Goal: Task Accomplishment & Management: Use online tool/utility

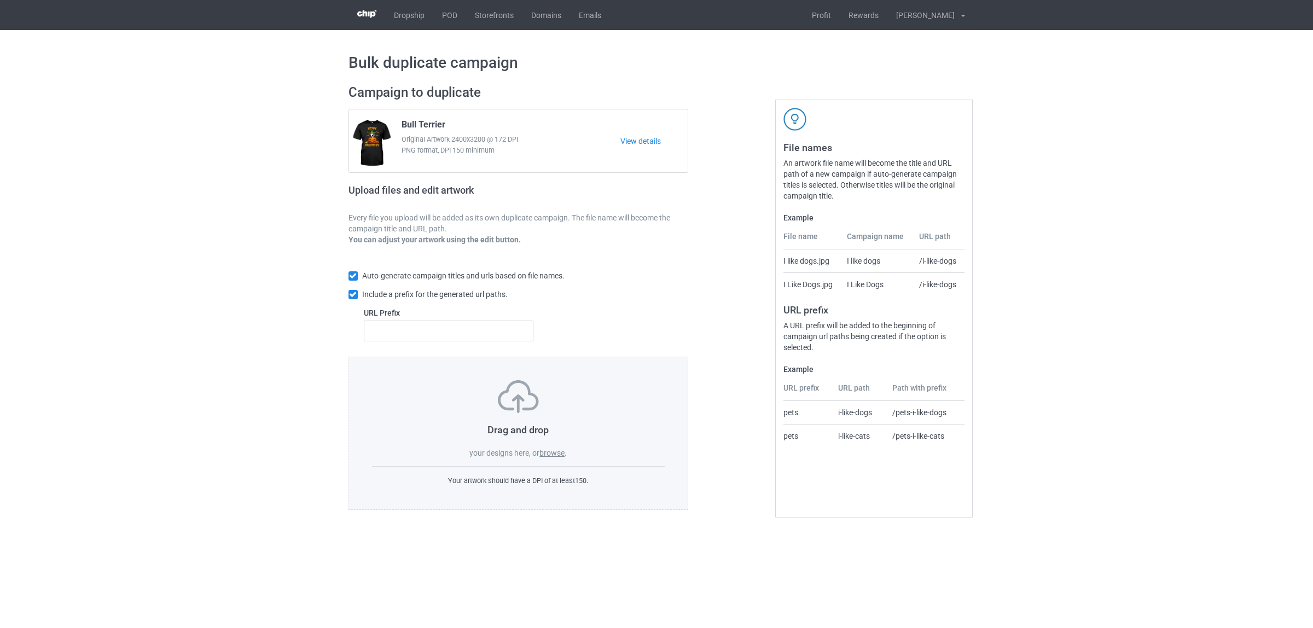
click at [547, 455] on label "browse" at bounding box center [551, 453] width 25 height 9
click at [0, 0] on input "browse" at bounding box center [0, 0] width 0 height 0
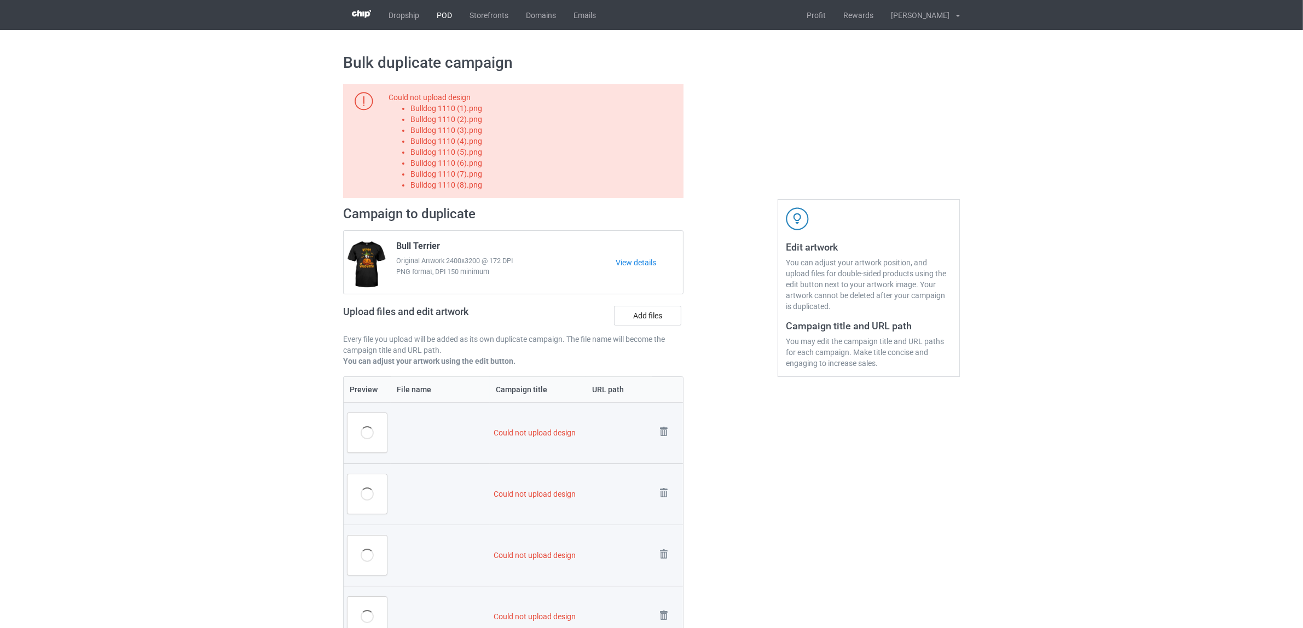
click at [438, 17] on link "POD" at bounding box center [444, 15] width 33 height 30
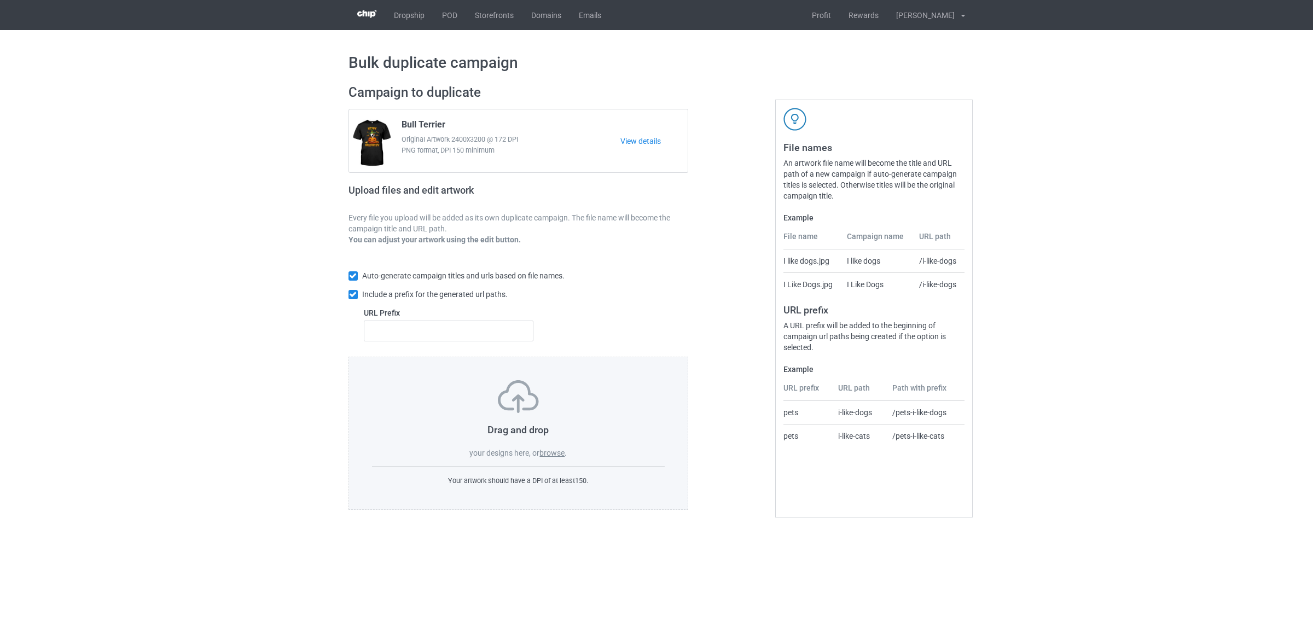
click at [558, 453] on label "browse" at bounding box center [551, 453] width 25 height 9
click at [0, 0] on input "browse" at bounding box center [0, 0] width 0 height 0
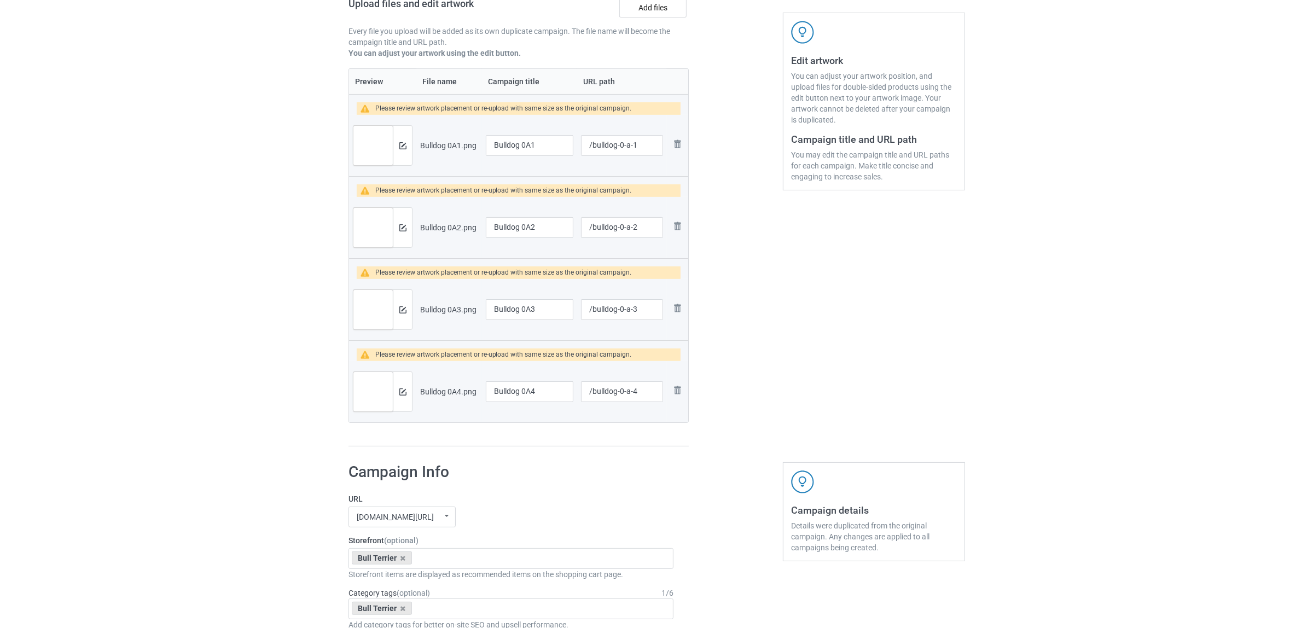
scroll to position [205, 0]
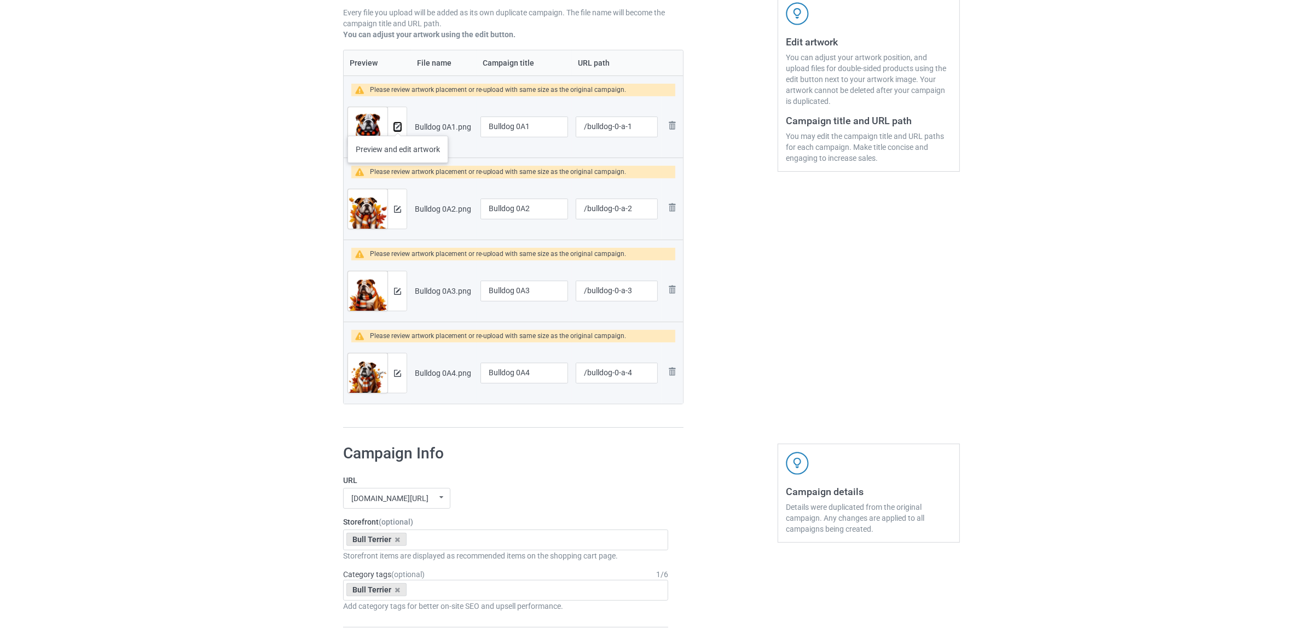
click at [398, 125] on img at bounding box center [397, 127] width 7 height 7
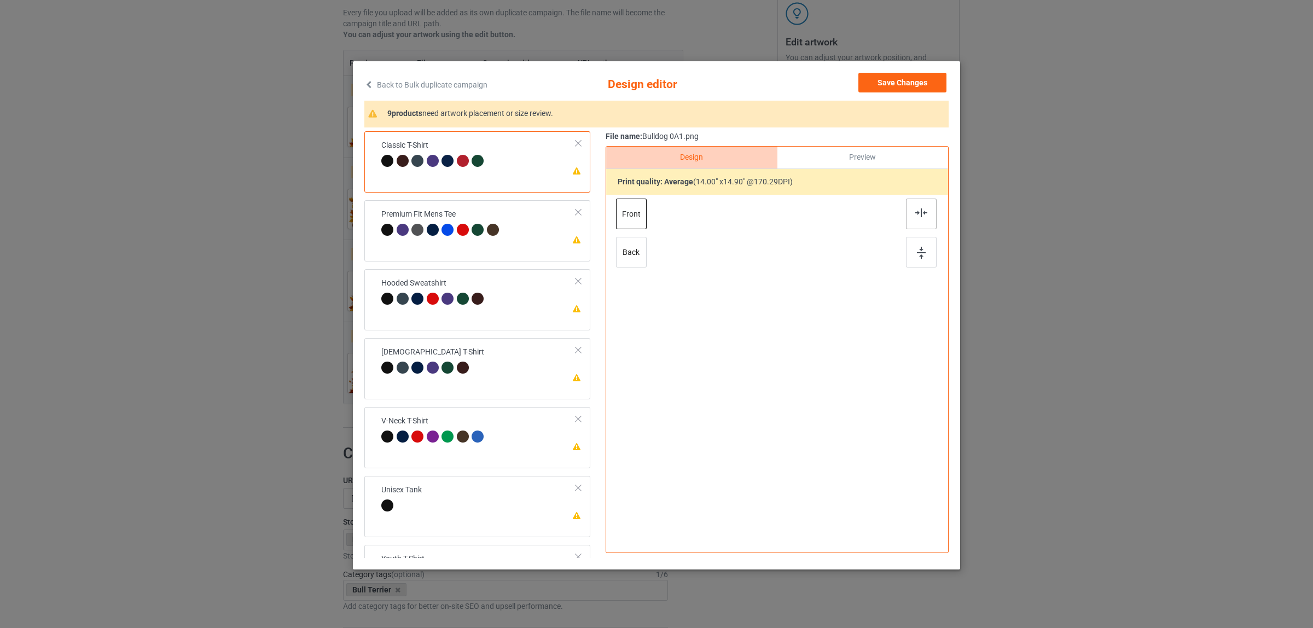
click at [920, 215] on img at bounding box center [921, 212] width 12 height 9
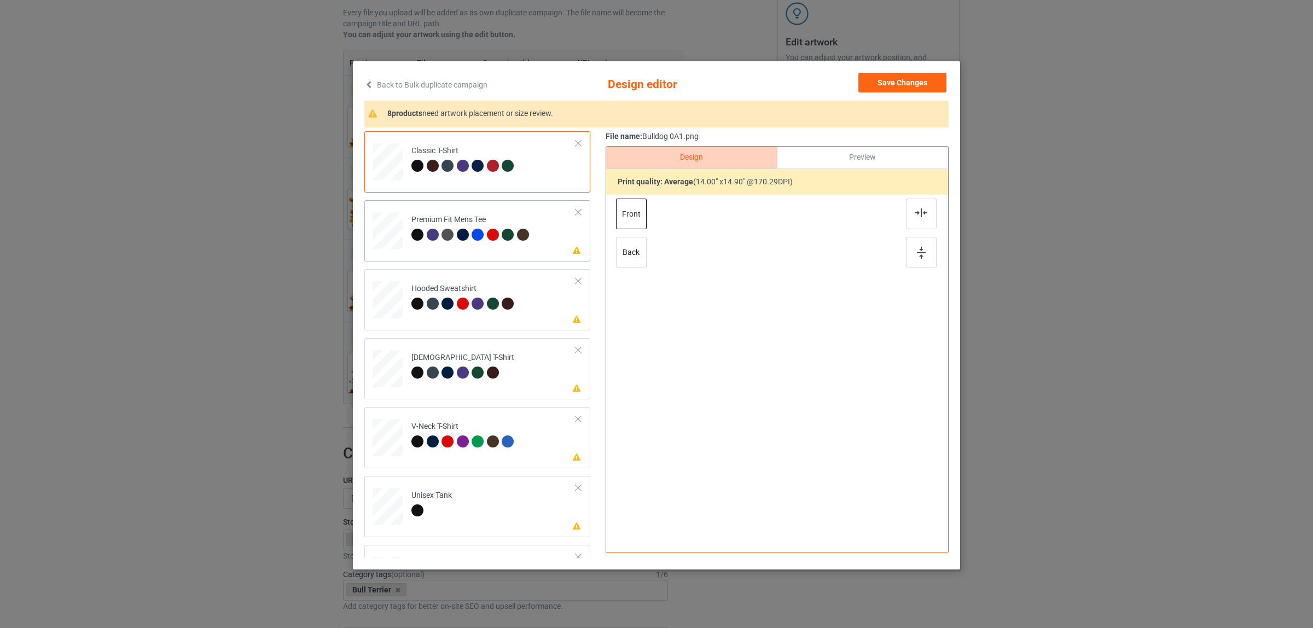
click at [502, 229] on div at bounding box center [509, 236] width 15 height 15
click at [920, 201] on div at bounding box center [921, 214] width 31 height 31
click at [449, 283] on div "Hooded Sweatshirt" at bounding box center [464, 296] width 106 height 26
click at [917, 213] on img at bounding box center [921, 212] width 12 height 9
click at [446, 386] on td "Please review artwork placement Ladies T-Shirt" at bounding box center [493, 367] width 177 height 48
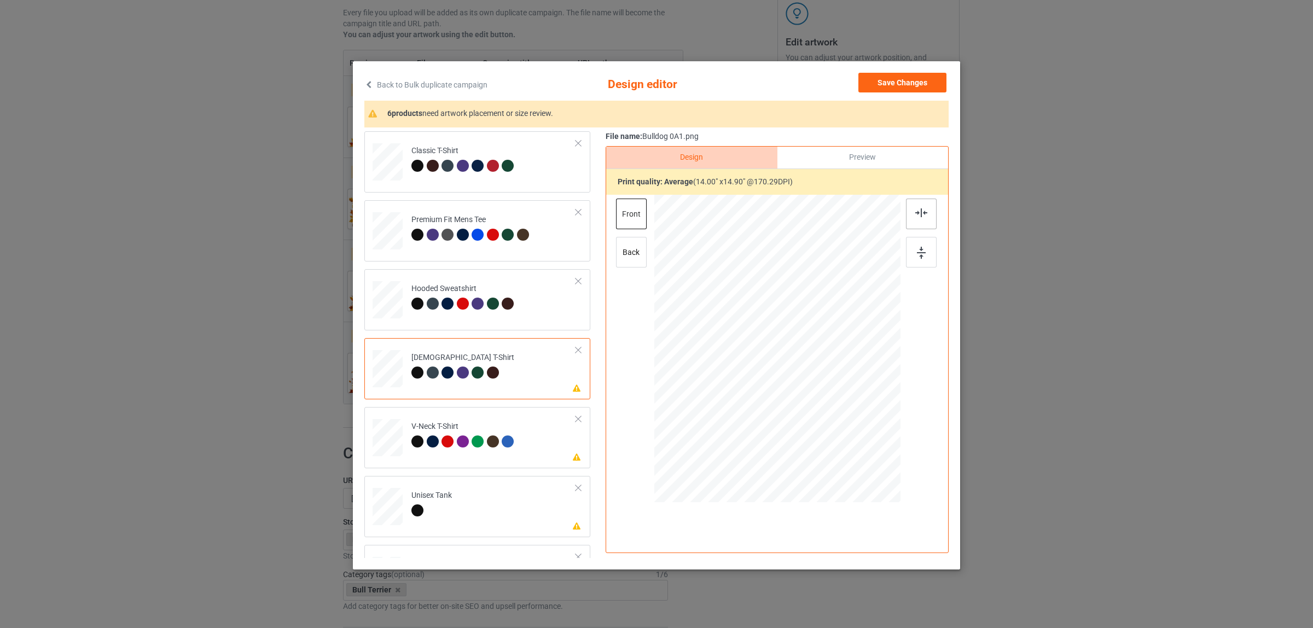
click at [925, 218] on div at bounding box center [921, 214] width 31 height 31
click at [415, 428] on div "V-Neck T-Shirt" at bounding box center [464, 434] width 106 height 26
click at [915, 212] on img at bounding box center [921, 212] width 12 height 9
click at [449, 510] on td "Please review artwork placement Unisex Tank" at bounding box center [493, 504] width 177 height 48
click at [920, 212] on img at bounding box center [921, 212] width 12 height 9
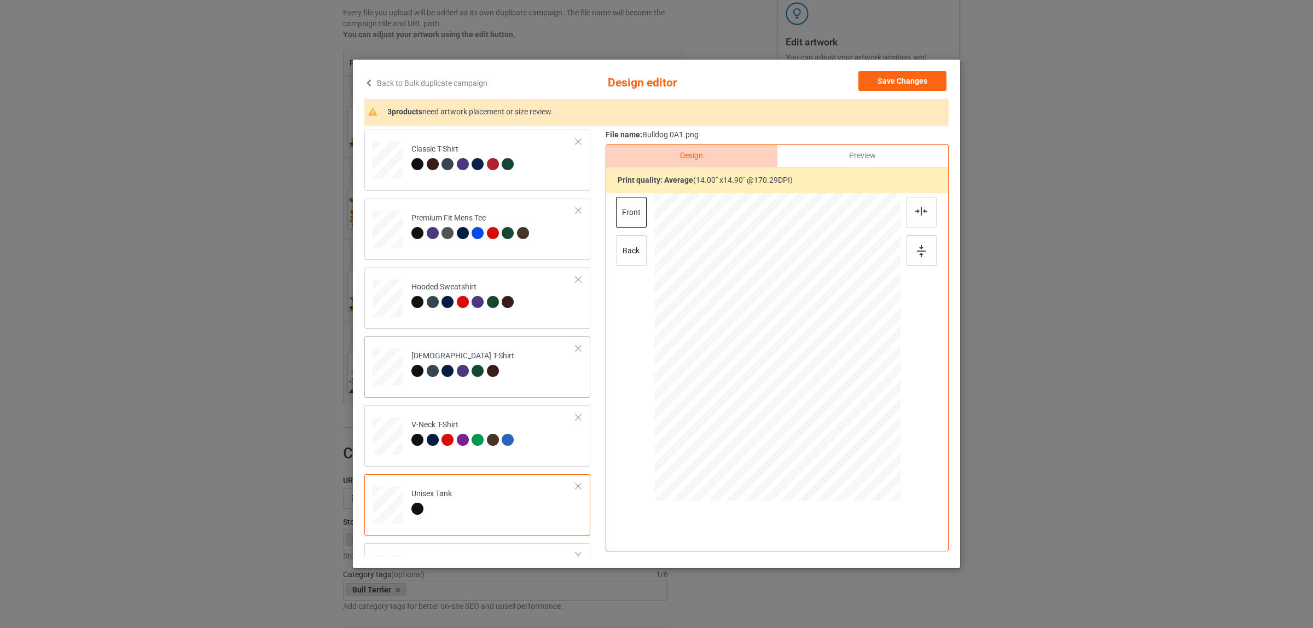
scroll to position [186, 0]
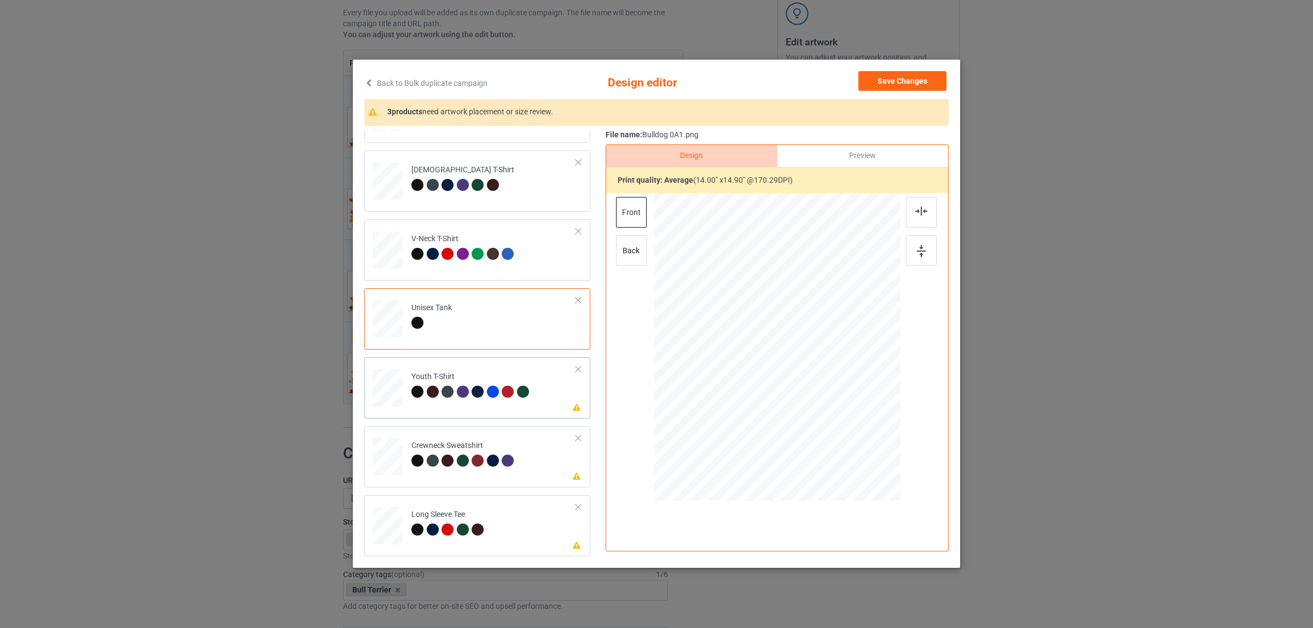
click at [442, 397] on div at bounding box center [449, 393] width 15 height 15
click at [914, 217] on div at bounding box center [921, 212] width 31 height 31
click at [484, 446] on div "Crewneck Sweatshirt" at bounding box center [464, 453] width 106 height 26
click at [916, 208] on img at bounding box center [921, 211] width 12 height 9
click at [481, 507] on td "Please review artwork placement Long Sleeve Tee" at bounding box center [493, 524] width 177 height 48
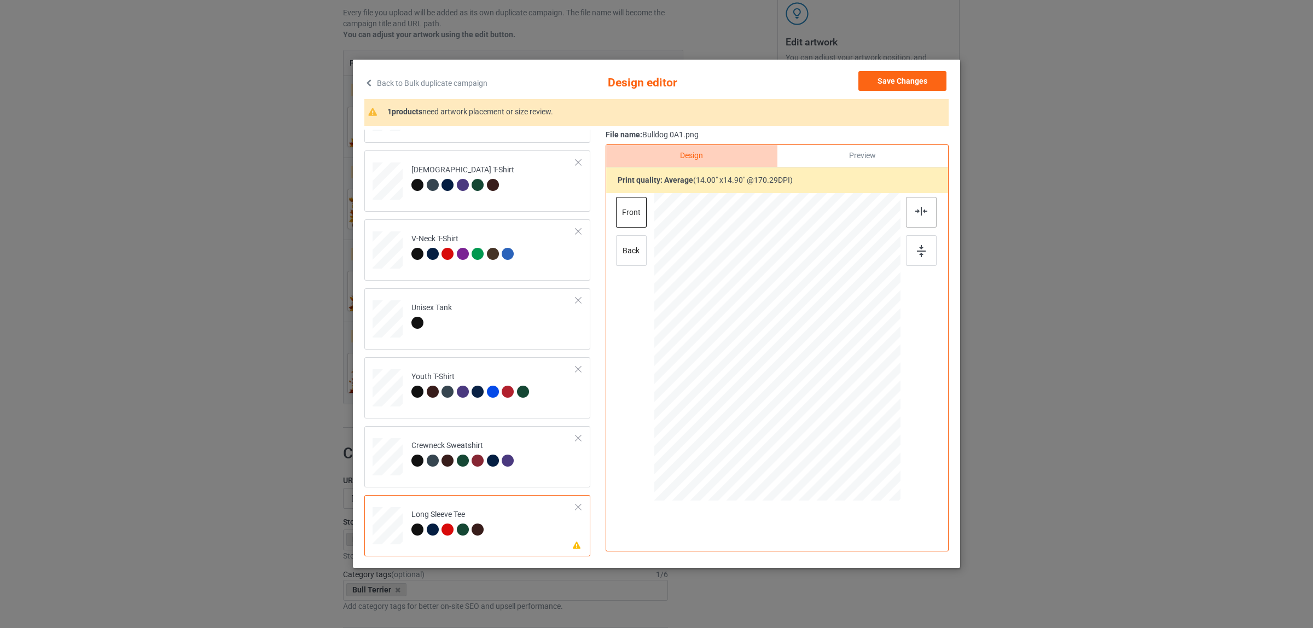
click at [906, 211] on div at bounding box center [921, 212] width 31 height 31
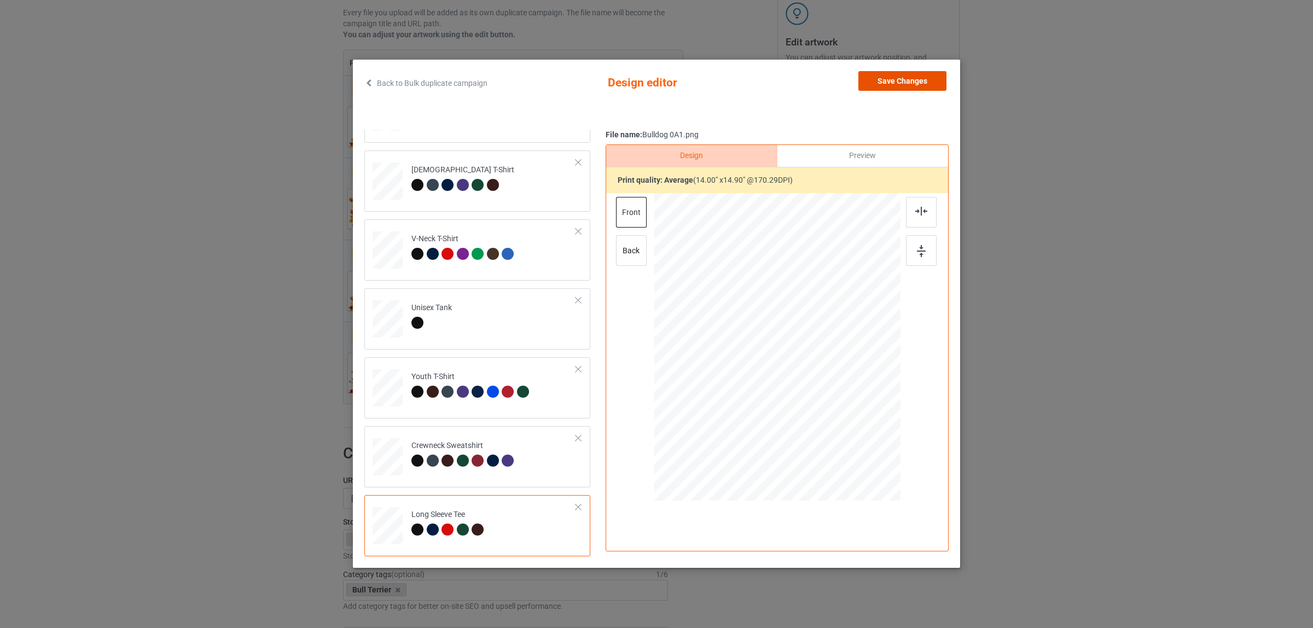
click at [903, 79] on button "Save Changes" at bounding box center [902, 81] width 88 height 20
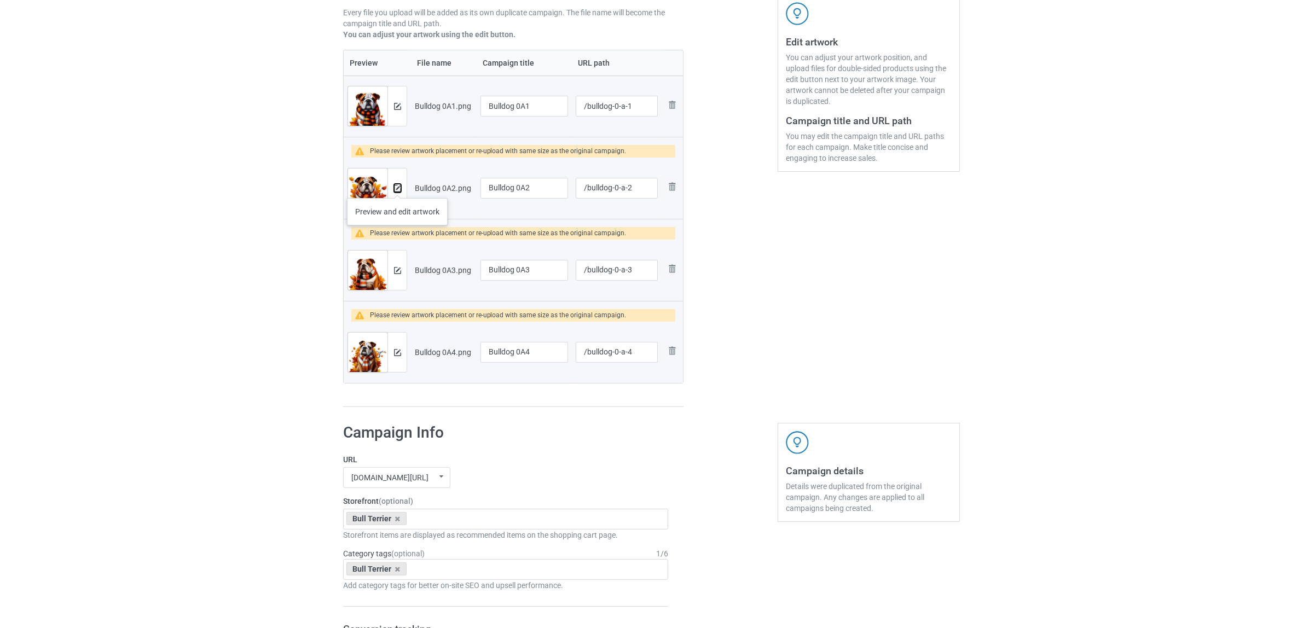
click at [397, 187] on img at bounding box center [397, 188] width 7 height 7
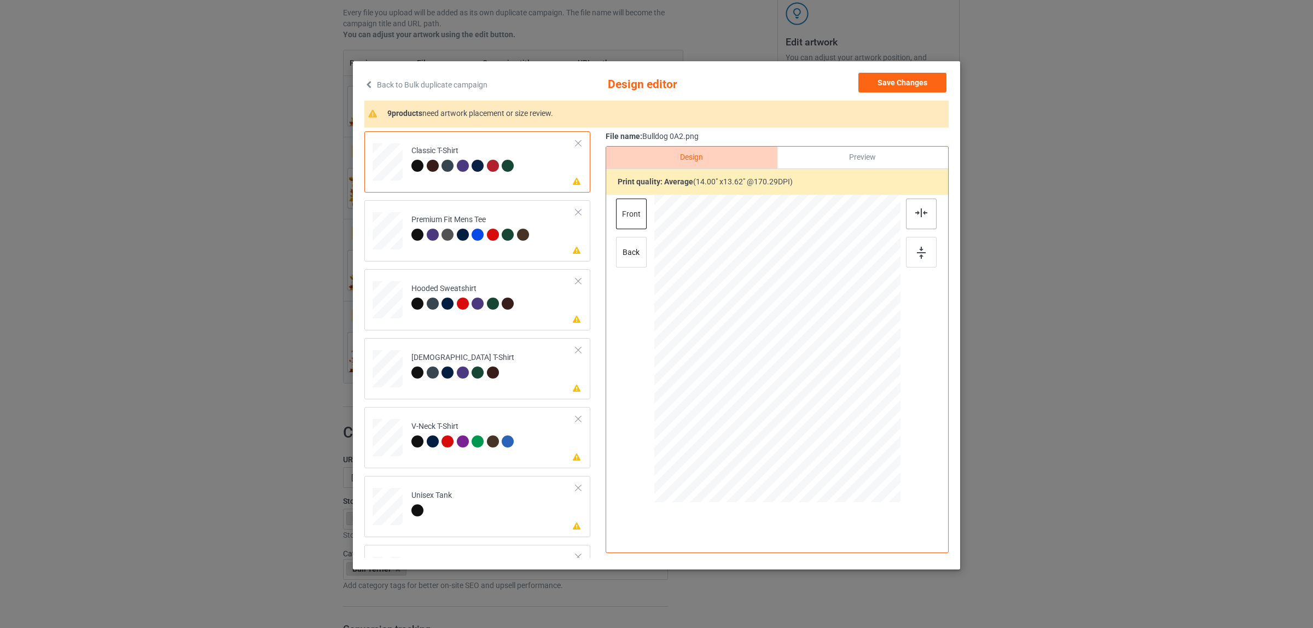
click at [922, 214] on img at bounding box center [921, 212] width 12 height 9
click at [420, 223] on div "Premium Fit Mens Tee" at bounding box center [471, 227] width 120 height 26
click at [921, 212] on img at bounding box center [921, 212] width 12 height 9
click at [476, 286] on div "Hooded Sweatshirt" at bounding box center [464, 296] width 106 height 26
click at [918, 206] on div at bounding box center [921, 214] width 31 height 31
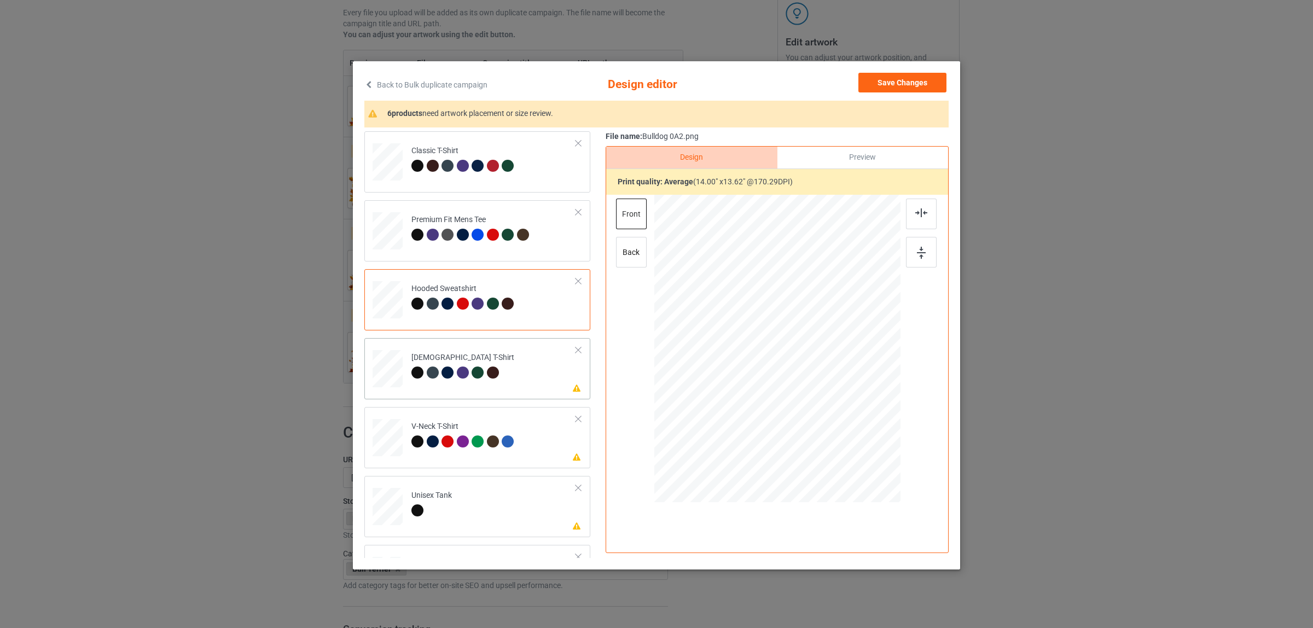
click at [483, 349] on td "Please review artwork placement [DEMOGRAPHIC_DATA] T-Shirt" at bounding box center [493, 367] width 177 height 48
click at [915, 212] on img at bounding box center [921, 212] width 12 height 9
click at [452, 417] on td "Please review artwork placement V-Neck T-Shirt" at bounding box center [493, 435] width 177 height 48
click at [918, 212] on img at bounding box center [921, 212] width 12 height 9
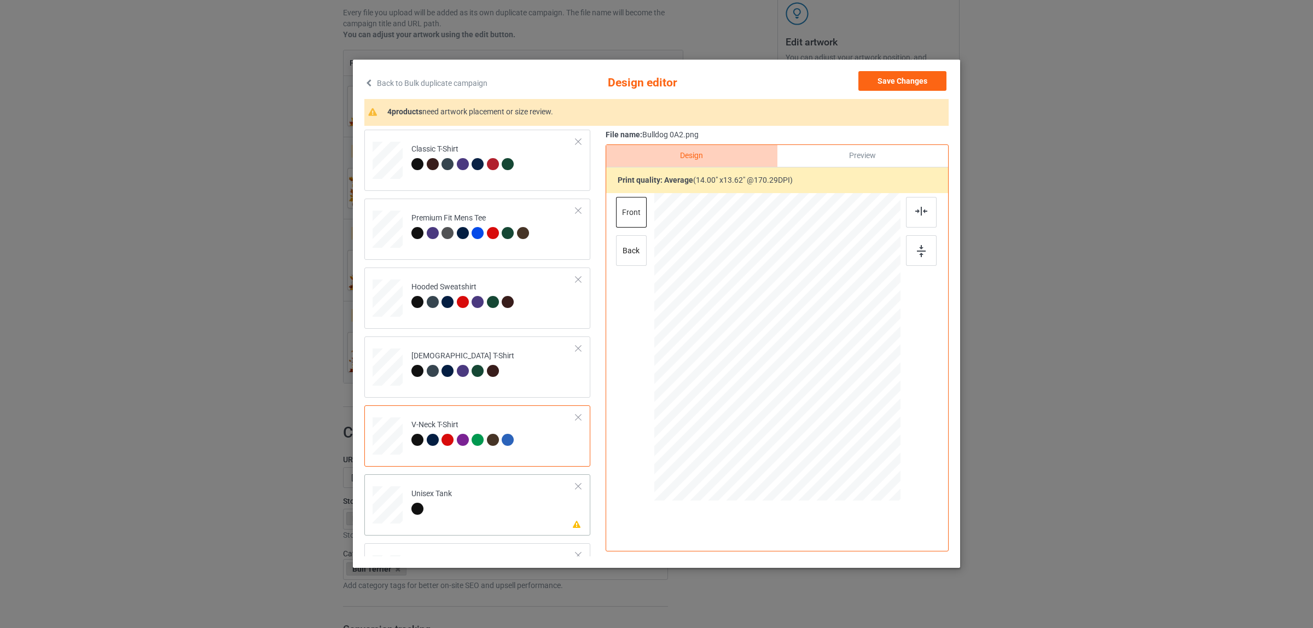
click at [473, 494] on td "Please review artwork placement Unisex Tank" at bounding box center [493, 503] width 177 height 48
click at [915, 212] on img at bounding box center [921, 211] width 12 height 9
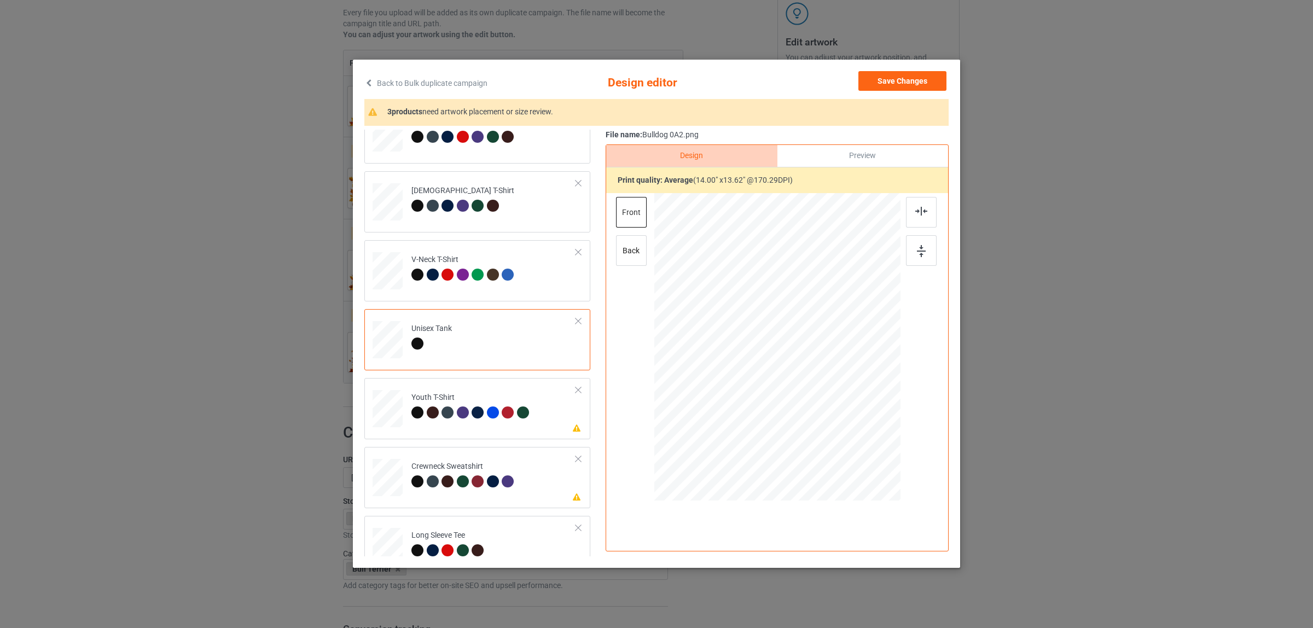
scroll to position [186, 0]
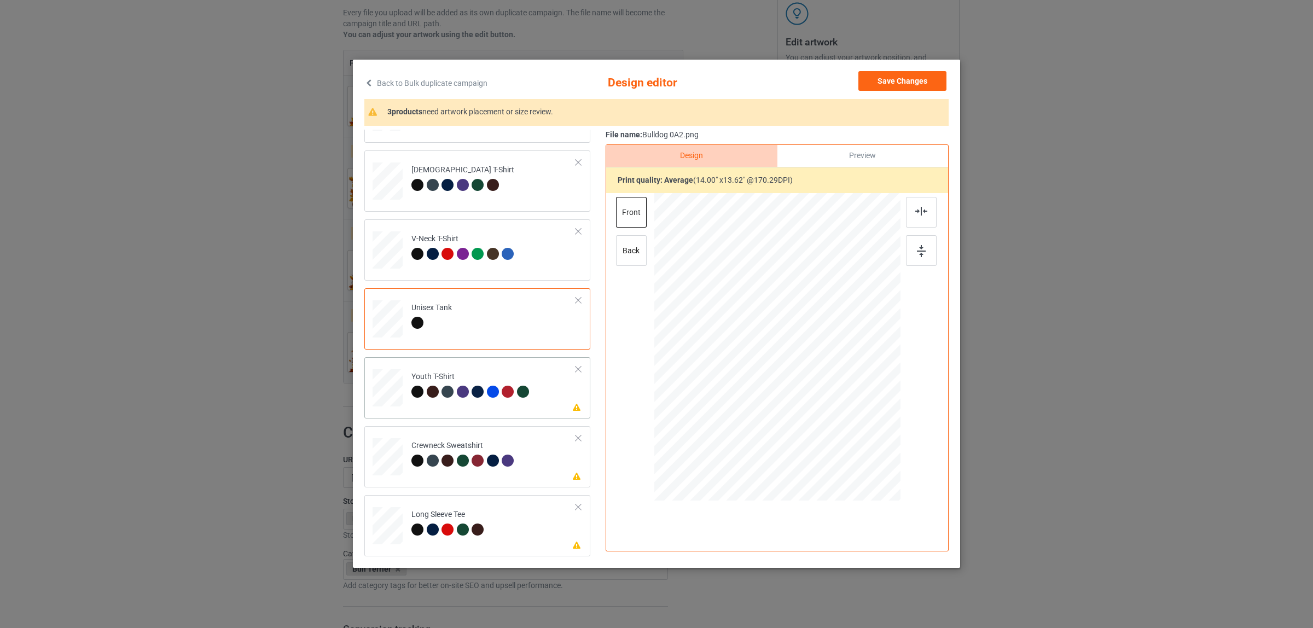
click at [442, 386] on div at bounding box center [448, 392] width 12 height 12
click at [907, 211] on div at bounding box center [921, 212] width 31 height 31
click at [453, 448] on div "Crewneck Sweatshirt" at bounding box center [464, 453] width 106 height 26
click at [909, 212] on div at bounding box center [921, 212] width 31 height 31
click at [513, 515] on td "Please review artwork placement Long Sleeve Tee" at bounding box center [493, 524] width 177 height 48
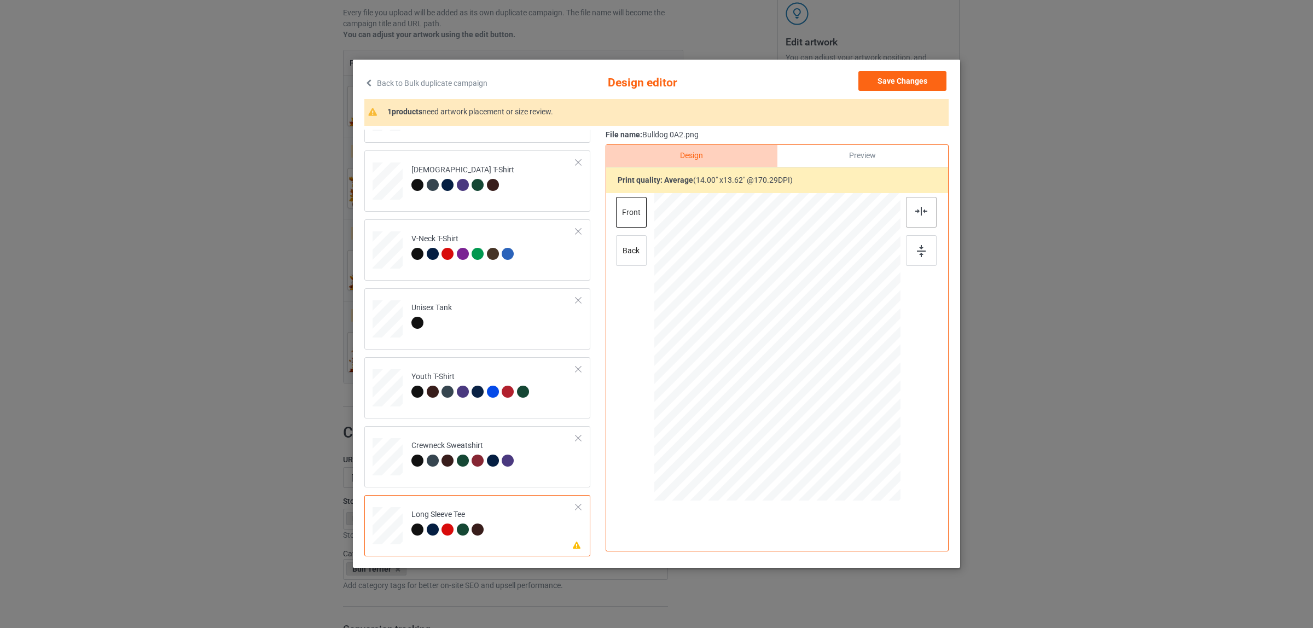
click at [918, 208] on img at bounding box center [921, 211] width 12 height 9
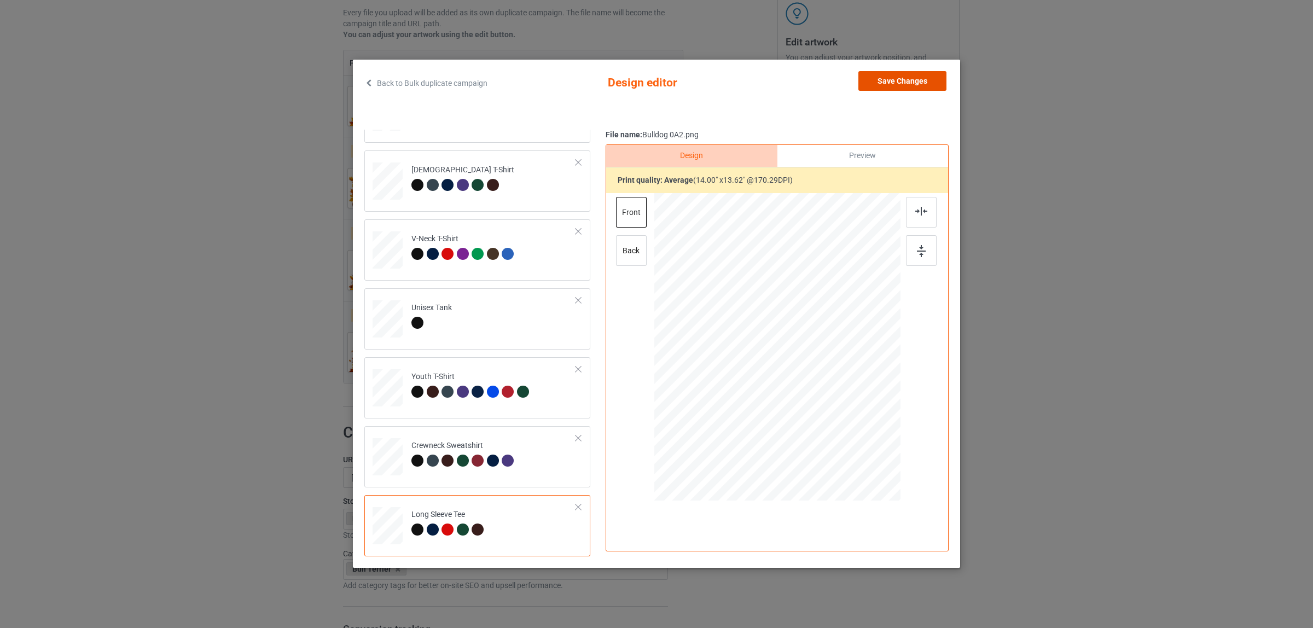
click at [884, 81] on button "Save Changes" at bounding box center [902, 81] width 88 height 20
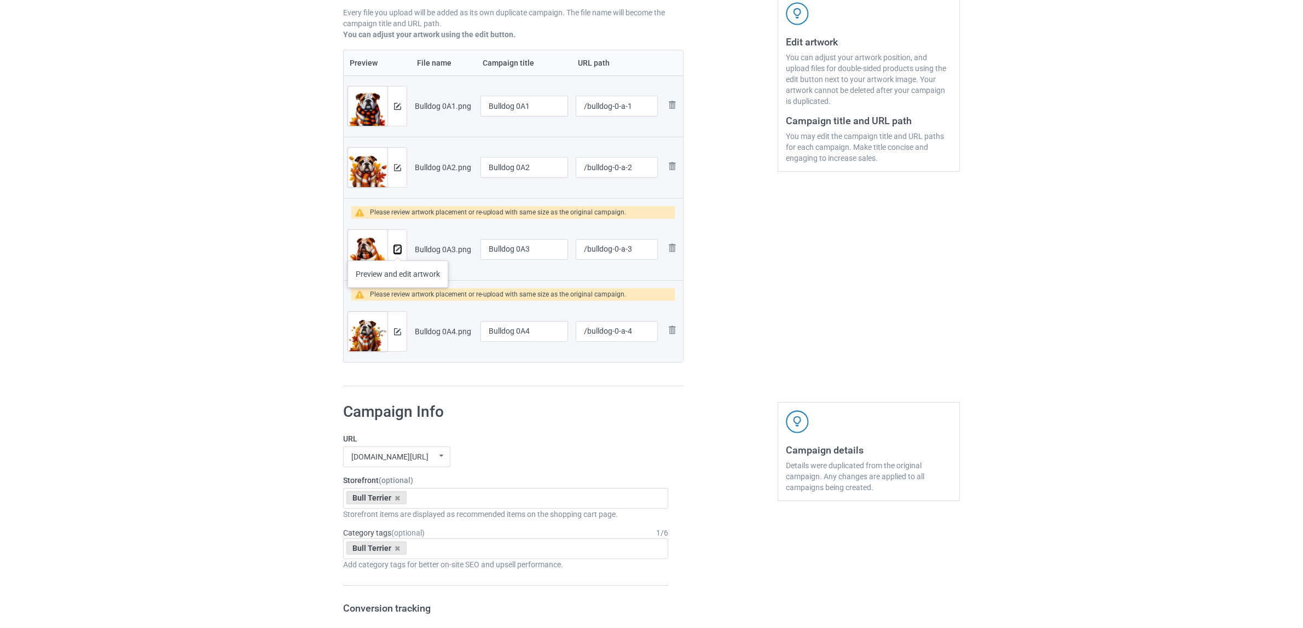
click at [398, 249] on img at bounding box center [397, 249] width 7 height 7
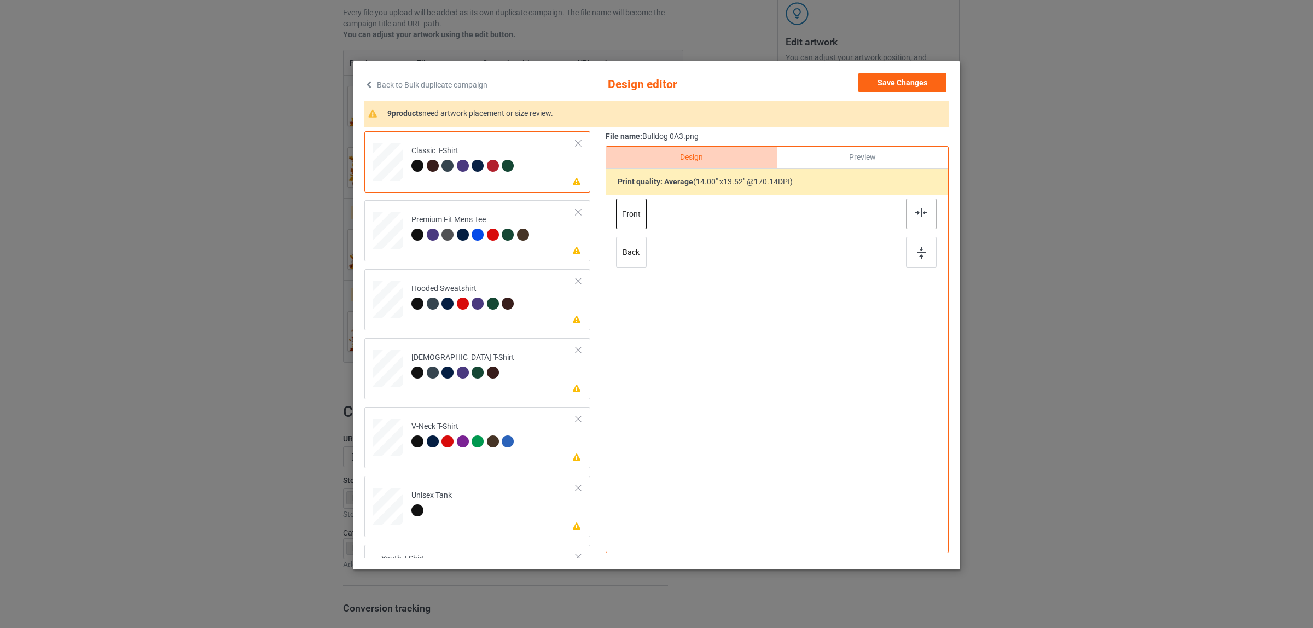
click at [918, 209] on img at bounding box center [921, 212] width 12 height 9
click at [439, 226] on div "Premium Fit Mens Tee" at bounding box center [471, 227] width 120 height 26
click at [907, 210] on div at bounding box center [921, 214] width 31 height 31
click at [416, 286] on div "Hooded Sweatshirt" at bounding box center [464, 296] width 106 height 26
click at [915, 212] on img at bounding box center [921, 212] width 12 height 9
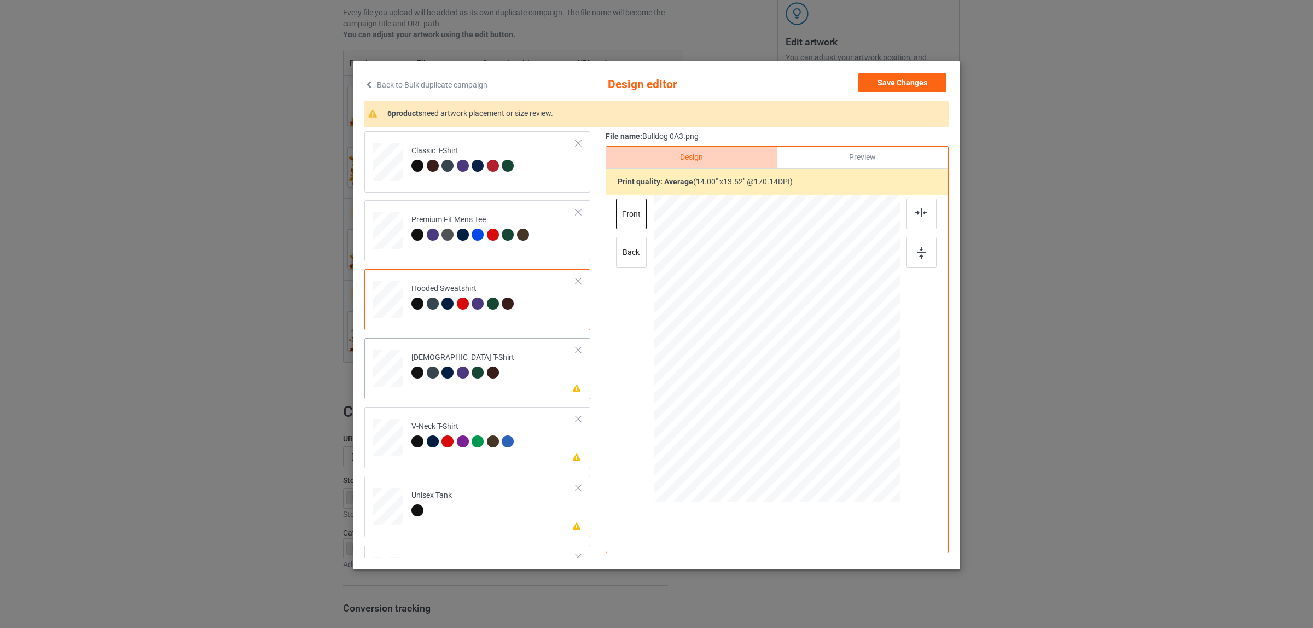
click at [463, 348] on td "Please review artwork placement Ladies T-Shirt" at bounding box center [493, 367] width 177 height 48
click at [918, 212] on img at bounding box center [921, 212] width 12 height 9
click at [488, 431] on div "V-Neck T-Shirt" at bounding box center [464, 434] width 106 height 26
click at [915, 214] on img at bounding box center [921, 212] width 12 height 9
click at [476, 497] on td "Please review artwork placement Unisex Tank" at bounding box center [493, 504] width 177 height 48
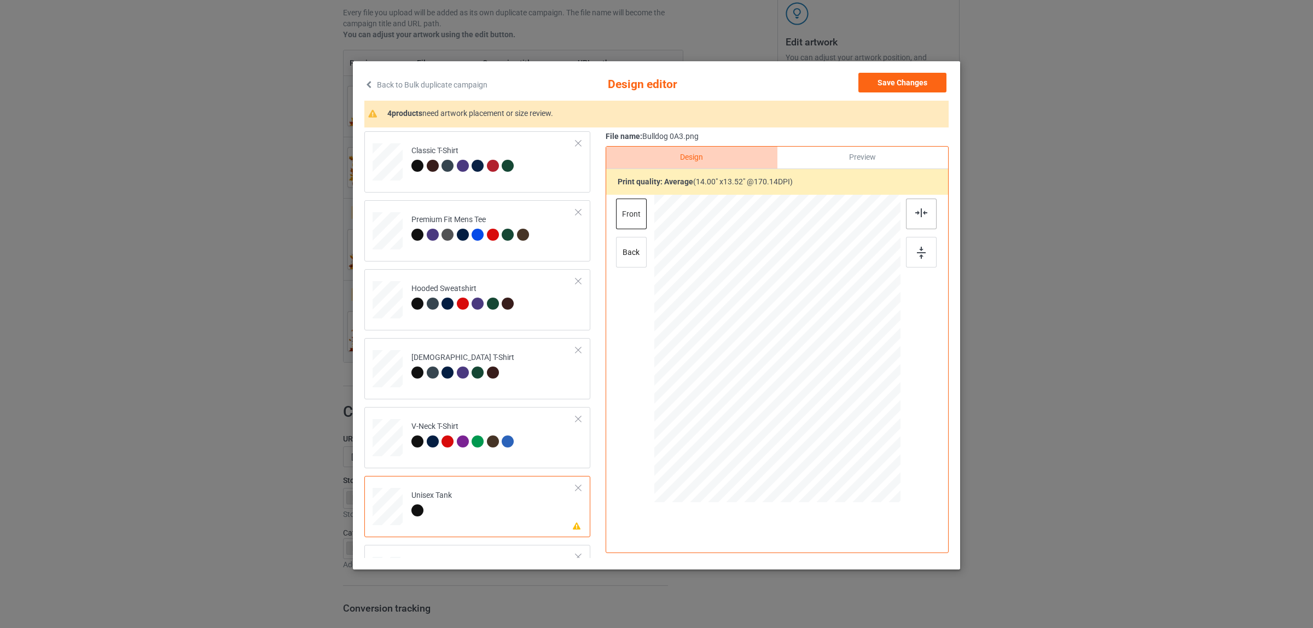
click at [909, 208] on div at bounding box center [921, 214] width 31 height 31
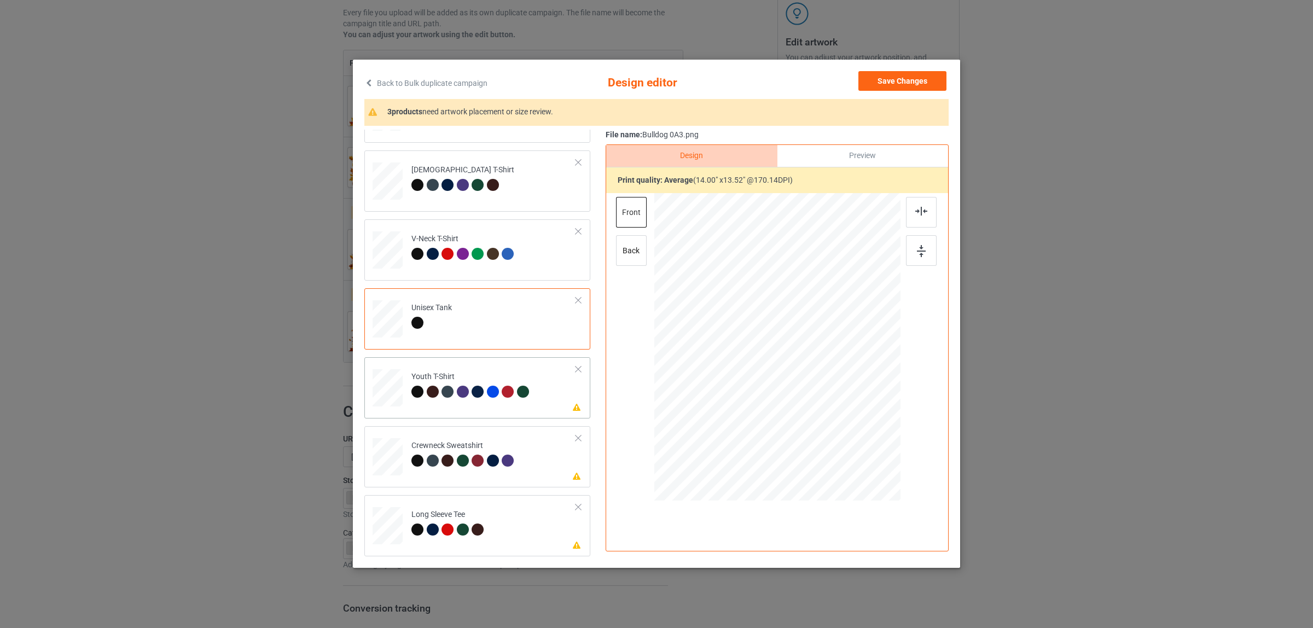
click at [487, 387] on div at bounding box center [493, 392] width 12 height 12
click at [915, 211] on img at bounding box center [921, 211] width 12 height 9
click at [466, 452] on div "Crewneck Sweatshirt" at bounding box center [464, 453] width 106 height 26
click at [919, 214] on img at bounding box center [921, 211] width 12 height 9
click at [411, 513] on div "Long Sleeve Tee" at bounding box center [449, 522] width 76 height 26
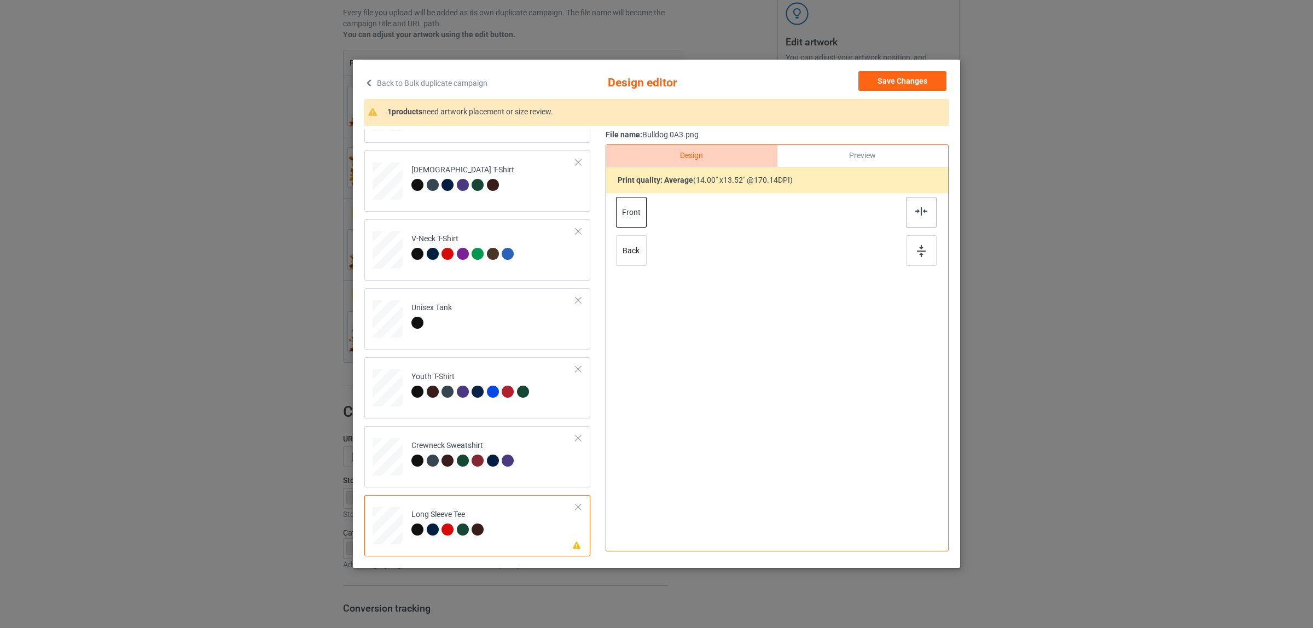
click at [915, 208] on img at bounding box center [921, 211] width 12 height 9
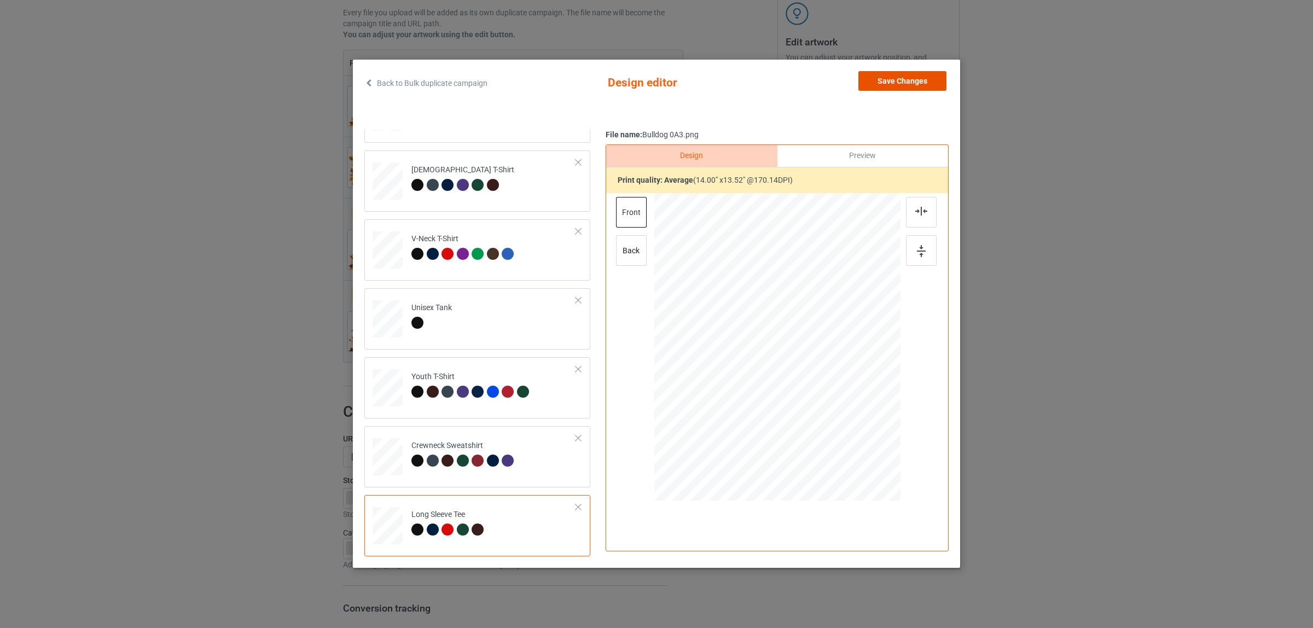
click at [875, 79] on button "Save Changes" at bounding box center [902, 81] width 88 height 20
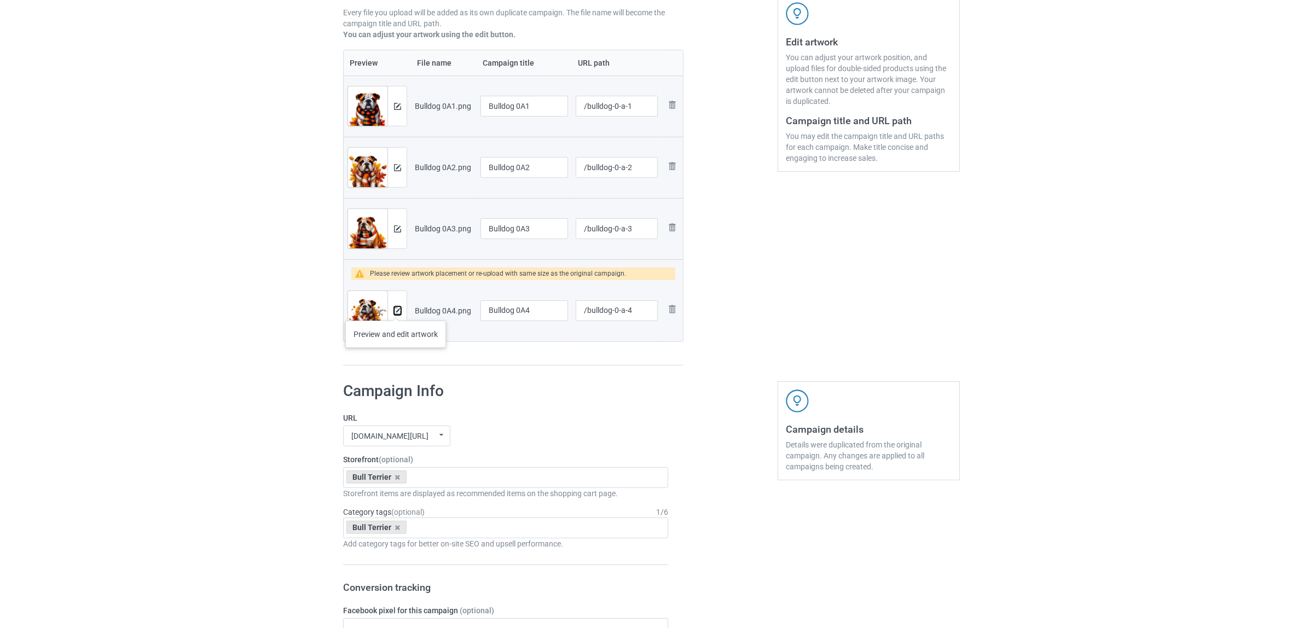
click at [396, 310] on img at bounding box center [397, 310] width 7 height 7
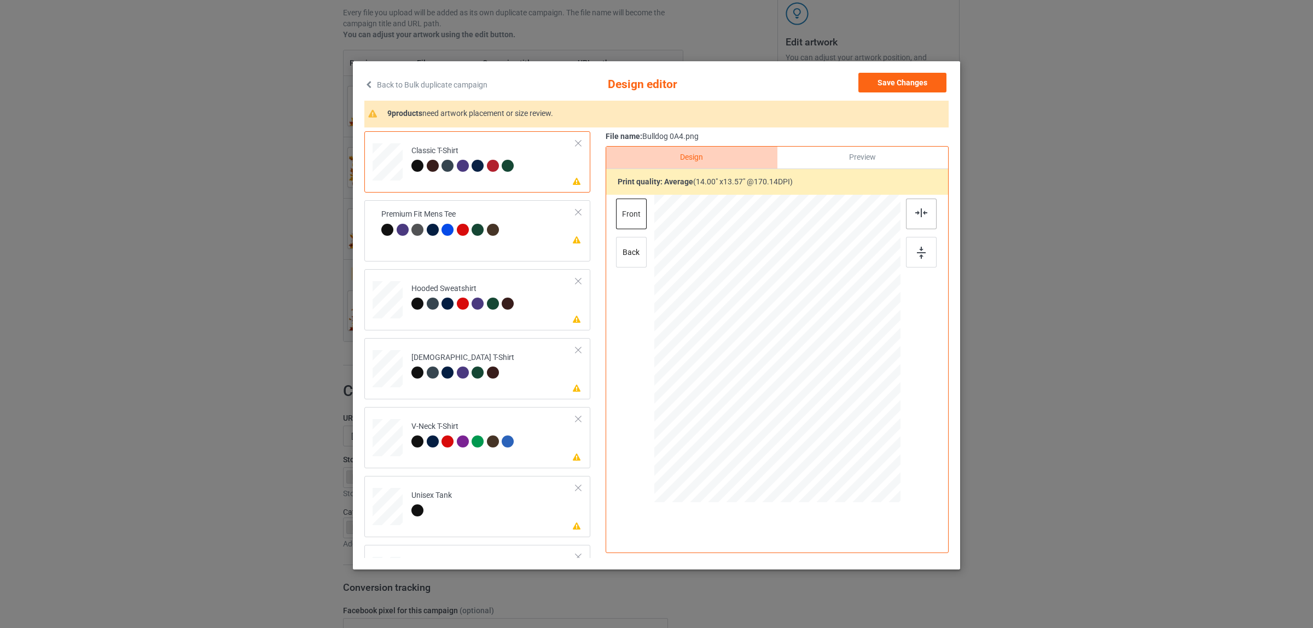
click at [909, 213] on div at bounding box center [921, 214] width 31 height 31
click at [455, 223] on div "Premium Fit Mens Tee" at bounding box center [441, 222] width 120 height 26
click at [909, 212] on div at bounding box center [921, 214] width 31 height 31
click at [481, 292] on div "Hooded Sweatshirt" at bounding box center [464, 296] width 106 height 26
click at [919, 213] on img at bounding box center [921, 212] width 12 height 9
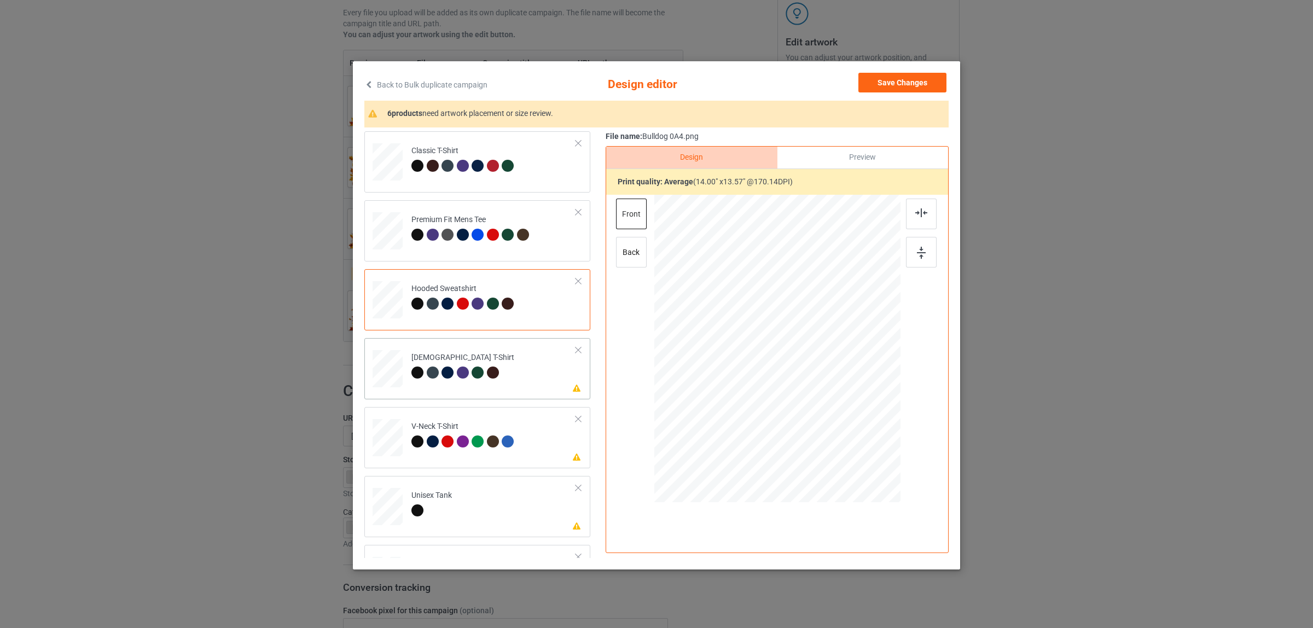
click at [462, 382] on td "Please review artwork placement Ladies T-Shirt" at bounding box center [493, 367] width 177 height 48
click at [906, 214] on div at bounding box center [921, 214] width 31 height 31
click at [476, 438] on div at bounding box center [478, 442] width 12 height 12
click at [920, 215] on img at bounding box center [921, 212] width 12 height 9
click at [472, 494] on td "Please review artwork placement Unisex Tank" at bounding box center [493, 504] width 177 height 48
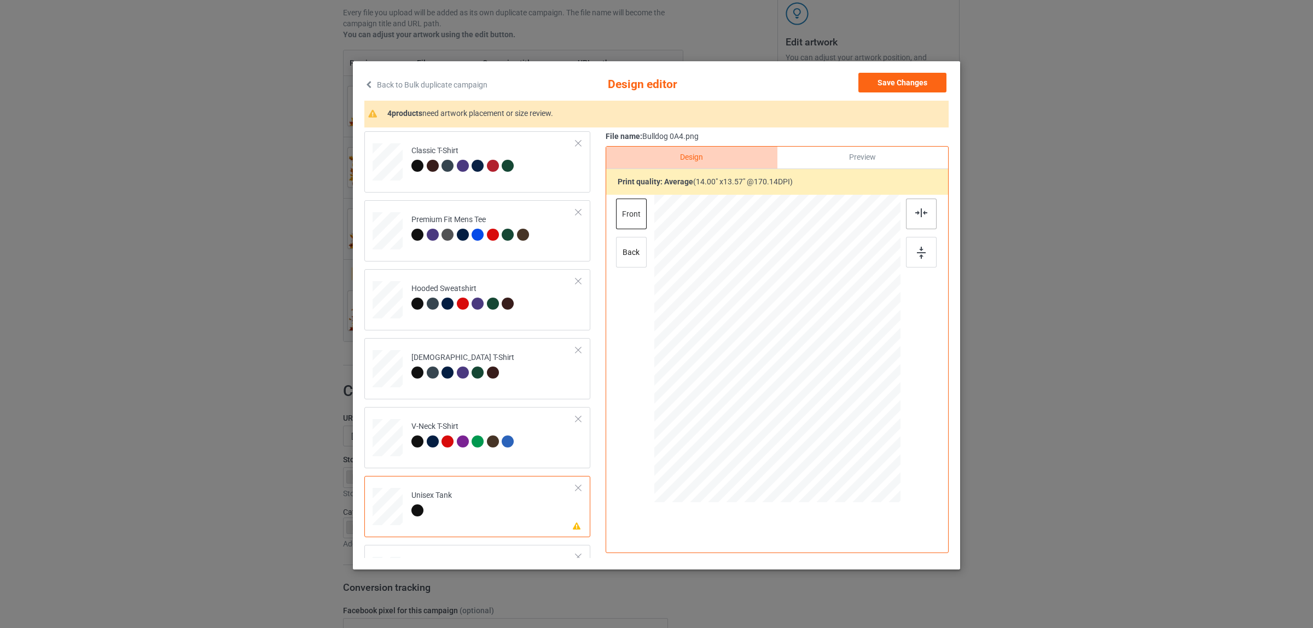
click at [921, 211] on img at bounding box center [921, 212] width 12 height 9
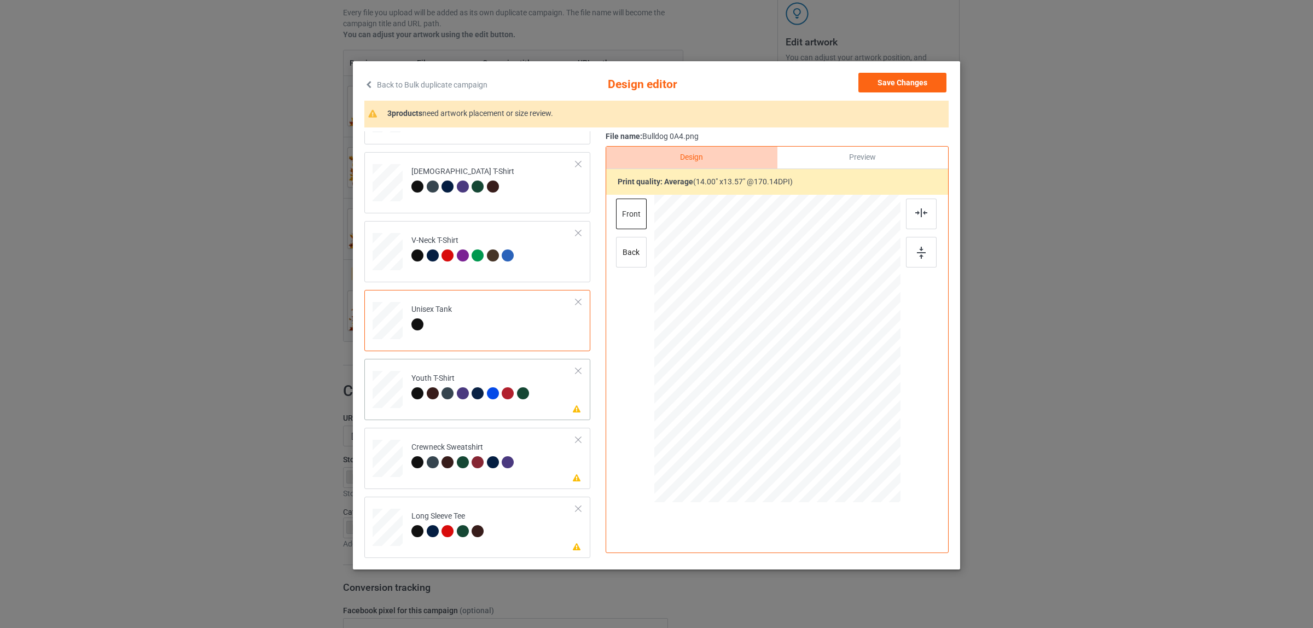
click at [420, 365] on td "Please review artwork placement Youth T-Shirt" at bounding box center [493, 387] width 177 height 48
click at [915, 210] on img at bounding box center [921, 212] width 12 height 9
click at [421, 455] on div "Crewneck Sweatshirt" at bounding box center [464, 455] width 106 height 26
click at [920, 211] on img at bounding box center [921, 212] width 12 height 9
click at [463, 521] on div "Long Sleeve Tee" at bounding box center [449, 524] width 76 height 26
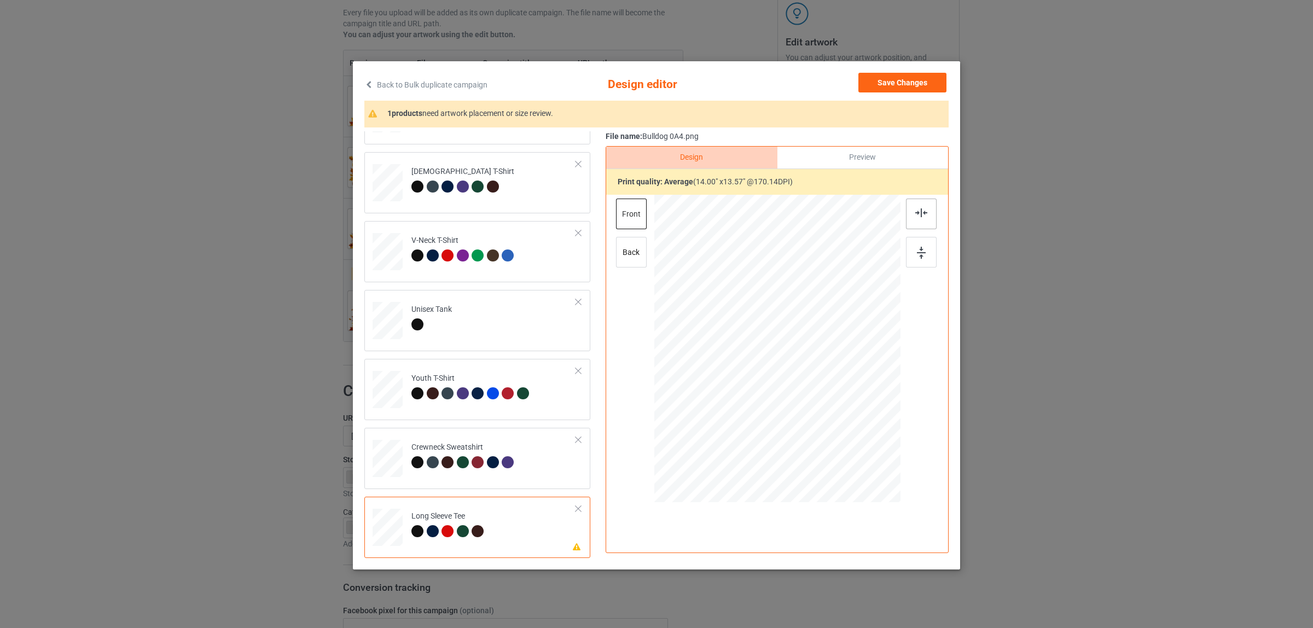
click at [915, 213] on img at bounding box center [921, 212] width 12 height 9
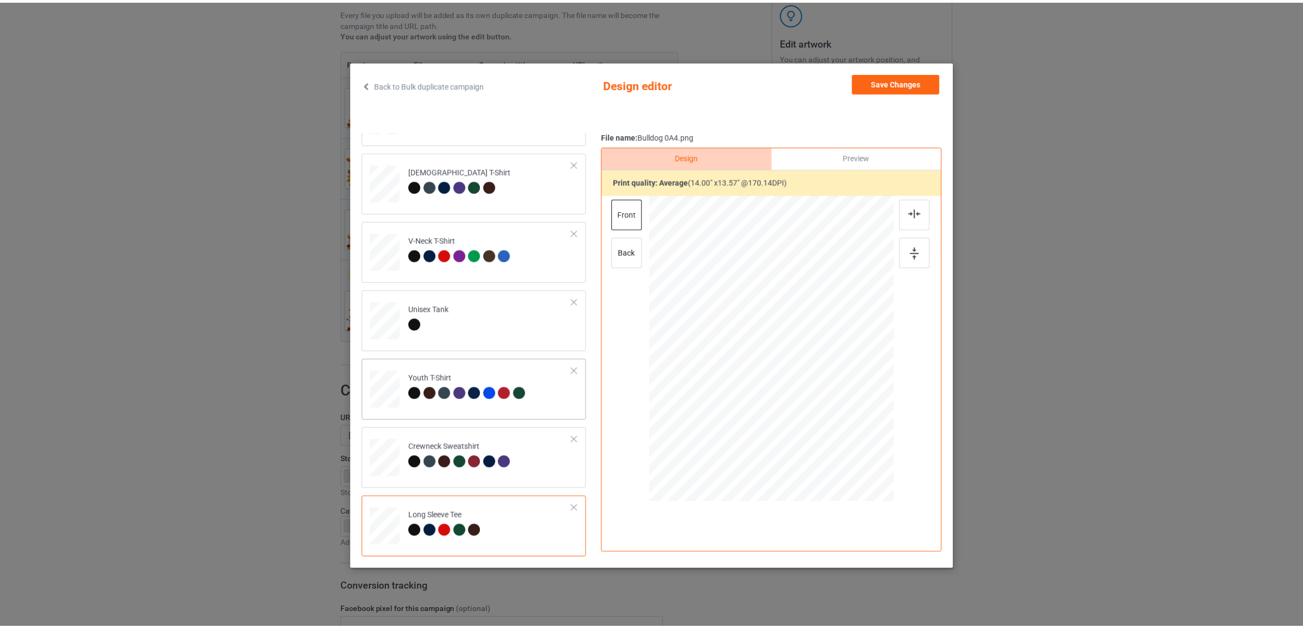
scroll to position [2, 0]
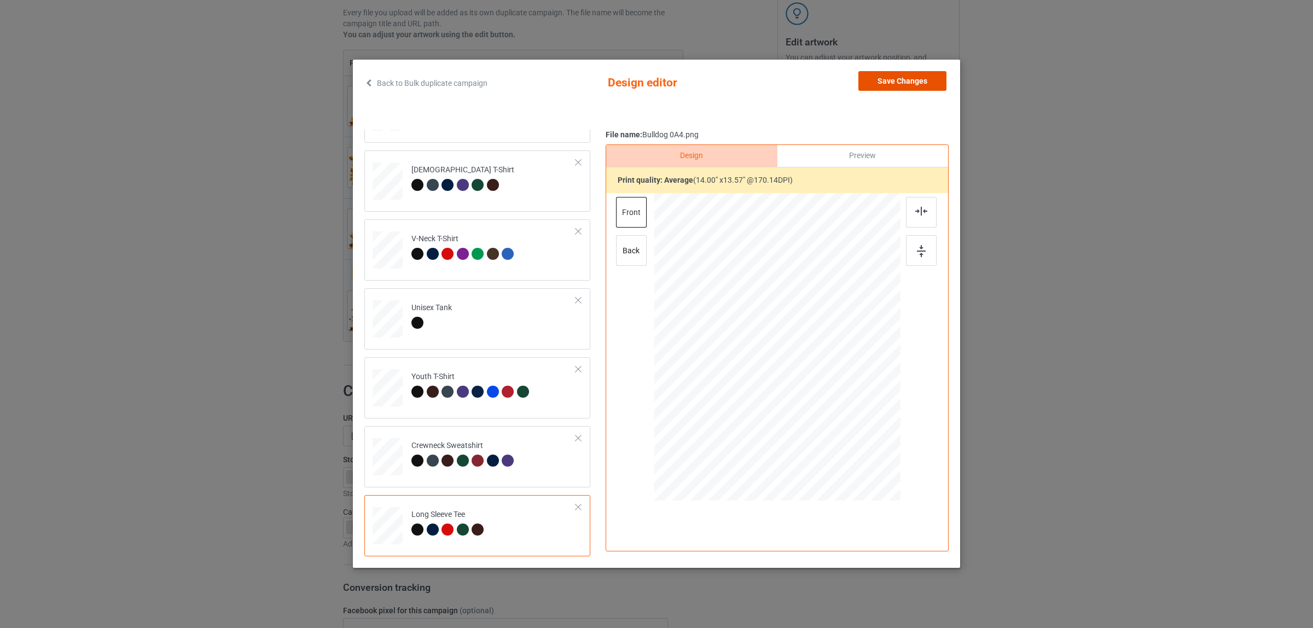
click at [874, 80] on button "Save Changes" at bounding box center [902, 81] width 88 height 20
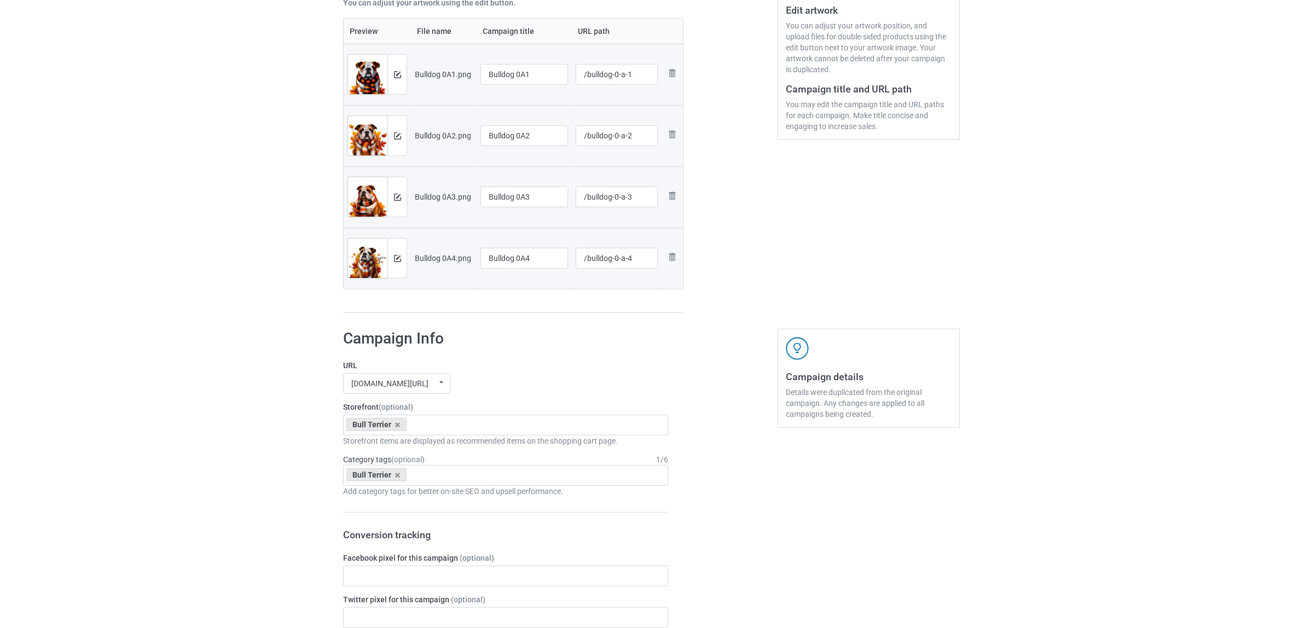
scroll to position [137, 0]
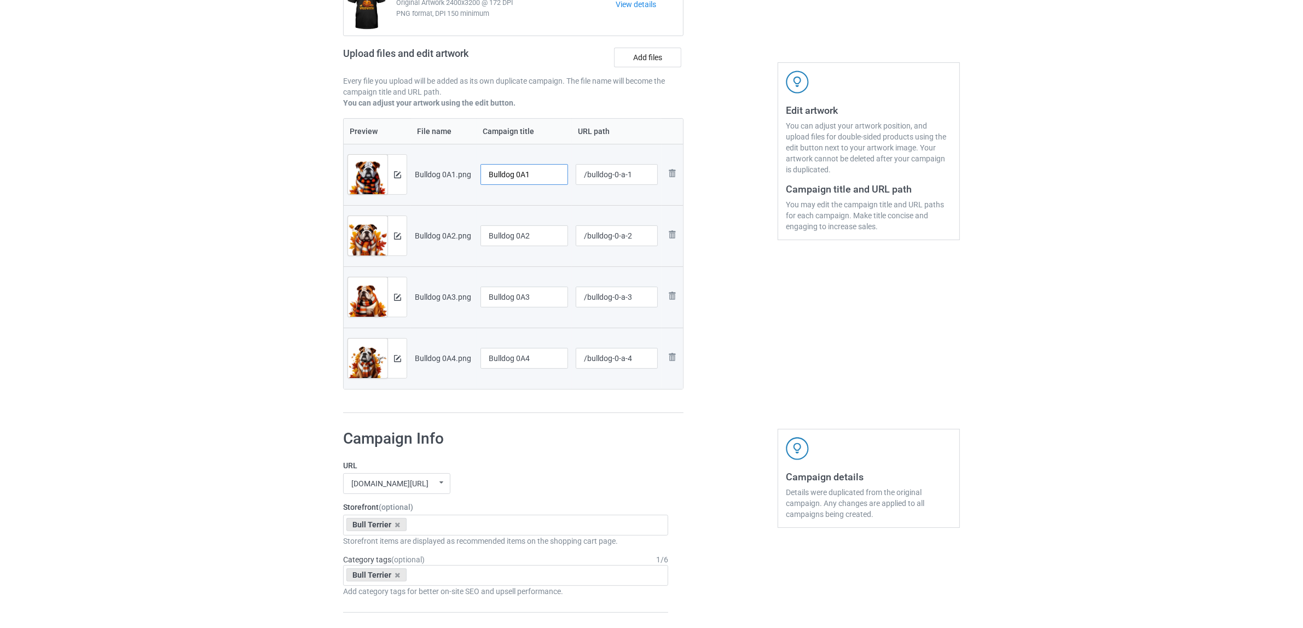
drag, startPoint x: 519, startPoint y: 172, endPoint x: 558, endPoint y: 173, distance: 39.4
click at [558, 173] on input "Bulldog 0A1" at bounding box center [524, 174] width 88 height 21
click at [498, 171] on input "Bulldog" at bounding box center [524, 174] width 88 height 21
type input "Bulldog"
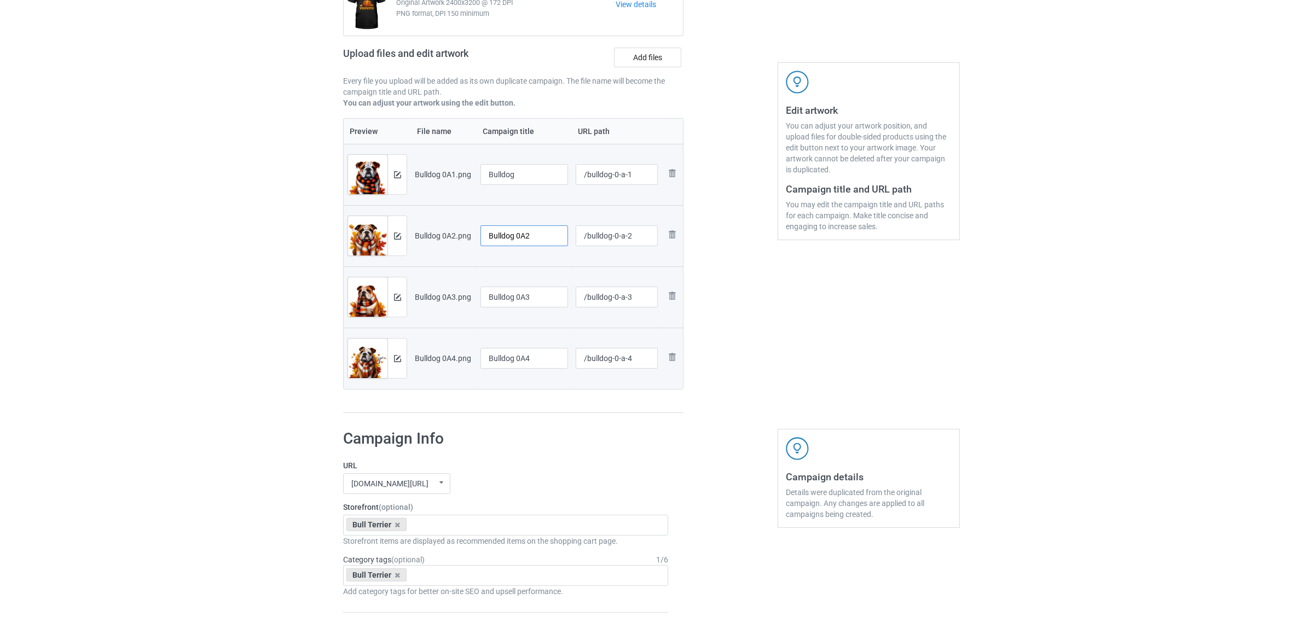
click at [519, 228] on input "Bulldog 0A2" at bounding box center [524, 235] width 88 height 21
paste input "text"
type input "Bulldog"
click at [512, 299] on input "Bulldog 0A3" at bounding box center [524, 297] width 88 height 21
paste input "text"
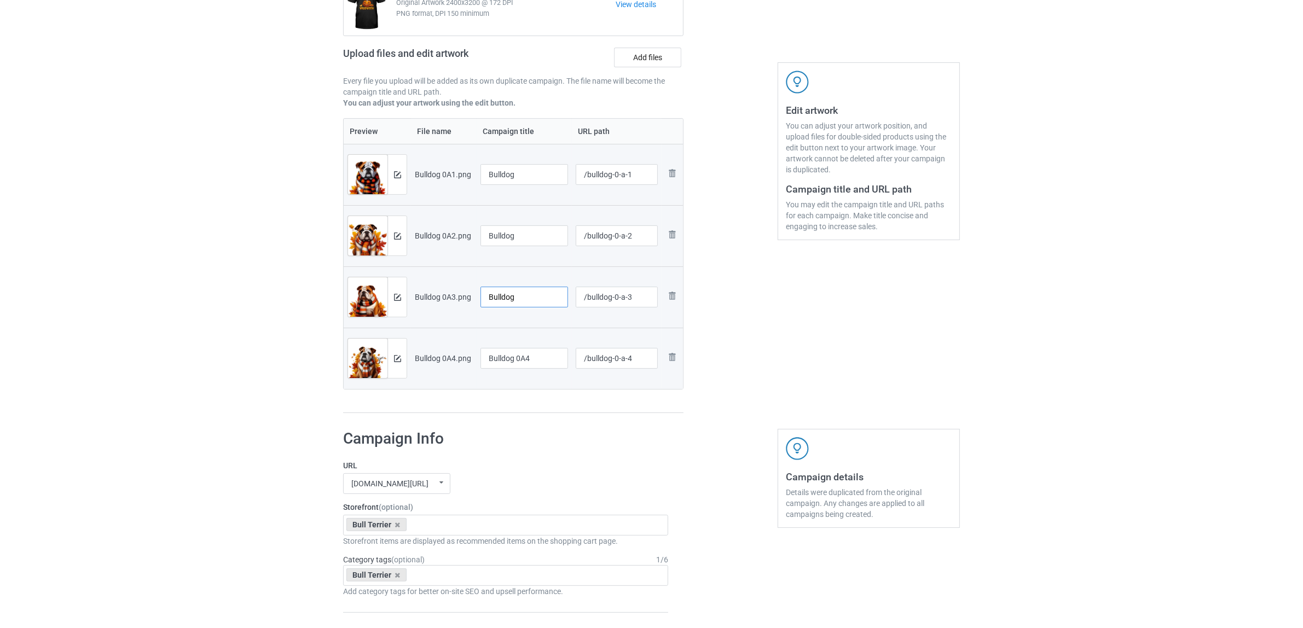
type input "Bulldog"
click at [518, 364] on input "Bulldog 0A4" at bounding box center [524, 358] width 88 height 21
paste input "text"
type input "Bulldog"
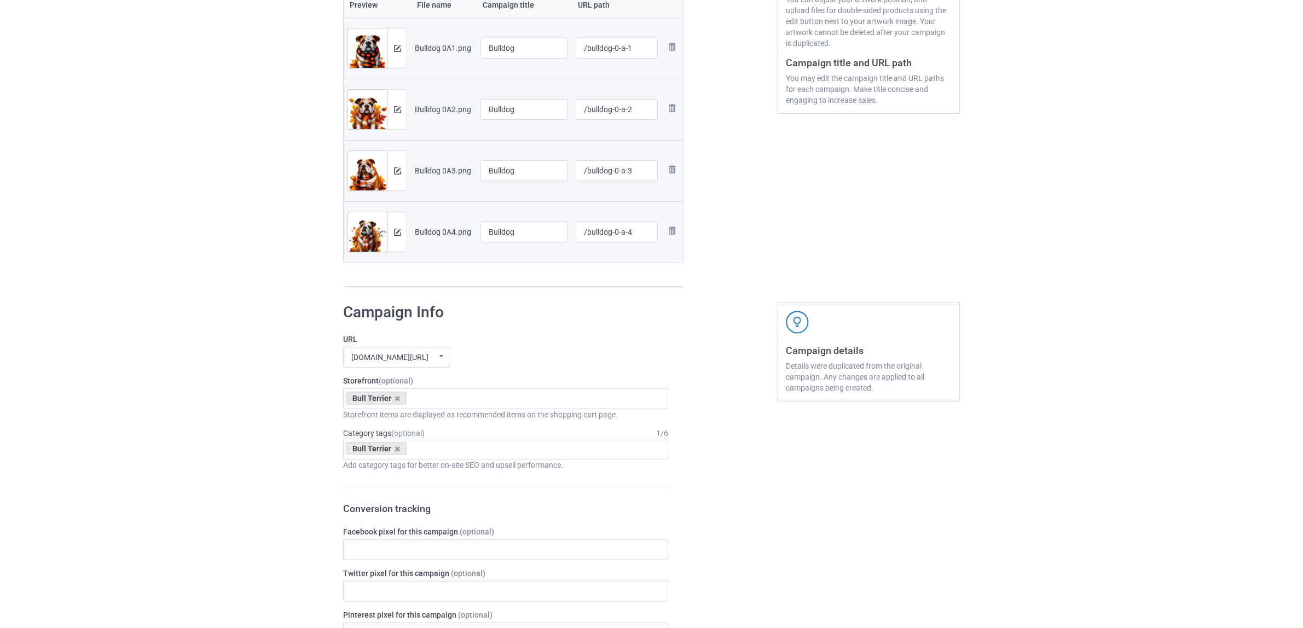
scroll to position [274, 0]
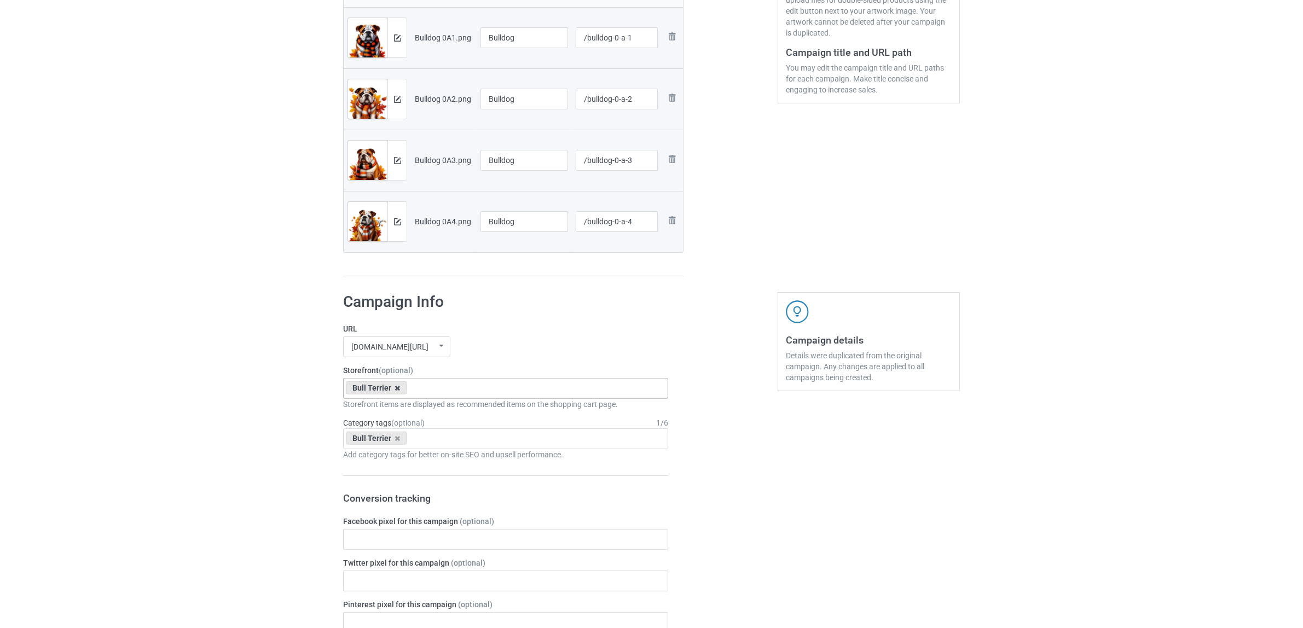
click at [395, 390] on icon at bounding box center [397, 388] width 5 height 7
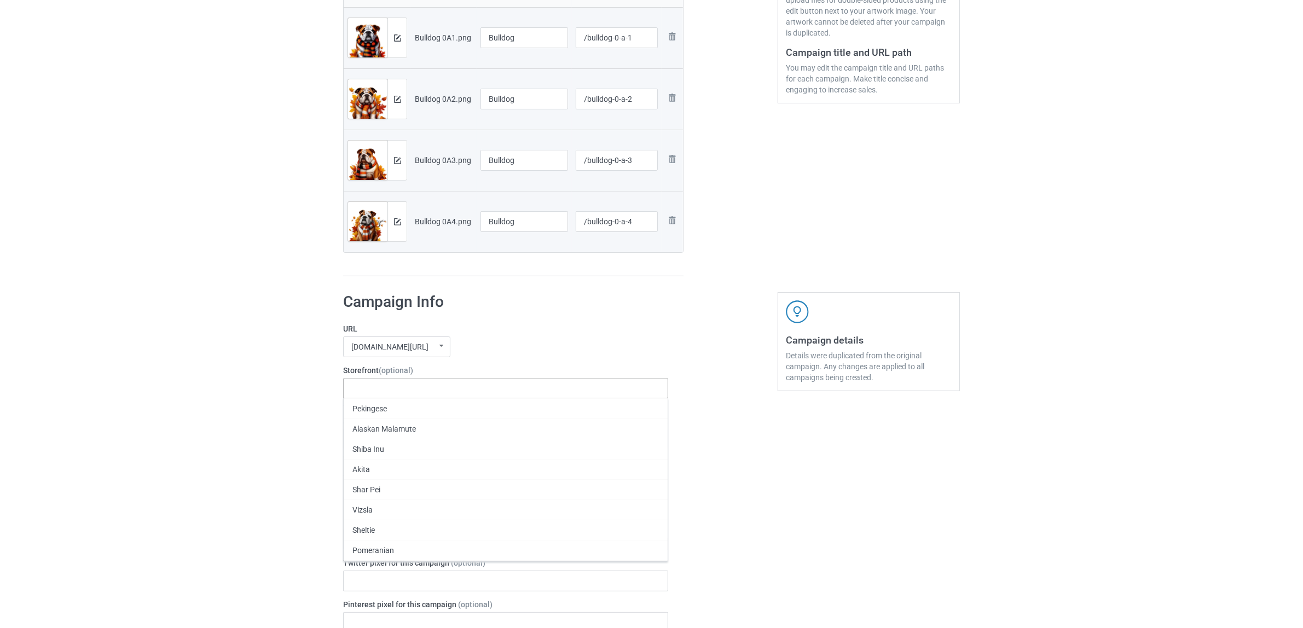
paste input "Bulldog"
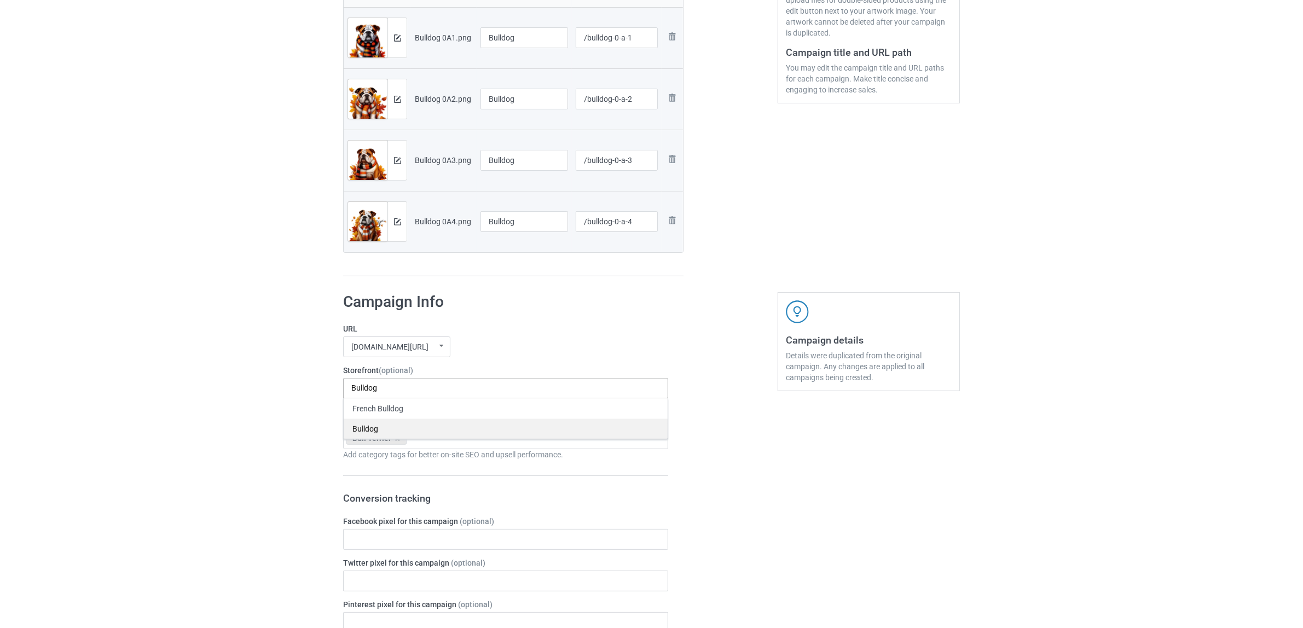
type input "Bulldog"
click at [365, 426] on div "Bulldog" at bounding box center [506, 429] width 324 height 20
click at [397, 440] on icon at bounding box center [397, 438] width 5 height 7
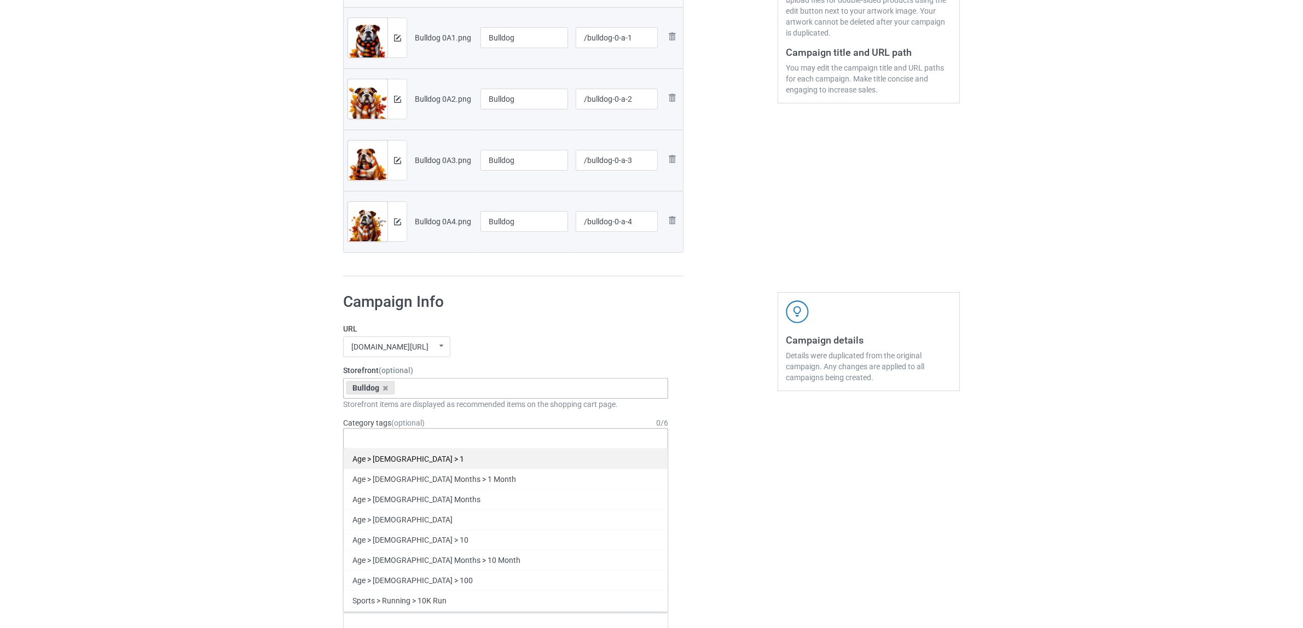
paste input "Bulldog"
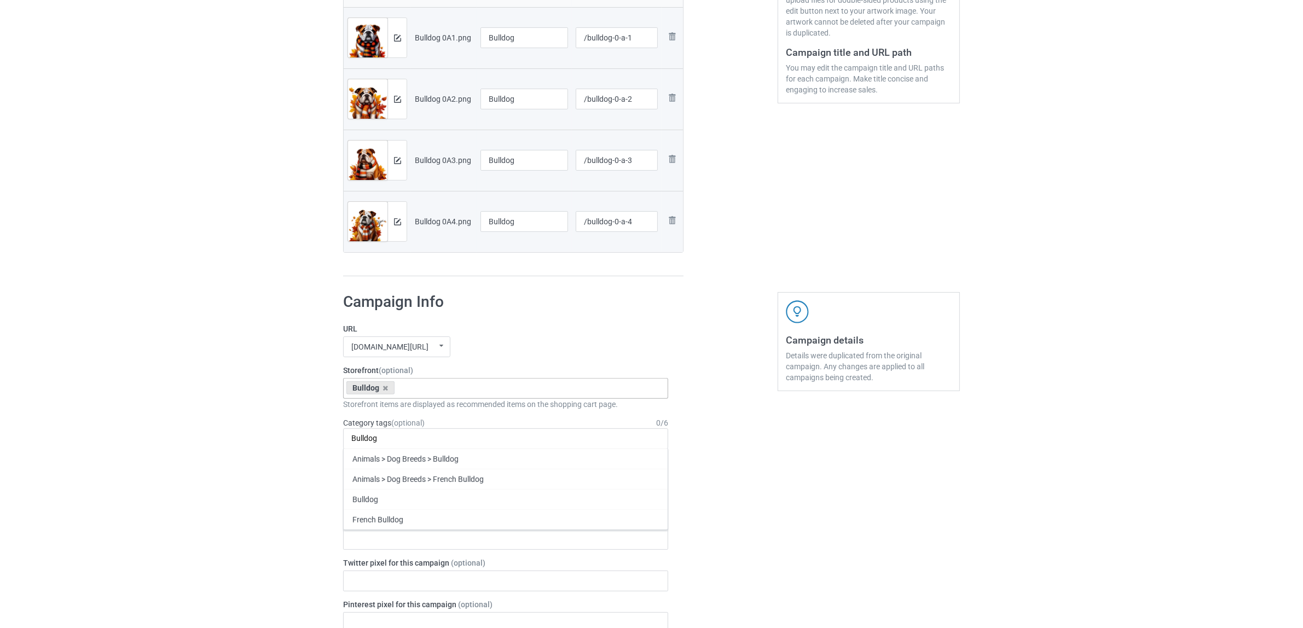
type input "Bulldog"
click at [369, 496] on div "Bulldog" at bounding box center [506, 499] width 324 height 20
click at [163, 445] on div "Bulk duplicate campaign Campaign to duplicate Bull Terrier Original Artwork 240…" at bounding box center [651, 530] width 1303 height 1547
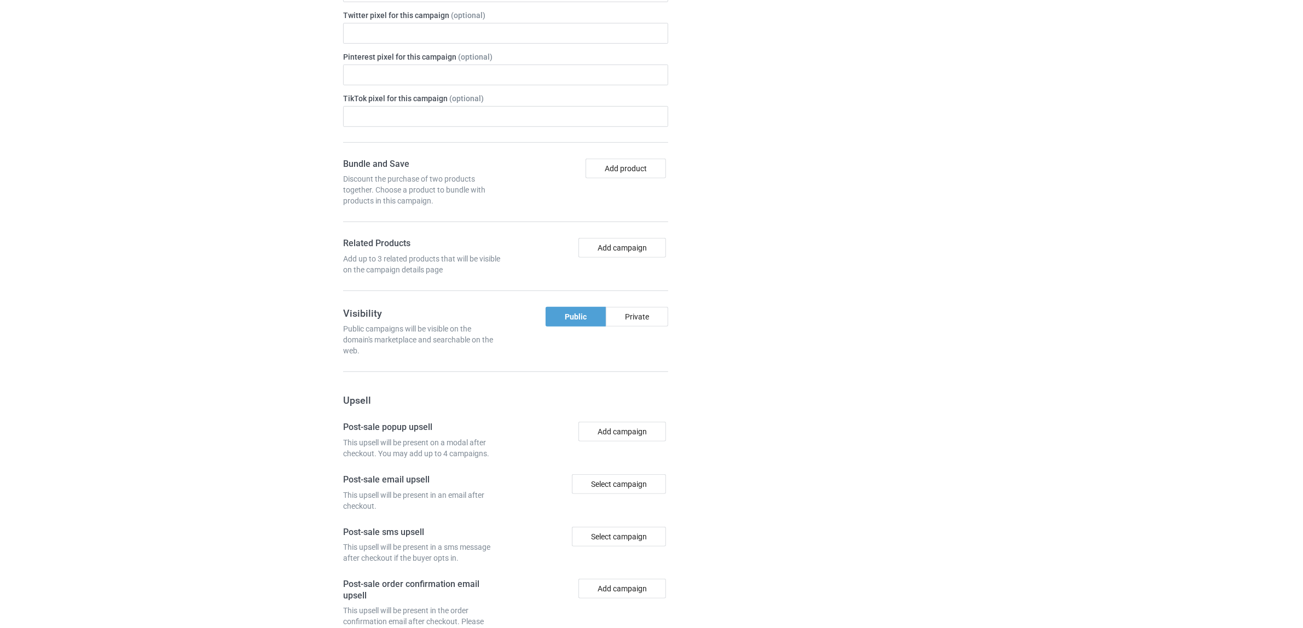
scroll to position [953, 0]
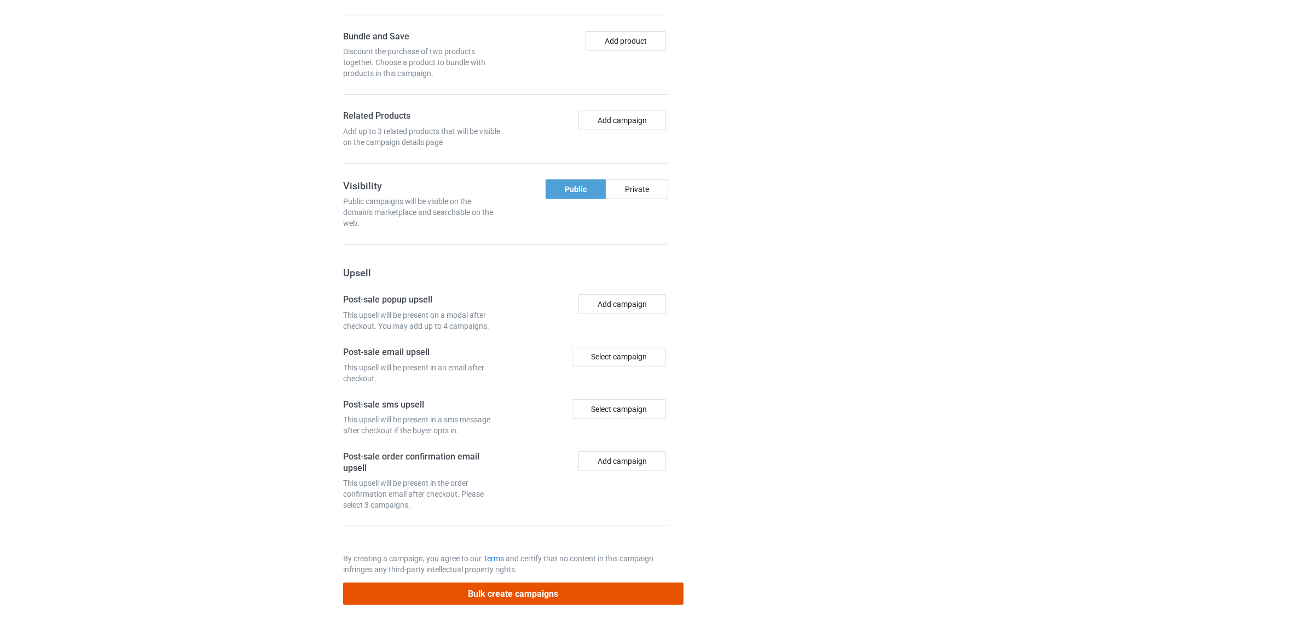
click at [510, 595] on button "Bulk create campaigns" at bounding box center [513, 594] width 340 height 22
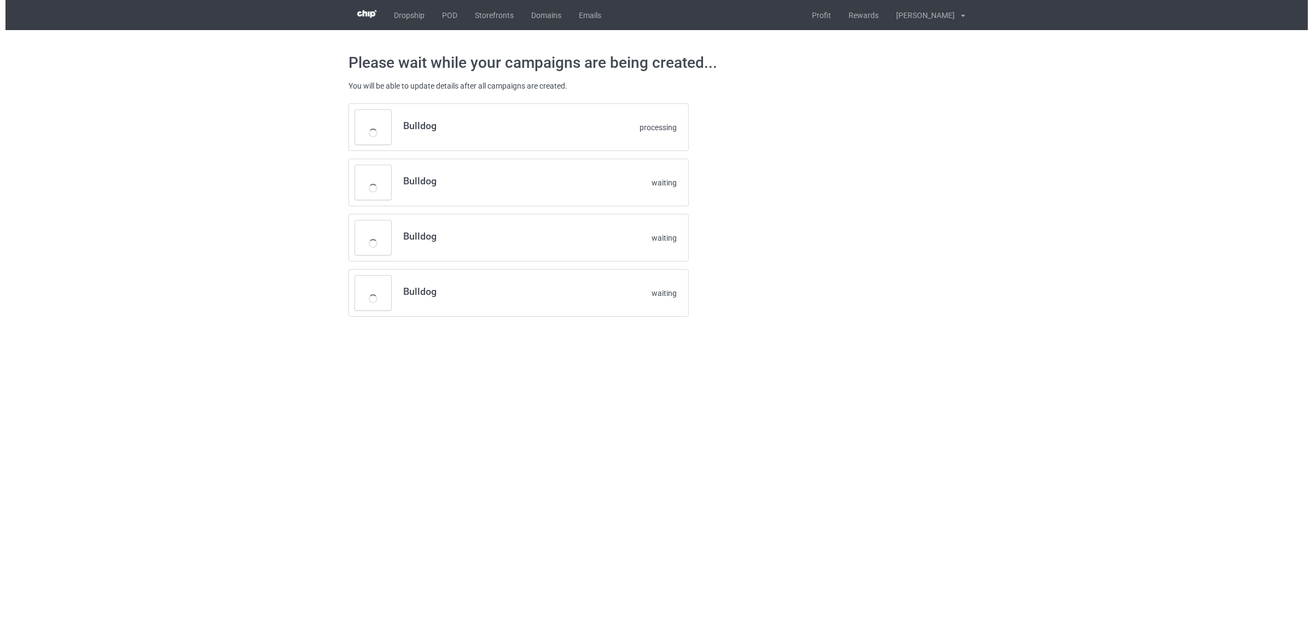
scroll to position [0, 0]
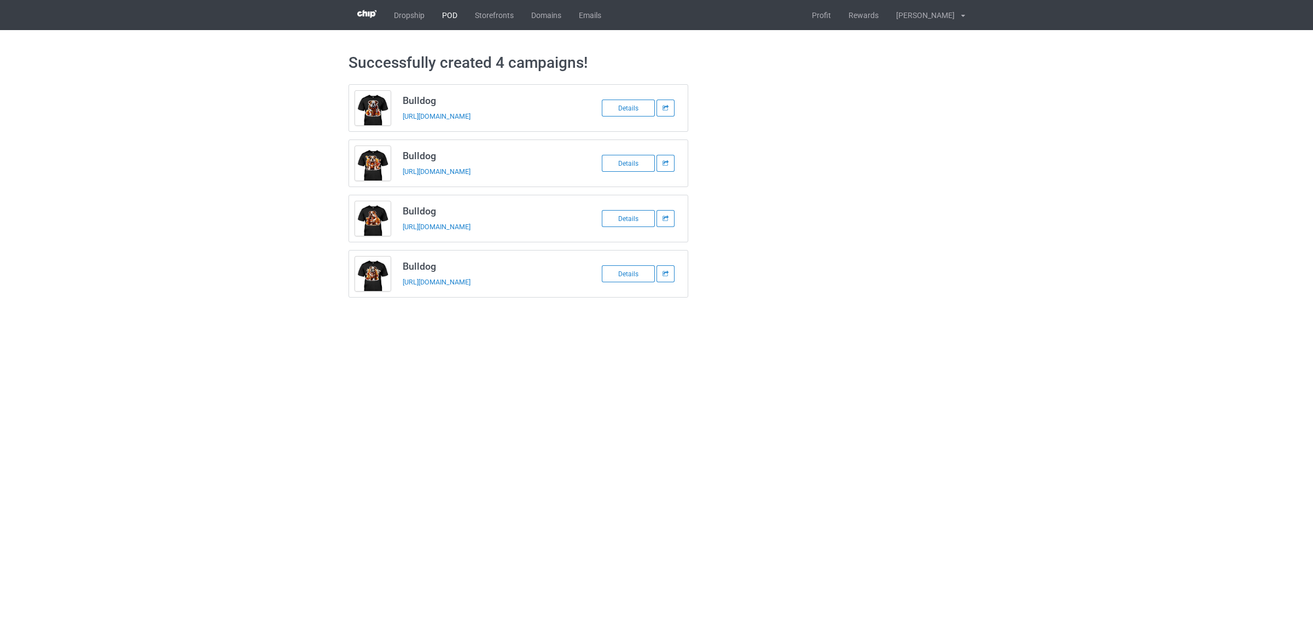
click at [449, 15] on link "POD" at bounding box center [449, 15] width 33 height 30
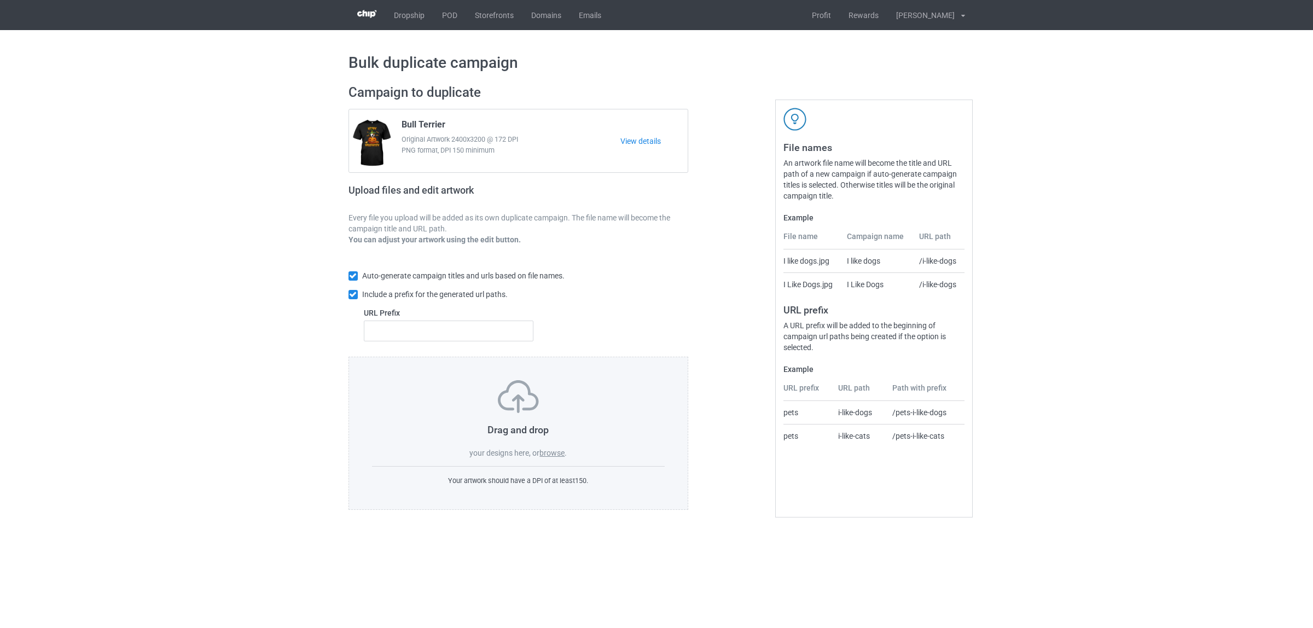
click at [559, 454] on label "browse" at bounding box center [551, 453] width 25 height 9
click at [0, 0] on input "browse" at bounding box center [0, 0] width 0 height 0
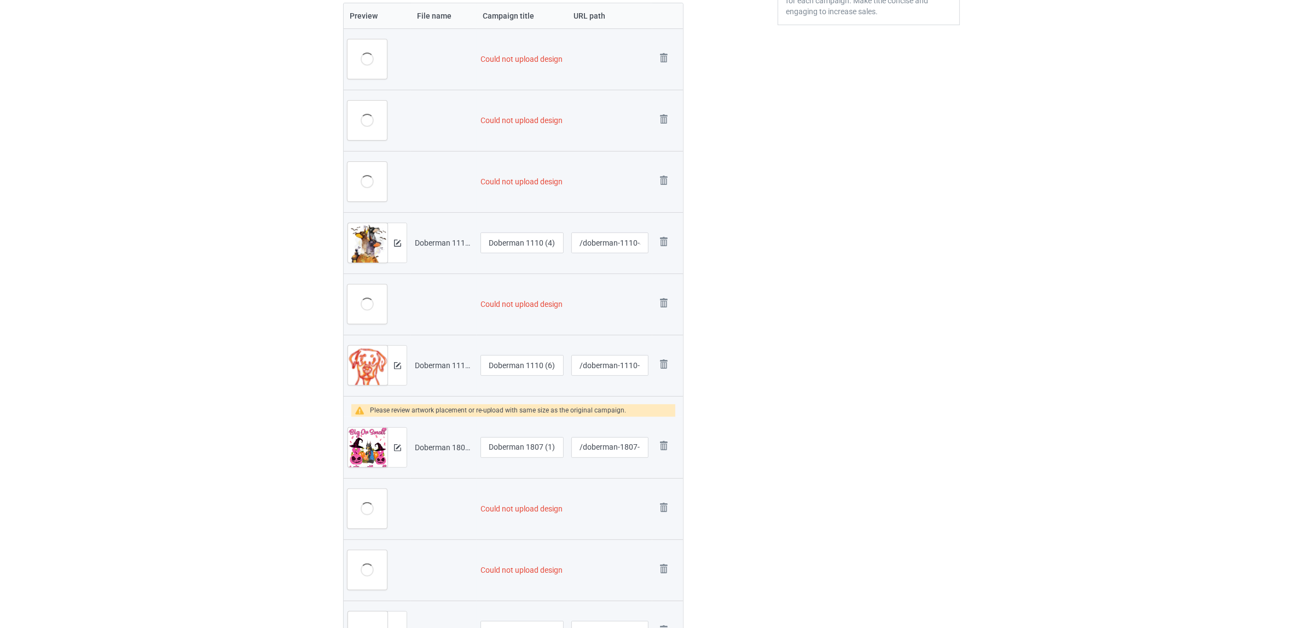
scroll to position [274, 0]
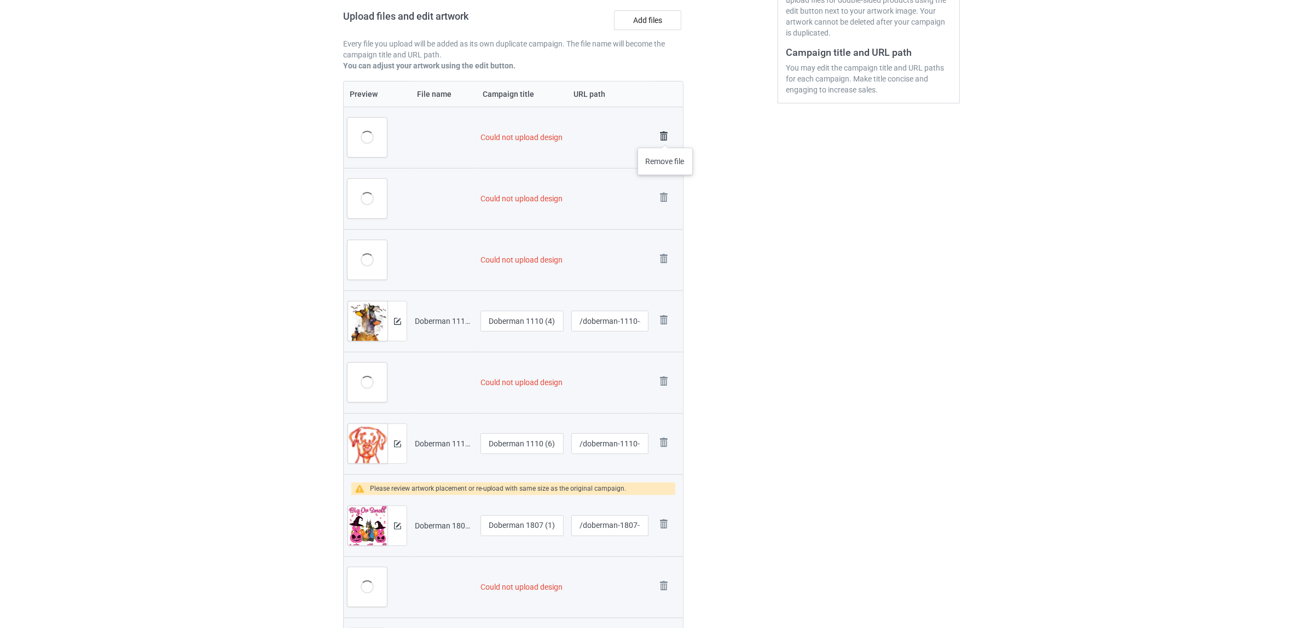
click at [665, 137] on img at bounding box center [663, 136] width 15 height 15
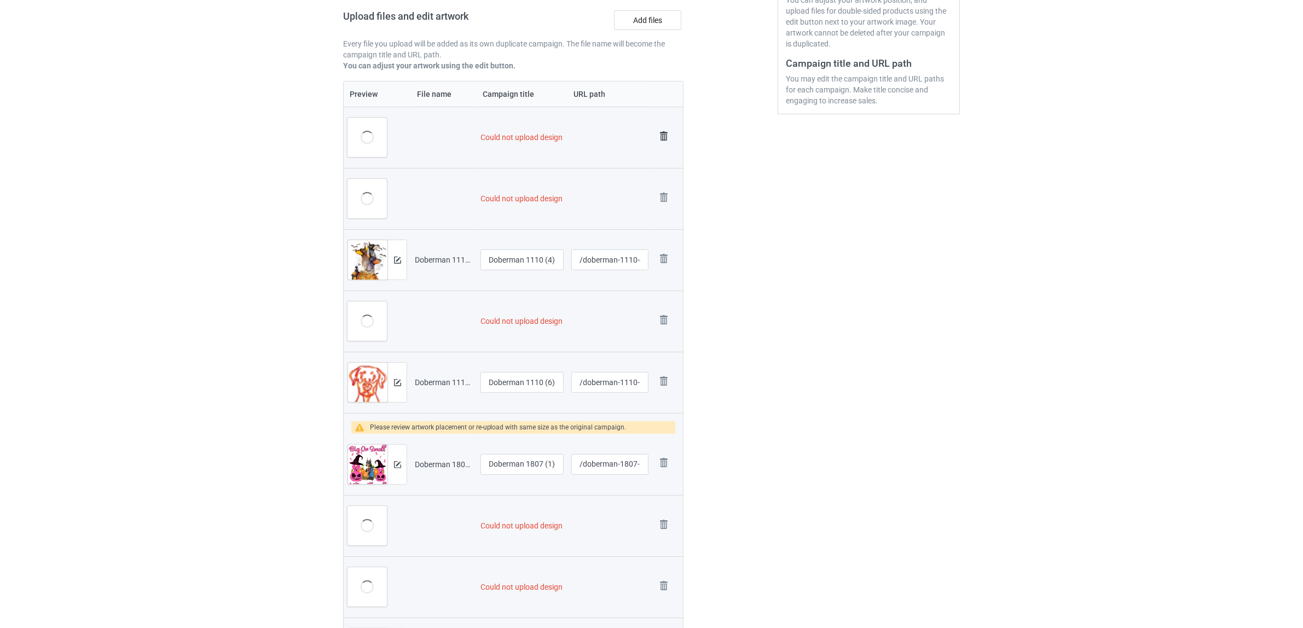
click at [665, 135] on img at bounding box center [663, 136] width 15 height 15
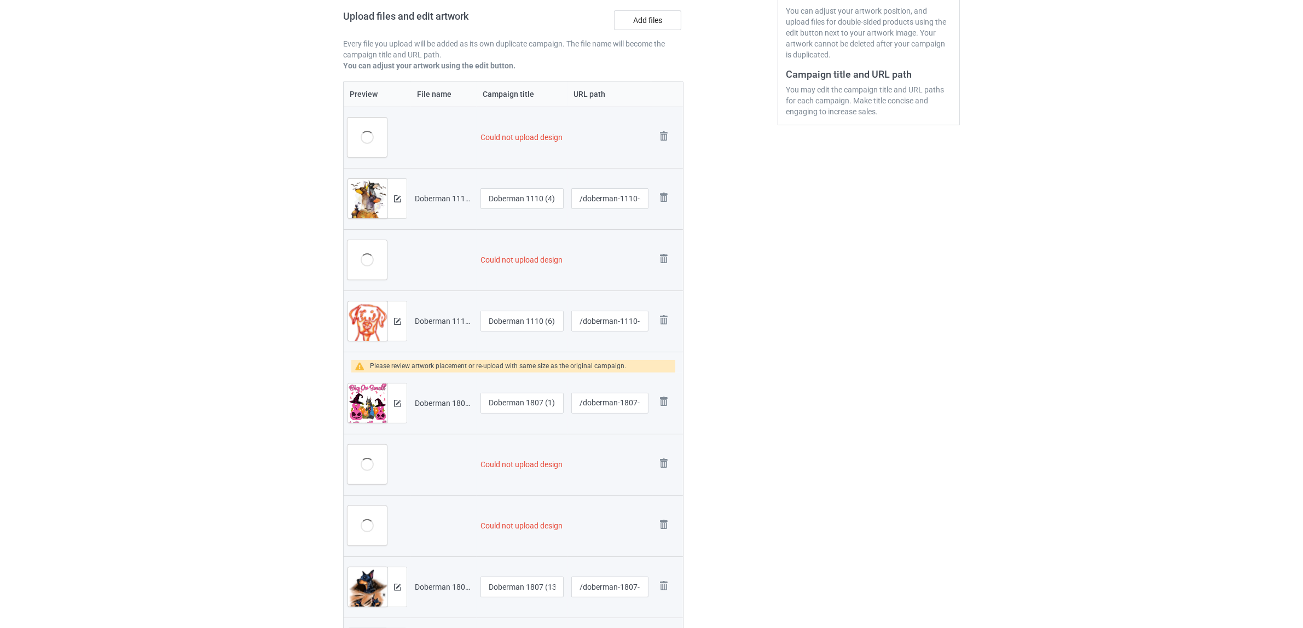
click at [0, 0] on img at bounding box center [0, 0] width 0 height 0
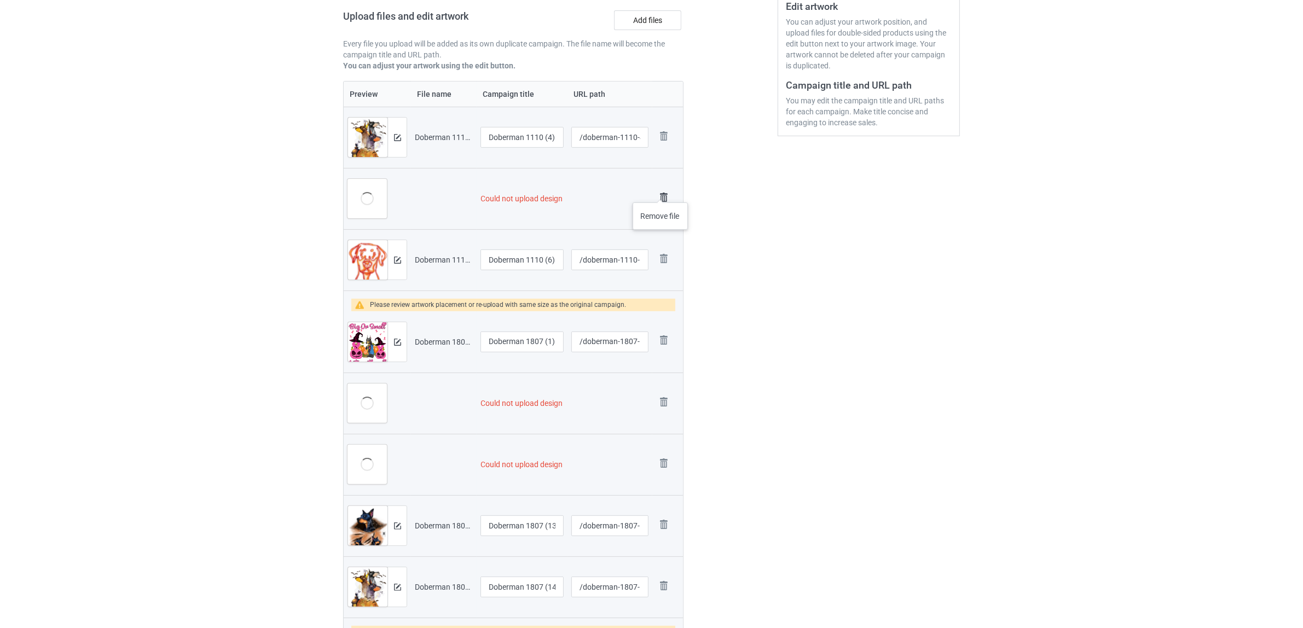
click at [660, 191] on img at bounding box center [663, 197] width 15 height 15
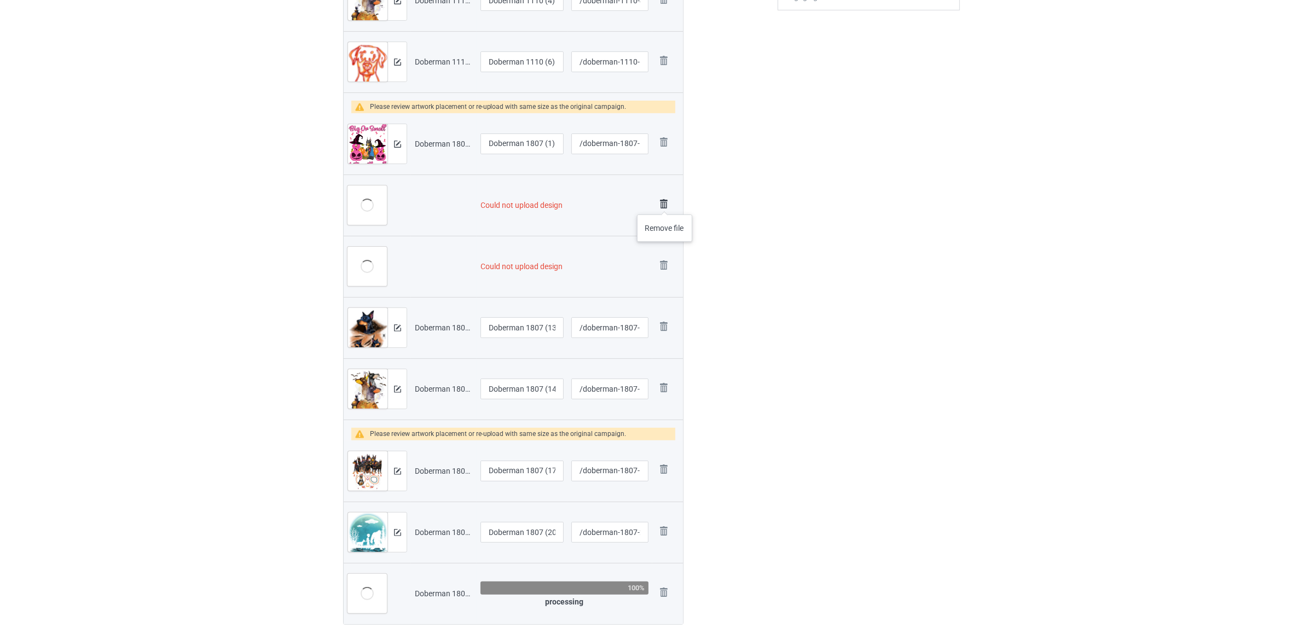
click at [665, 204] on img at bounding box center [663, 203] width 15 height 15
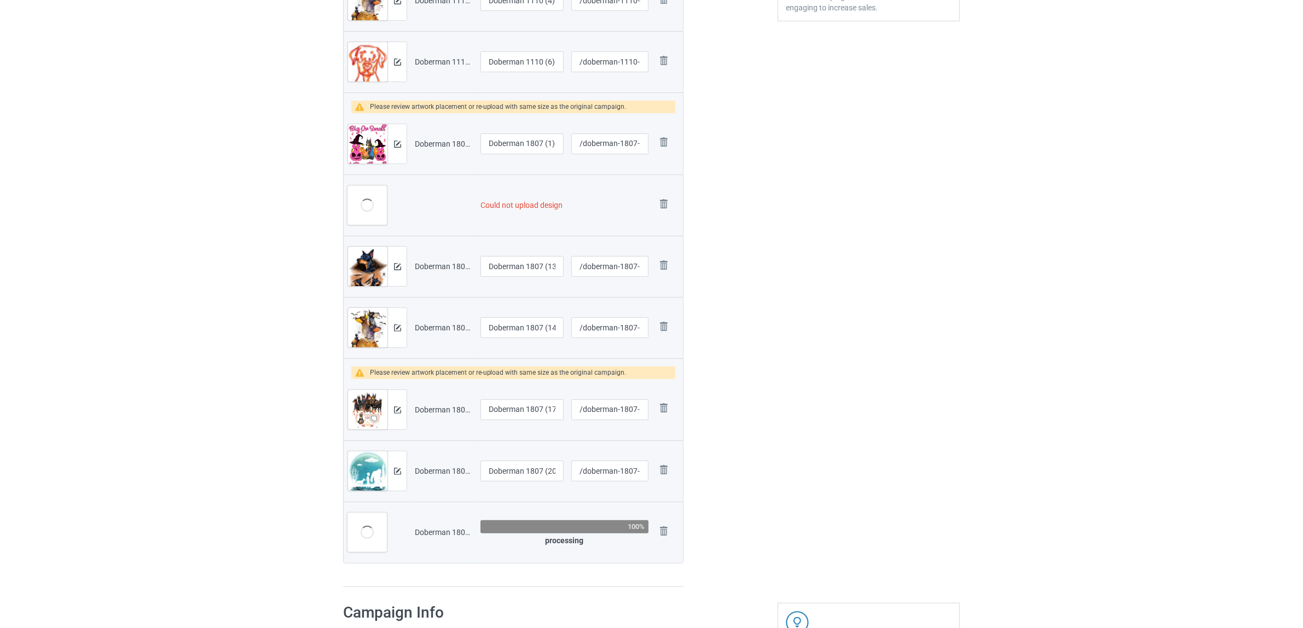
click at [0, 0] on img at bounding box center [0, 0] width 0 height 0
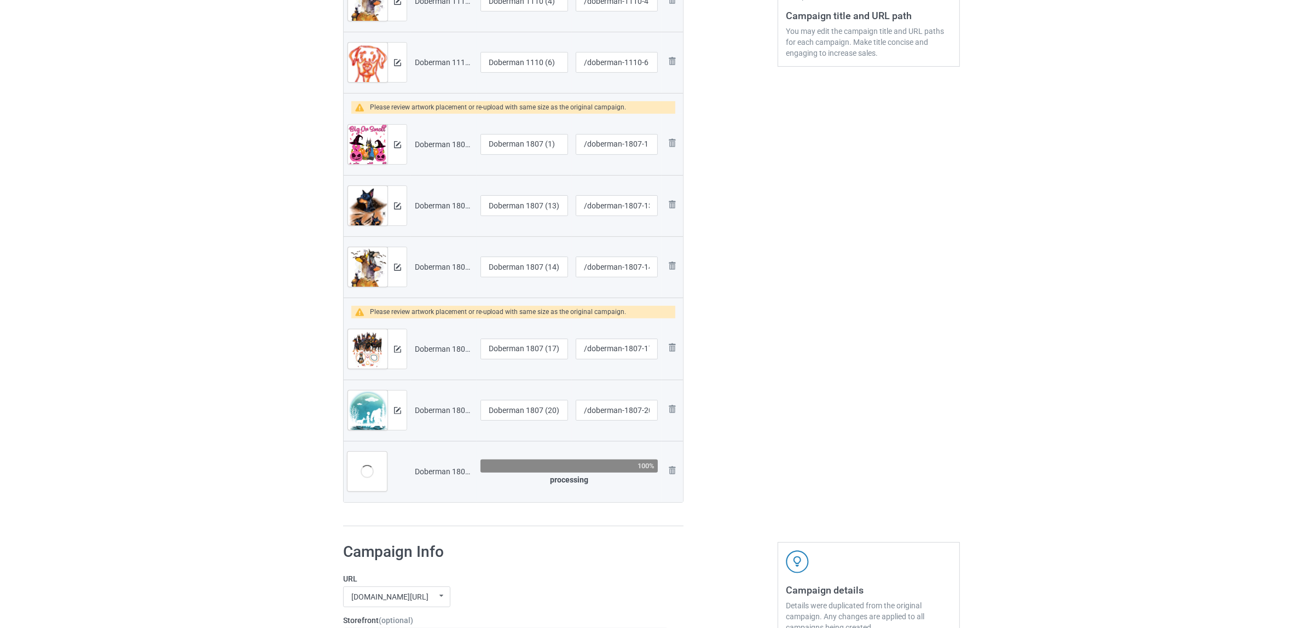
scroll to position [173, 0]
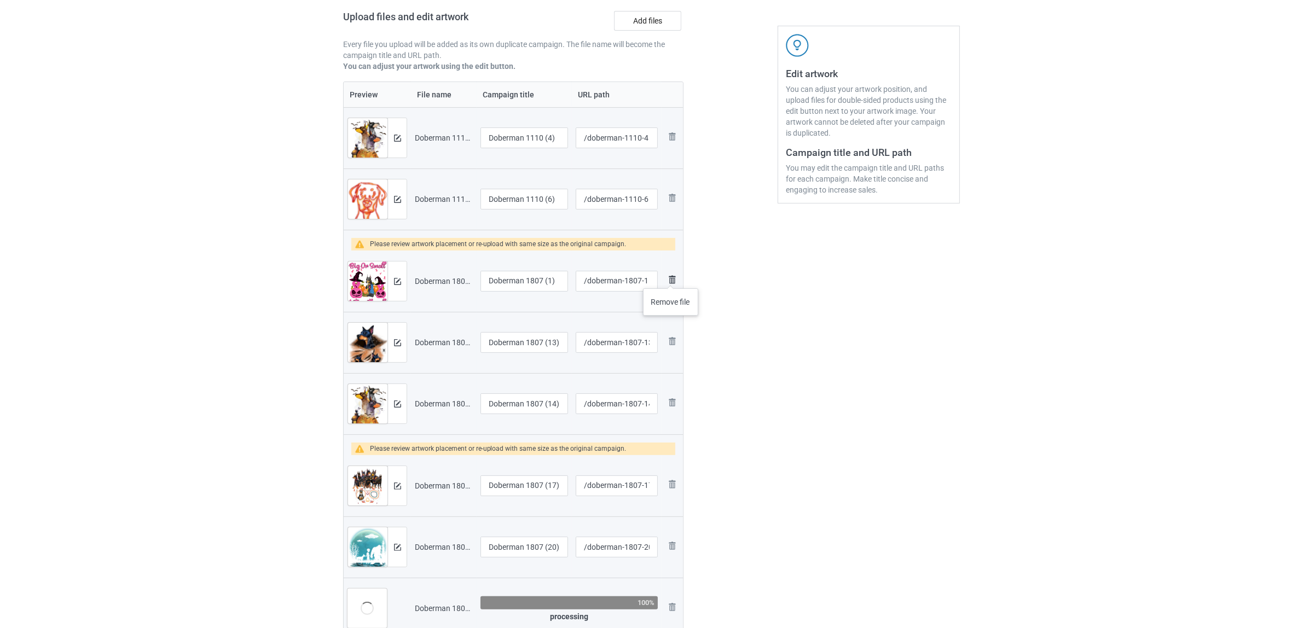
click at [671, 277] on img at bounding box center [671, 279] width 13 height 13
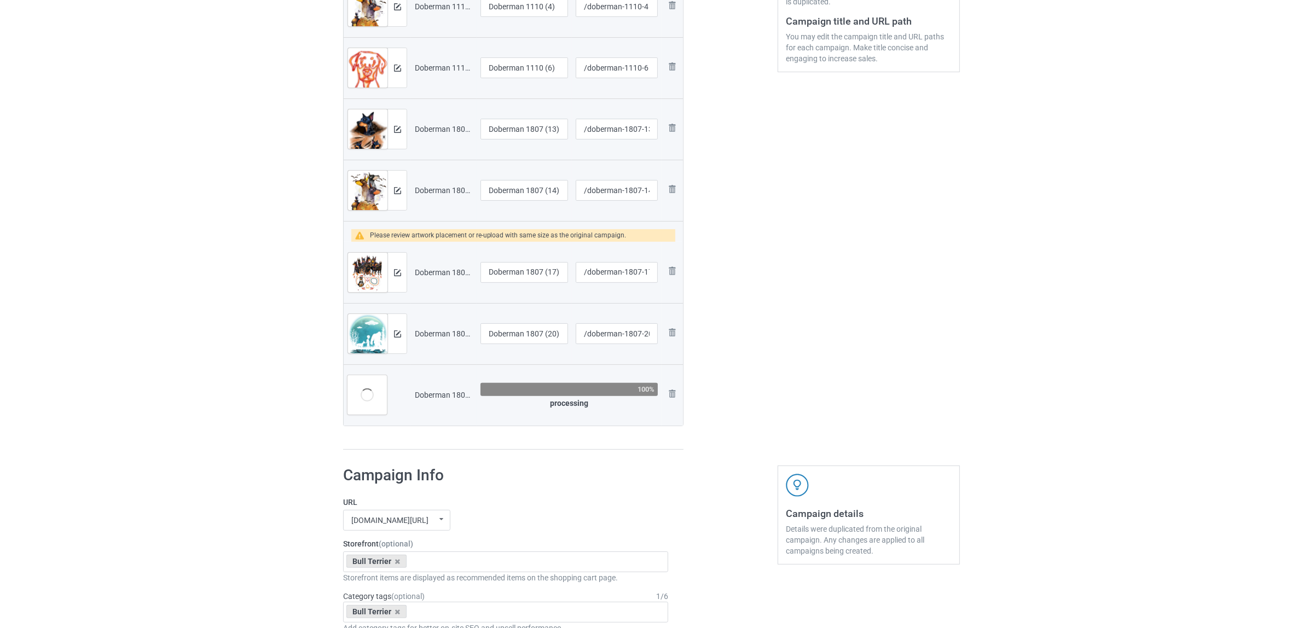
scroll to position [310, 0]
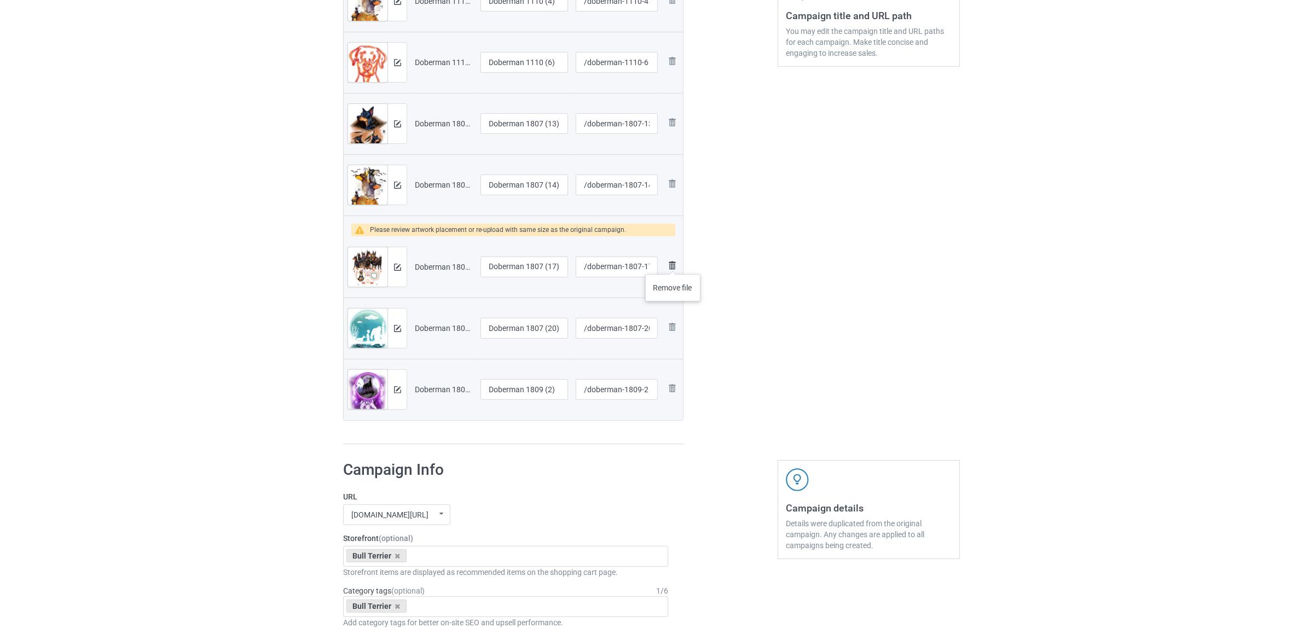
click at [673, 263] on img at bounding box center [671, 265] width 13 height 13
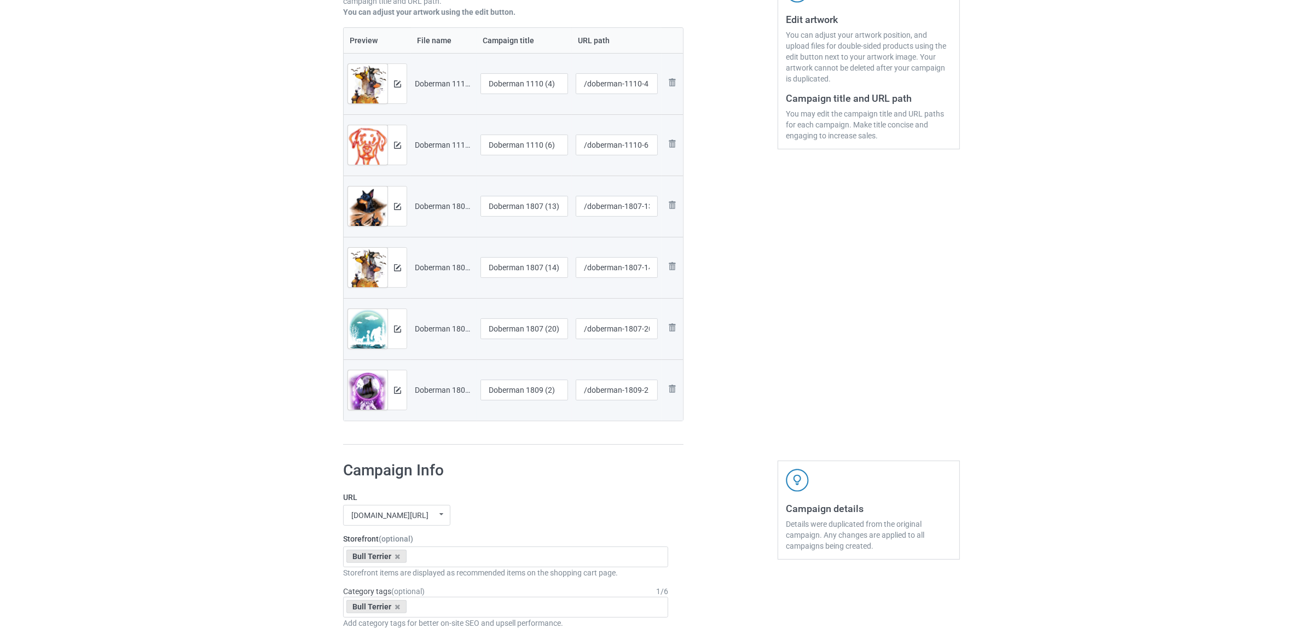
scroll to position [105, 0]
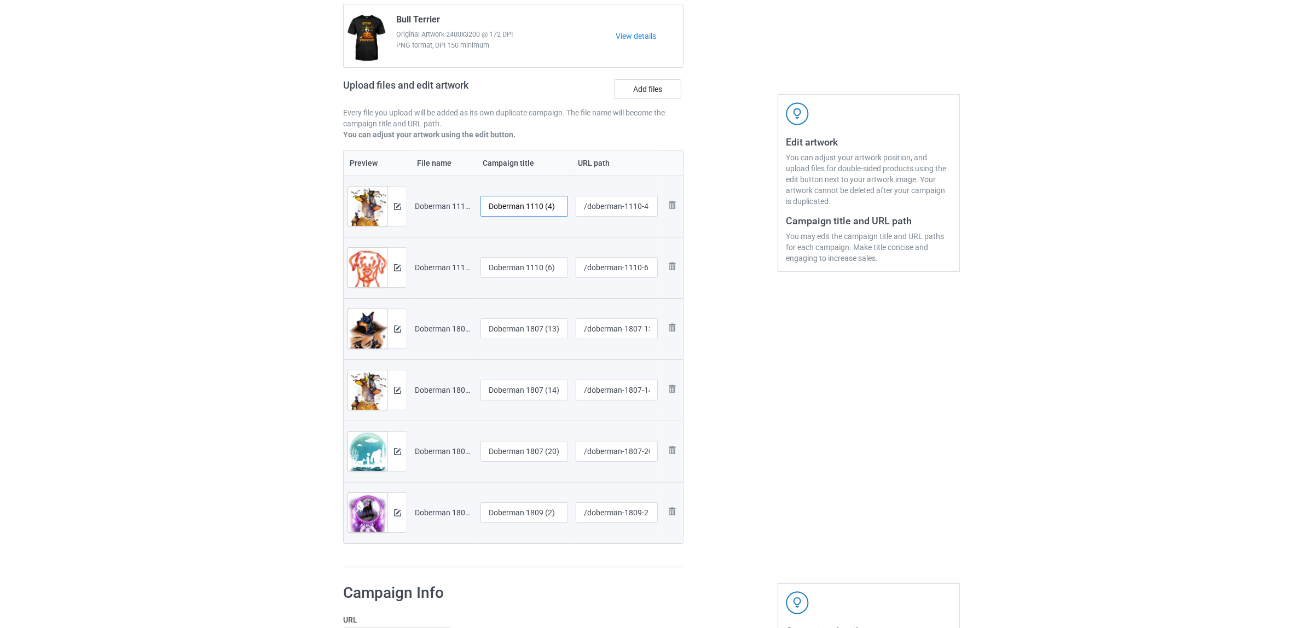
drag, startPoint x: 524, startPoint y: 202, endPoint x: 568, endPoint y: 205, distance: 43.9
click at [568, 205] on td "Doberman 1110 (4)" at bounding box center [524, 206] width 95 height 61
click at [500, 207] on input "Doberman" at bounding box center [524, 206] width 88 height 21
type input "Doberman"
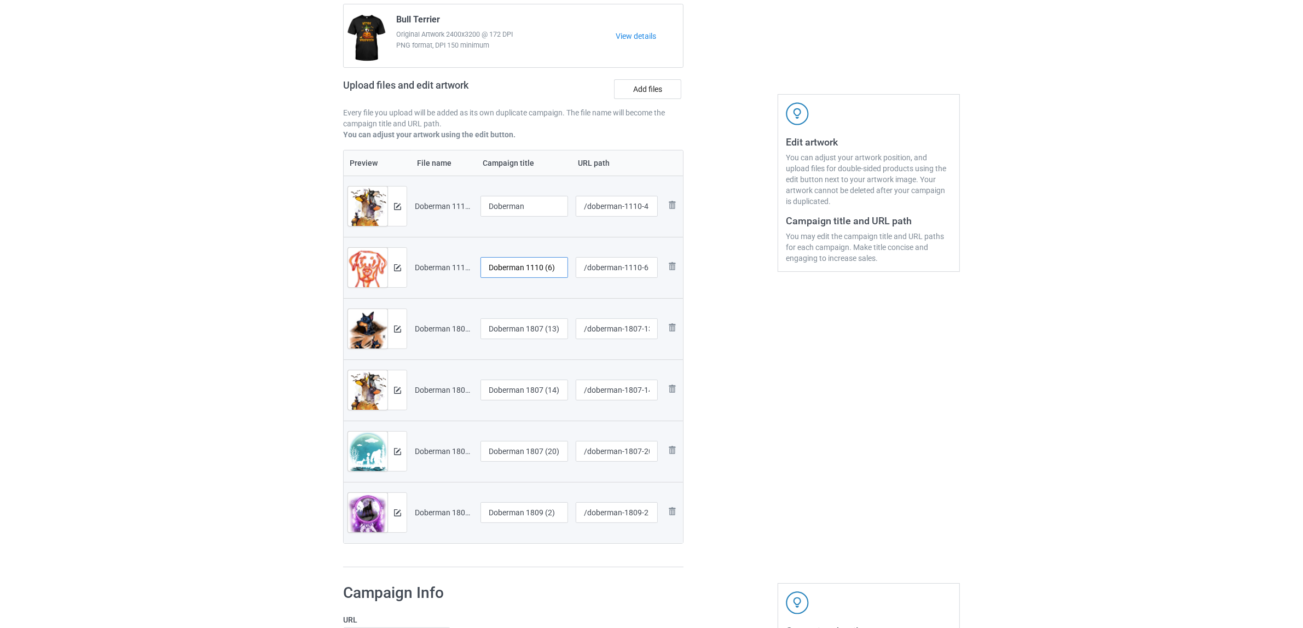
click at [534, 269] on input "Doberman 1110 (6)" at bounding box center [524, 267] width 88 height 21
paste input "text"
type input "Doberman"
click at [525, 326] on input "Doberman 1807 (13)" at bounding box center [524, 328] width 88 height 21
paste input "text"
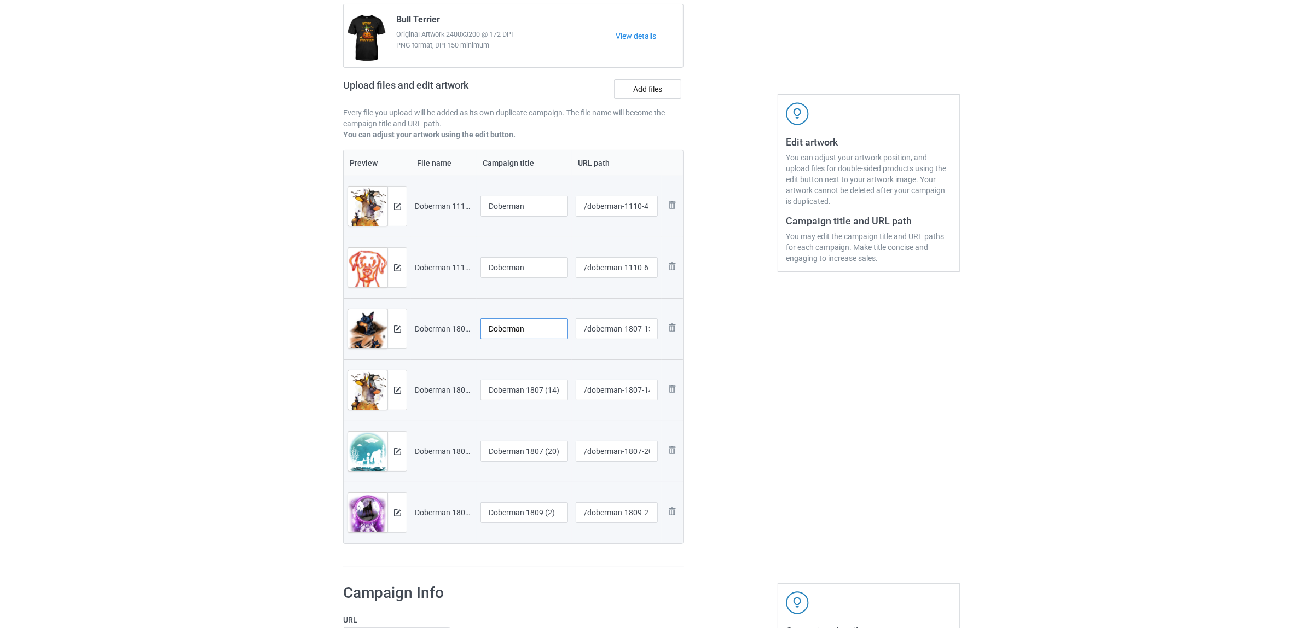
type input "Doberman"
click at [523, 390] on input "Doberman 1807 (14)" at bounding box center [524, 390] width 88 height 21
paste input "text"
type input "Doberman"
click at [521, 451] on input "Doberman 1807 (20)" at bounding box center [524, 451] width 88 height 21
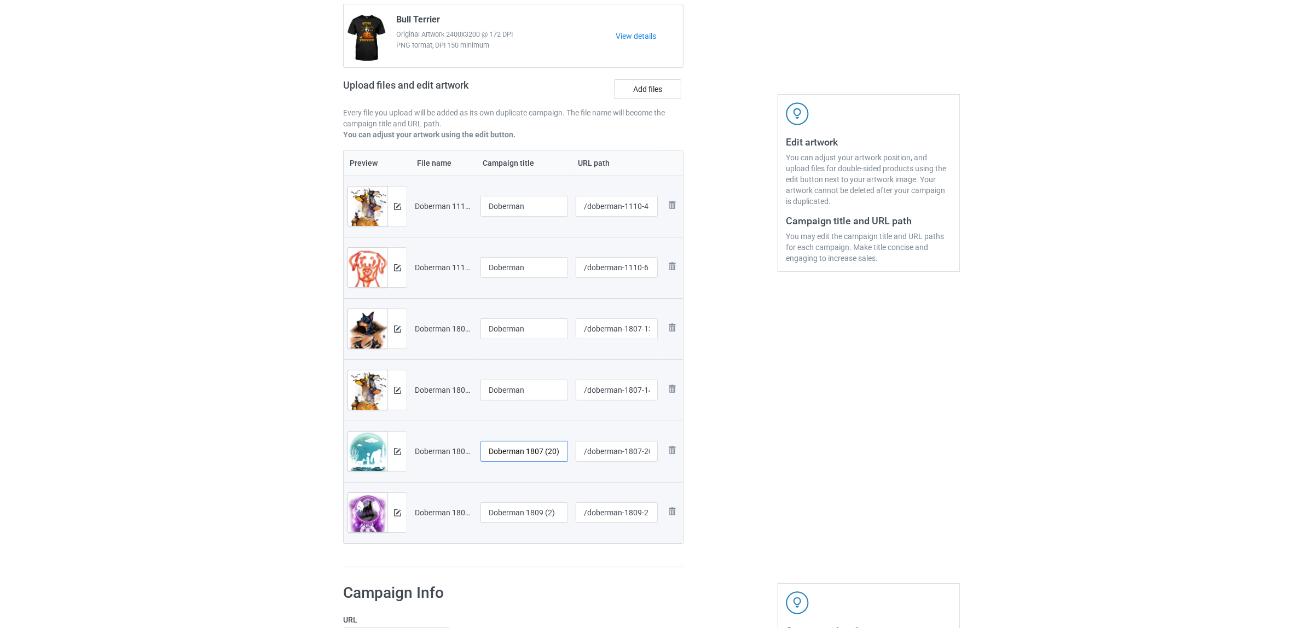
paste input "text"
type input "Doberman"
click at [519, 516] on input "Doberman 1809 (2)" at bounding box center [524, 512] width 88 height 21
paste input "text"
type input "Doberman"
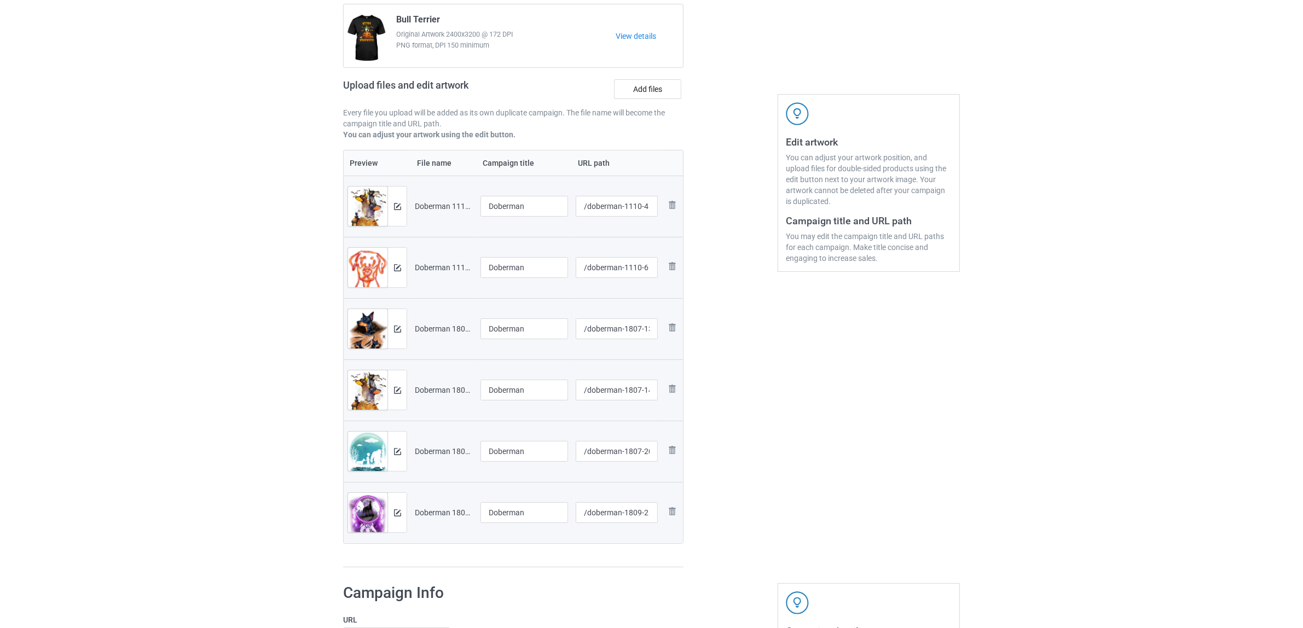
click at [523, 564] on div "Preview File name Campaign title URL path Preview and edit artwork Doberman 111…" at bounding box center [513, 359] width 340 height 418
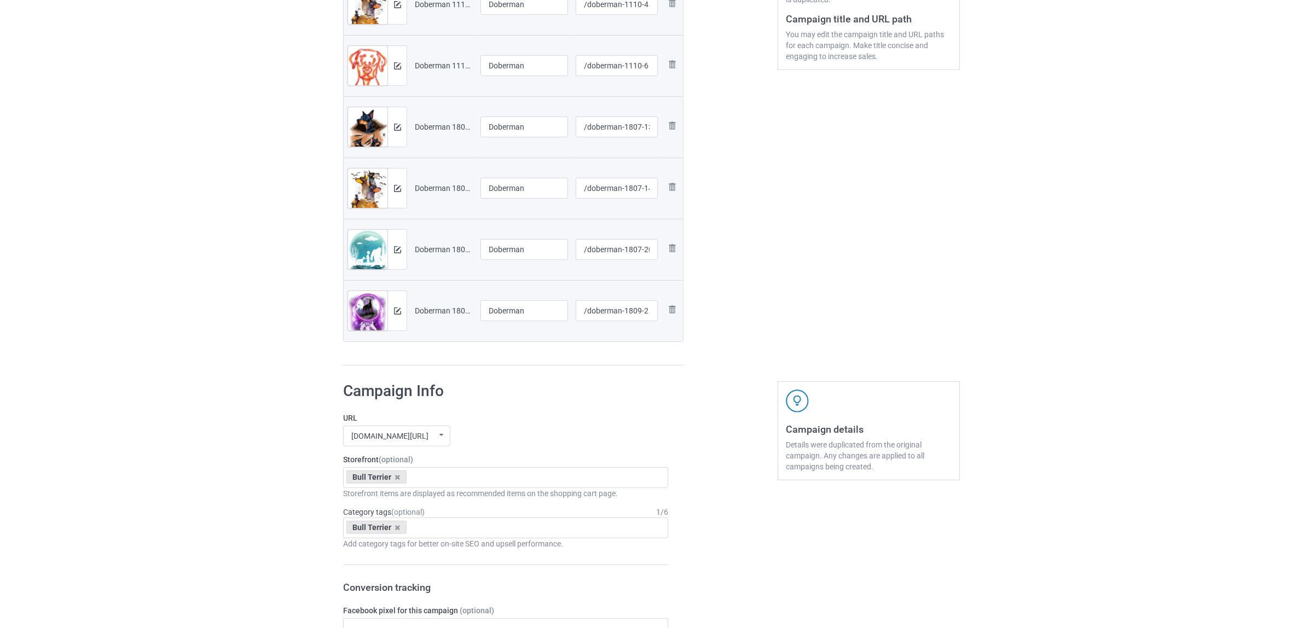
scroll to position [310, 0]
click at [397, 471] on icon at bounding box center [397, 474] width 5 height 7
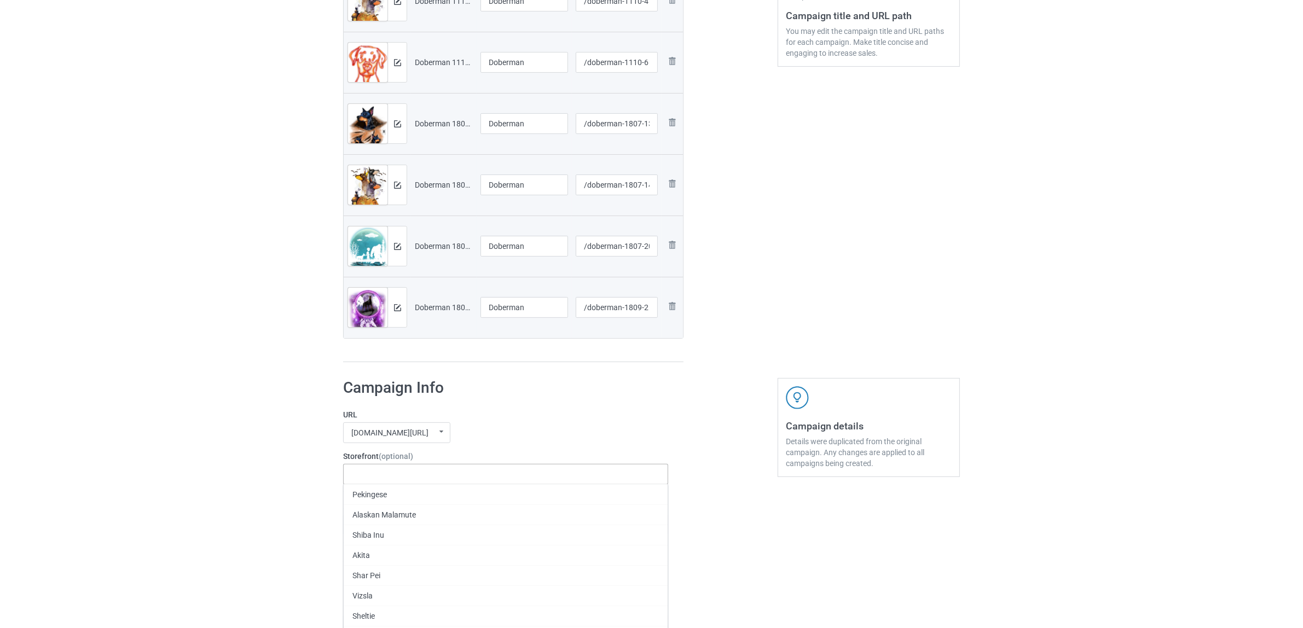
paste input "Doberman"
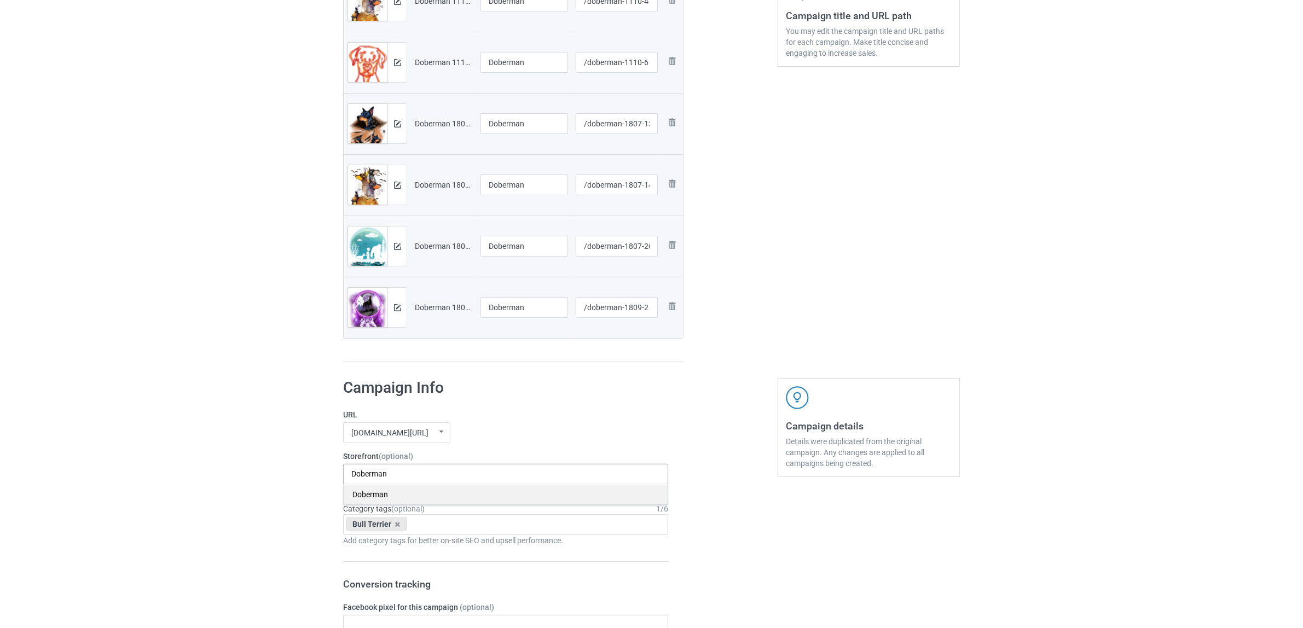
type input "Doberman"
click at [375, 493] on div "Doberman" at bounding box center [506, 494] width 324 height 20
click at [397, 526] on icon at bounding box center [397, 524] width 5 height 7
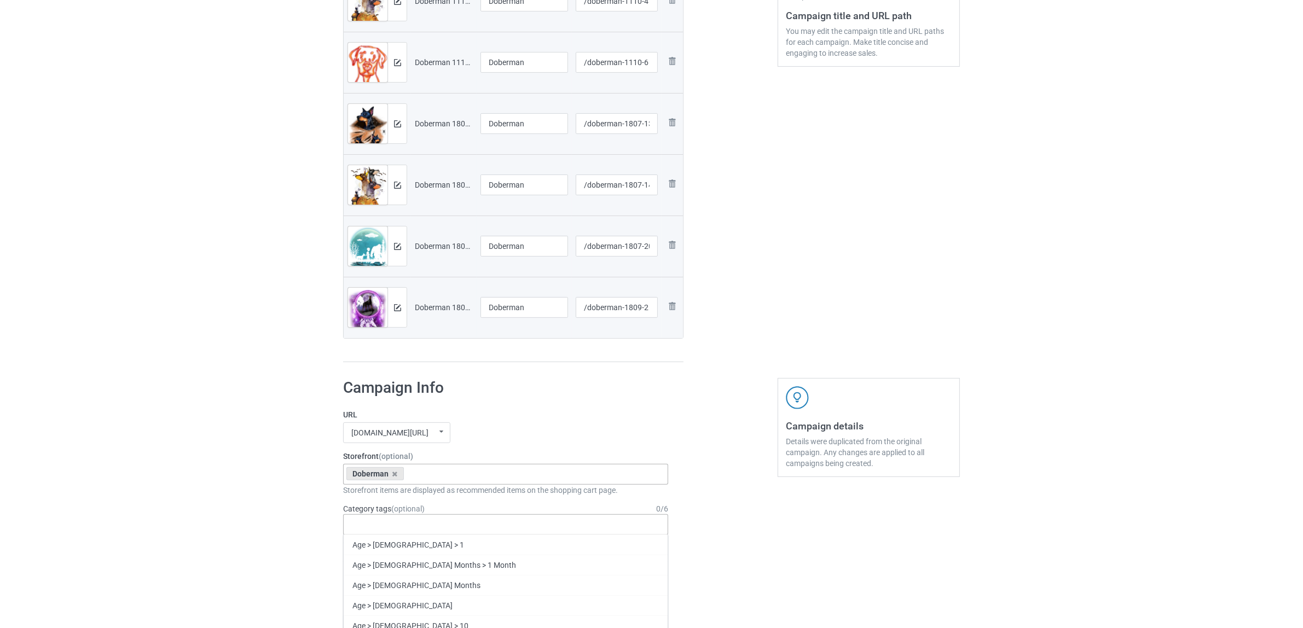
paste input "Doberman"
type input "Doberman"
click at [378, 560] on div "Doberman" at bounding box center [506, 565] width 324 height 20
click at [252, 520] on div "Bulk duplicate campaign Campaign to duplicate Bull Terrier Original Artwork 240…" at bounding box center [651, 554] width 1303 height 1669
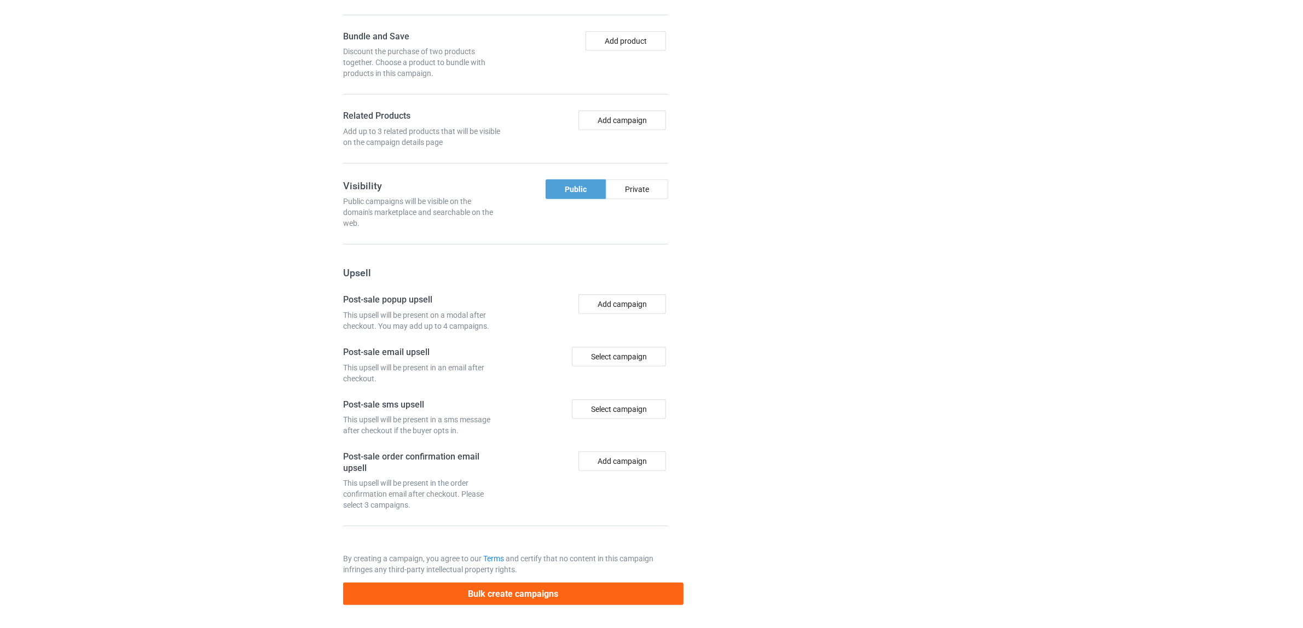
scroll to position [1075, 0]
click at [520, 590] on button "Bulk create campaigns" at bounding box center [513, 594] width 340 height 22
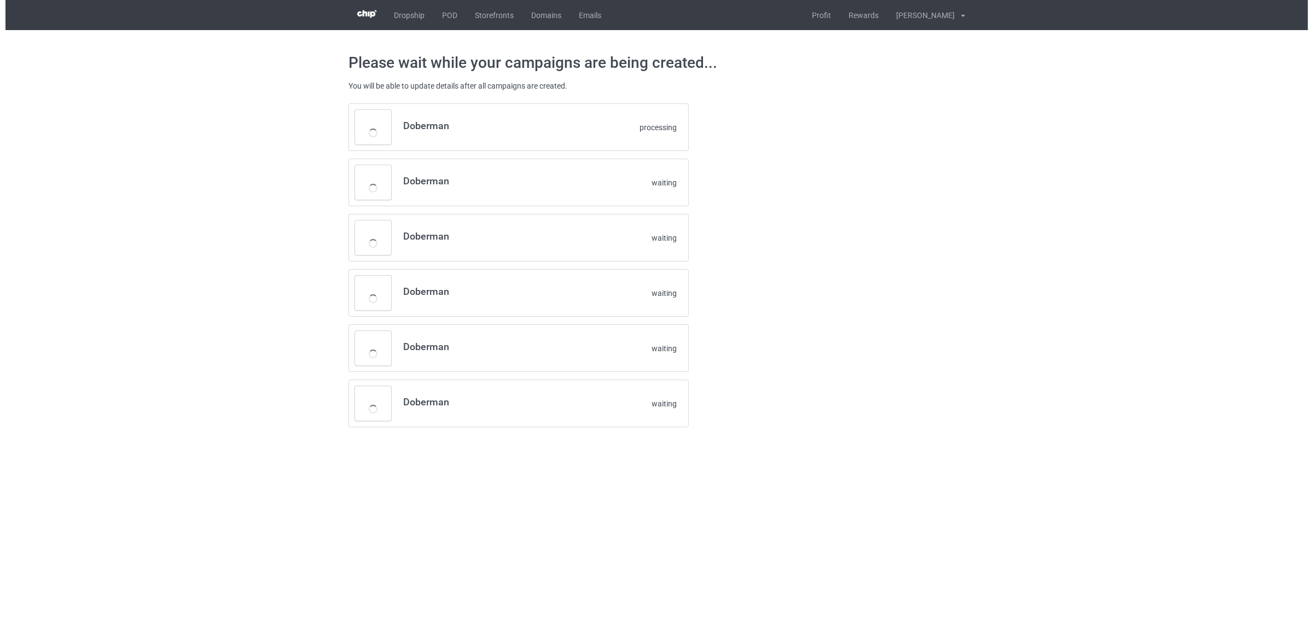
scroll to position [0, 0]
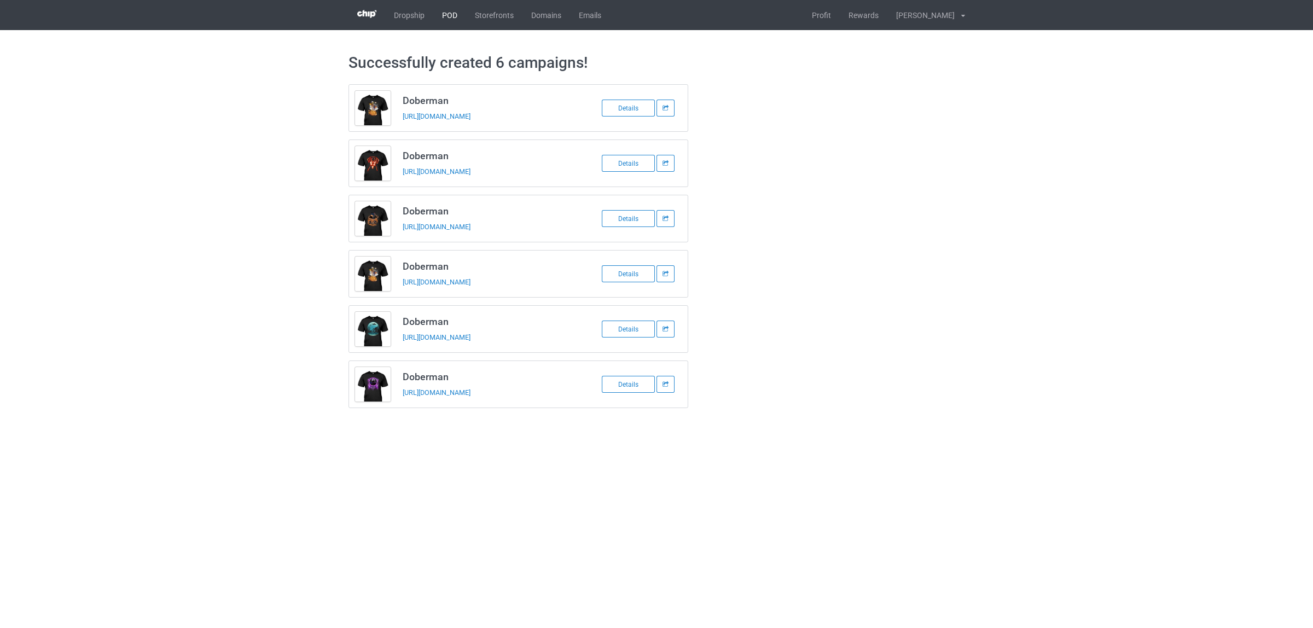
click at [449, 15] on link "POD" at bounding box center [449, 15] width 33 height 30
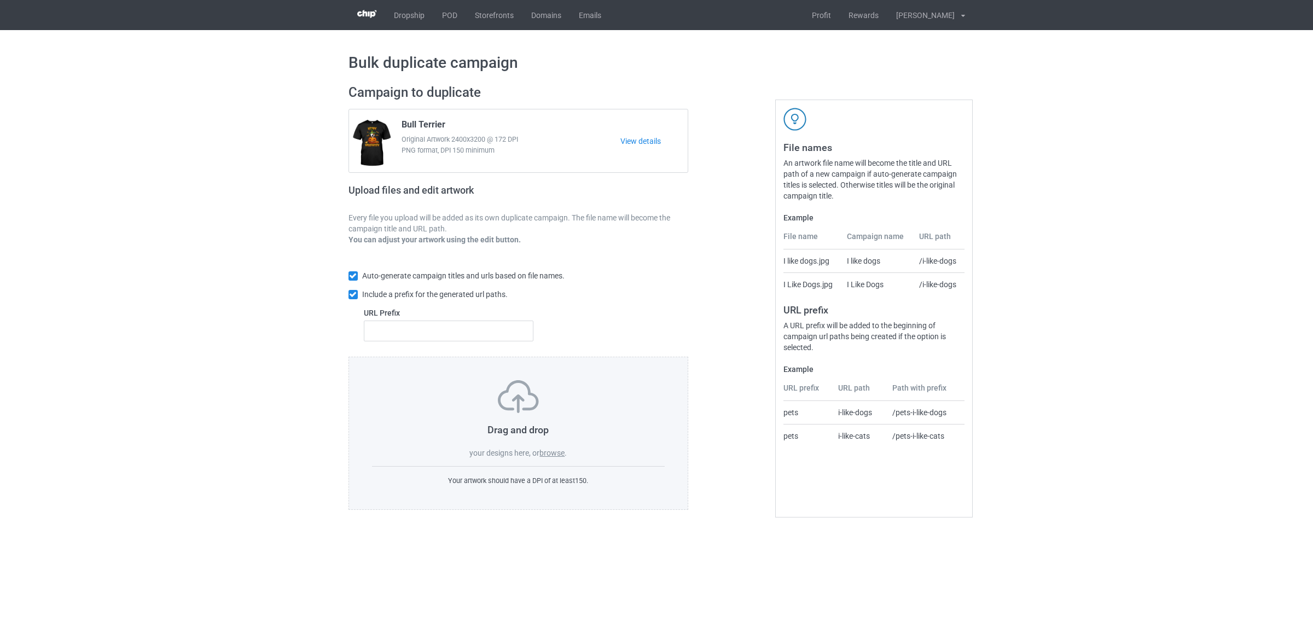
click at [561, 451] on label "browse" at bounding box center [551, 453] width 25 height 9
click at [0, 0] on input "browse" at bounding box center [0, 0] width 0 height 0
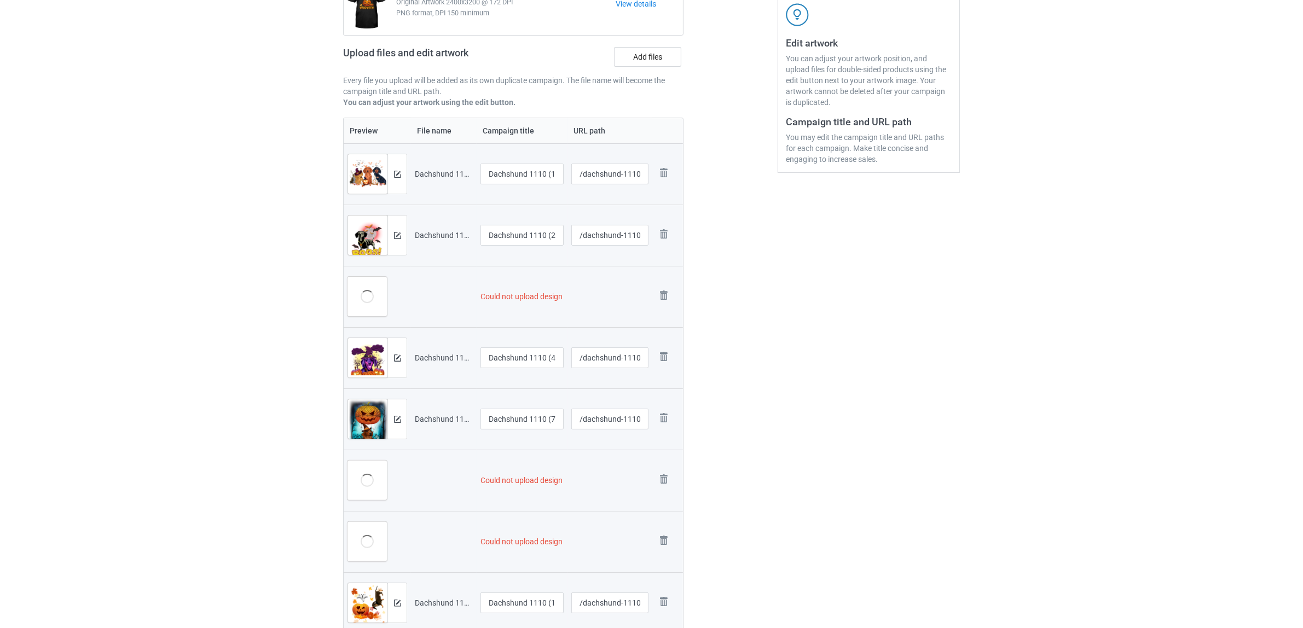
scroll to position [205, 0]
click at [665, 289] on img at bounding box center [663, 294] width 15 height 15
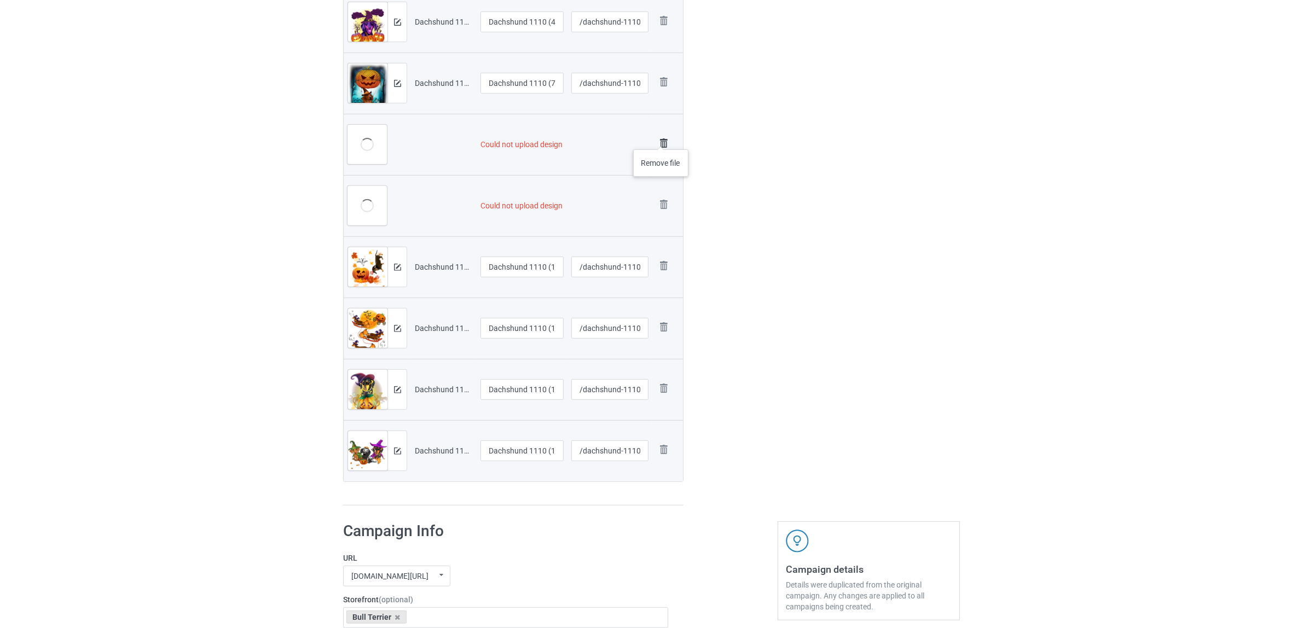
click at [661, 138] on img at bounding box center [663, 143] width 15 height 15
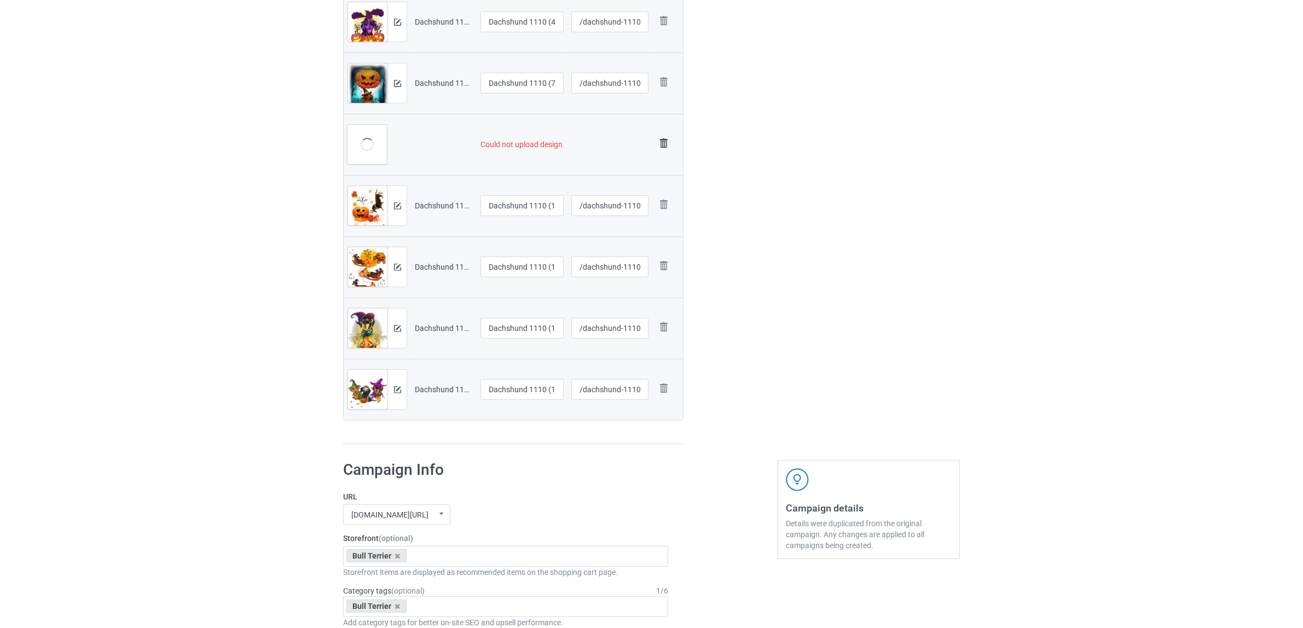
click at [661, 145] on img at bounding box center [663, 143] width 15 height 15
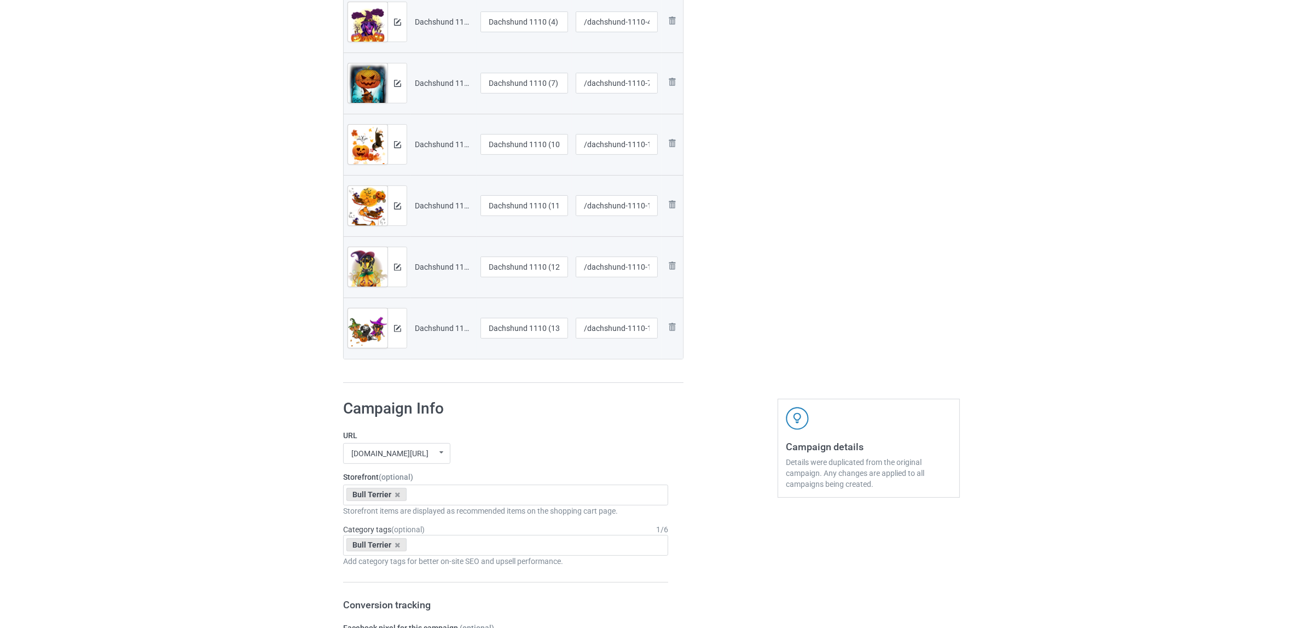
scroll to position [207, 0]
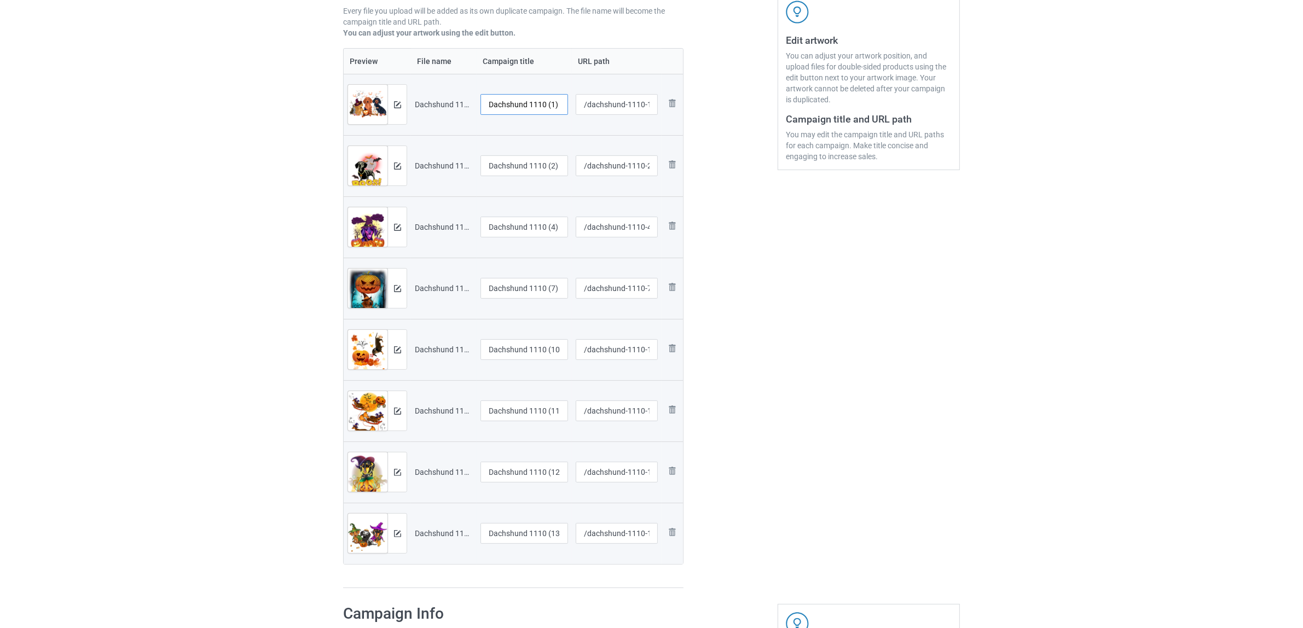
drag, startPoint x: 531, startPoint y: 99, endPoint x: 572, endPoint y: 109, distance: 41.8
click at [572, 109] on tr "Preview and edit artwork Dachshund 1110 (1).png Dachshund 1110 (1) /dachshund-1…" at bounding box center [513, 104] width 339 height 61
click at [508, 105] on input "Dachshund" at bounding box center [524, 104] width 88 height 21
type input "Dachshund"
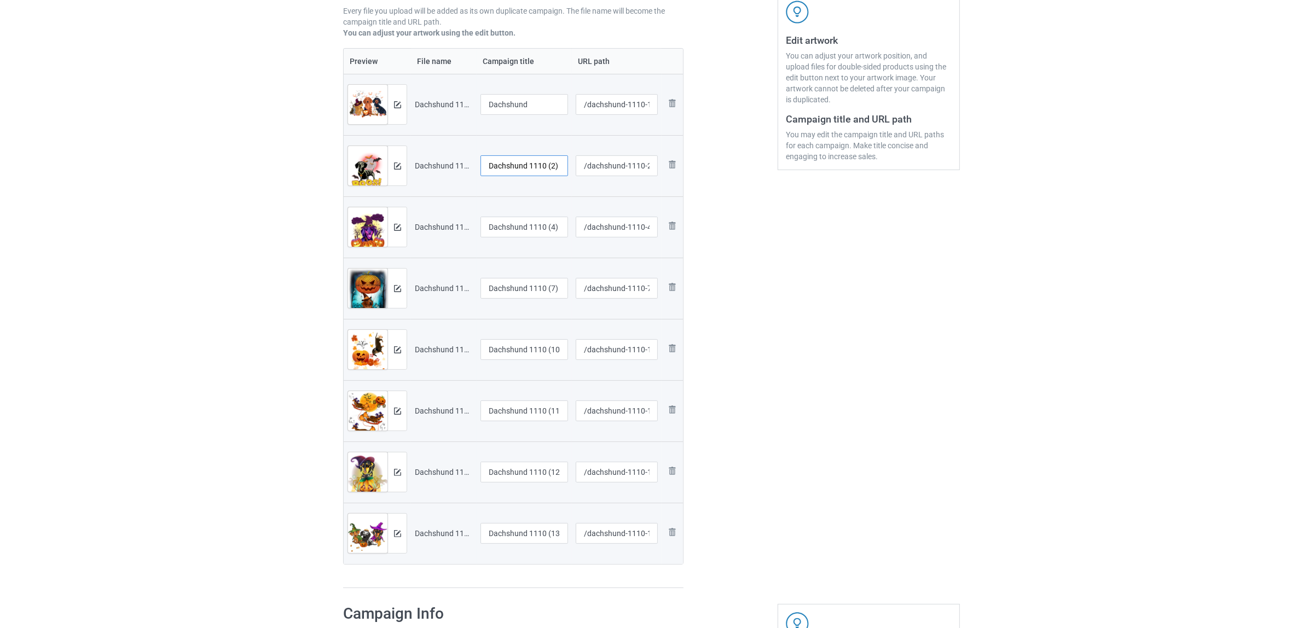
click at [513, 165] on input "Dachshund 1110 (2)" at bounding box center [524, 165] width 88 height 21
paste input "text"
type input "Dachshund"
click at [524, 226] on input "Dachshund 1110 (4)" at bounding box center [524, 227] width 88 height 21
paste input "text"
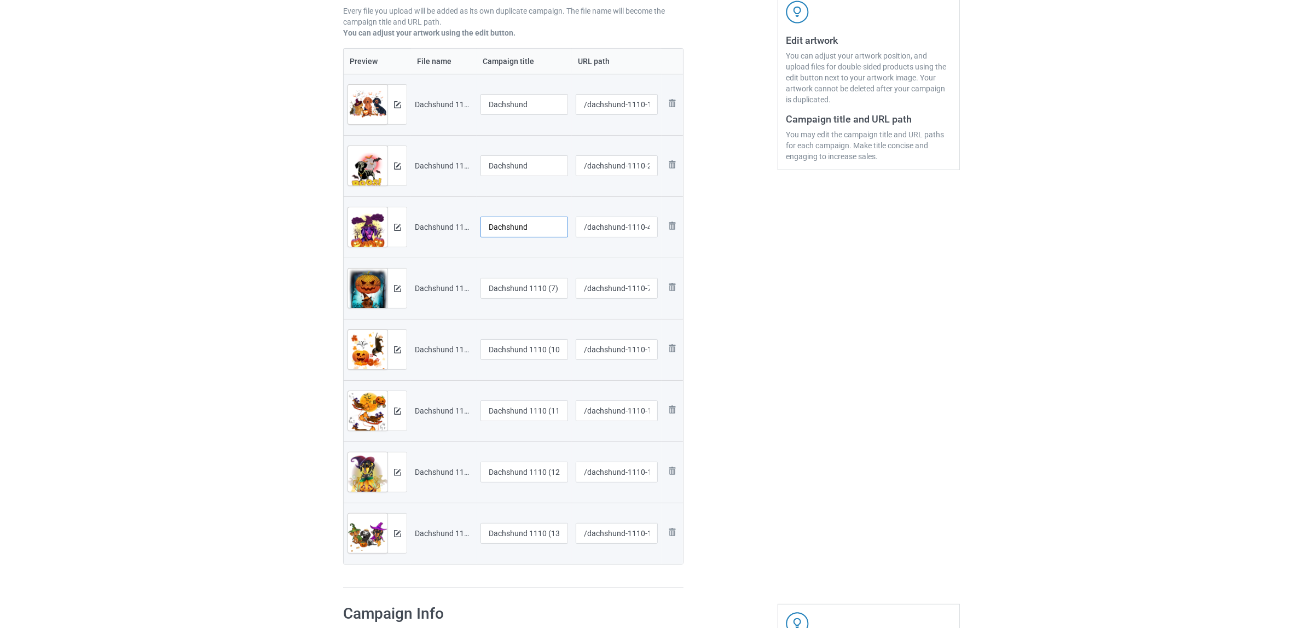
type input "Dachshund"
click at [520, 285] on input "Dachshund 1110 (7)" at bounding box center [524, 288] width 88 height 21
paste input "text"
type input "Dachshund"
click at [507, 343] on input "Dachshund 1110 (10)" at bounding box center [524, 349] width 88 height 21
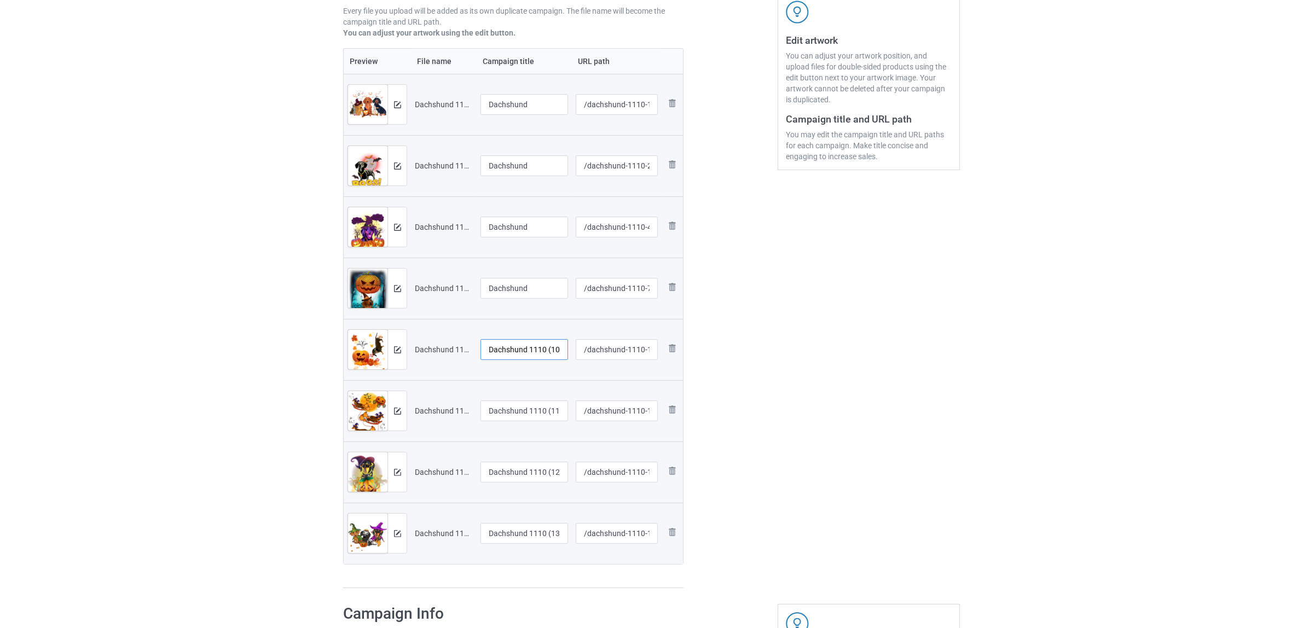
paste input "text"
type input "Dachshund"
click at [503, 403] on input "Dachshund 1110 (11)" at bounding box center [524, 411] width 88 height 21
paste input "text"
type input "Dachshund"
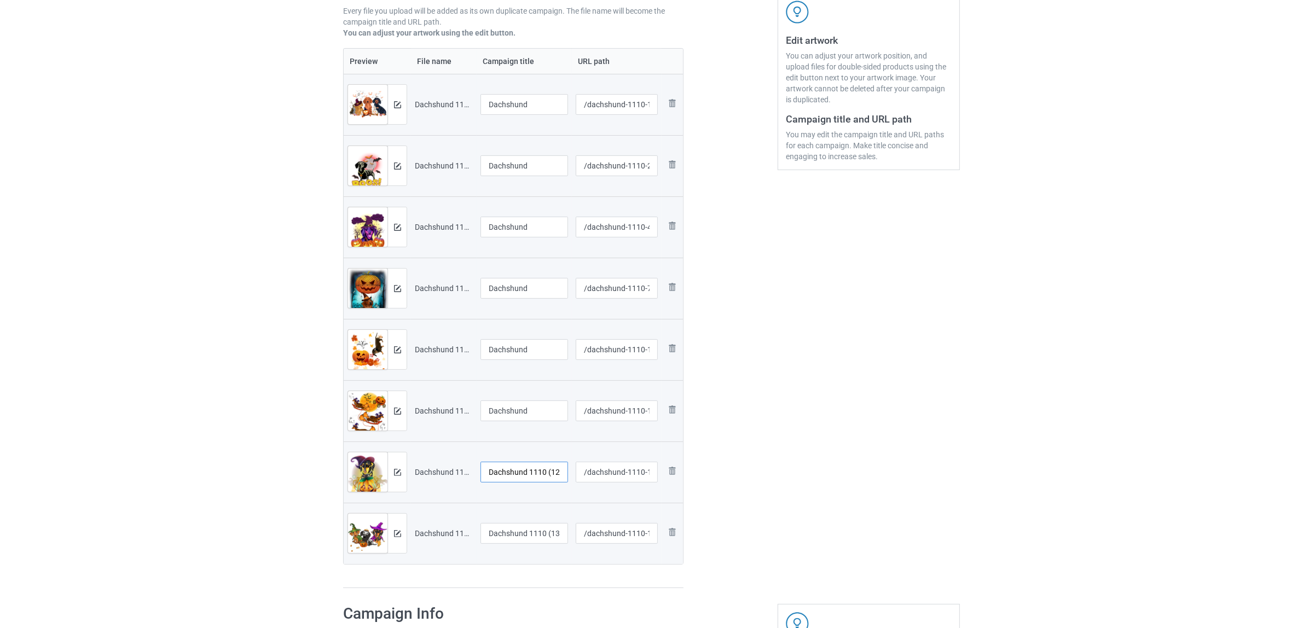
click at [507, 478] on input "Dachshund 1110 (12)" at bounding box center [524, 472] width 88 height 21
paste input "text"
type input "Dachshund"
click at [520, 532] on input "Dachshund 1110 (13)" at bounding box center [524, 533] width 88 height 21
paste input "text"
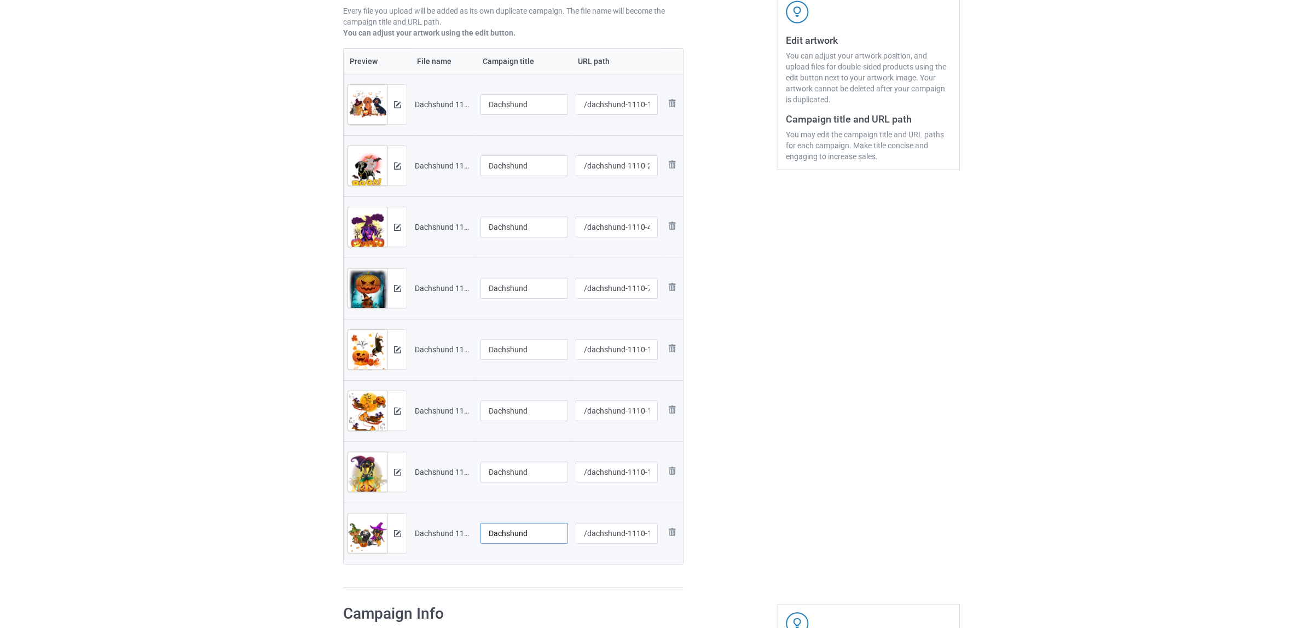
type input "Dachshund"
click at [528, 573] on div "Preview File name Campaign title URL path Preview and edit artwork Dachshund 11…" at bounding box center [513, 318] width 340 height 541
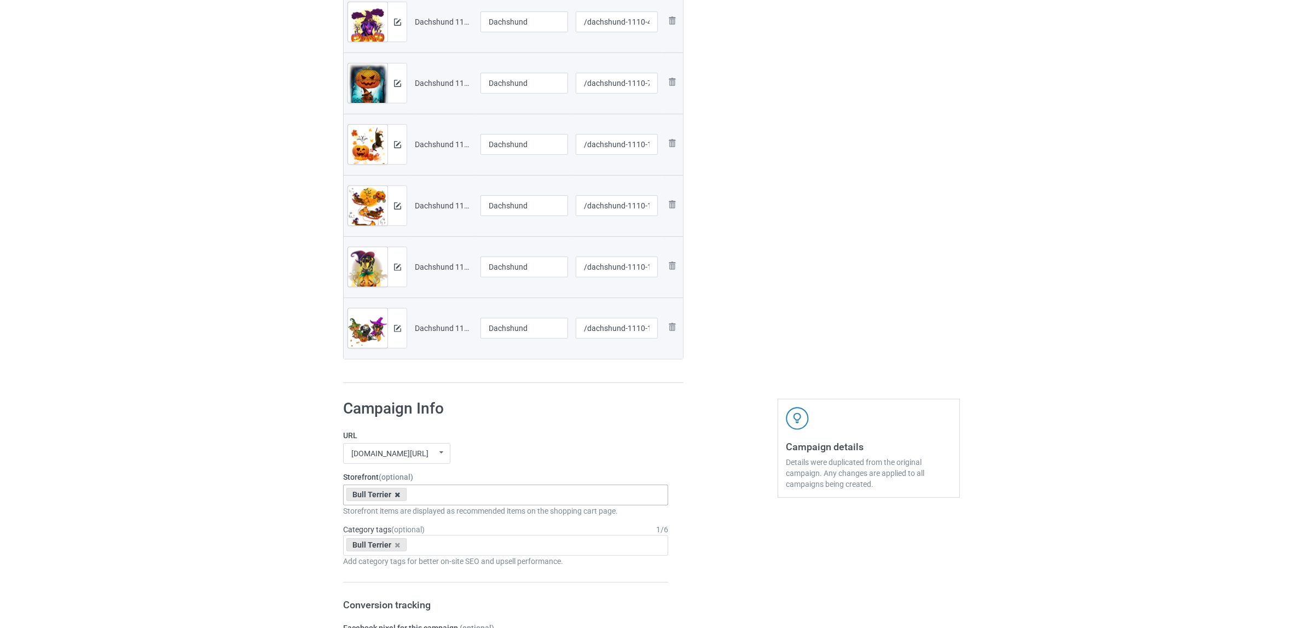
click at [397, 495] on icon at bounding box center [397, 494] width 5 height 7
paste input "Dachshund"
type input "Dachshund"
click at [375, 515] on div "Dachshund" at bounding box center [506, 515] width 324 height 20
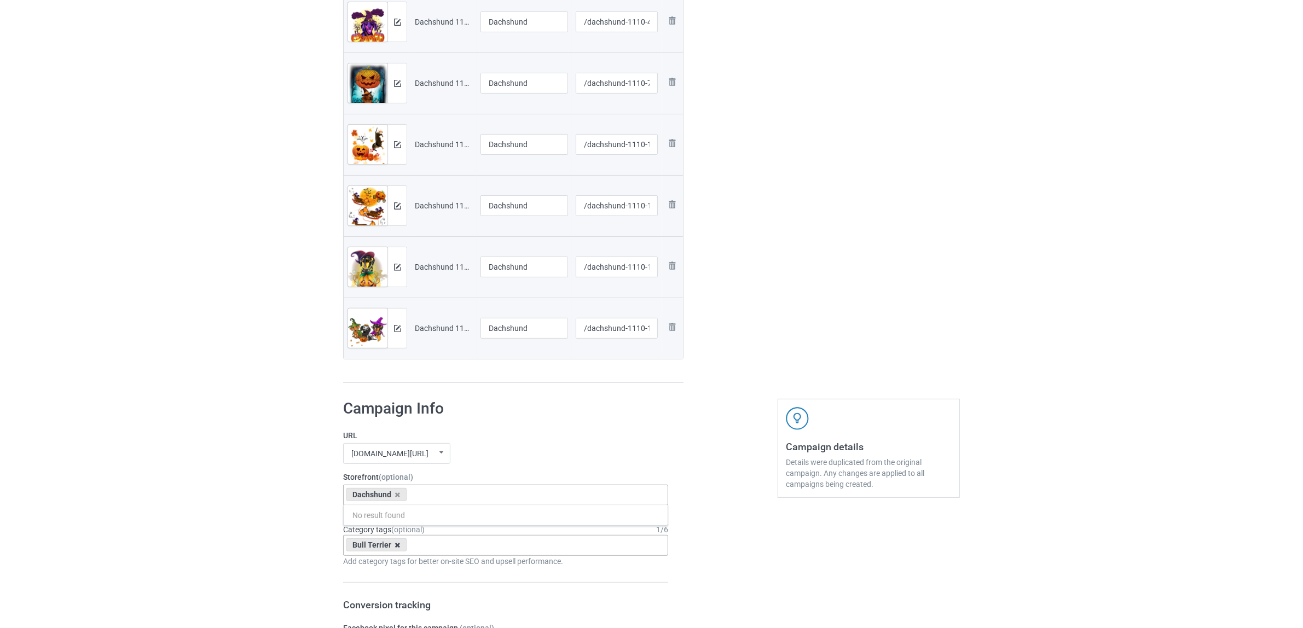
click at [395, 545] on icon at bounding box center [397, 545] width 5 height 7
paste input "Dachshund"
type input "Dachshund"
click at [384, 583] on div "Dachshund" at bounding box center [506, 586] width 324 height 20
click at [250, 550] on div "Bulk duplicate campaign Campaign to duplicate Bull Terrier Original Artwork 240…" at bounding box center [651, 514] width 1303 height 1792
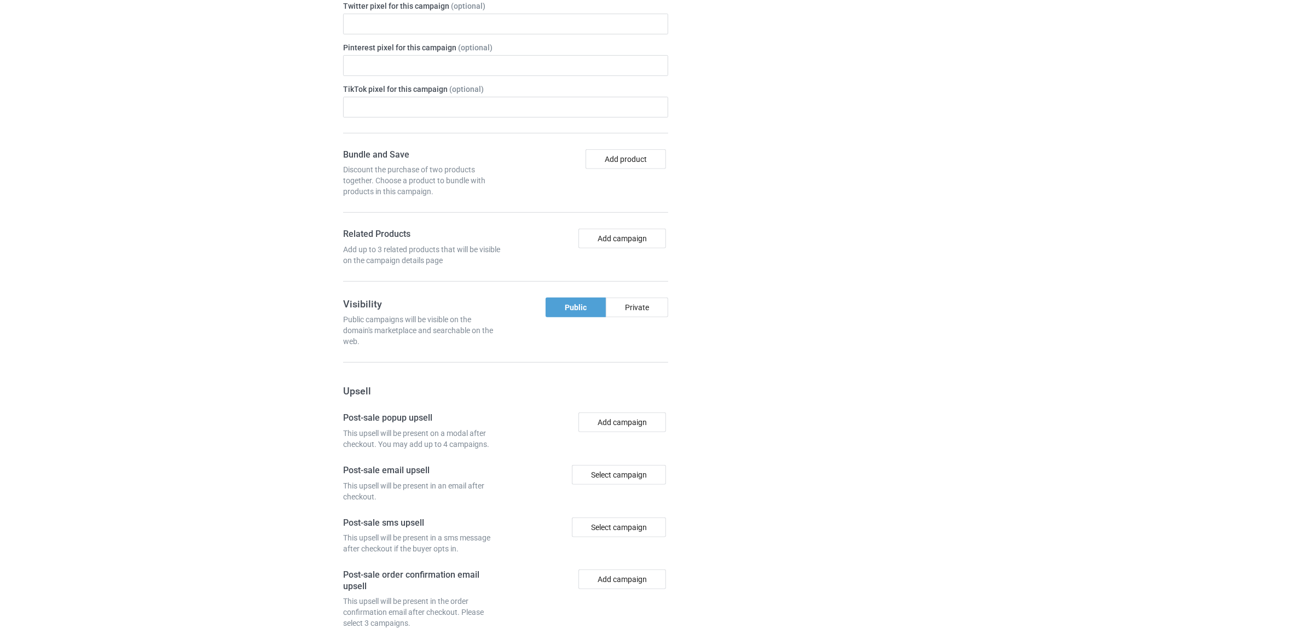
scroll to position [1197, 0]
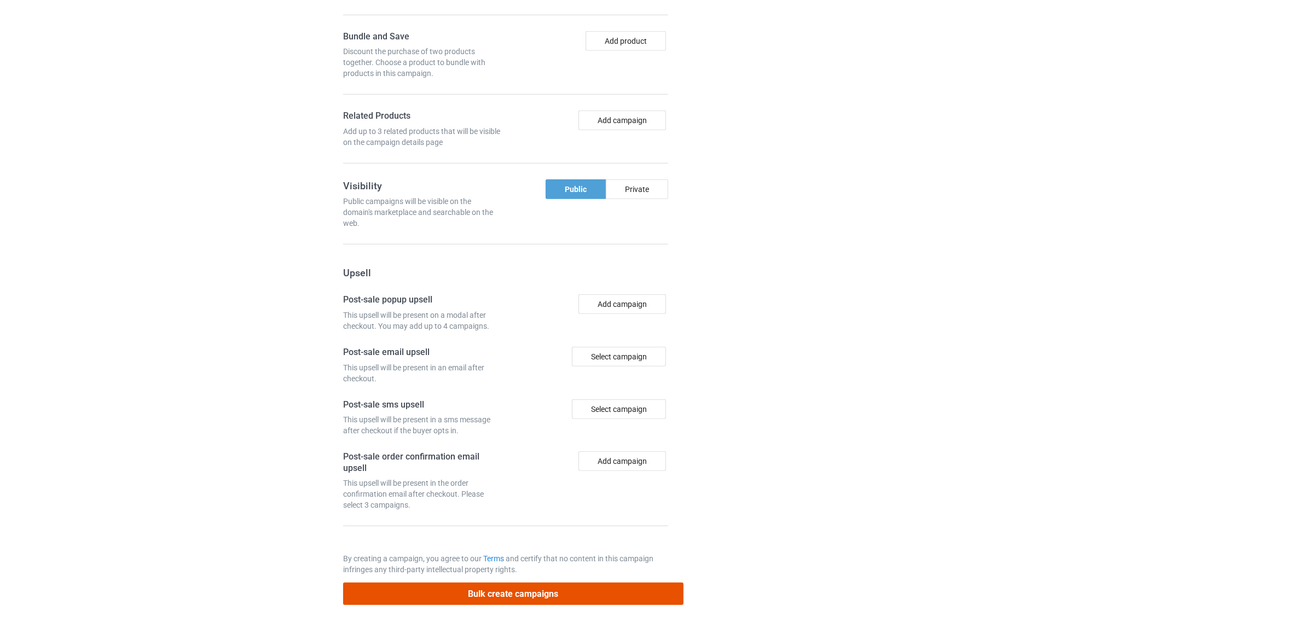
click at [561, 591] on button "Bulk create campaigns" at bounding box center [513, 594] width 340 height 22
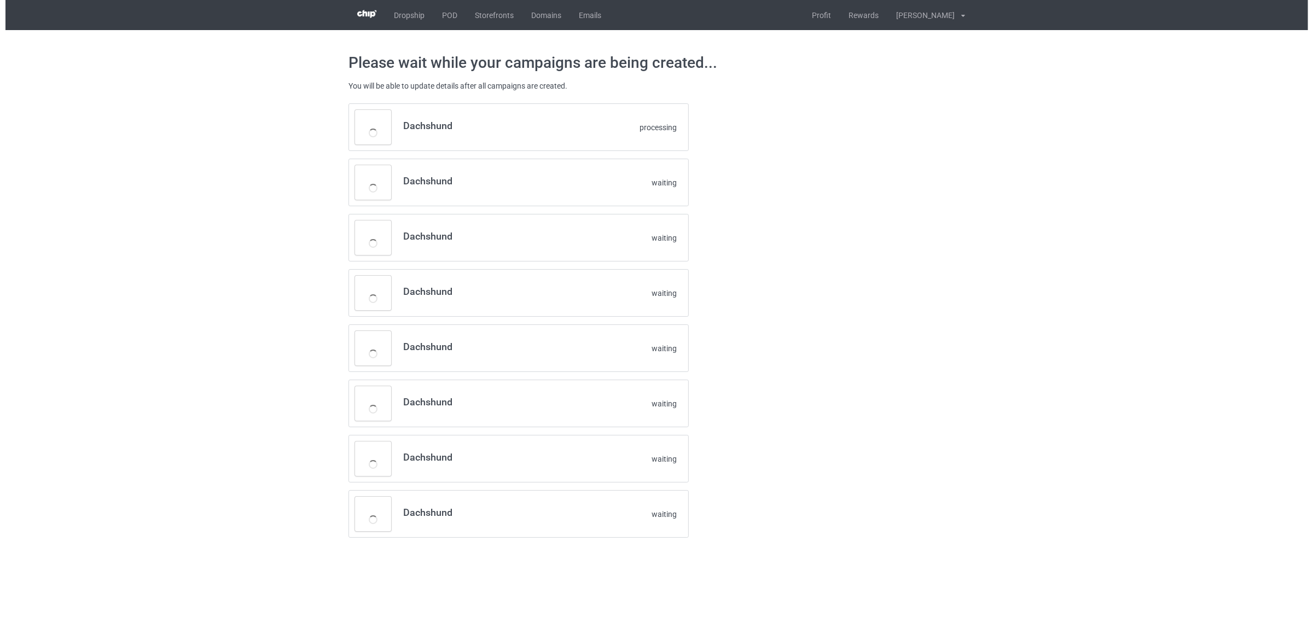
scroll to position [0, 0]
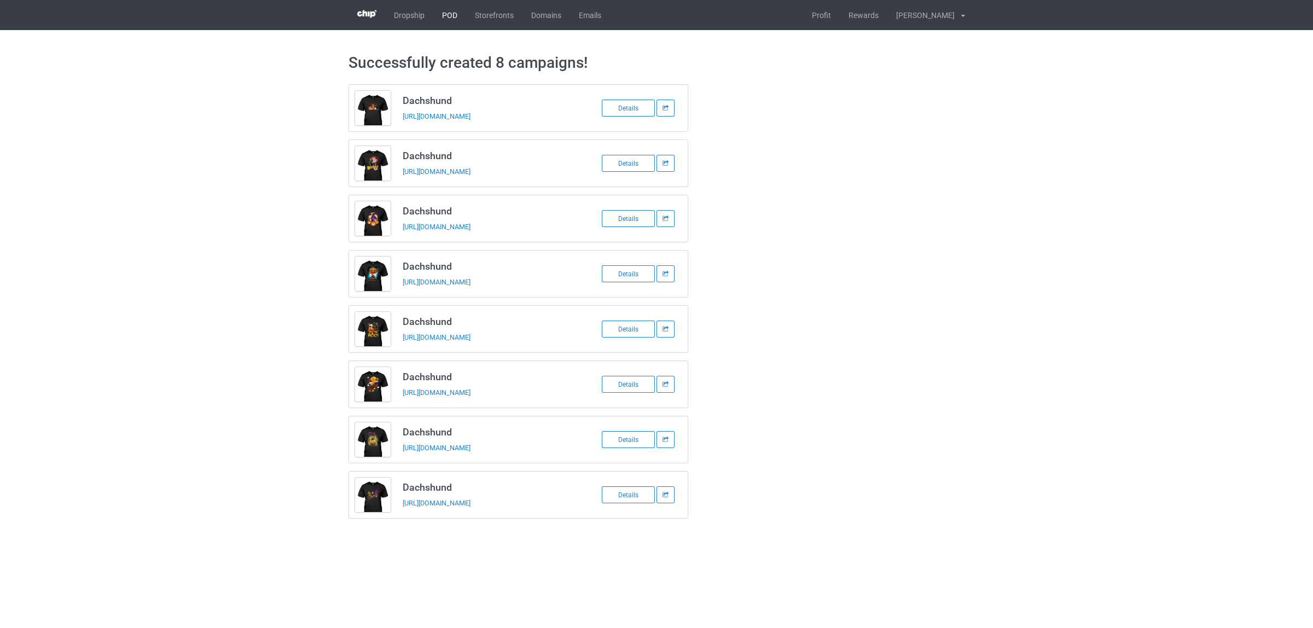
click at [444, 15] on link "POD" at bounding box center [449, 15] width 33 height 30
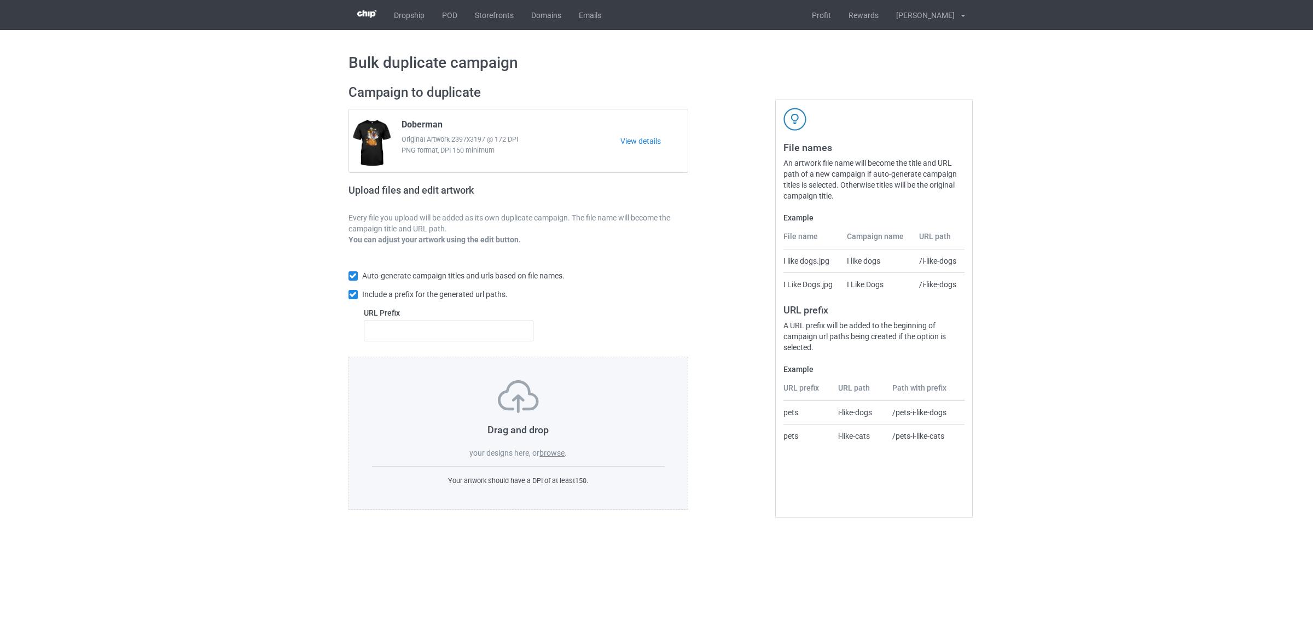
click at [544, 450] on label "browse" at bounding box center [551, 453] width 25 height 9
click at [0, 0] on input "browse" at bounding box center [0, 0] width 0 height 0
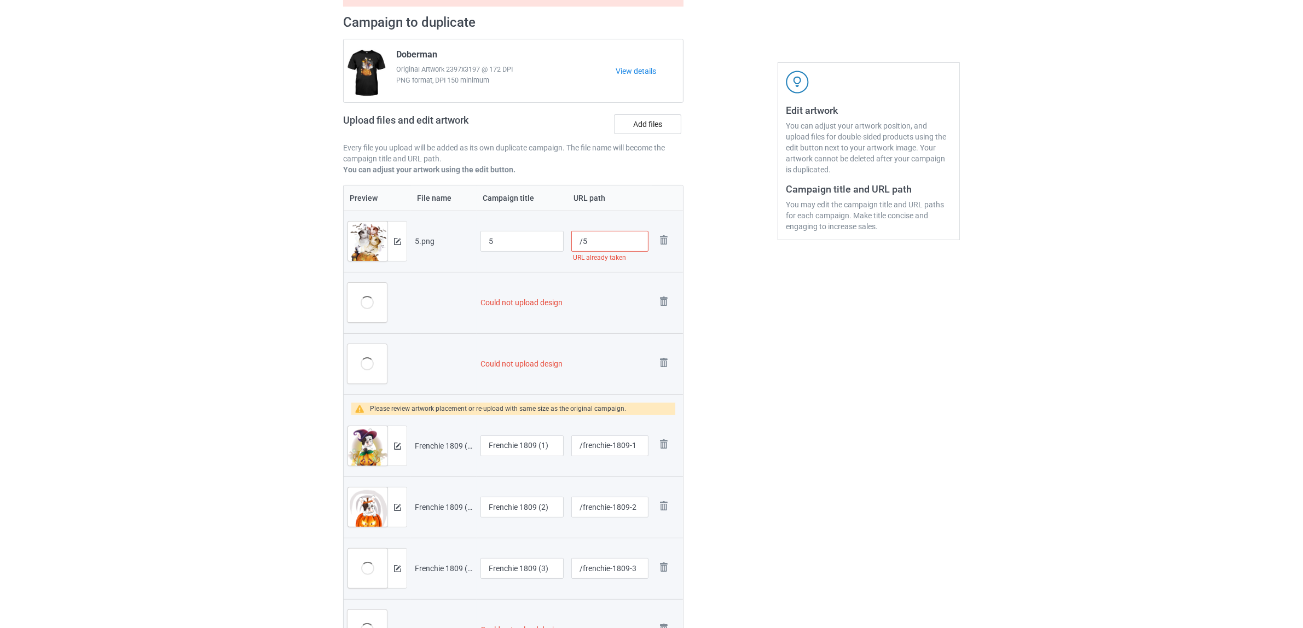
scroll to position [203, 0]
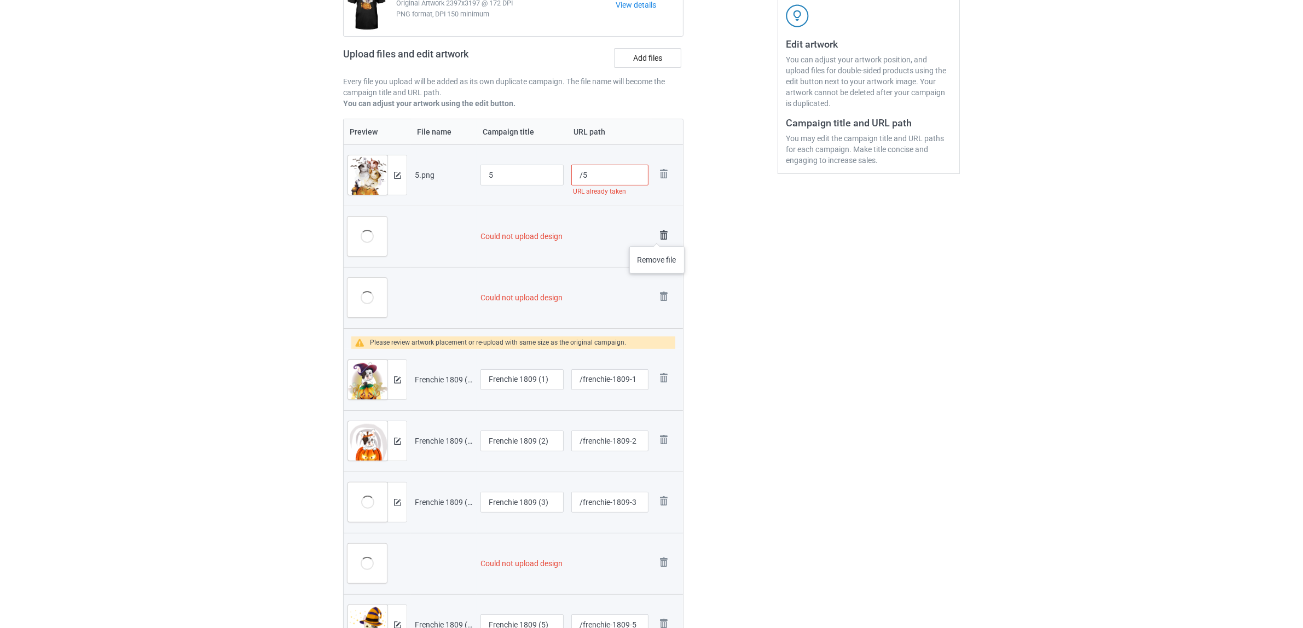
click at [657, 235] on img at bounding box center [663, 235] width 15 height 15
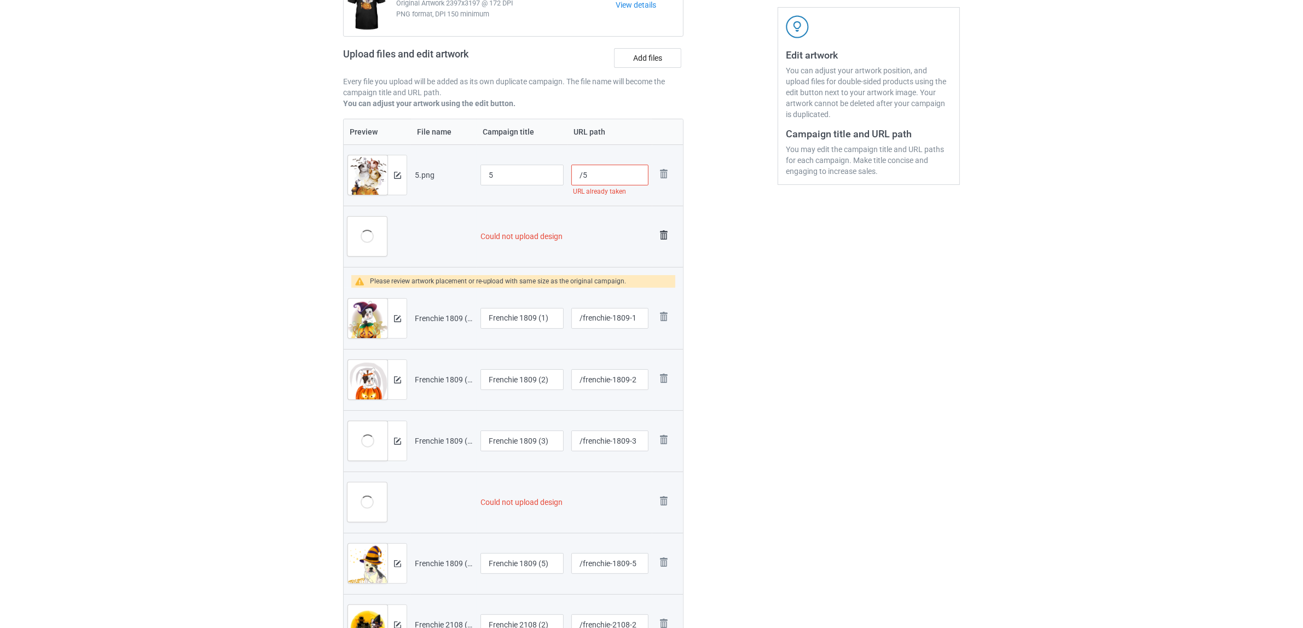
click at [660, 234] on img at bounding box center [663, 235] width 15 height 15
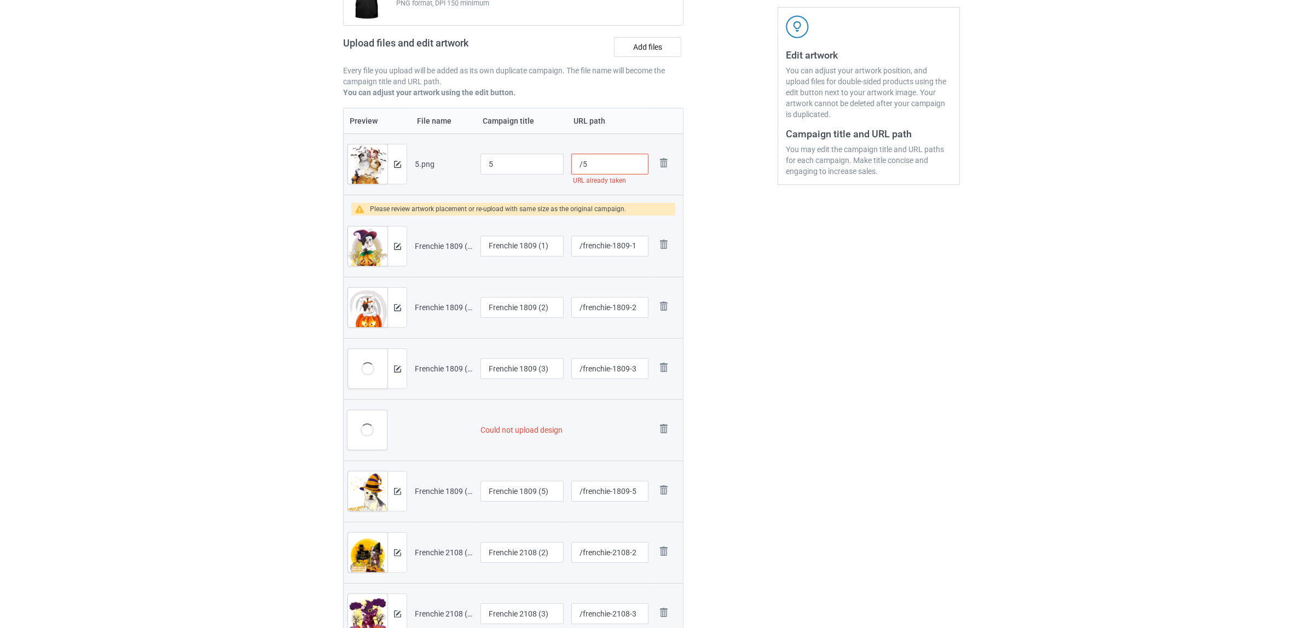
scroll to position [181, 0]
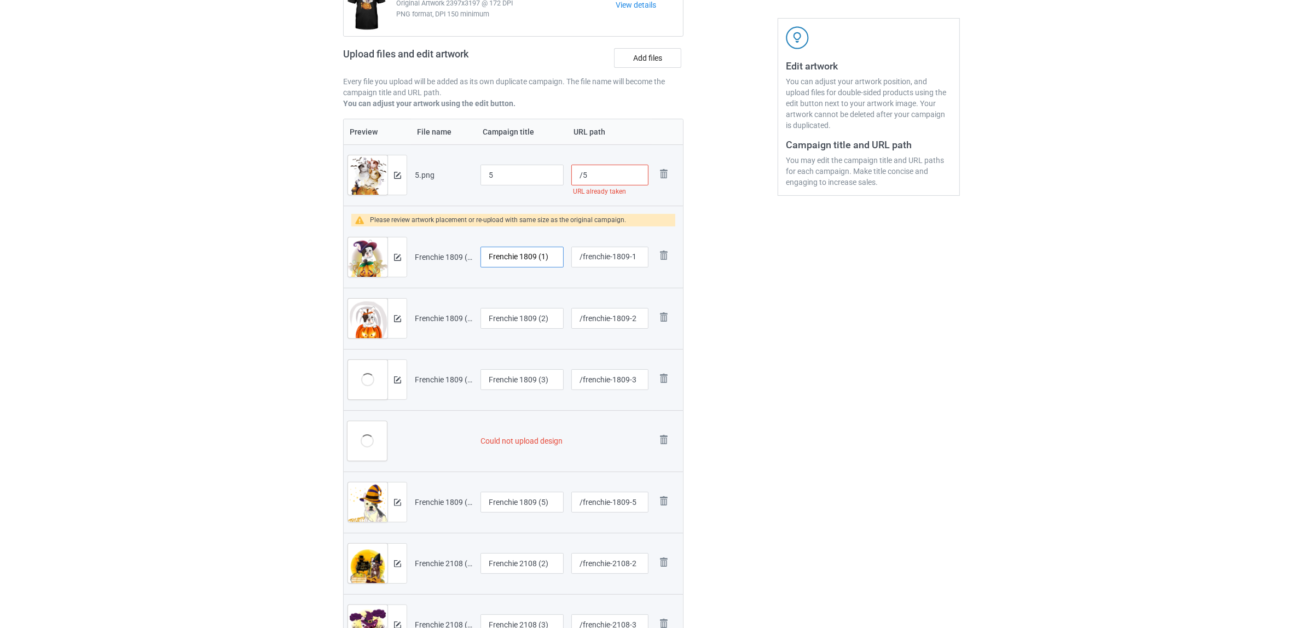
drag, startPoint x: 521, startPoint y: 262, endPoint x: 554, endPoint y: 262, distance: 32.8
click at [554, 262] on input "Frenchie 1809 (1)" at bounding box center [521, 257] width 83 height 21
drag, startPoint x: 537, startPoint y: 252, endPoint x: 414, endPoint y: 234, distance: 124.0
click at [414, 234] on tr "Preview and edit artwork Frenchie 1809 (1).png Frenchie /frenchie-1809-1 Remove…" at bounding box center [513, 257] width 339 height 61
type input "Frenchie"
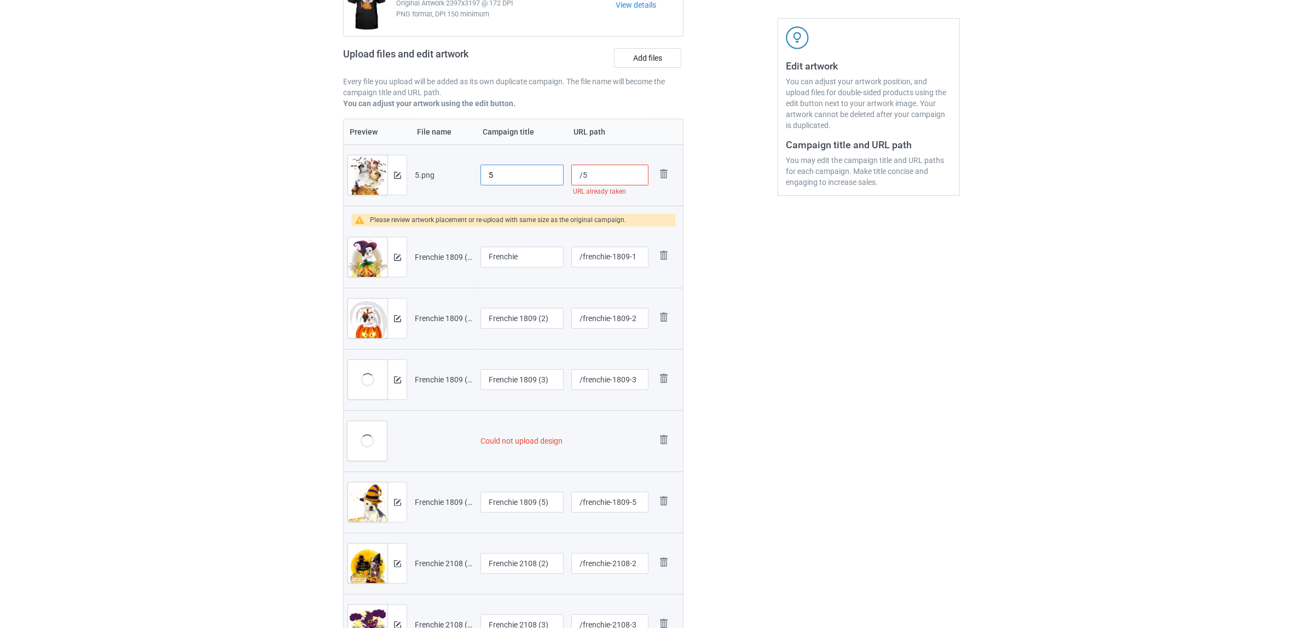
drag, startPoint x: 483, startPoint y: 162, endPoint x: 446, endPoint y: 156, distance: 37.1
click at [441, 152] on tr "Preview and edit artwork 5.png 5 /5 URL already taken Remove file" at bounding box center [513, 174] width 339 height 61
paste input "Frenchie"
type input "Frenchie"
drag, startPoint x: 542, startPoint y: 315, endPoint x: 395, endPoint y: 297, distance: 148.3
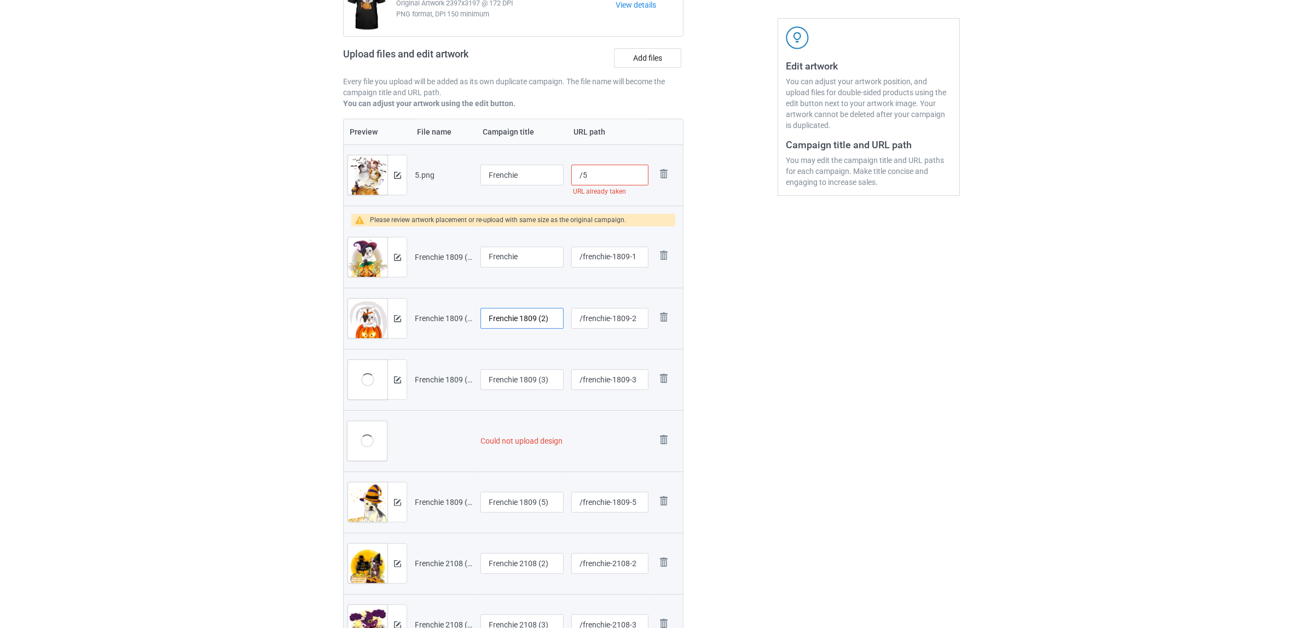
click at [395, 297] on tr "Preview and edit artwork Frenchie 1809 (2).png Frenchie 1809 (2) /frenchie-1809…" at bounding box center [513, 318] width 339 height 61
paste input "text"
type input "Frenchie"
drag, startPoint x: 556, startPoint y: 383, endPoint x: 629, endPoint y: 414, distance: 79.5
click at [415, 371] on tr "Preview and edit artwork Frenchie 1809 (3).png Frenchie 1809 (3) /frenchie-1809…" at bounding box center [513, 379] width 339 height 61
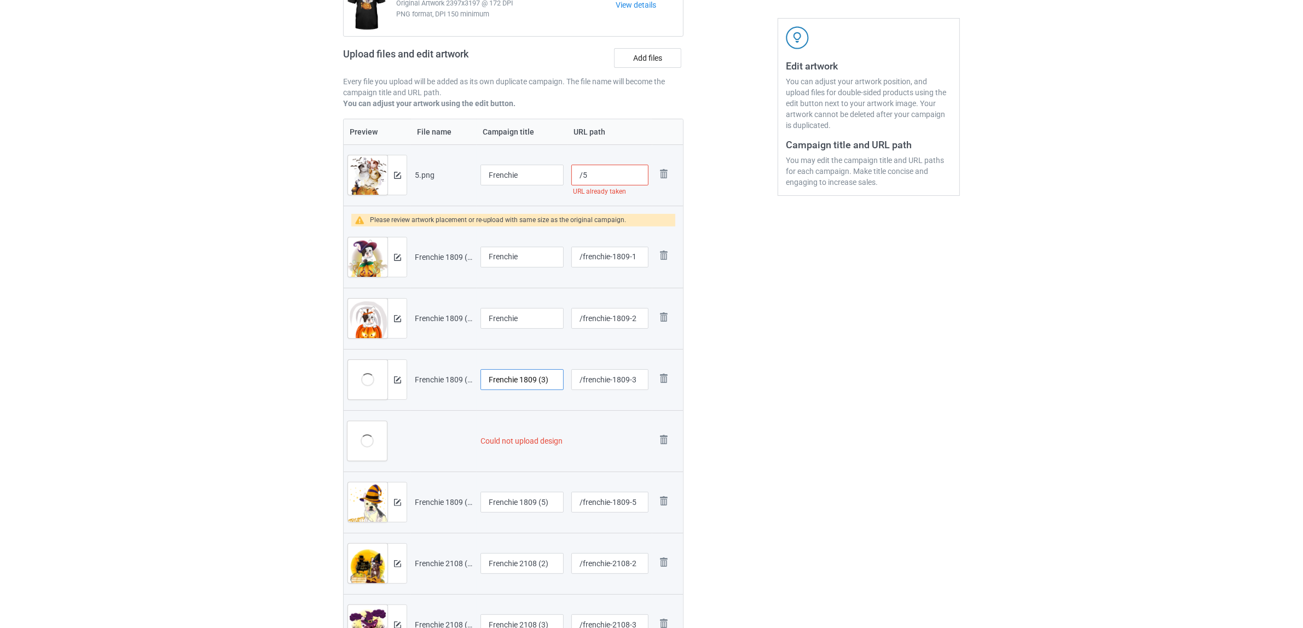
paste input "text"
type input "Frenchie"
click at [659, 439] on img at bounding box center [663, 439] width 15 height 15
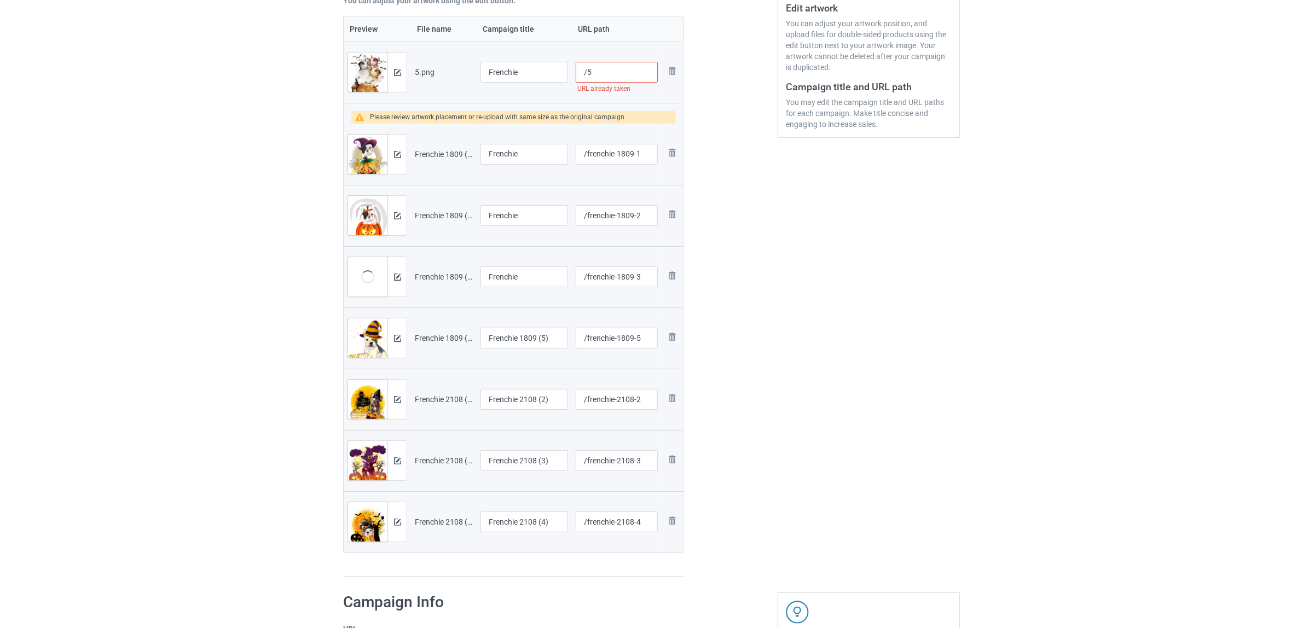
scroll to position [342, 0]
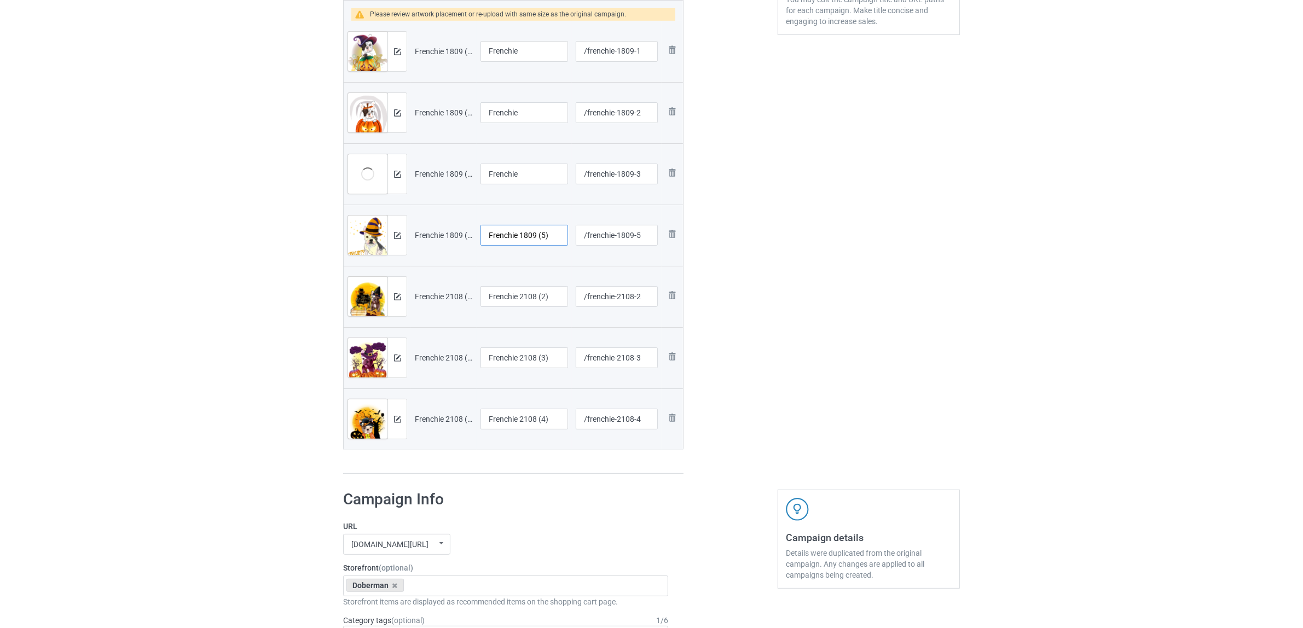
drag, startPoint x: 551, startPoint y: 238, endPoint x: 411, endPoint y: 222, distance: 141.0
click at [411, 222] on tr "Preview and edit artwork Frenchie 1809 (5).png Frenchie 1809 (5) /frenchie-1809…" at bounding box center [513, 235] width 339 height 61
paste input "text"
type input "Frenchie"
click at [548, 292] on input "Frenchie 2108 (2)" at bounding box center [524, 296] width 88 height 21
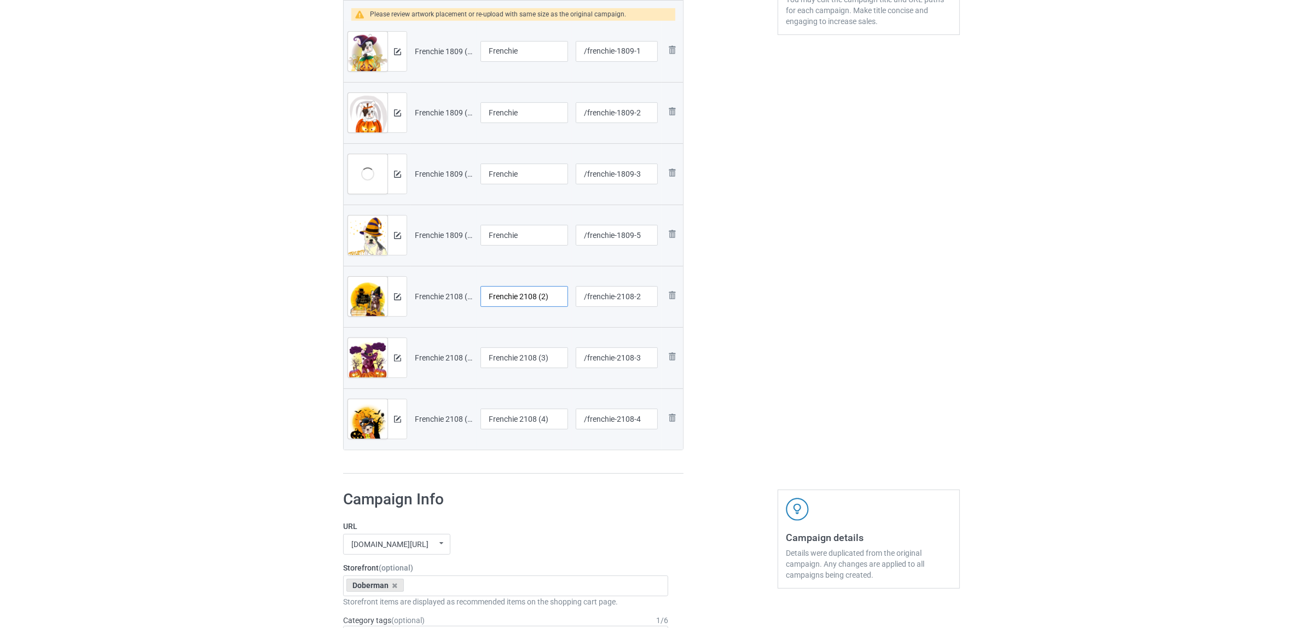
drag, startPoint x: 550, startPoint y: 292, endPoint x: 398, endPoint y: 271, distance: 153.4
click at [398, 271] on tr "Preview and edit artwork Frenchie 2108 (2).png Frenchie 2108 (2) /frenchie-2108…" at bounding box center [513, 296] width 339 height 61
paste input "text"
type input "Frenchie"
drag, startPoint x: 554, startPoint y: 356, endPoint x: 386, endPoint y: 332, distance: 169.2
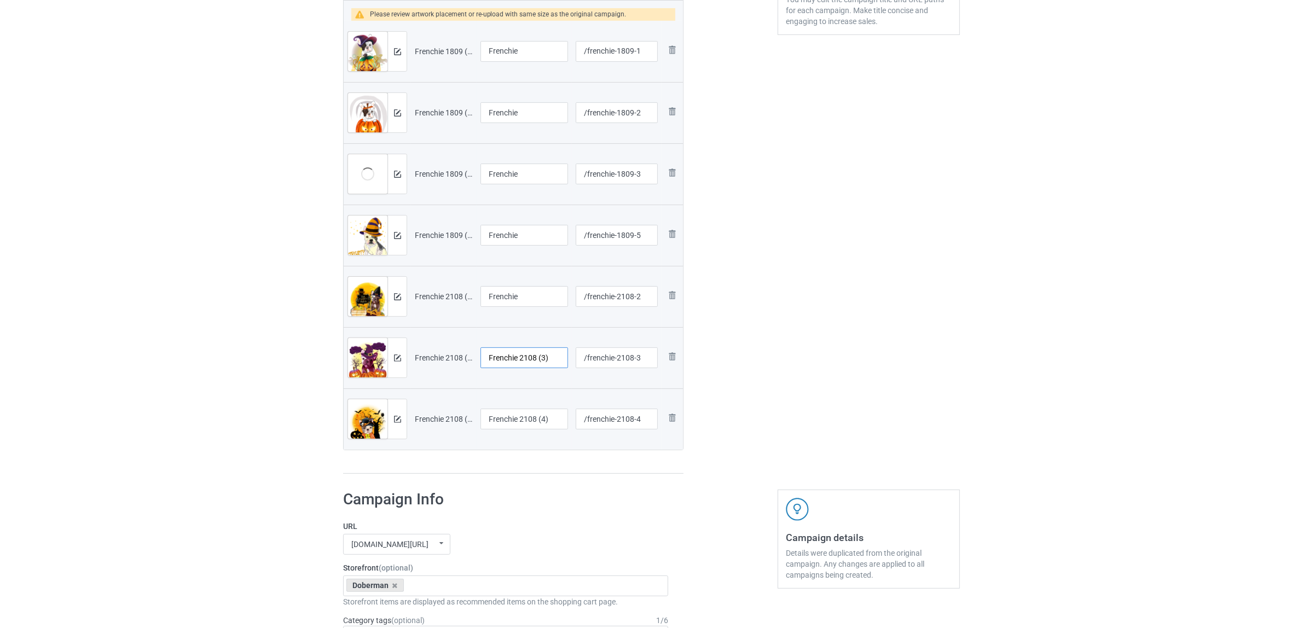
click at [386, 332] on tr "Preview and edit artwork Frenchie 2108 (3).png Frenchie 2108 (3) /frenchie-2108…" at bounding box center [513, 357] width 339 height 61
paste input "text"
type input "Frenchie"
drag, startPoint x: 556, startPoint y: 419, endPoint x: 413, endPoint y: 408, distance: 143.8
click at [413, 408] on tr "Preview and edit artwork Frenchie 2108 (4).png Frenchie 2108 (4) /frenchie-2108…" at bounding box center [513, 418] width 339 height 61
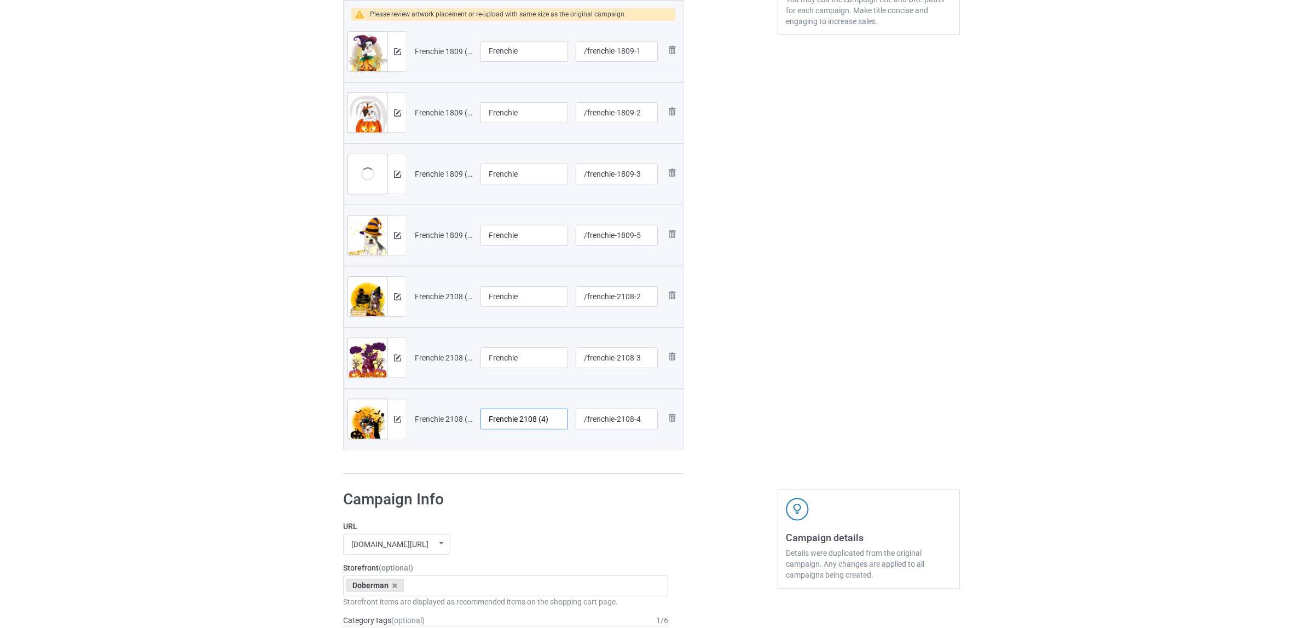
paste input "text"
type input "Frenchie"
click at [599, 496] on h1 "Campaign Info" at bounding box center [505, 500] width 325 height 20
click at [393, 586] on icon at bounding box center [394, 585] width 5 height 7
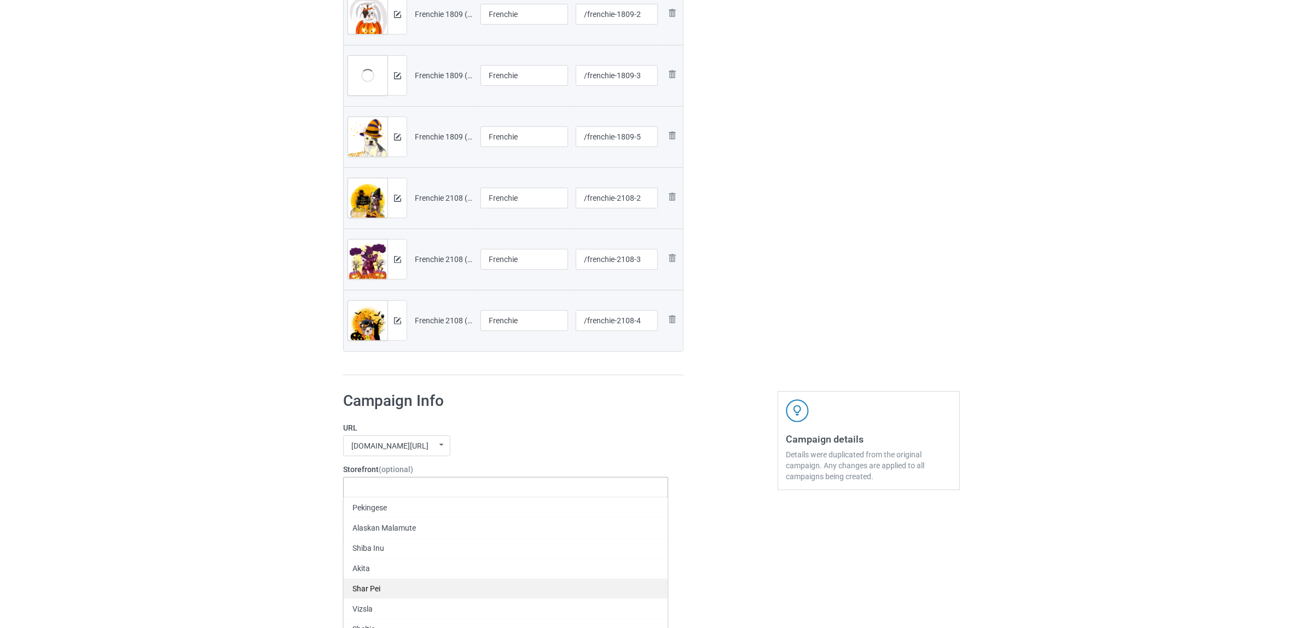
scroll to position [547, 0]
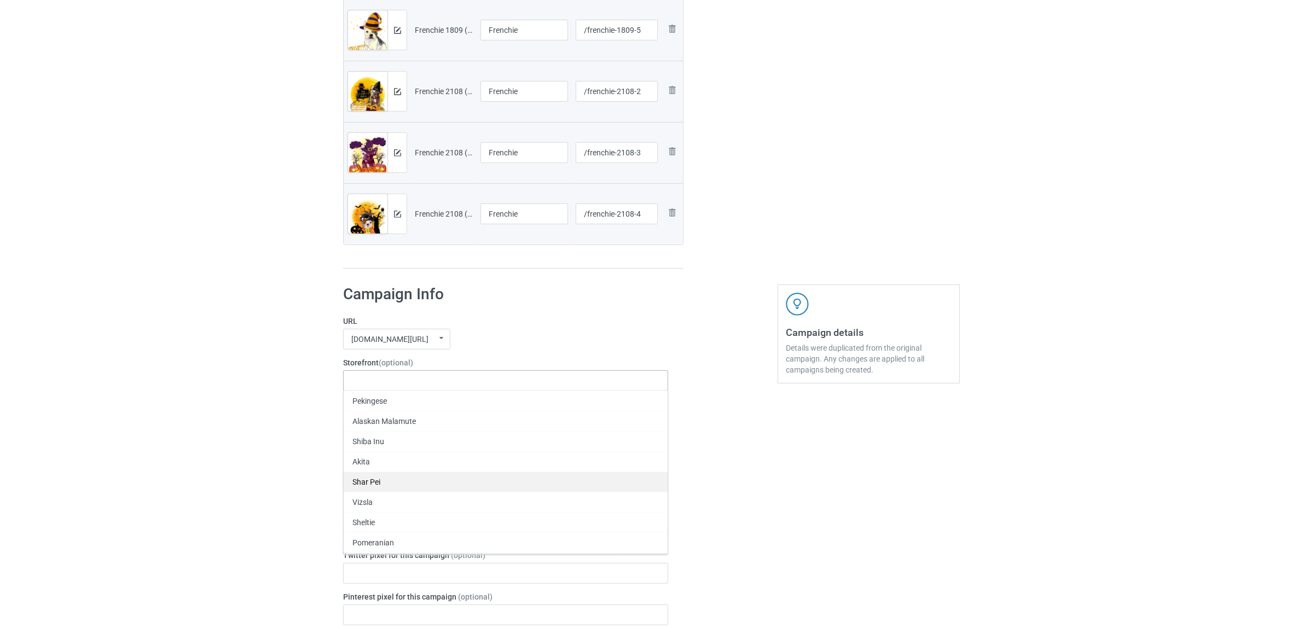
paste input "Frenchie"
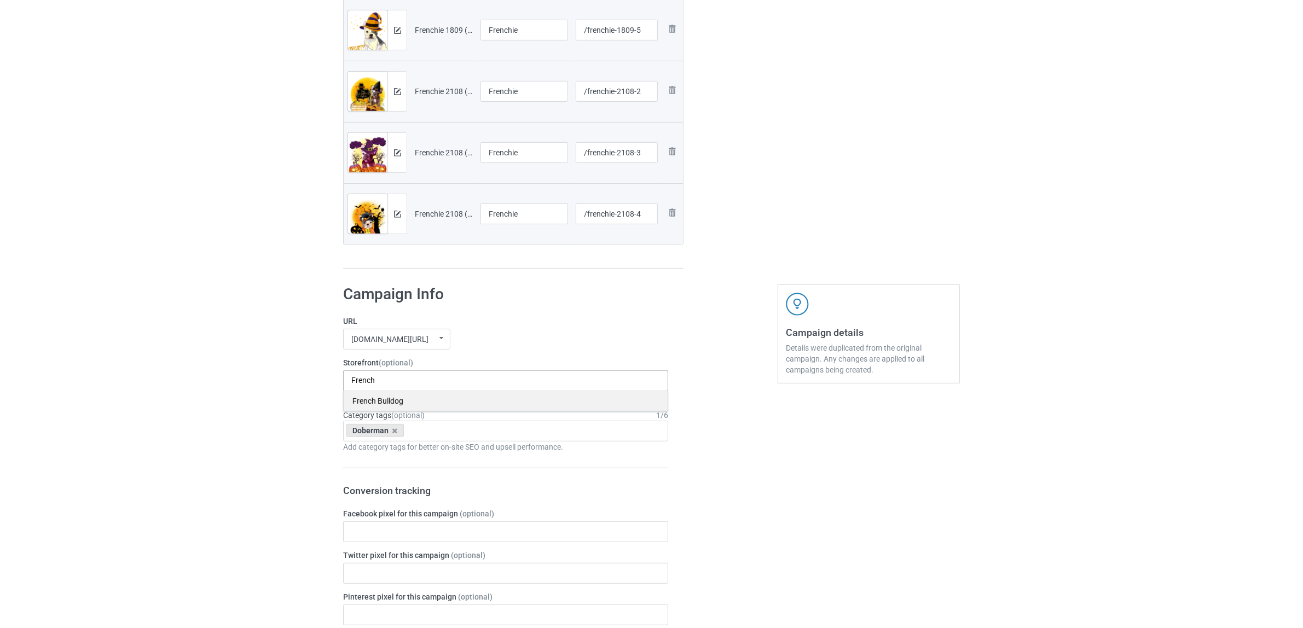
type input "French"
click at [369, 401] on div "French Bulldog" at bounding box center [506, 401] width 324 height 20
click at [393, 433] on icon at bounding box center [394, 430] width 5 height 7
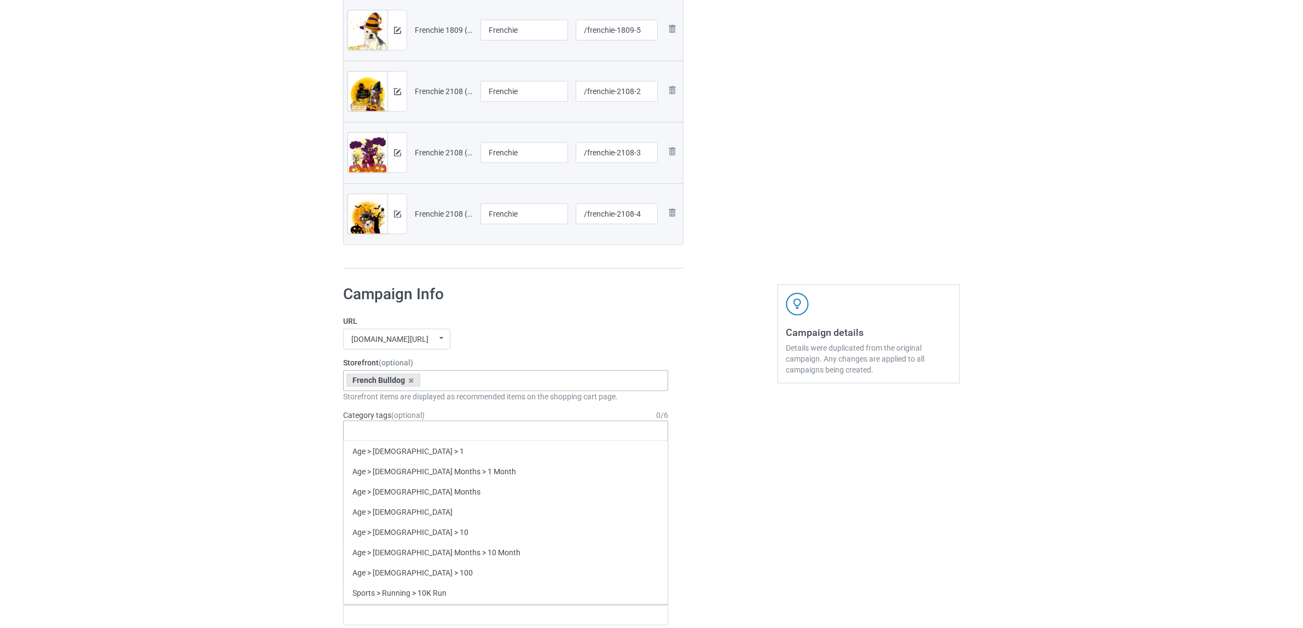
paste input "Frenchie"
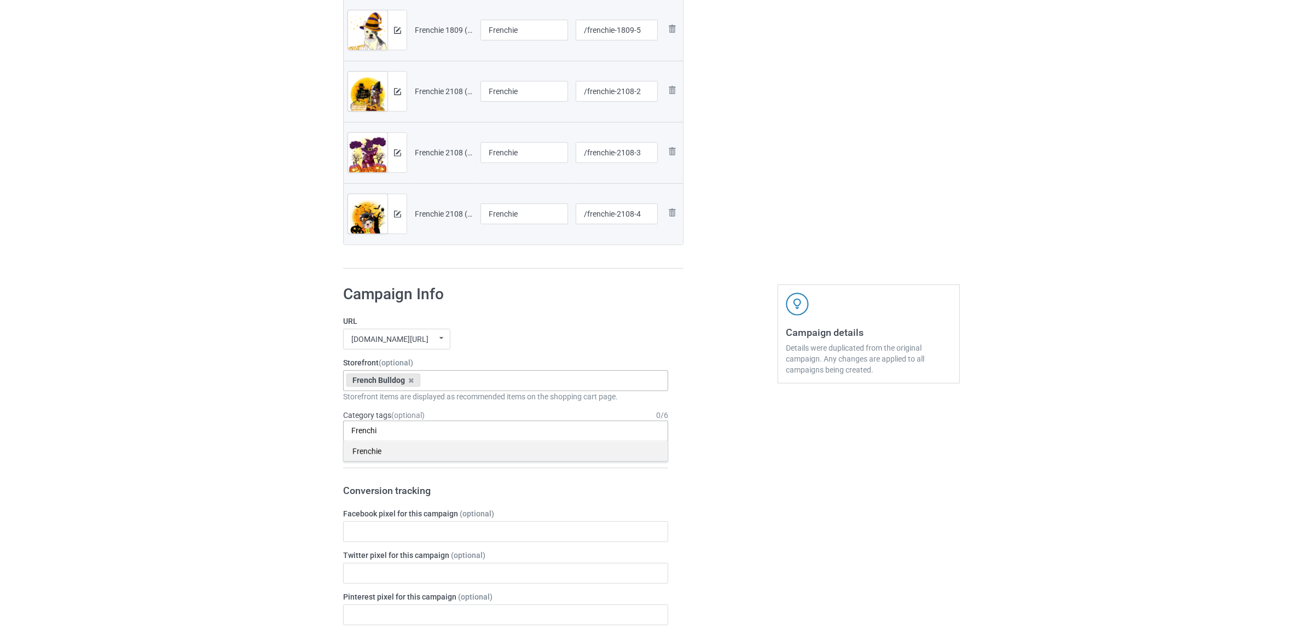
type input "Frenchi"
click at [373, 452] on div "Frenchie" at bounding box center [506, 451] width 324 height 20
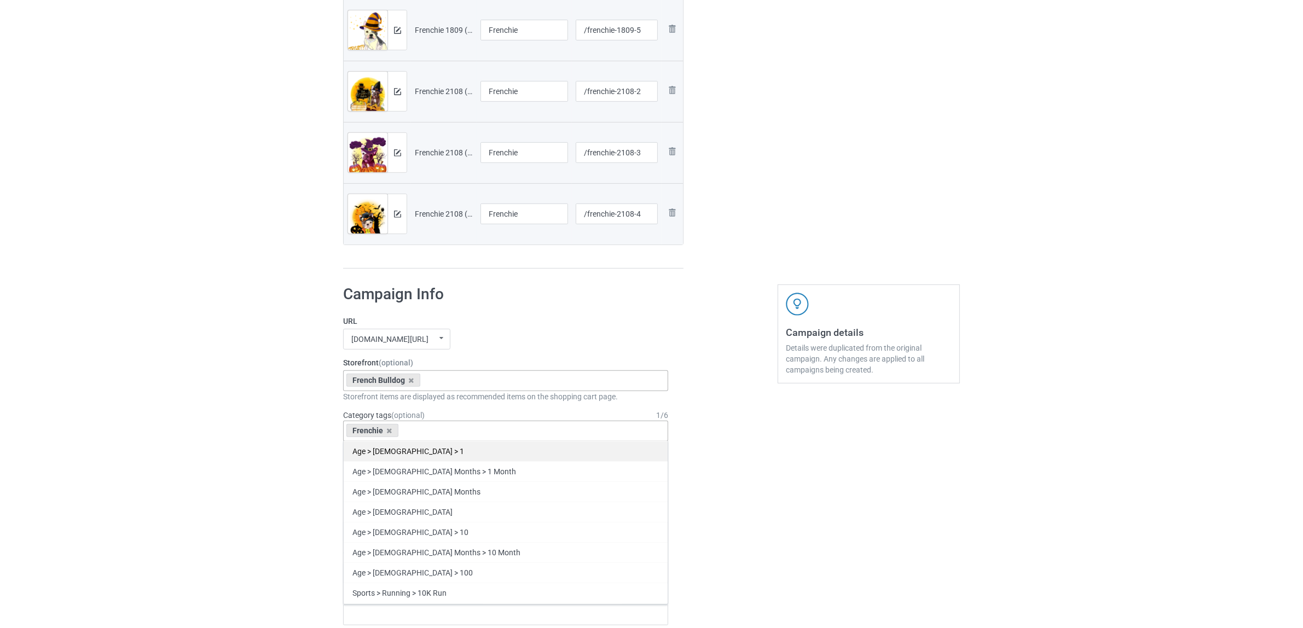
paste input "Frenchie"
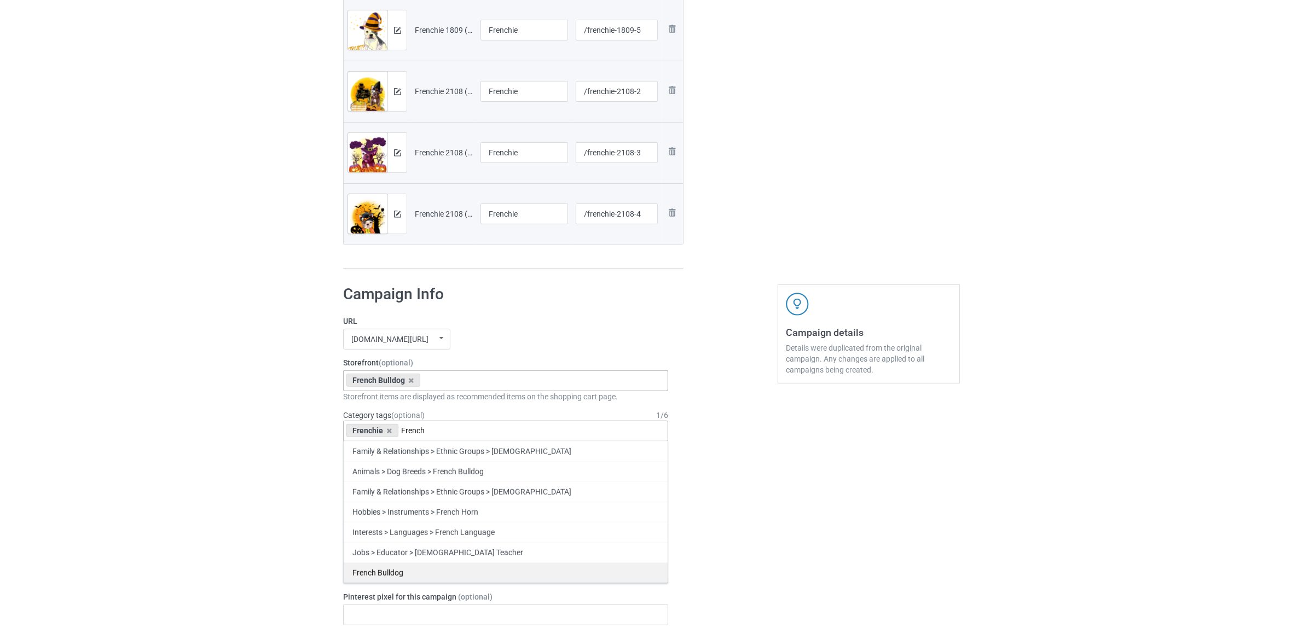
type input "French"
click at [386, 574] on div "French Bulldog" at bounding box center [506, 572] width 324 height 20
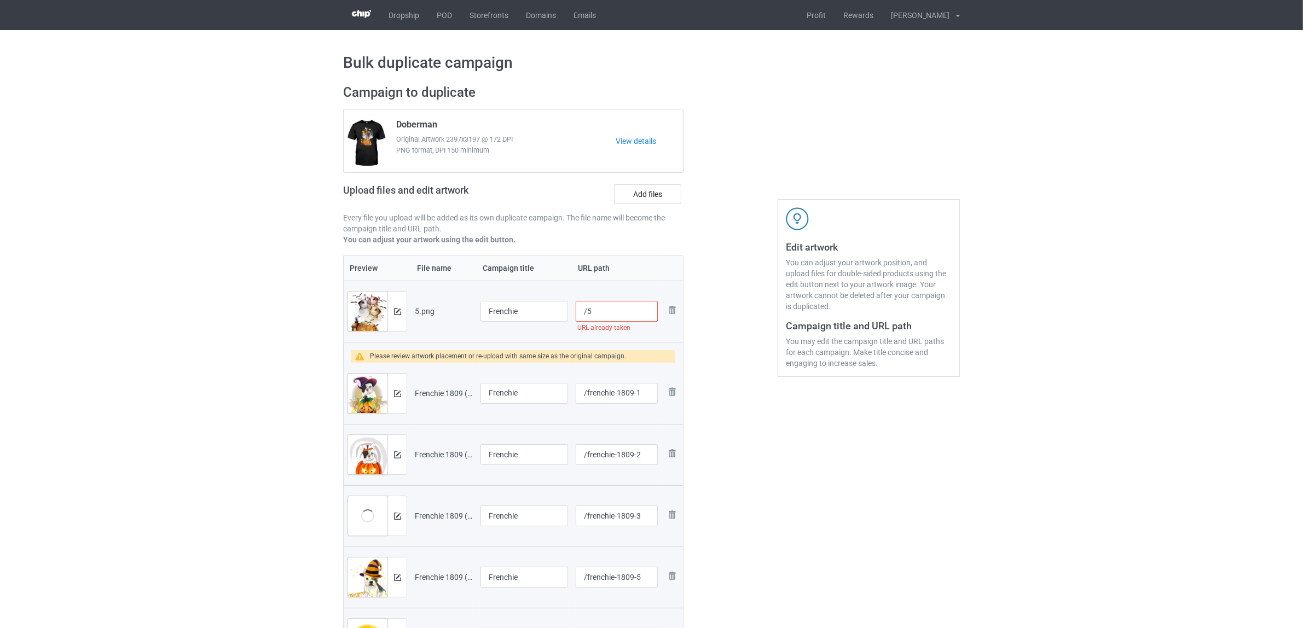
click at [617, 314] on input "/5" at bounding box center [617, 311] width 82 height 21
paste input "frenchie"
click at [591, 312] on input "/5frenchie" at bounding box center [617, 311] width 82 height 21
type input "/5frenchie"
click at [520, 313] on input "Frenchie" at bounding box center [524, 311] width 88 height 21
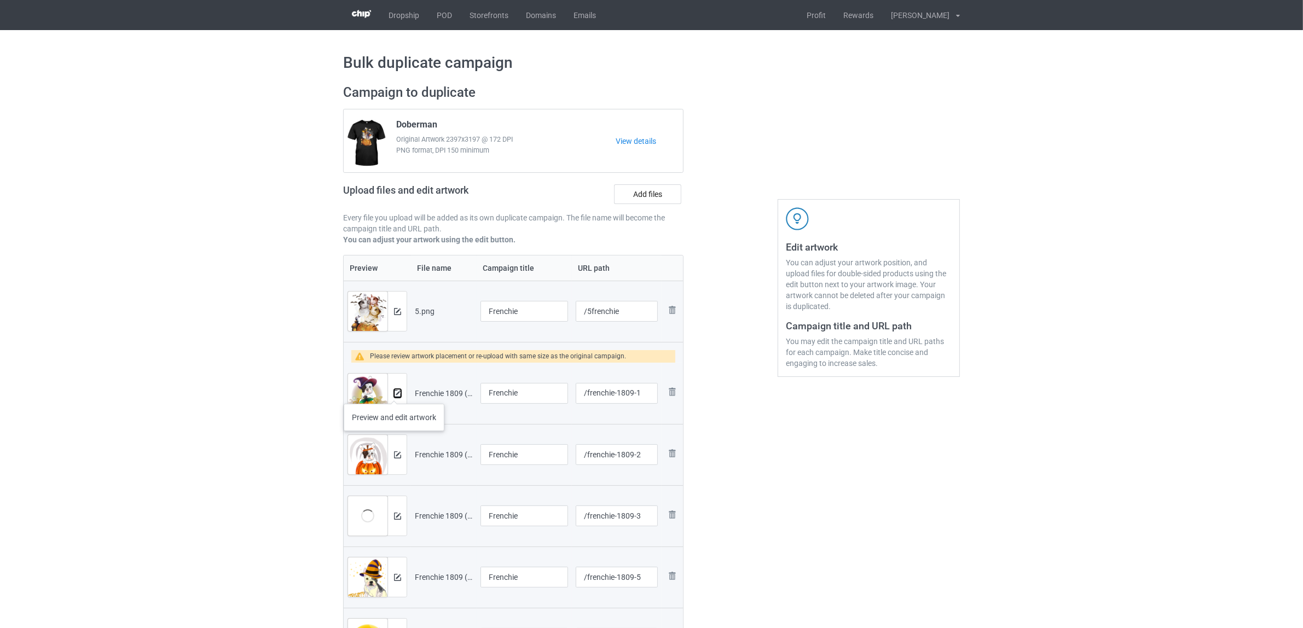
click at [394, 393] on img at bounding box center [397, 393] width 7 height 7
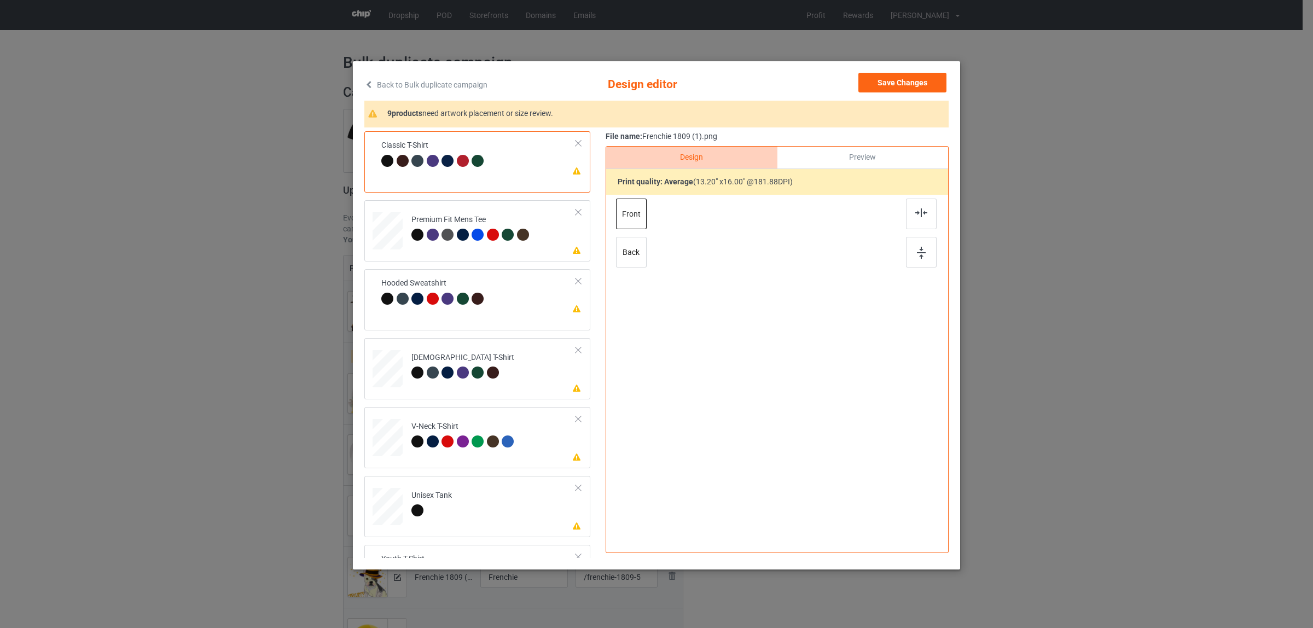
click at [907, 212] on div at bounding box center [921, 214] width 31 height 31
click at [474, 231] on div at bounding box center [478, 235] width 12 height 12
click at [921, 214] on img at bounding box center [921, 212] width 12 height 9
click at [427, 286] on div "Hooded Sweatshirt" at bounding box center [464, 296] width 106 height 26
click at [913, 219] on div at bounding box center [921, 214] width 31 height 31
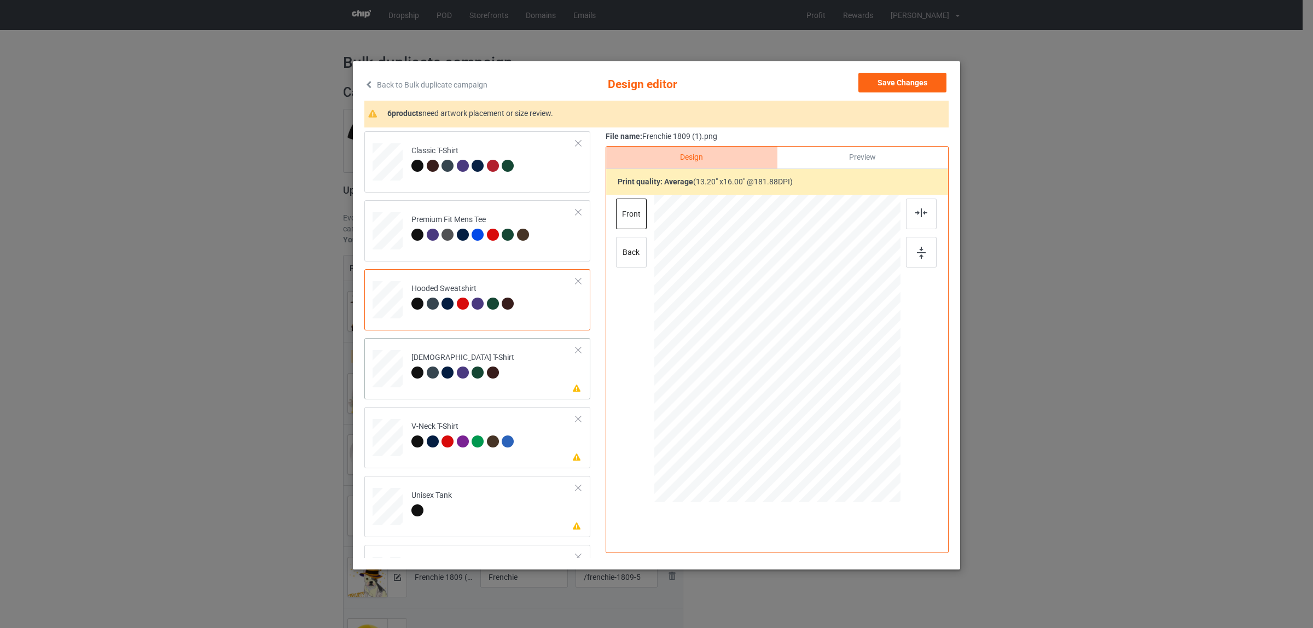
click at [494, 348] on td "Please review artwork placement Ladies T-Shirt" at bounding box center [493, 367] width 177 height 48
click at [916, 216] on img at bounding box center [921, 212] width 12 height 9
click at [469, 420] on td "Please review artwork placement V-Neck T-Shirt" at bounding box center [493, 435] width 177 height 48
click at [915, 211] on img at bounding box center [921, 212] width 12 height 9
click at [444, 504] on div "Unisex Tank" at bounding box center [431, 503] width 40 height 26
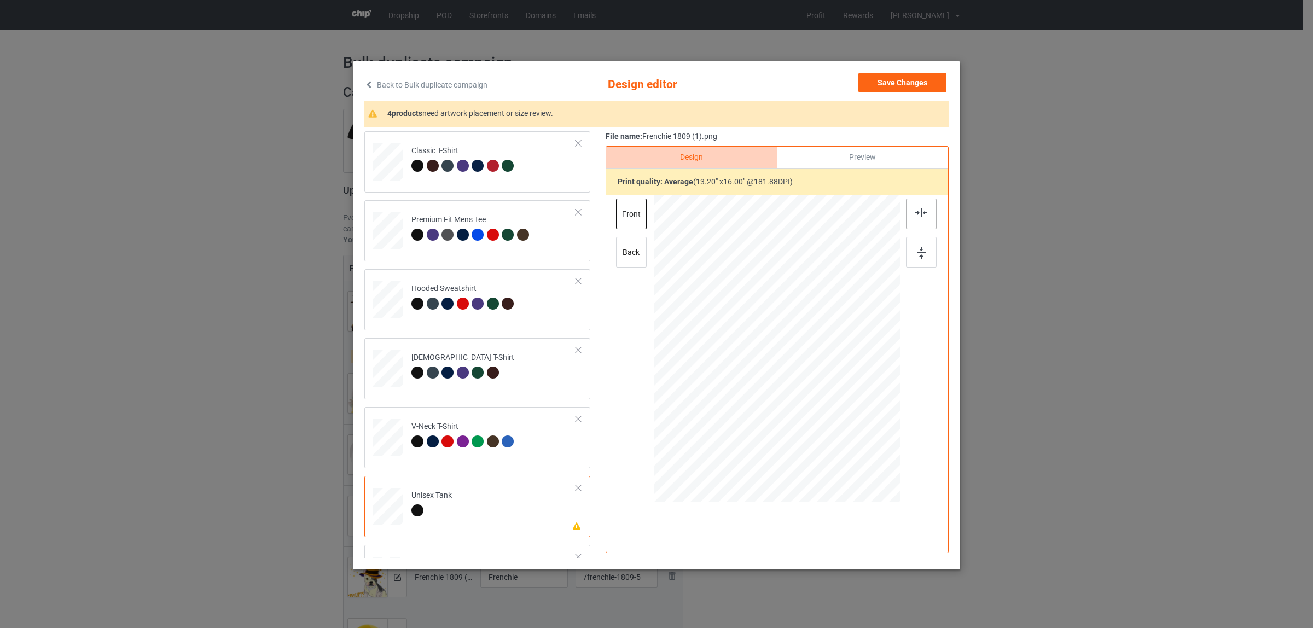
click at [915, 214] on img at bounding box center [921, 212] width 12 height 9
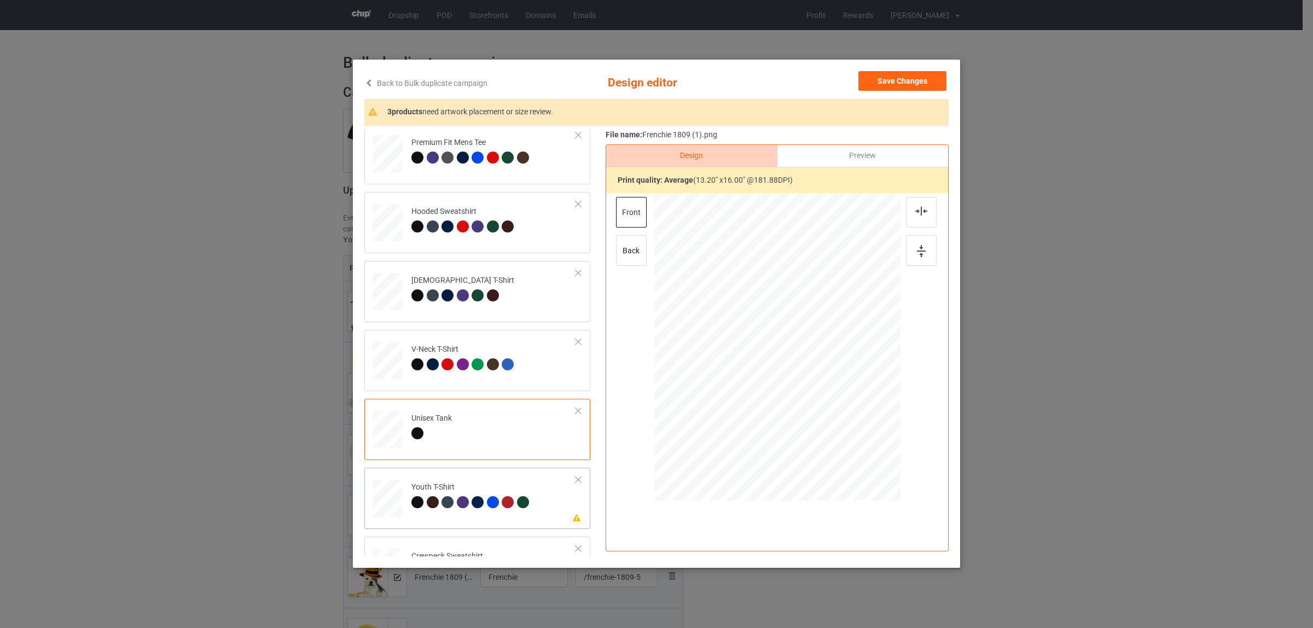
scroll to position [137, 0]
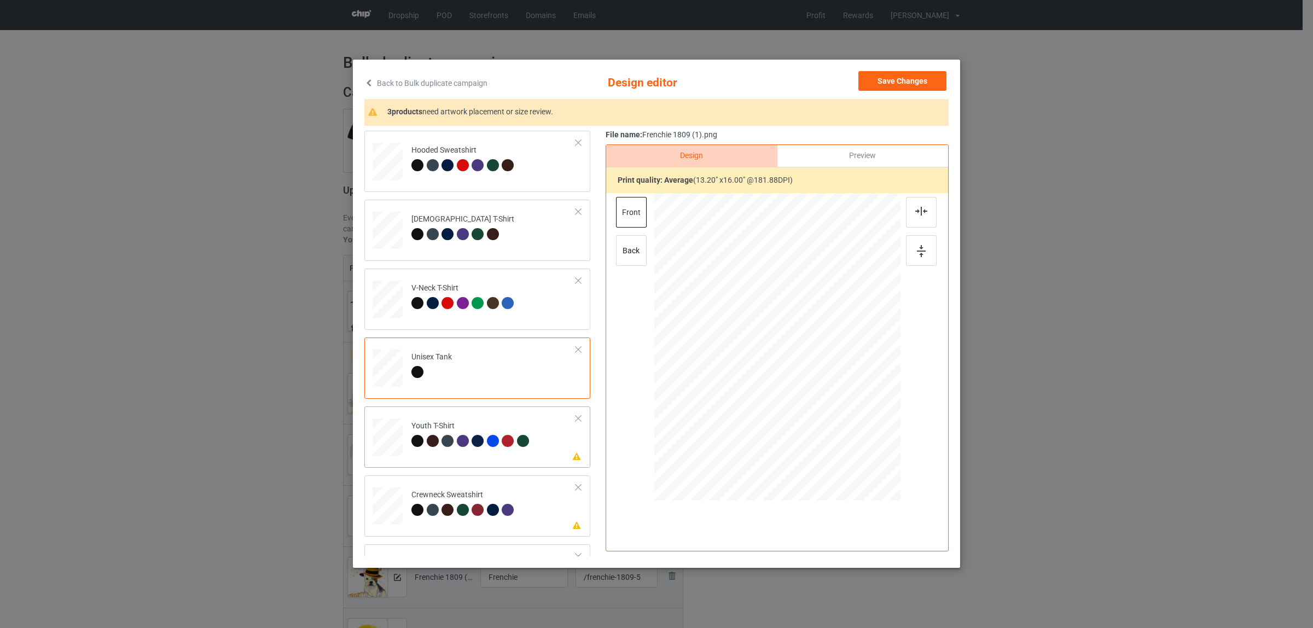
click at [472, 439] on div at bounding box center [478, 441] width 12 height 12
click at [919, 208] on img at bounding box center [921, 211] width 12 height 9
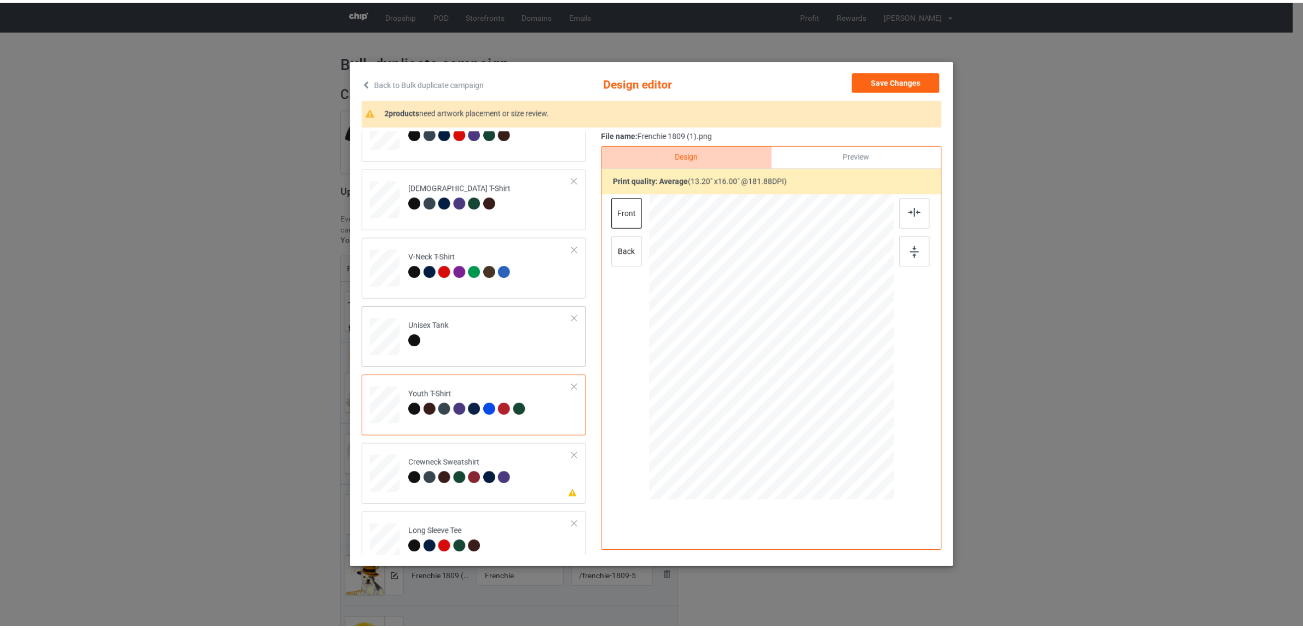
scroll to position [186, 0]
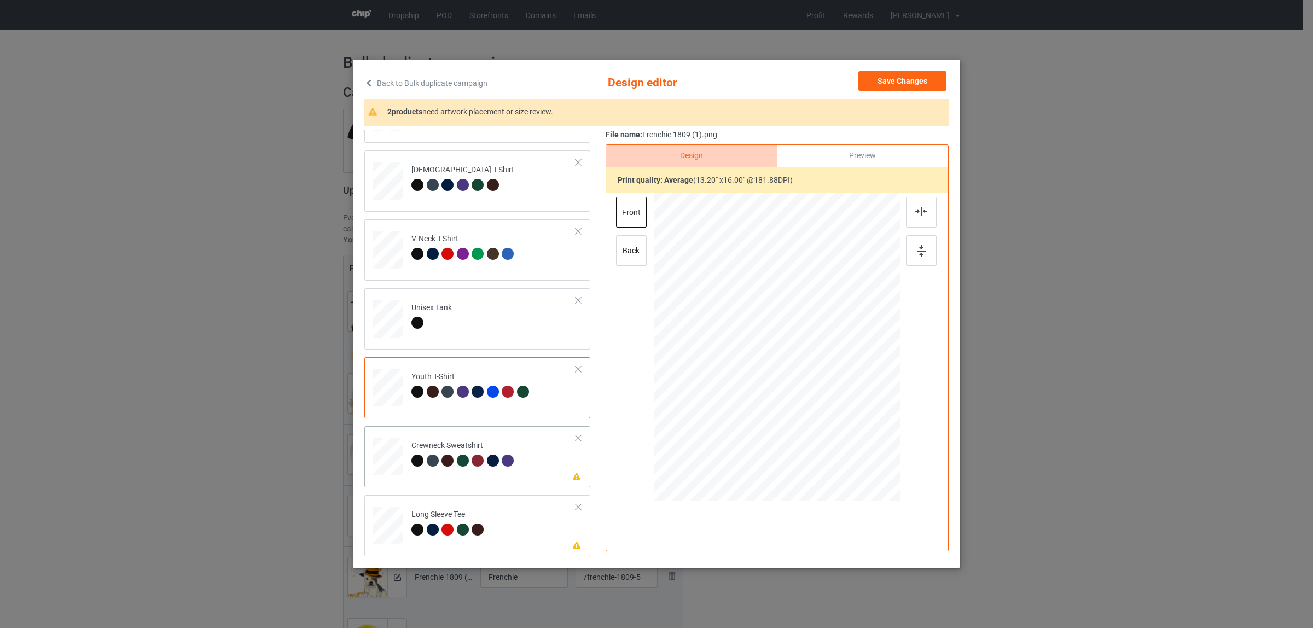
click at [452, 443] on div "Crewneck Sweatshirt" at bounding box center [464, 453] width 106 height 26
click at [920, 205] on div at bounding box center [921, 212] width 31 height 31
click at [461, 513] on div "Long Sleeve Tee" at bounding box center [449, 522] width 76 height 26
click at [924, 211] on div at bounding box center [921, 212] width 31 height 31
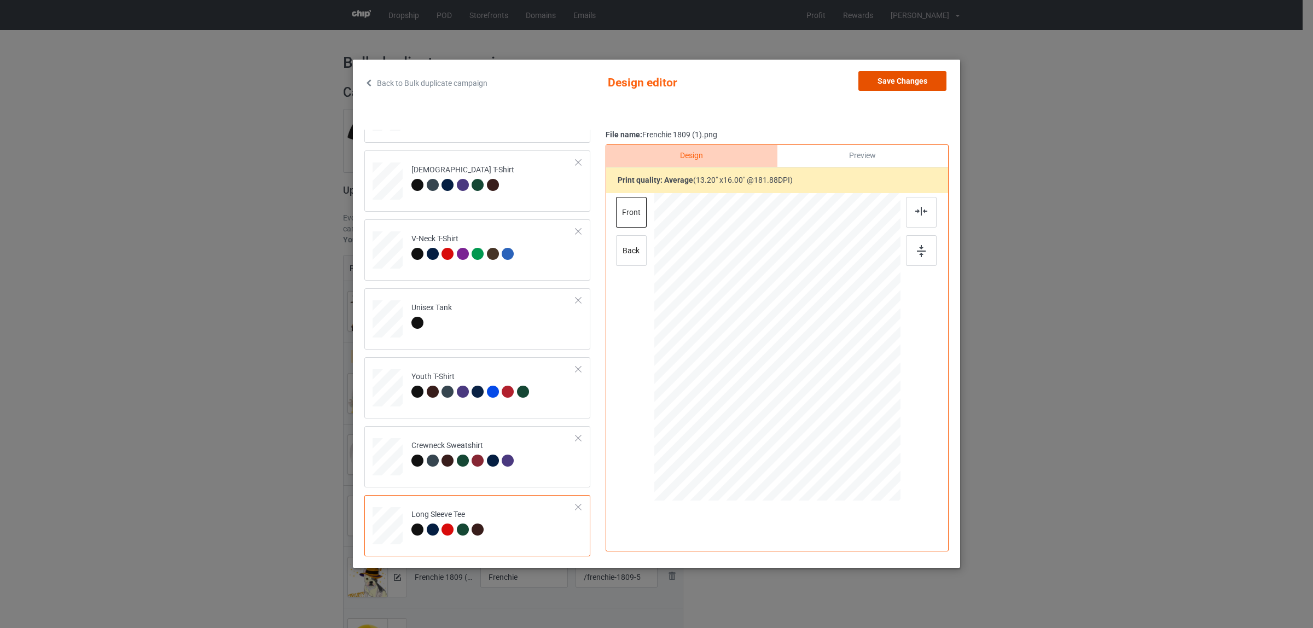
click at [903, 82] on button "Save Changes" at bounding box center [902, 81] width 88 height 20
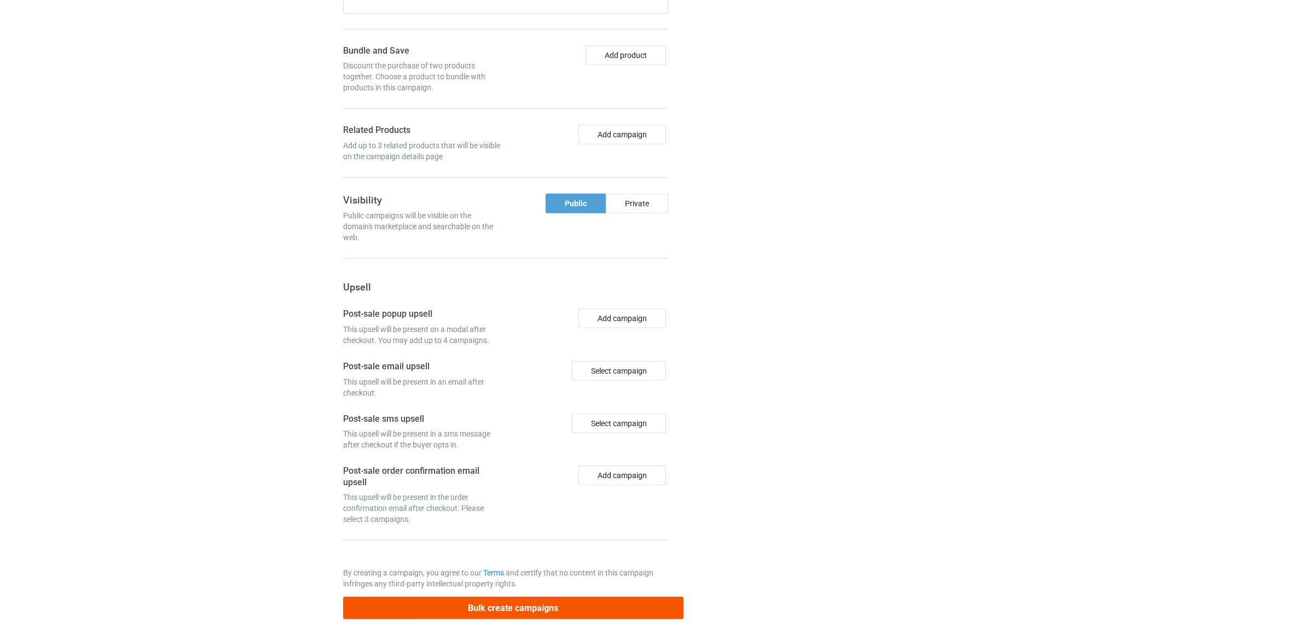
scroll to position [1197, 0]
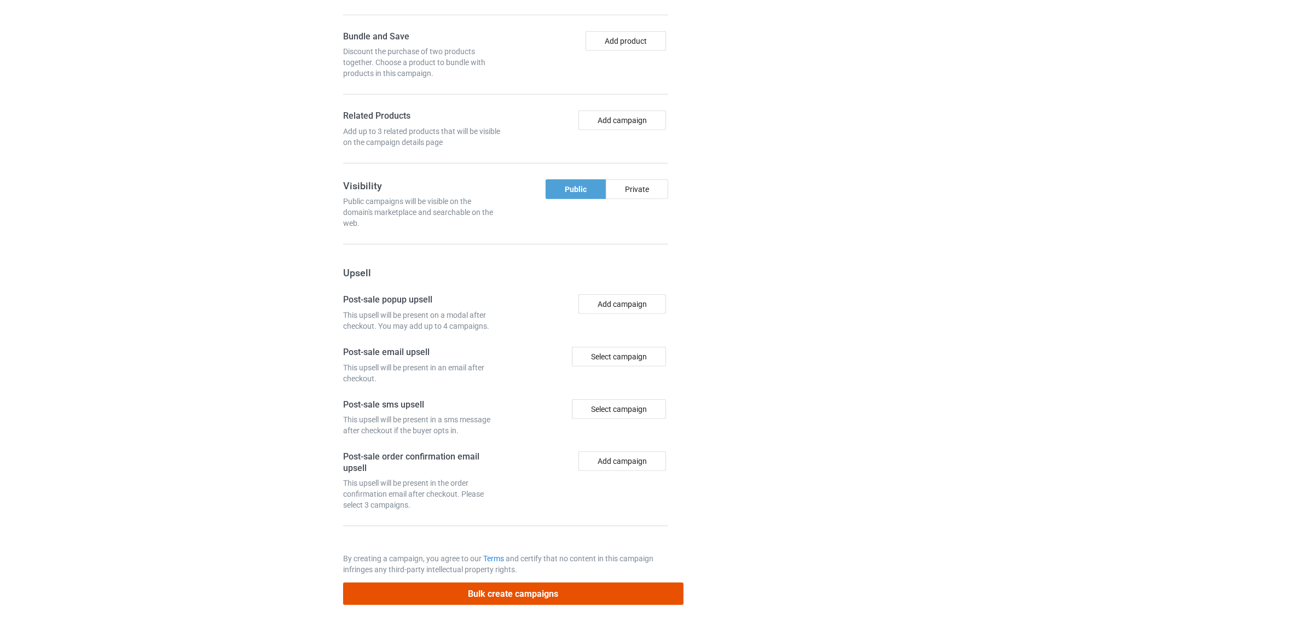
click at [508, 591] on button "Bulk create campaigns" at bounding box center [513, 594] width 340 height 22
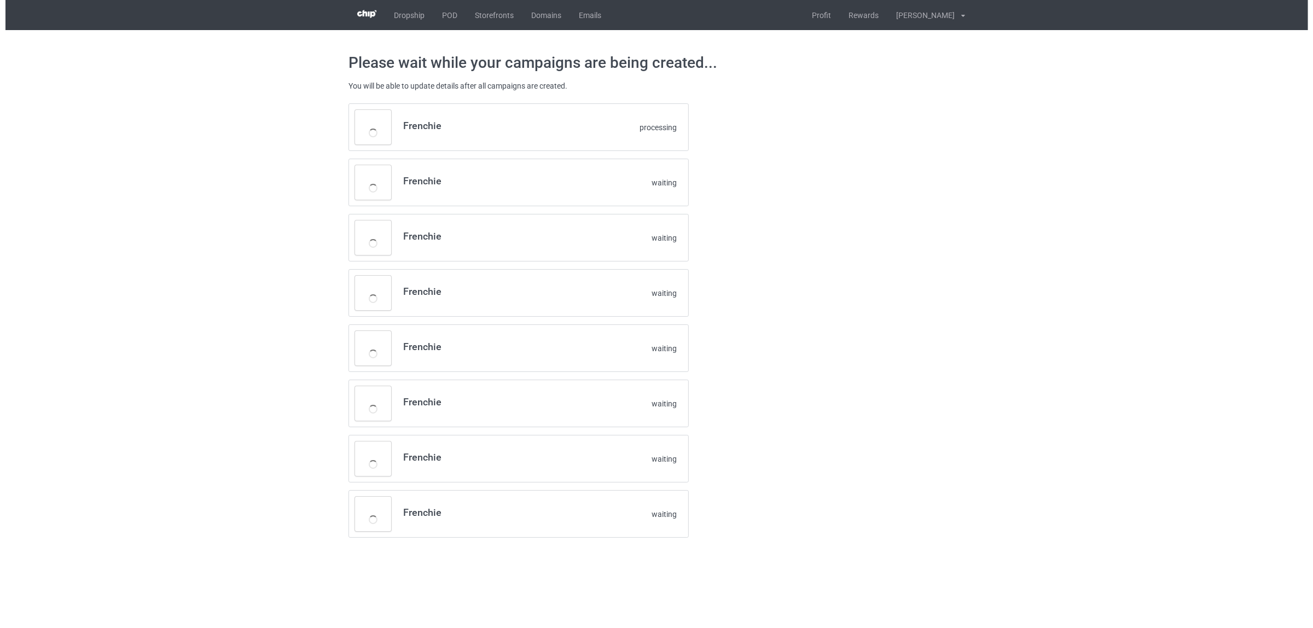
scroll to position [0, 0]
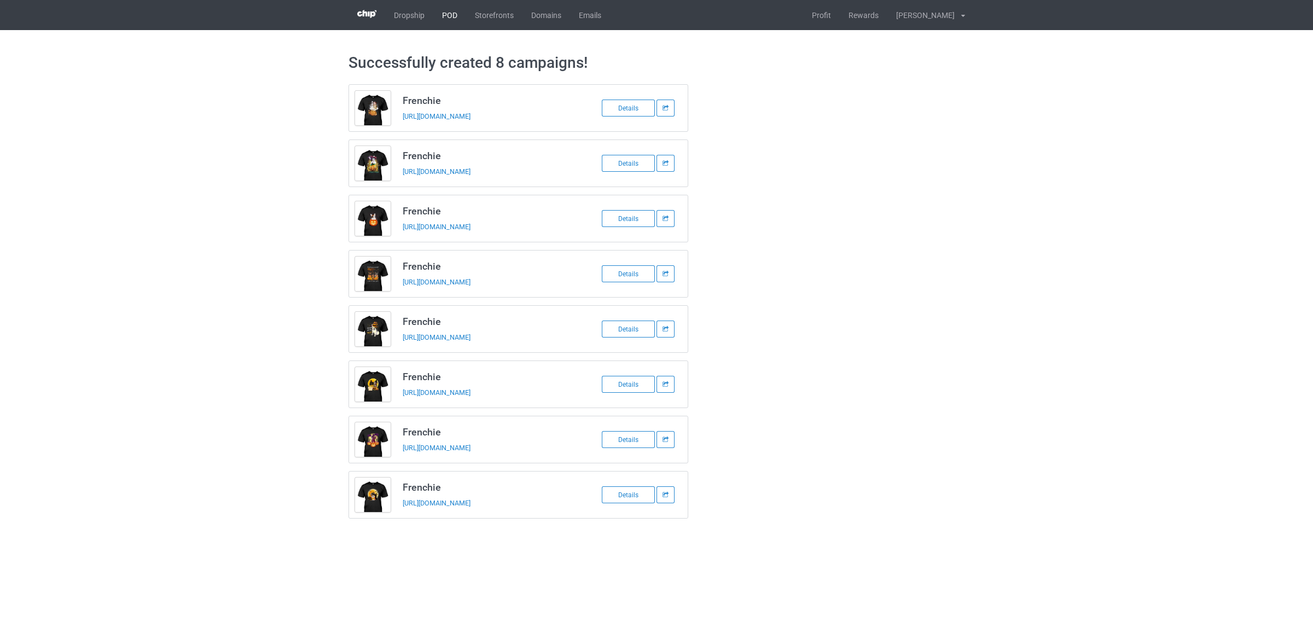
click at [448, 10] on link "POD" at bounding box center [449, 15] width 33 height 30
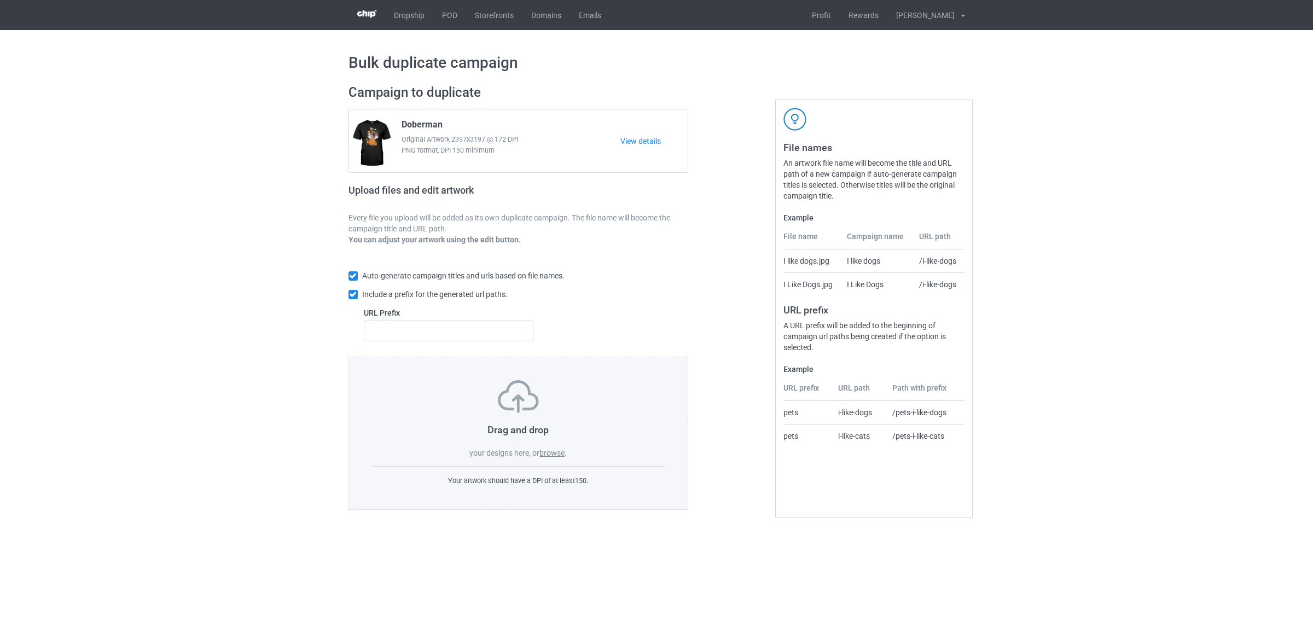
click at [551, 450] on label "browse" at bounding box center [551, 453] width 25 height 9
click at [0, 0] on input "browse" at bounding box center [0, 0] width 0 height 0
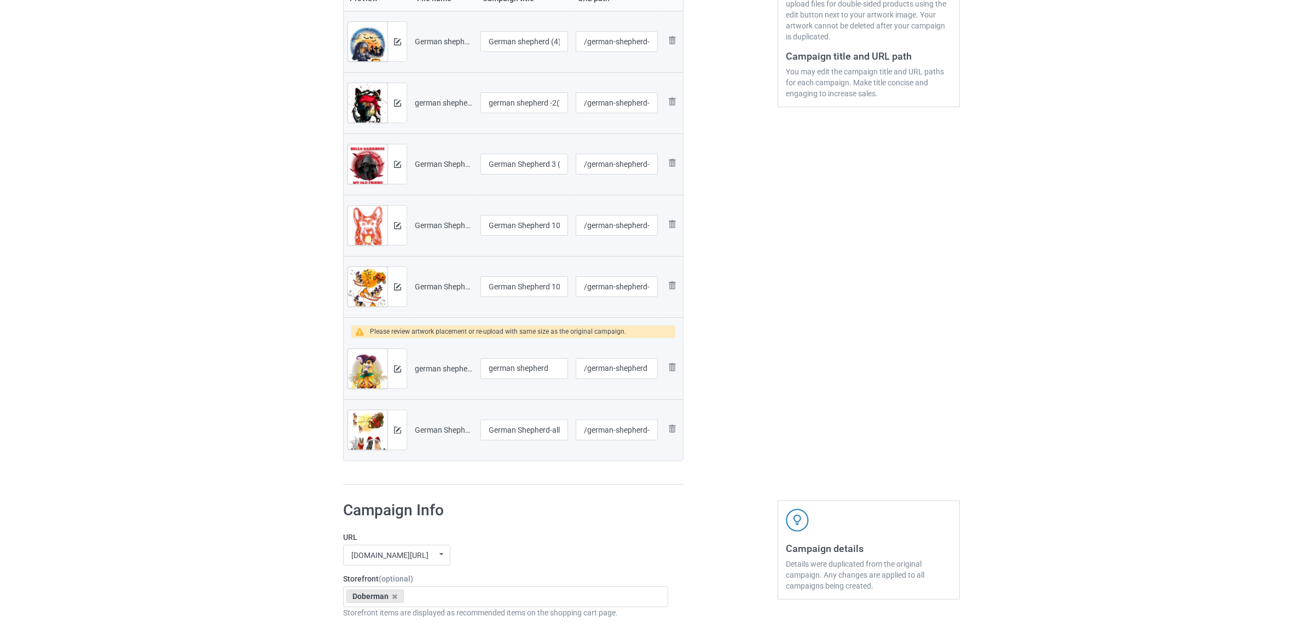
scroll to position [410, 0]
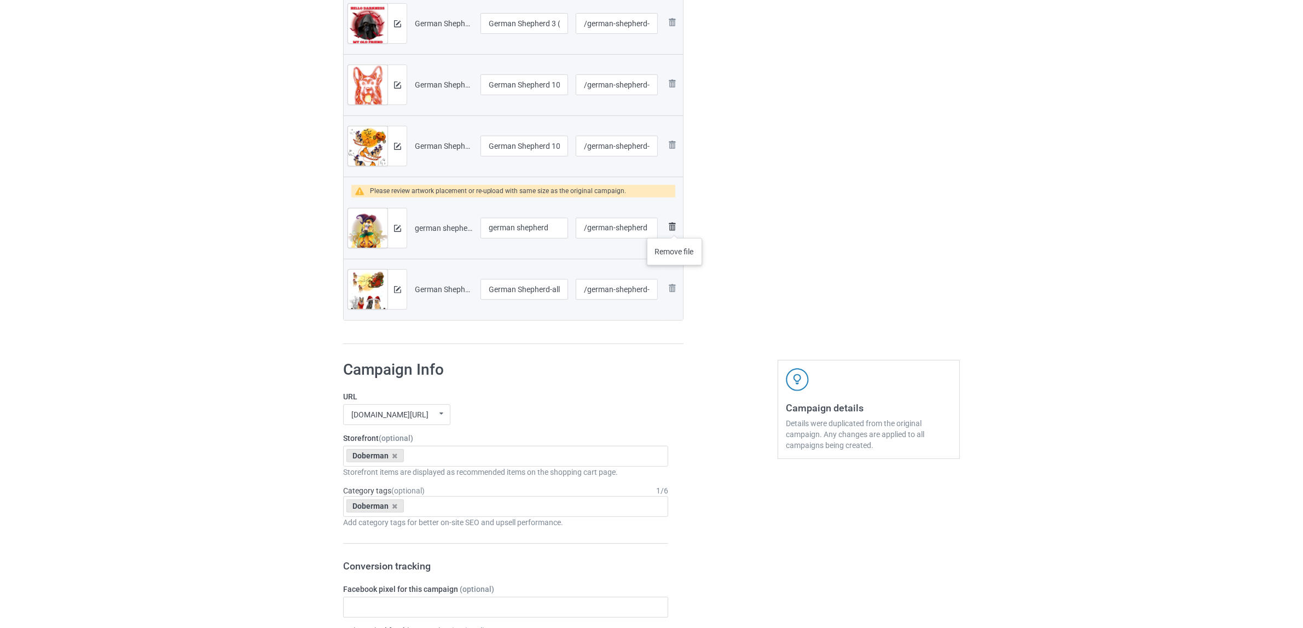
click at [675, 227] on img at bounding box center [671, 226] width 13 height 13
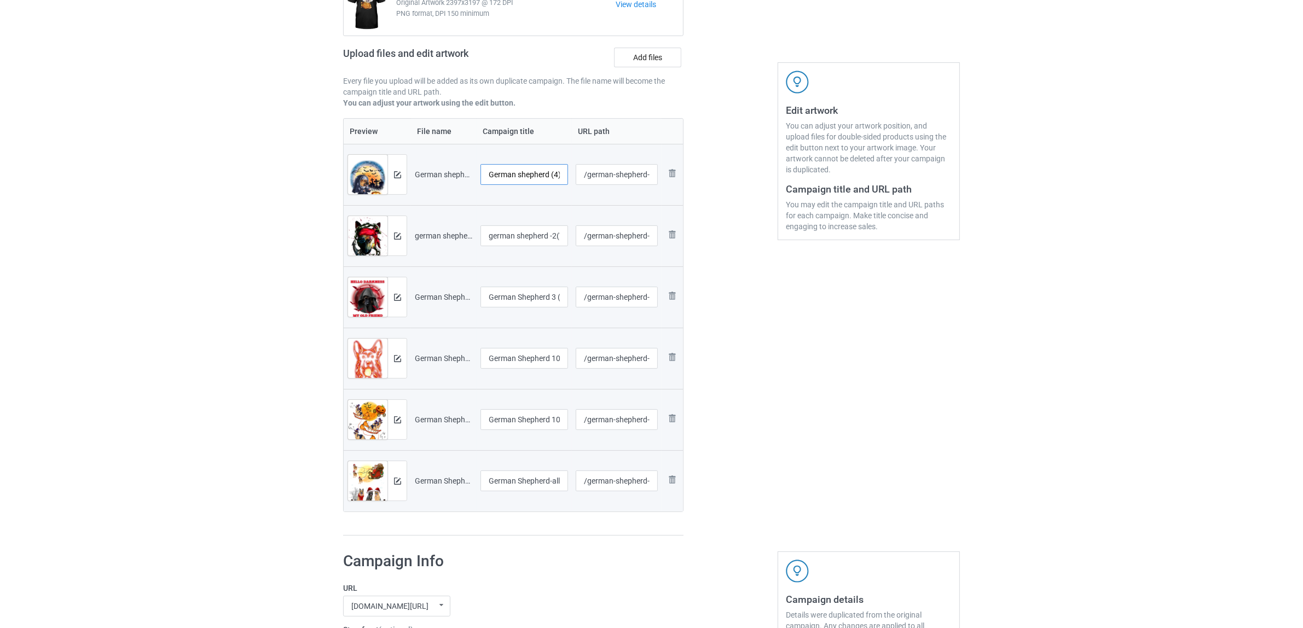
scroll to position [0, 1]
drag, startPoint x: 550, startPoint y: 174, endPoint x: 612, endPoint y: 189, distance: 63.6
click at [612, 188] on tr "Preview and edit artwork German shepherd (4).png German shepherd (4) /german-sh…" at bounding box center [513, 174] width 339 height 61
drag, startPoint x: 557, startPoint y: 168, endPoint x: 397, endPoint y: 148, distance: 161.0
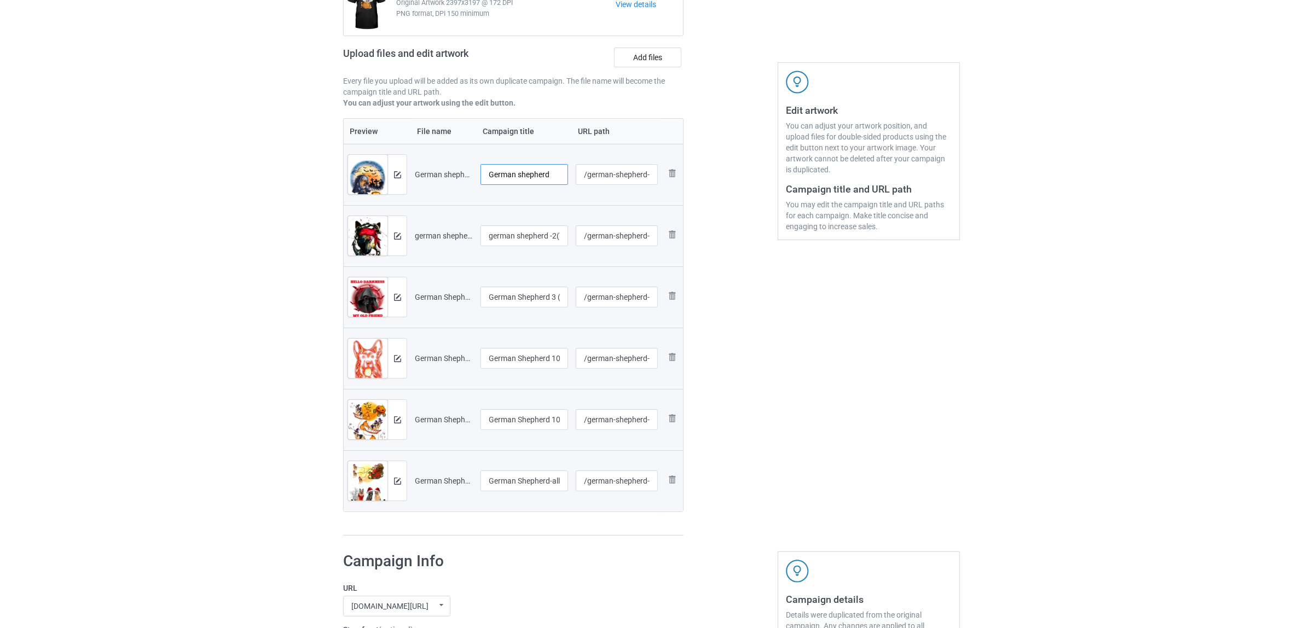
click at [380, 140] on table "Preview File name Campaign title URL path Preview and edit artwork German sheph…" at bounding box center [513, 315] width 340 height 394
type input "German shepherd"
click at [534, 234] on input "german shepherd -2(TT)" at bounding box center [524, 235] width 88 height 21
paste input "German shepherd"
type input "German shepherd"
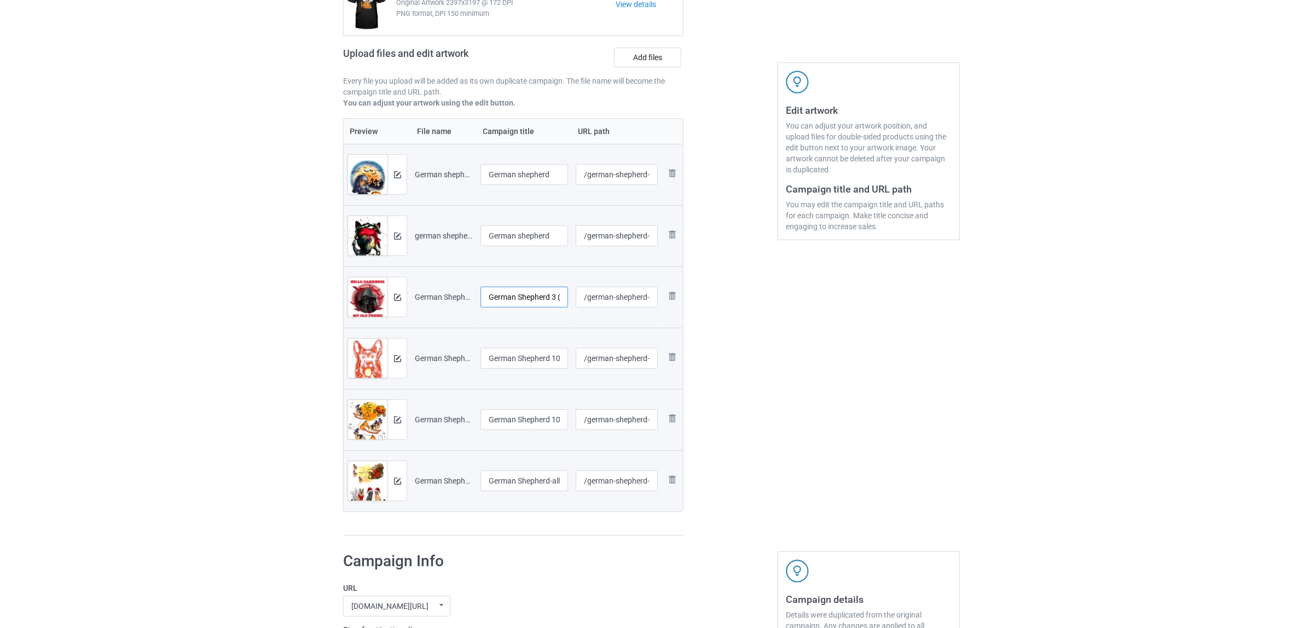
click at [520, 301] on input "German Shepherd 3 (9)" at bounding box center [524, 297] width 88 height 21
paste input "shepherd"
type input "German shepherd"
click at [529, 356] on input "German Shepherd 1009 (2)" at bounding box center [524, 358] width 88 height 21
paste input "shepherd"
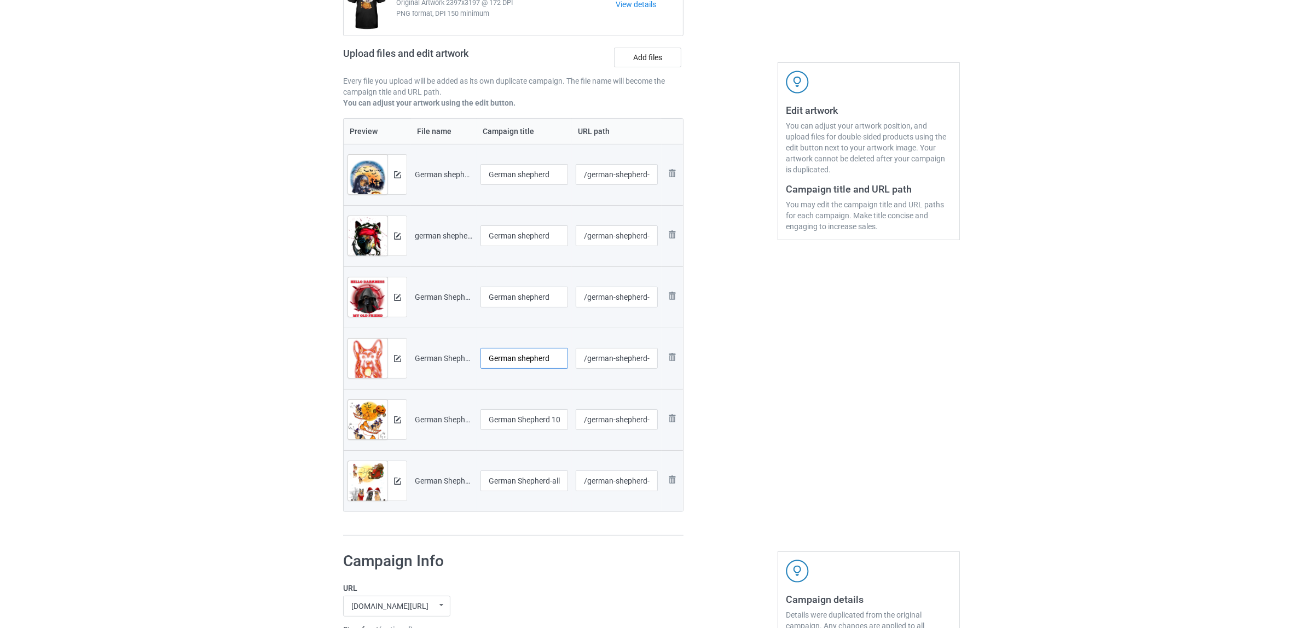
type input "German shepherd"
click at [528, 427] on input "German Shepherd 1009 (4)" at bounding box center [524, 419] width 88 height 21
paste input "shepherd"
type input "German shepherd"
click at [535, 484] on input "German Shepherd-all-tshirt-NTP-DS009-IDLA7-18MM" at bounding box center [524, 481] width 88 height 21
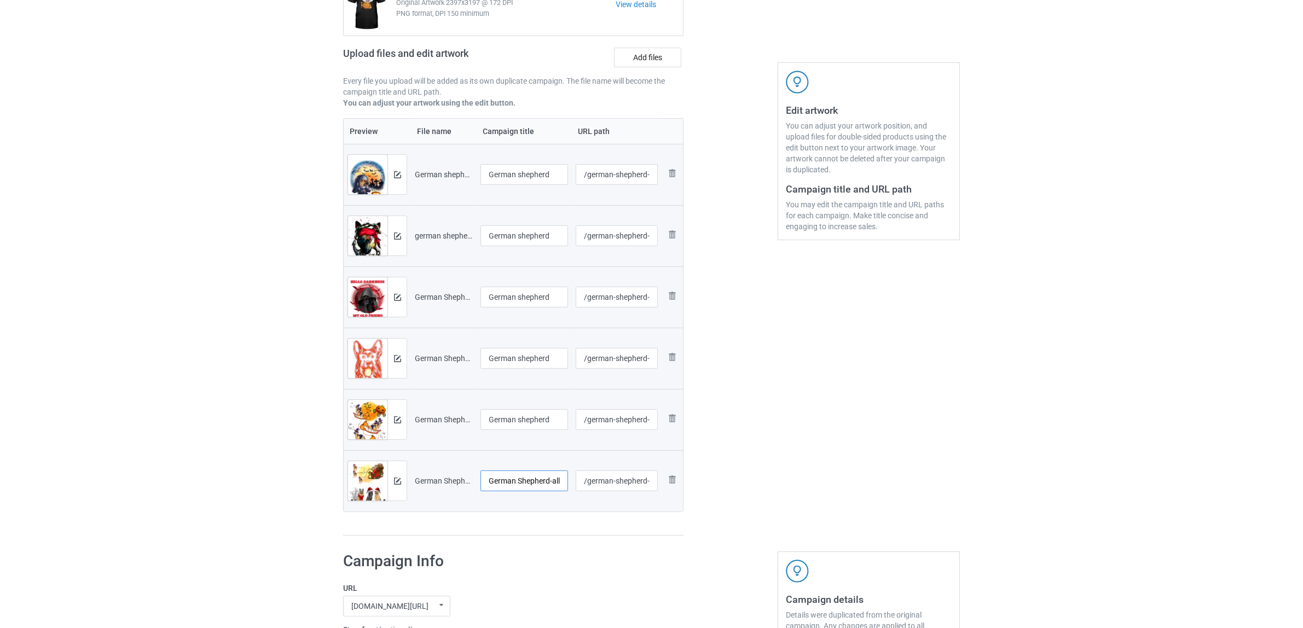
paste input "shepherd"
type input "German shepherd"
click at [544, 558] on h1 "Campaign Info" at bounding box center [505, 562] width 325 height 20
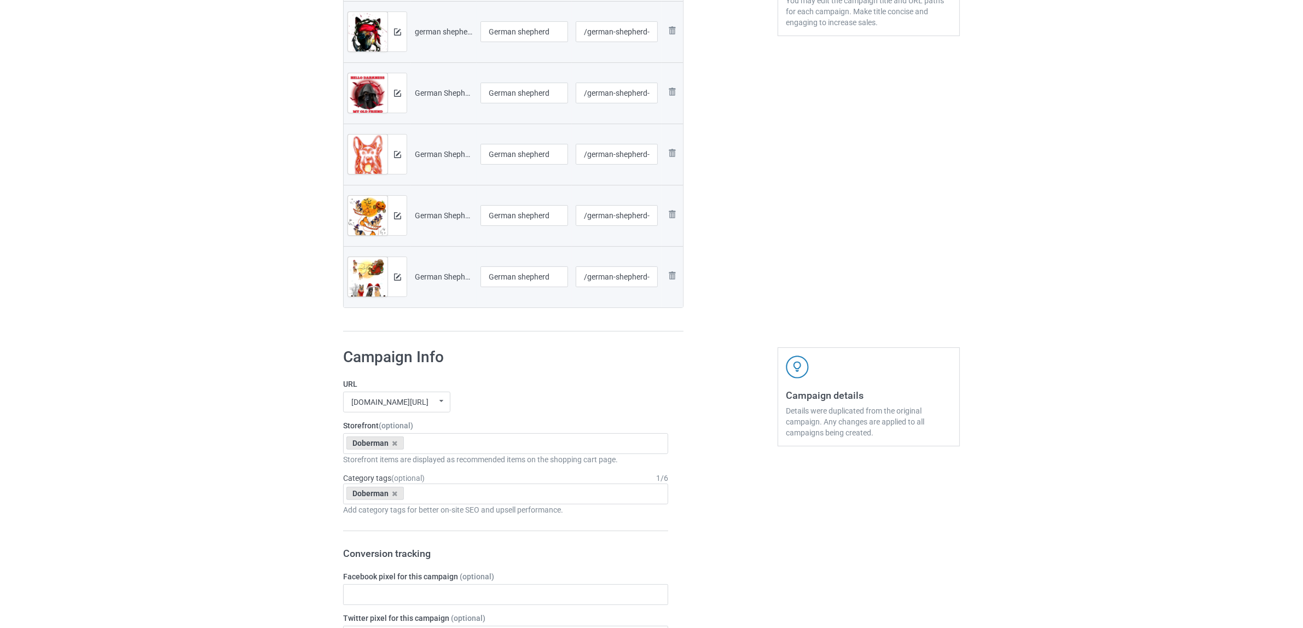
scroll to position [342, 0]
click at [393, 445] on icon at bounding box center [394, 442] width 5 height 7
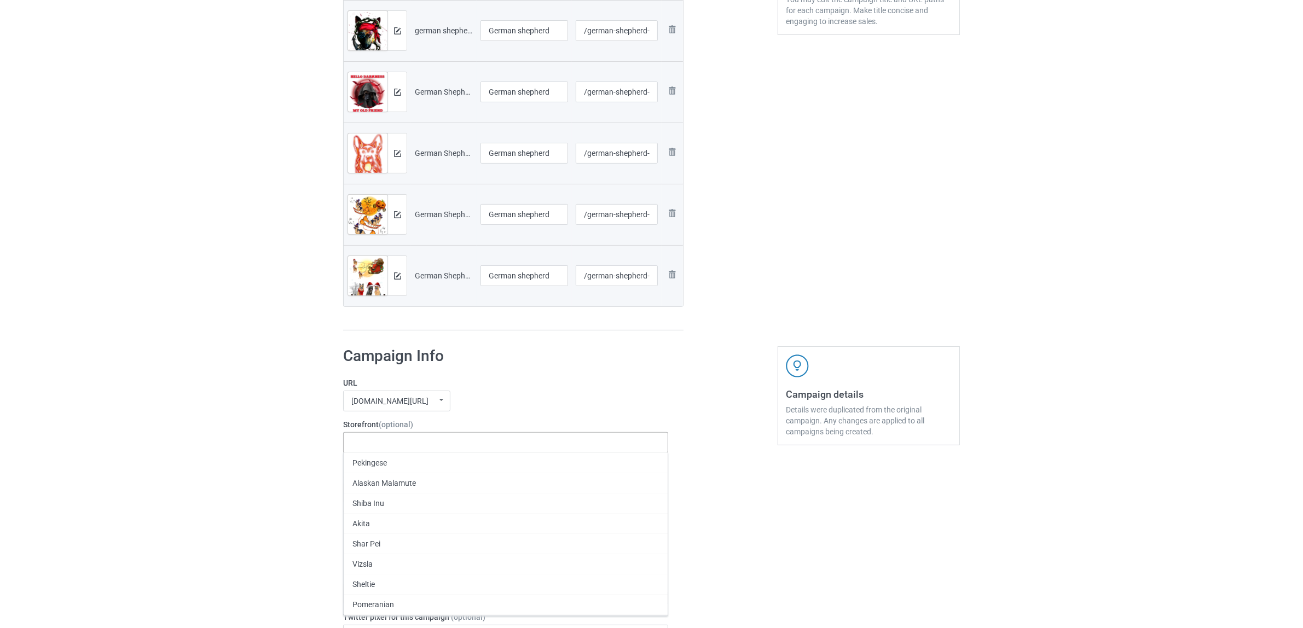
paste input "German shepherd"
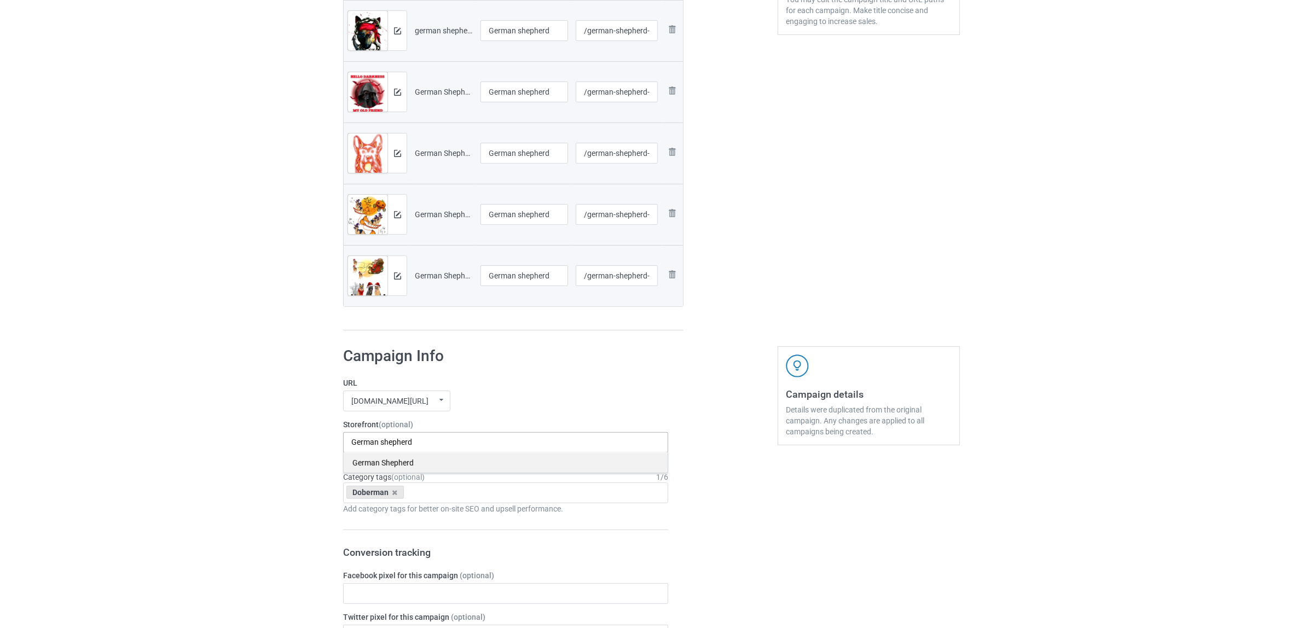
type input "German shepherd"
click at [385, 463] on div "German Shepherd" at bounding box center [506, 462] width 324 height 20
click at [396, 496] on icon at bounding box center [394, 492] width 5 height 7
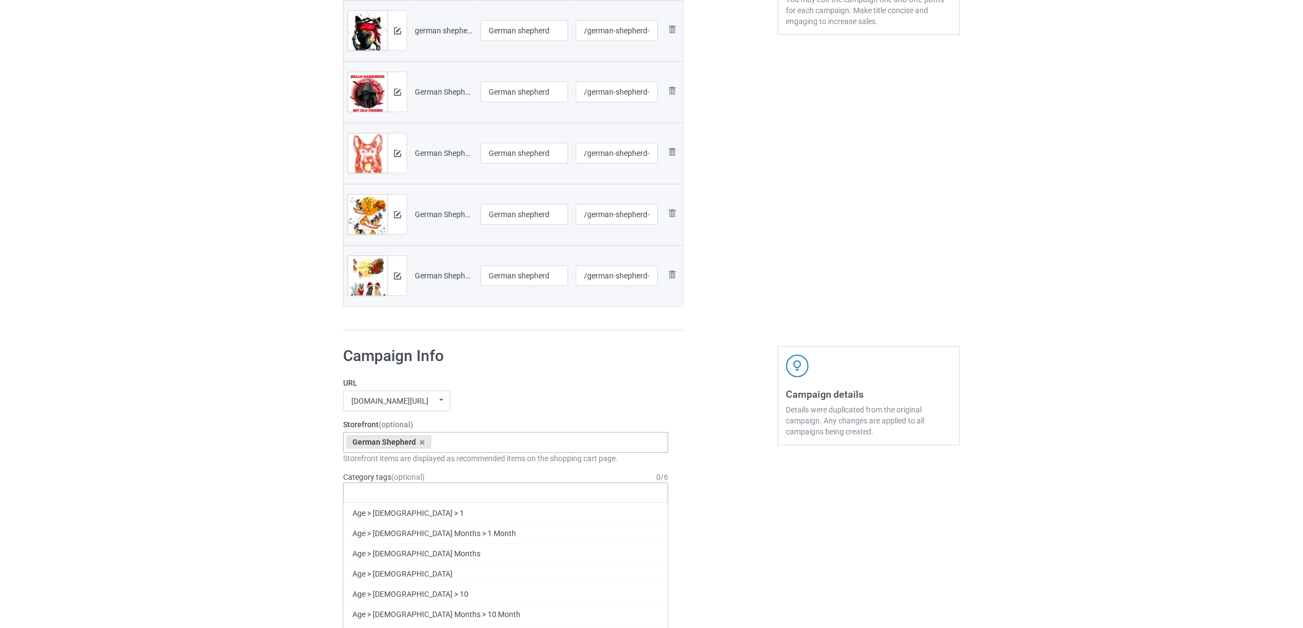
paste input "German shepherd"
type input "German shepherd"
click at [386, 532] on div "German Shepherd" at bounding box center [506, 533] width 324 height 20
click at [215, 472] on div "Bulk duplicate campaign Campaign to duplicate Doberman Original Artwork 2397x31…" at bounding box center [651, 522] width 1303 height 1669
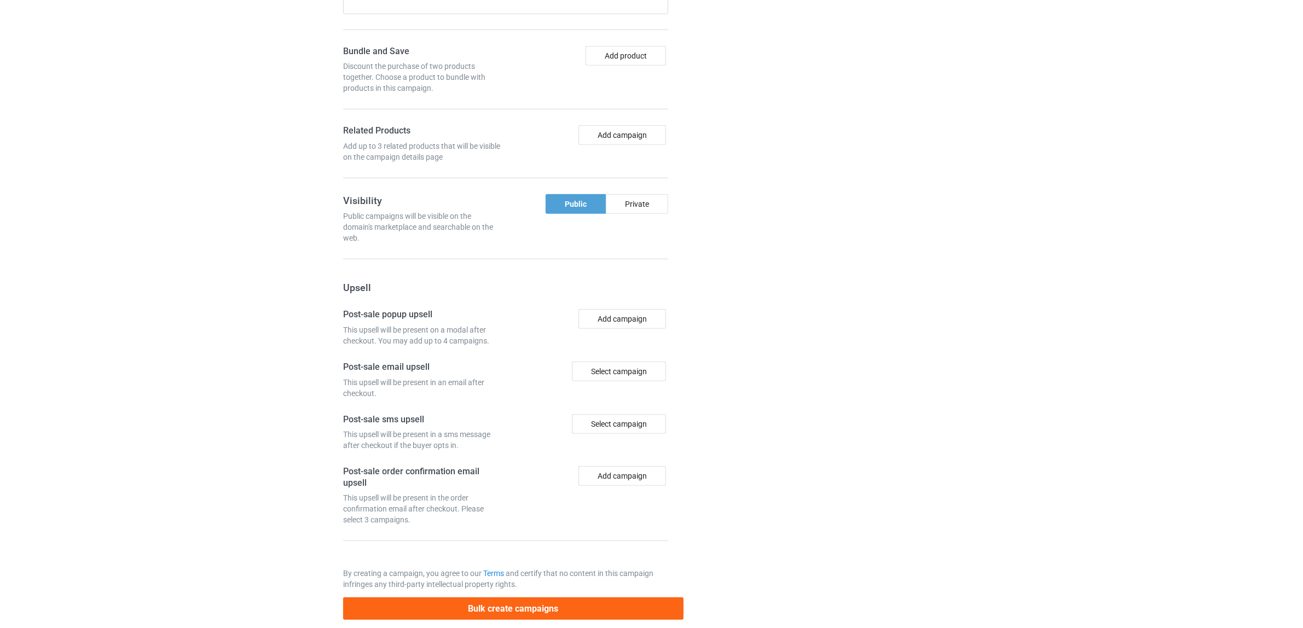
scroll to position [1075, 0]
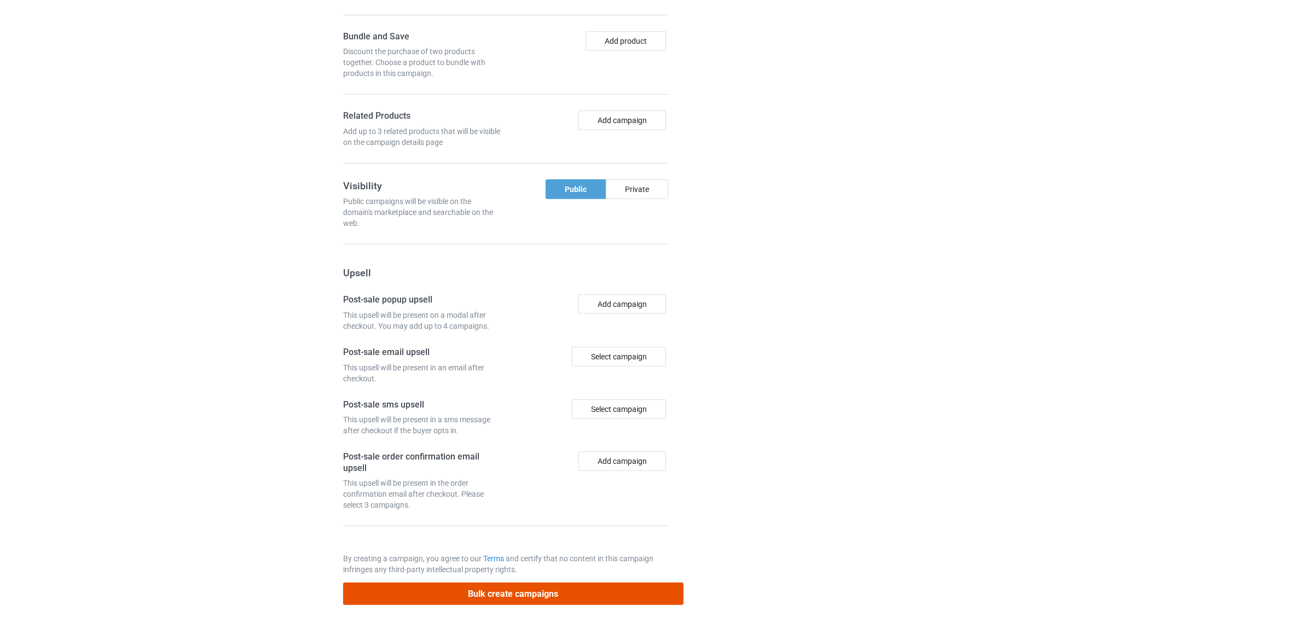
click at [518, 593] on button "Bulk create campaigns" at bounding box center [513, 594] width 340 height 22
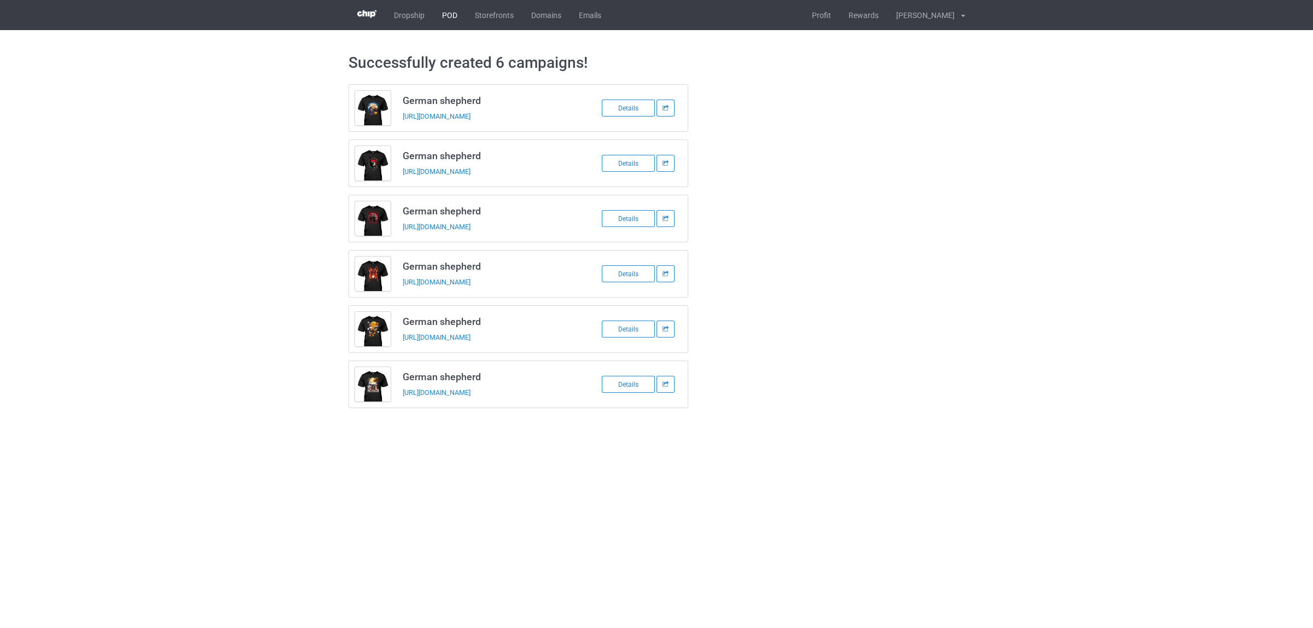
click at [444, 15] on link "POD" at bounding box center [449, 15] width 33 height 30
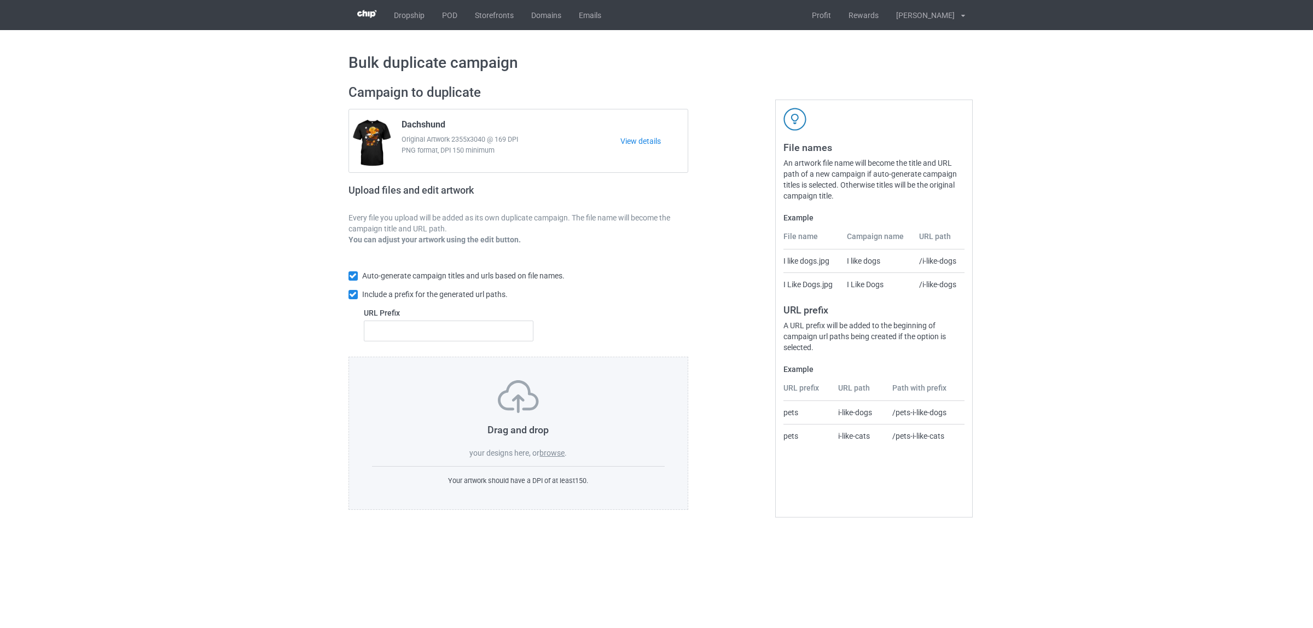
click at [550, 449] on label "browse" at bounding box center [551, 453] width 25 height 9
click at [0, 0] on input "browse" at bounding box center [0, 0] width 0 height 0
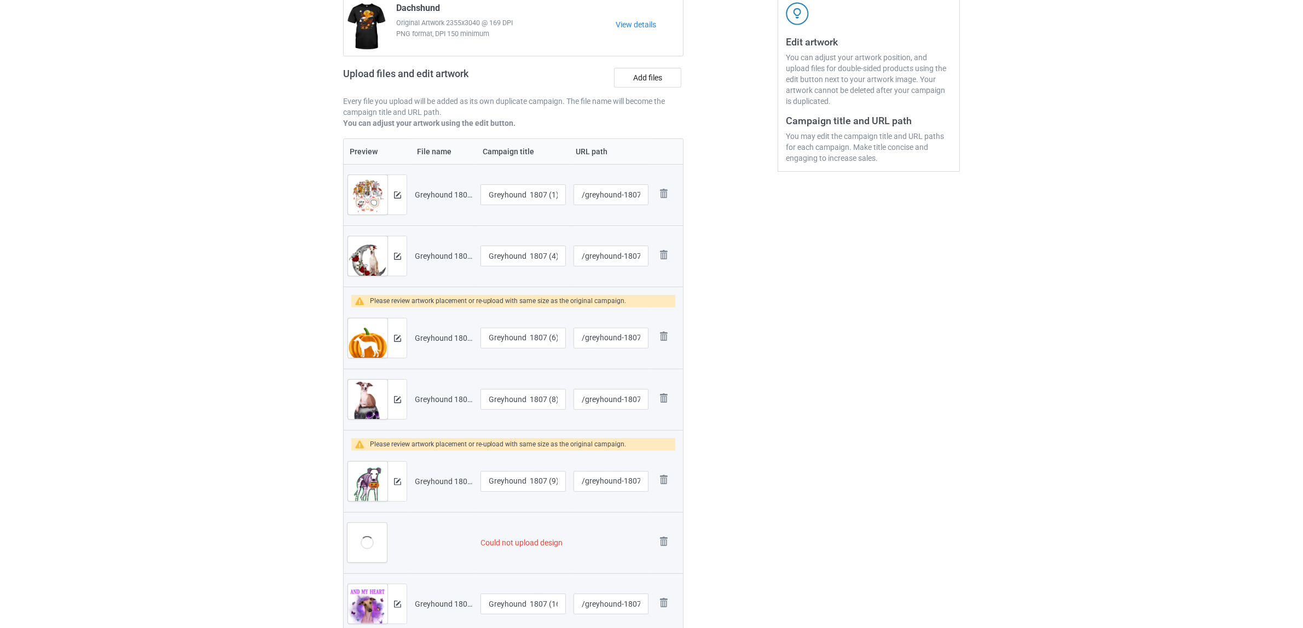
scroll to position [410, 0]
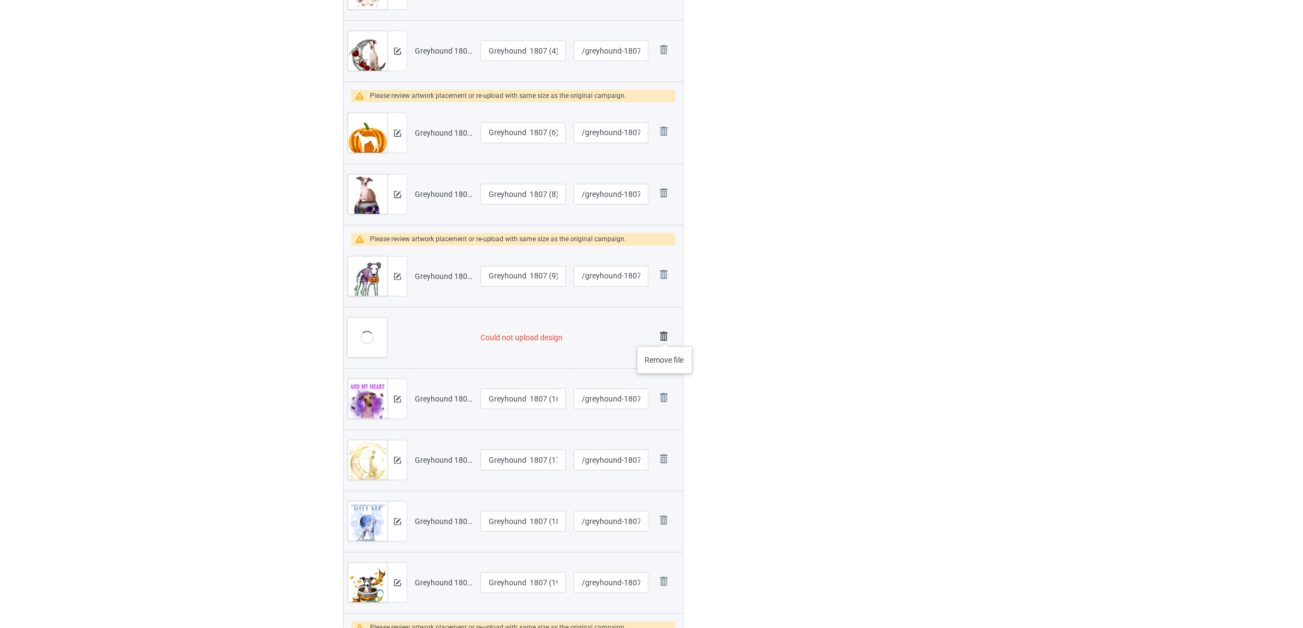
click at [665, 335] on img at bounding box center [663, 336] width 15 height 15
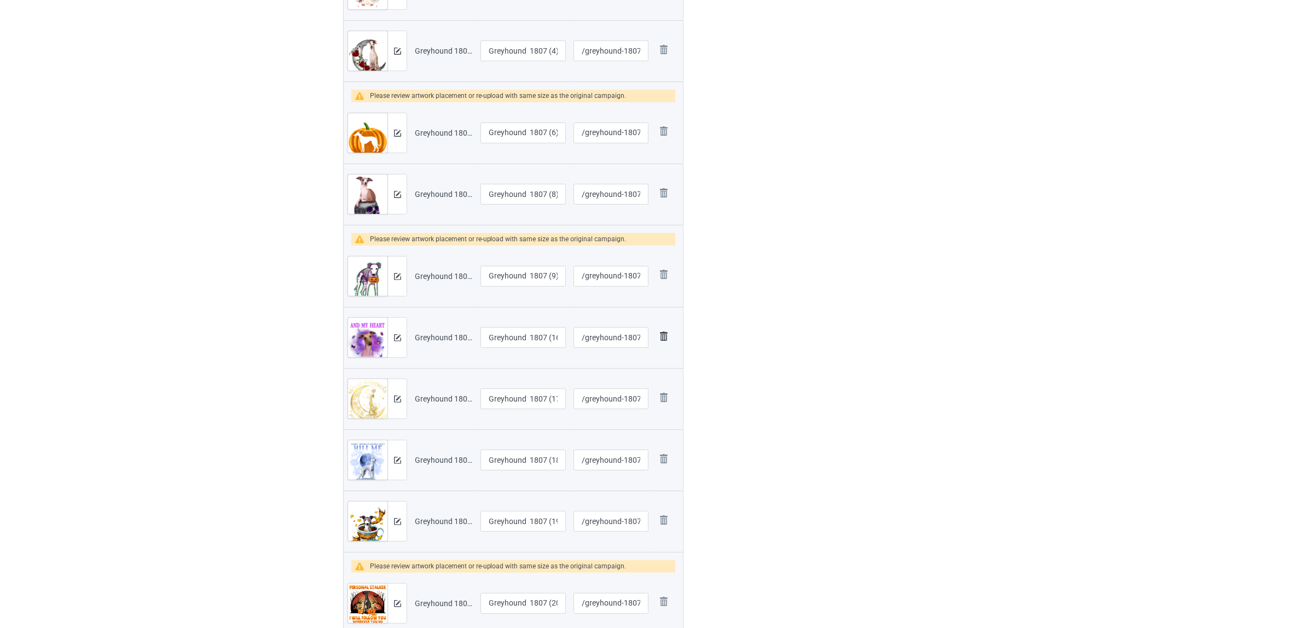
scroll to position [194, 0]
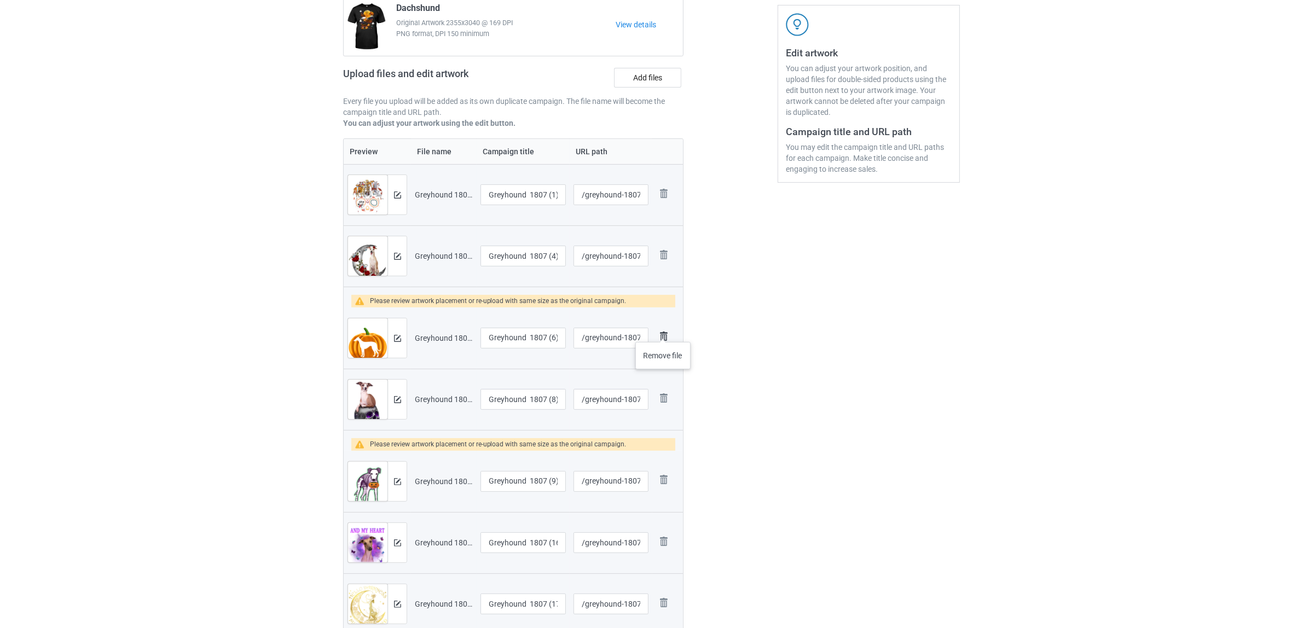
click at [663, 331] on img at bounding box center [663, 336] width 15 height 15
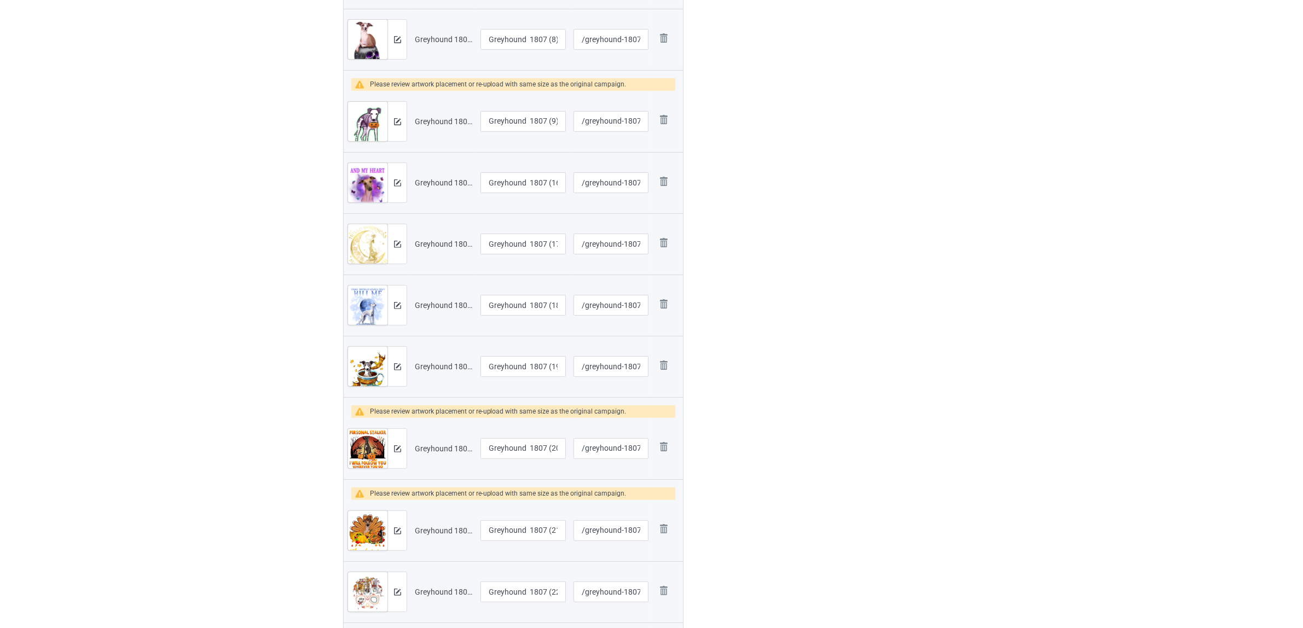
scroll to position [605, 0]
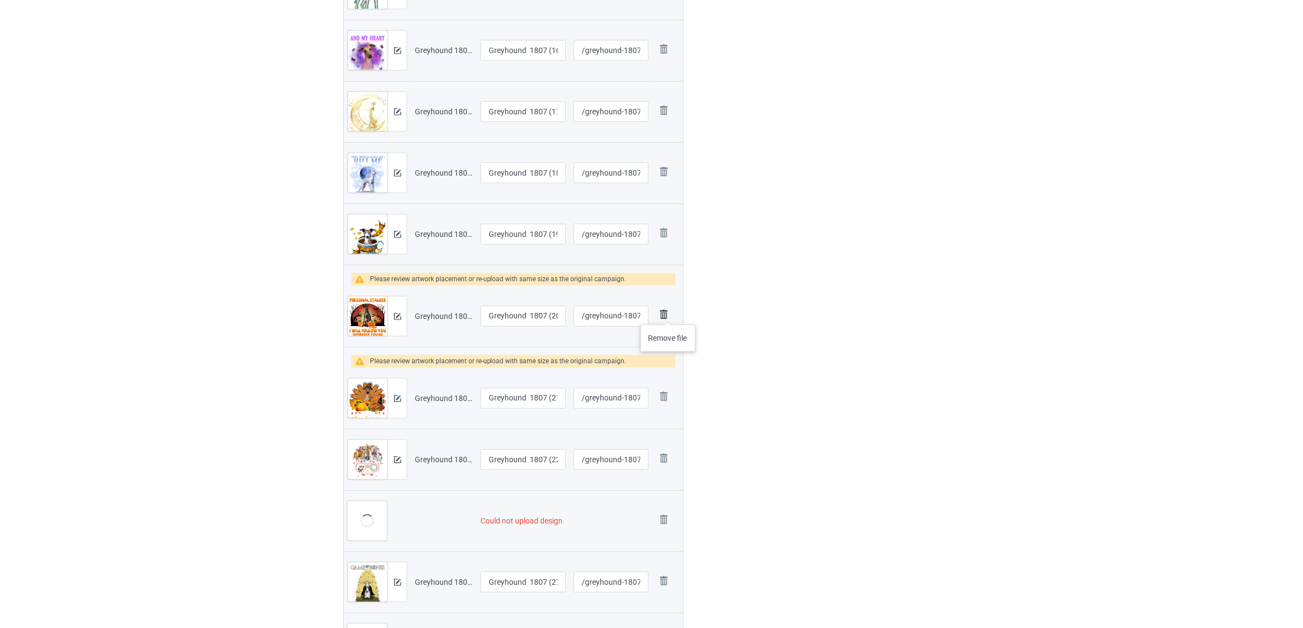
click at [668, 314] on img at bounding box center [663, 314] width 15 height 15
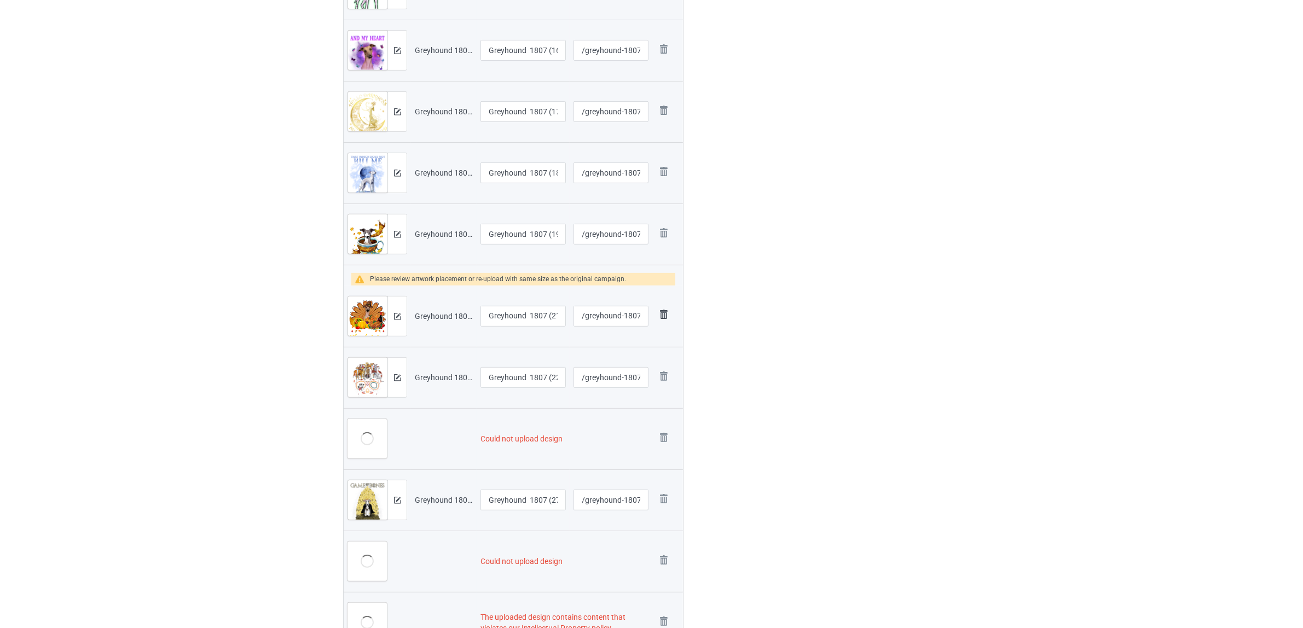
click at [668, 315] on img at bounding box center [663, 314] width 15 height 15
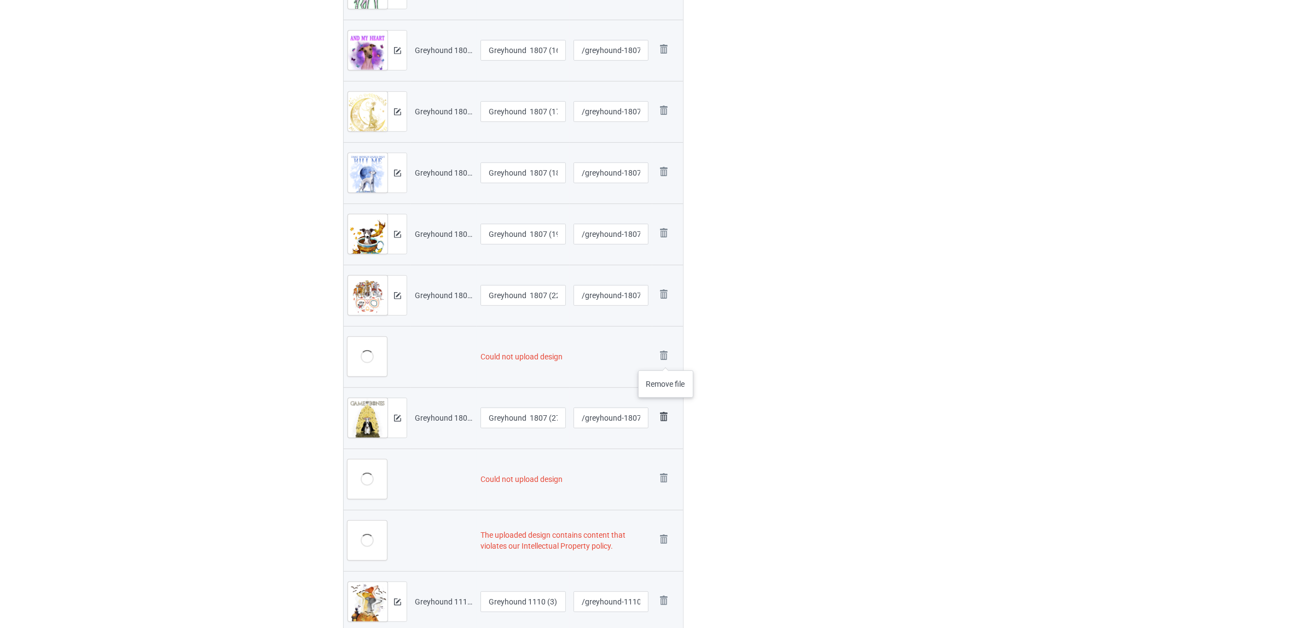
click at [0, 0] on img at bounding box center [0, 0] width 0 height 0
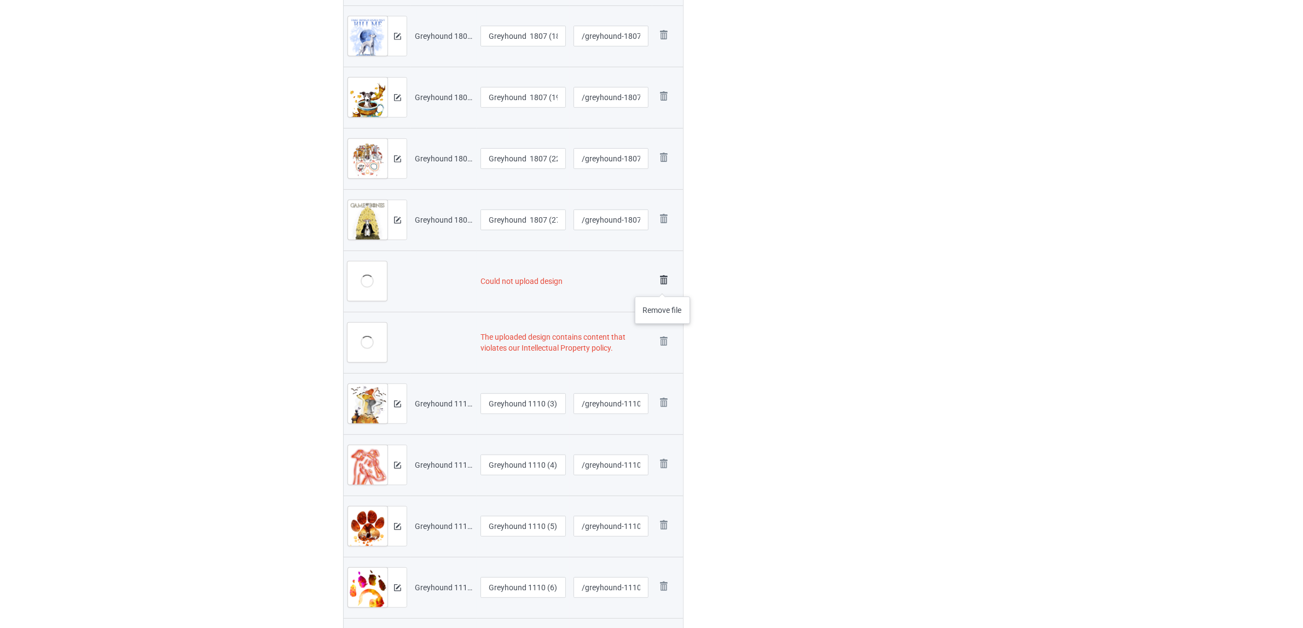
click at [663, 279] on img at bounding box center [663, 279] width 15 height 15
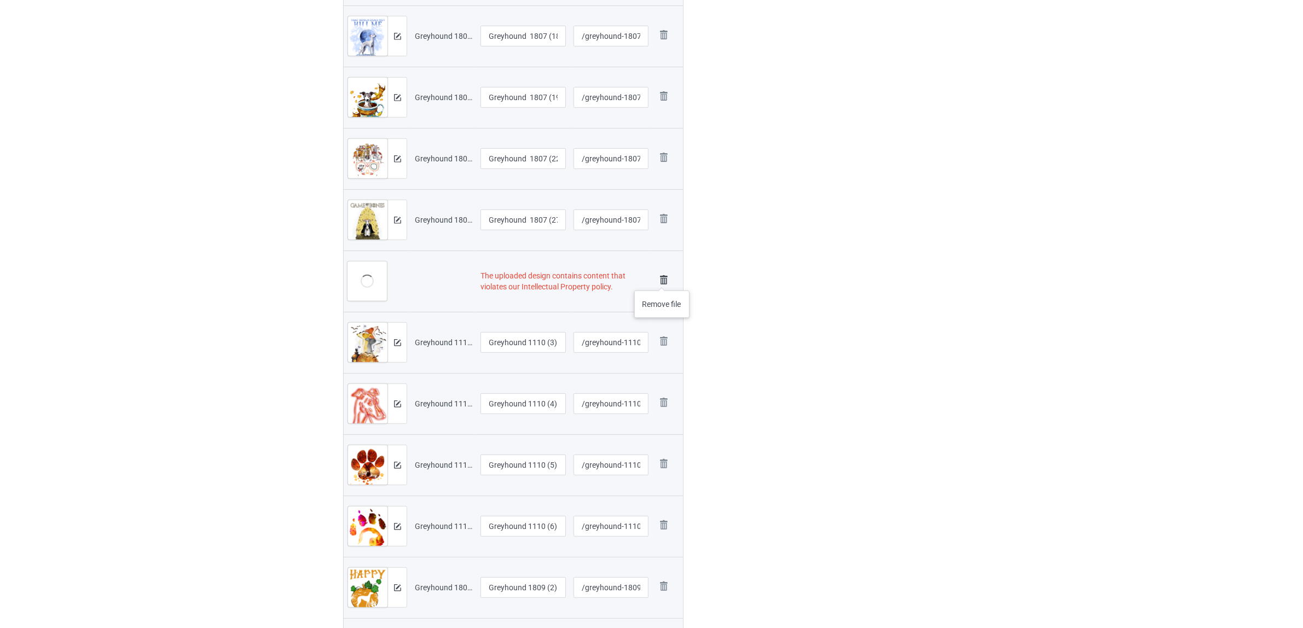
click at [662, 280] on img at bounding box center [663, 279] width 15 height 15
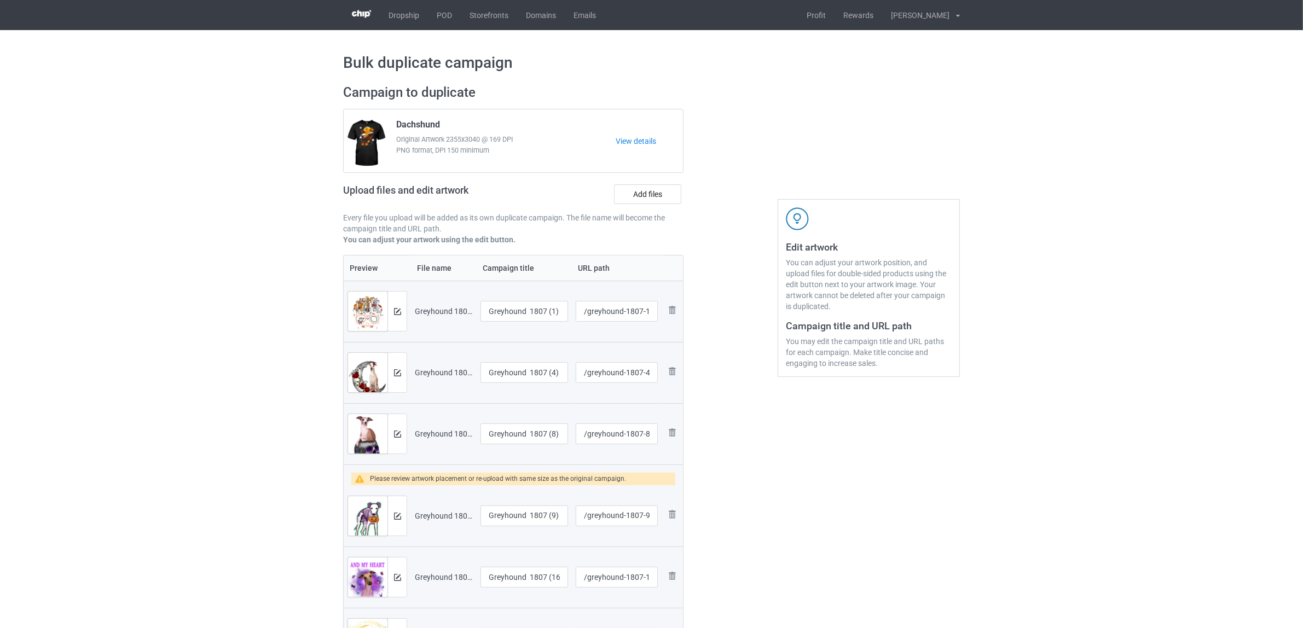
scroll to position [274, 0]
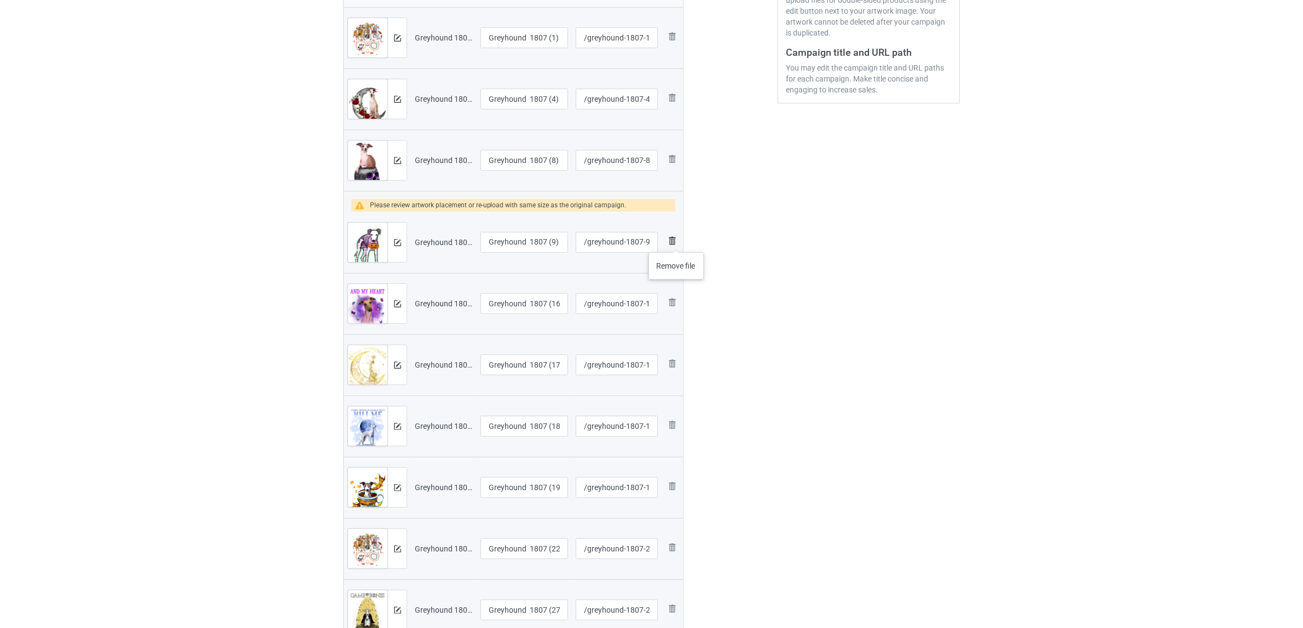
click at [676, 241] on img at bounding box center [671, 240] width 13 height 13
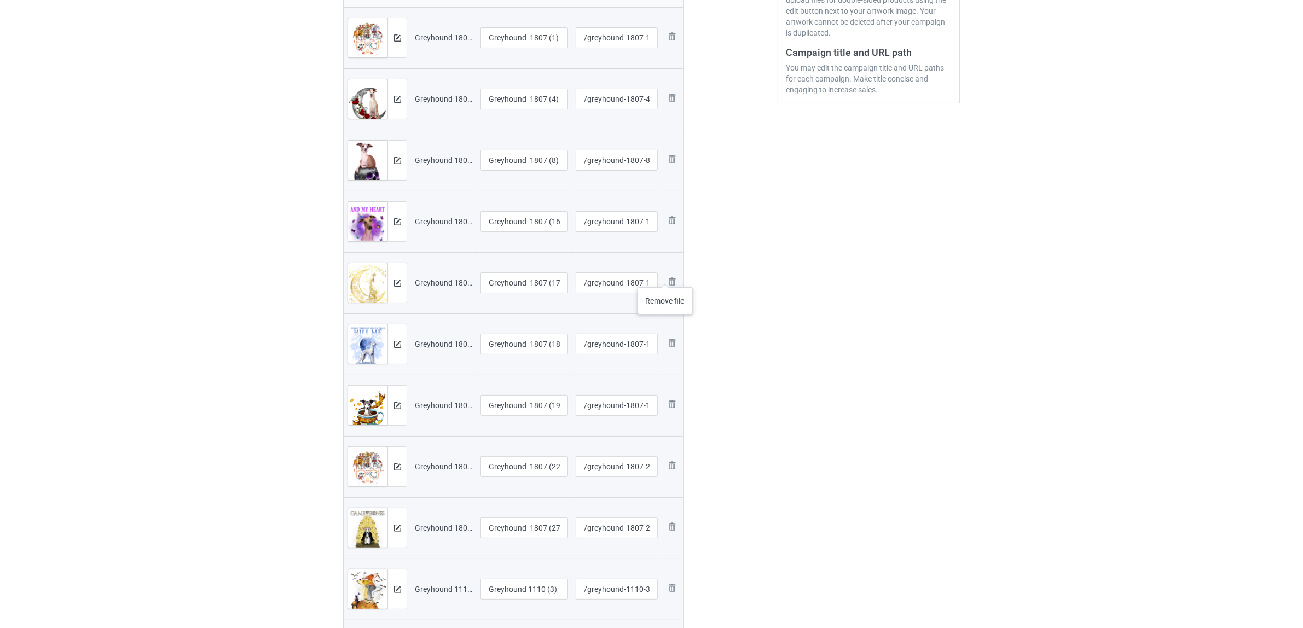
scroll to position [0, 0]
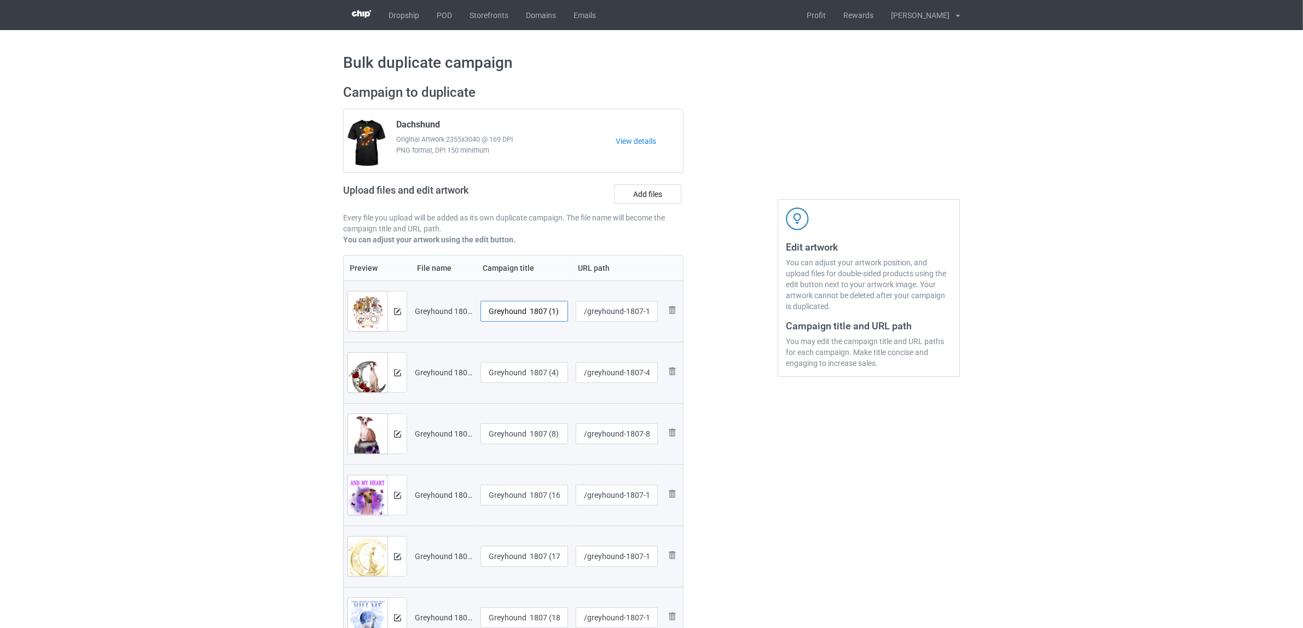
drag, startPoint x: 530, startPoint y: 311, endPoint x: 564, endPoint y: 315, distance: 34.1
click at [564, 315] on input "Greyhound 1807 (1)" at bounding box center [524, 311] width 88 height 21
click at [514, 310] on input "Greyhound" at bounding box center [524, 311] width 88 height 21
type input "Greyhound"
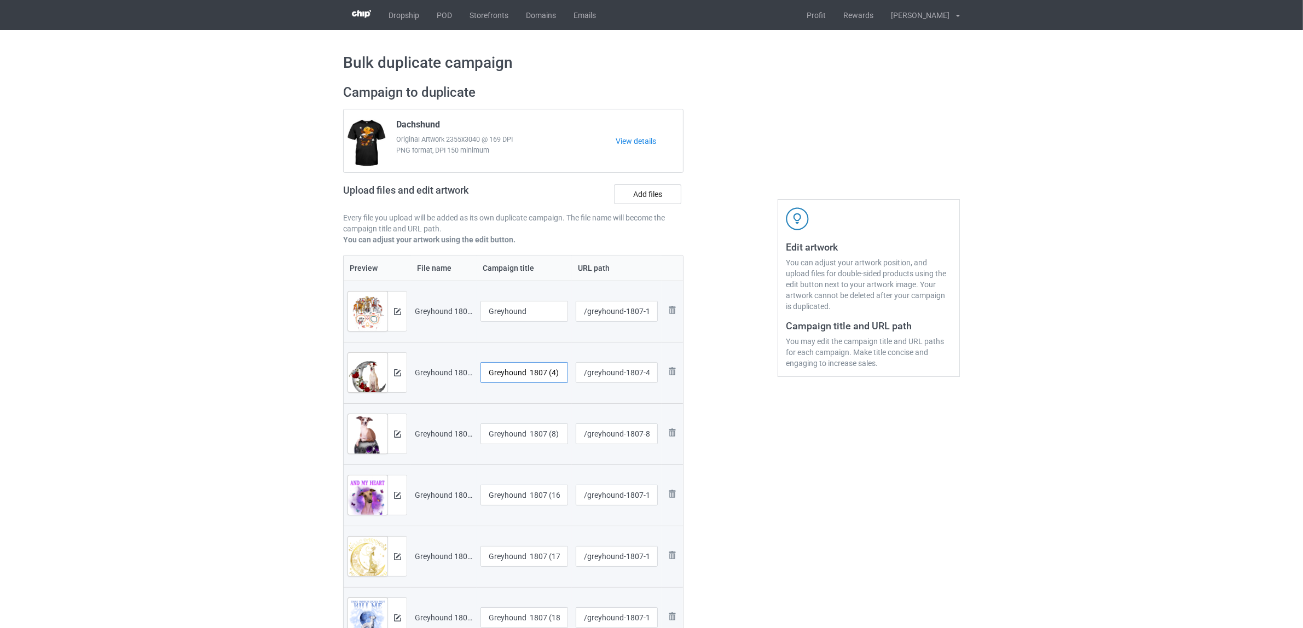
click at [529, 373] on input "Greyhound 1807 (4)" at bounding box center [524, 372] width 88 height 21
paste input "text"
type input "Greyhound"
click at [536, 440] on input "Greyhound 1807 (8)" at bounding box center [524, 433] width 88 height 21
paste input "text"
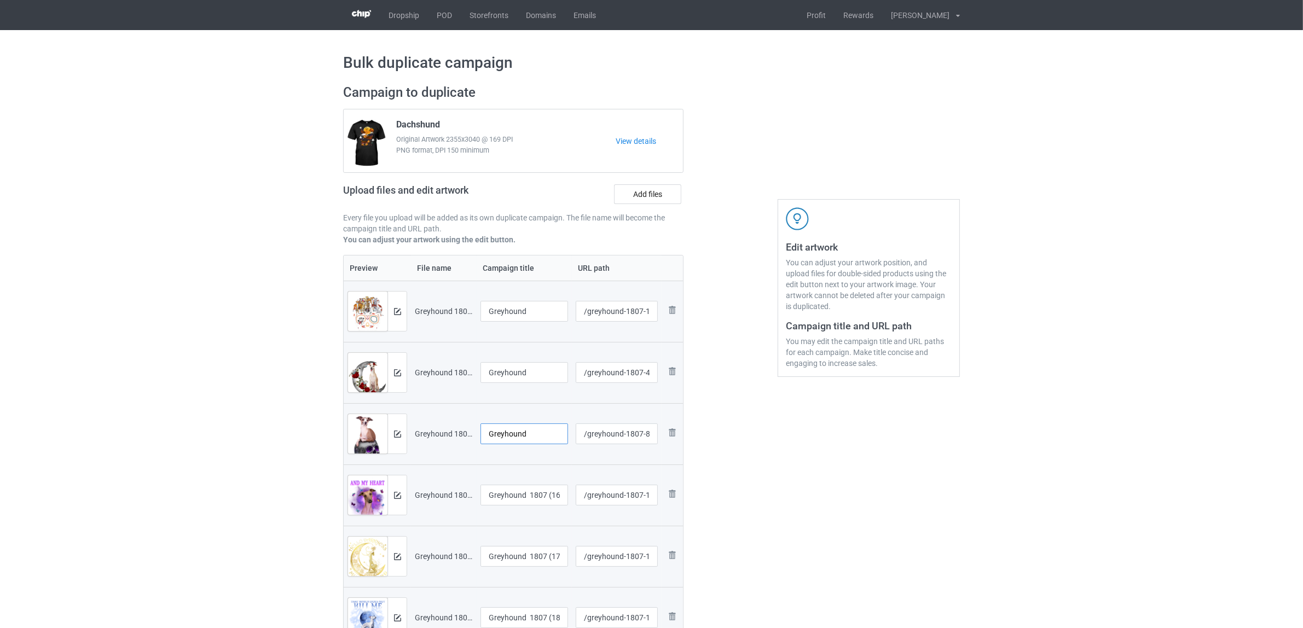
type input "Greyhound"
click at [515, 501] on input "Greyhound 1807 (16)" at bounding box center [524, 495] width 88 height 21
paste input "text"
type input "Greyhound"
click at [510, 551] on input "Greyhound 1807 (17)" at bounding box center [524, 556] width 88 height 21
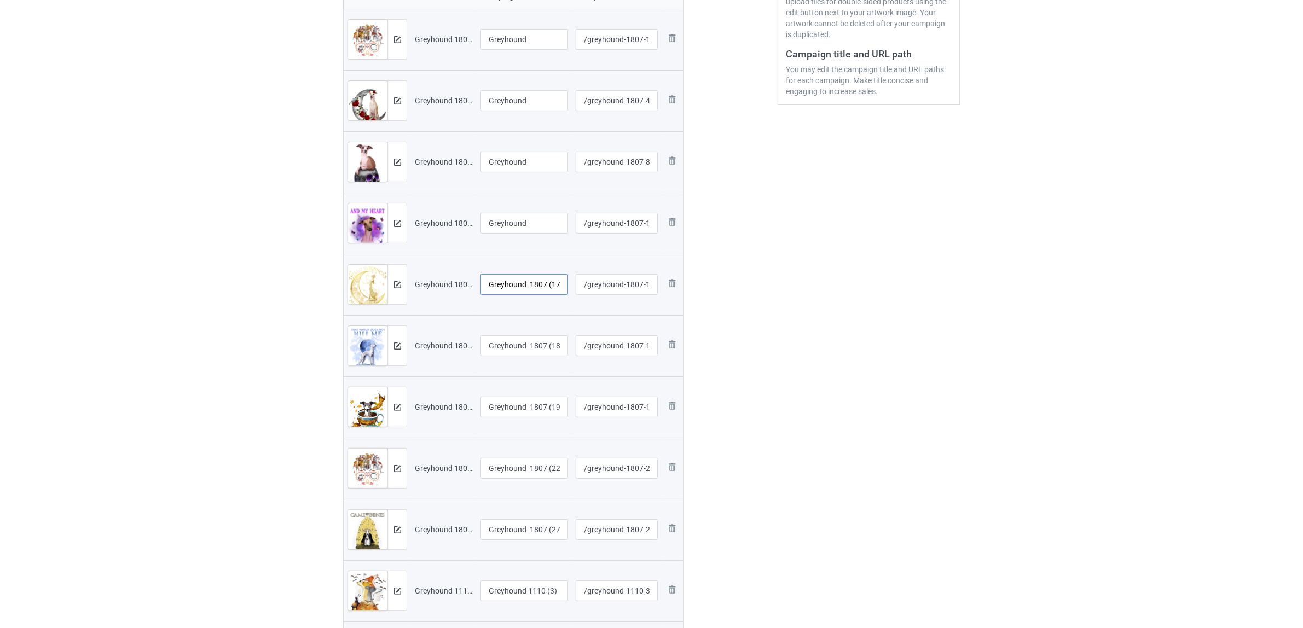
scroll to position [274, 0]
paste input "text"
type input "Greyhound"
click at [516, 347] on input "Greyhound 1807 (18)" at bounding box center [524, 344] width 88 height 21
paste input "text"
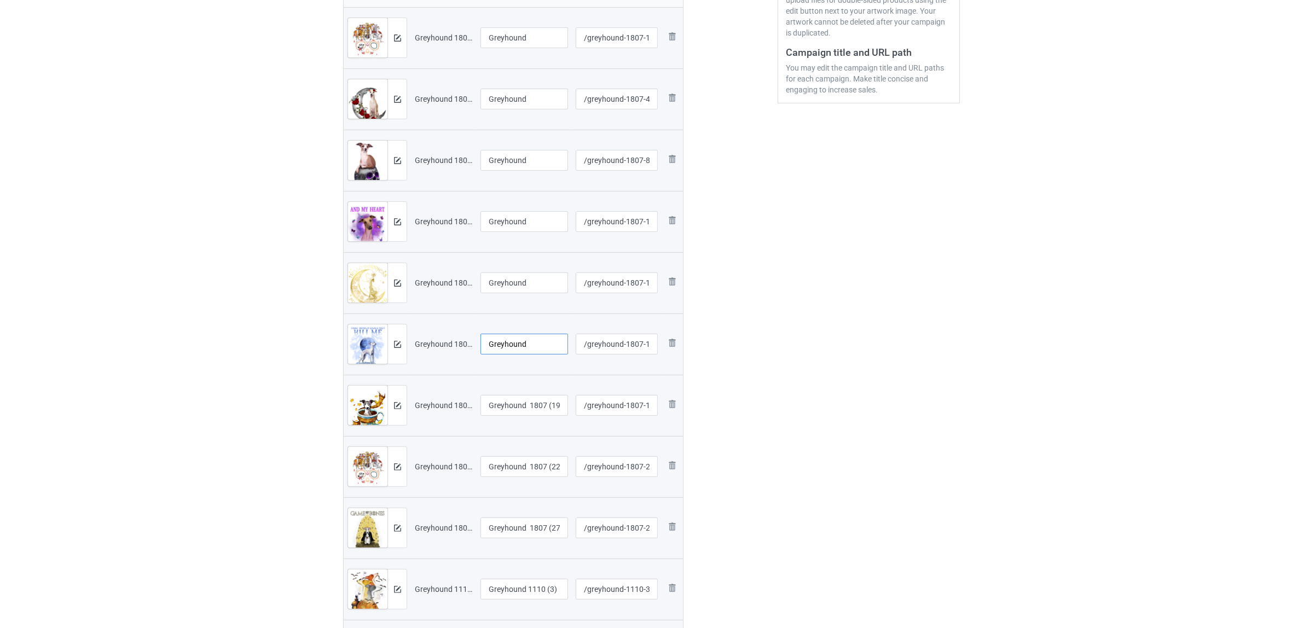
type input "Greyhound"
click at [507, 407] on input "Greyhound 1807 (19)" at bounding box center [524, 405] width 88 height 21
paste input "text"
type input "Greyhound"
click at [513, 474] on input "Greyhound 1807 (22)" at bounding box center [524, 466] width 88 height 21
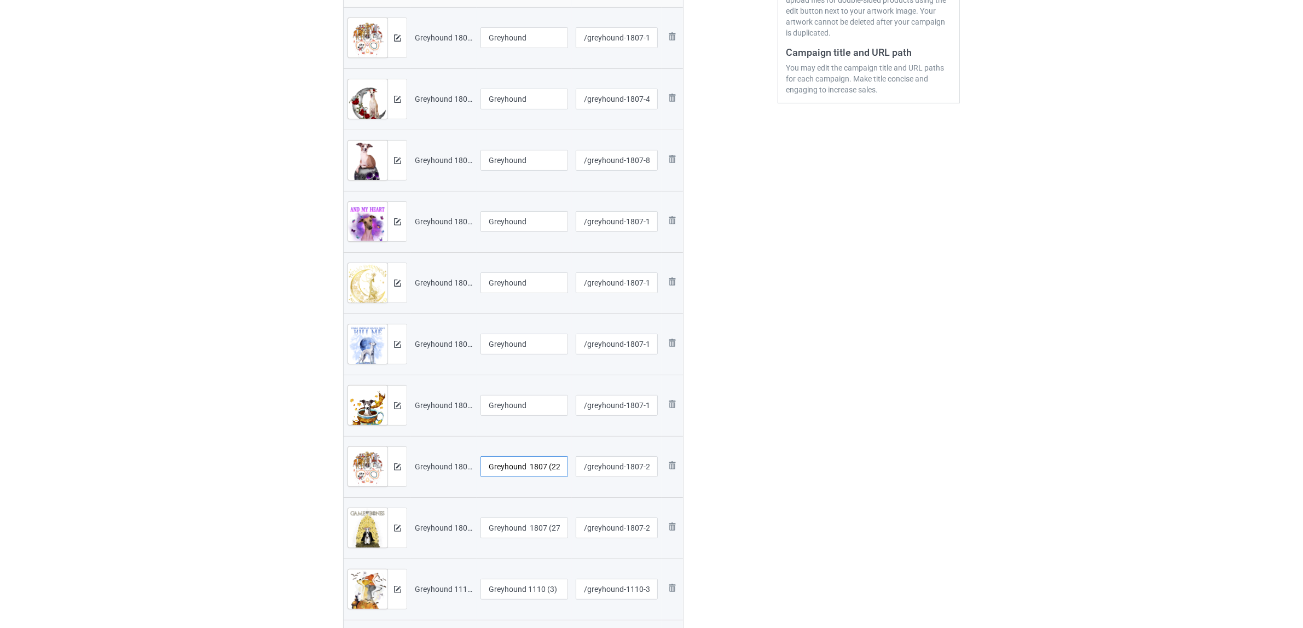
paste input "text"
type input "Greyhound"
click at [514, 528] on input "Greyhound 1807 (27)" at bounding box center [524, 528] width 88 height 21
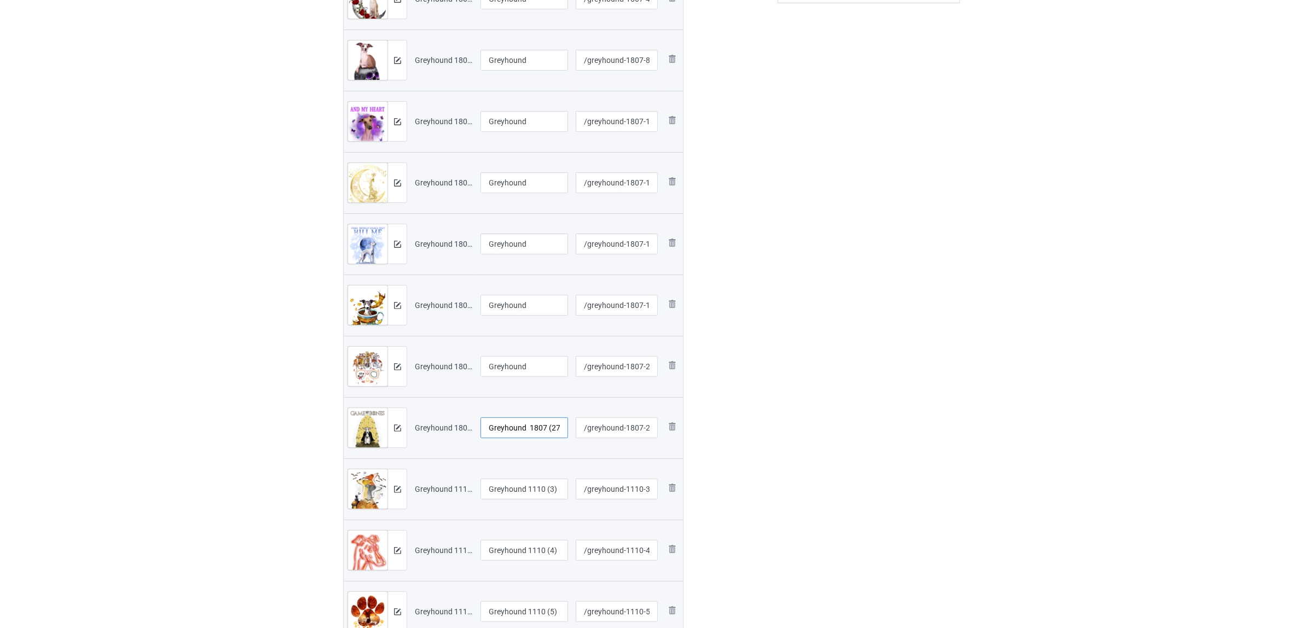
scroll to position [479, 0]
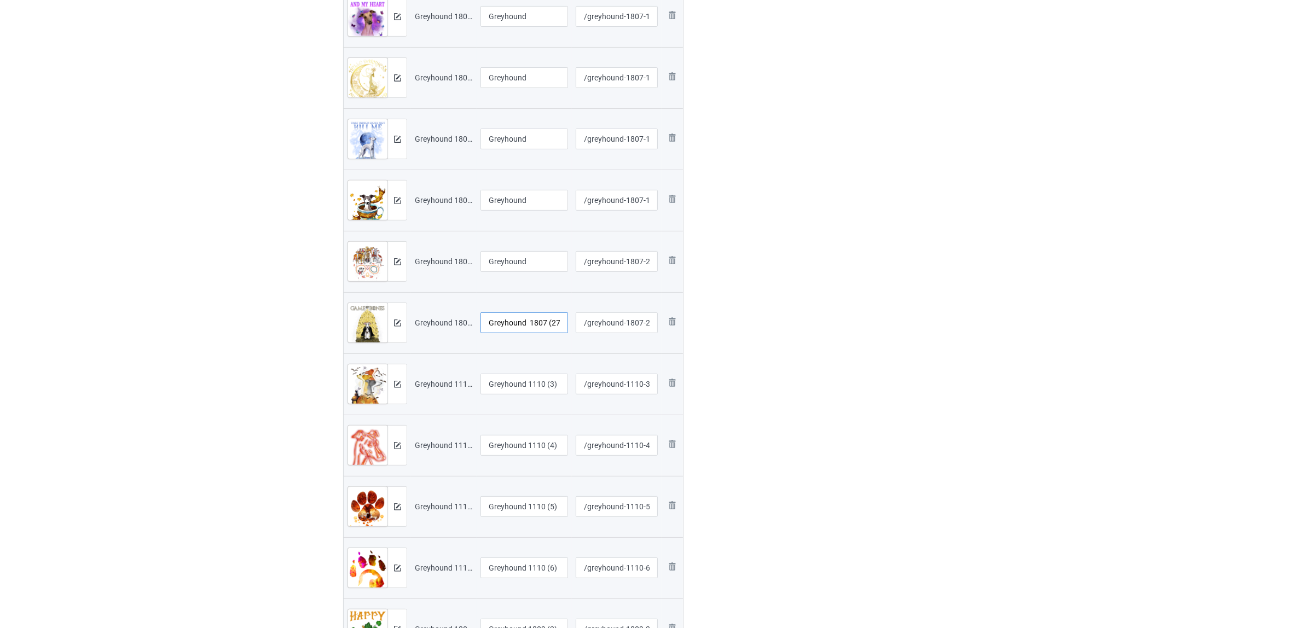
paste input "text"
type input "Greyhound"
click at [515, 383] on input "Greyhound 1110 (3)" at bounding box center [524, 384] width 88 height 21
paste input "text"
type input "Greyhound"
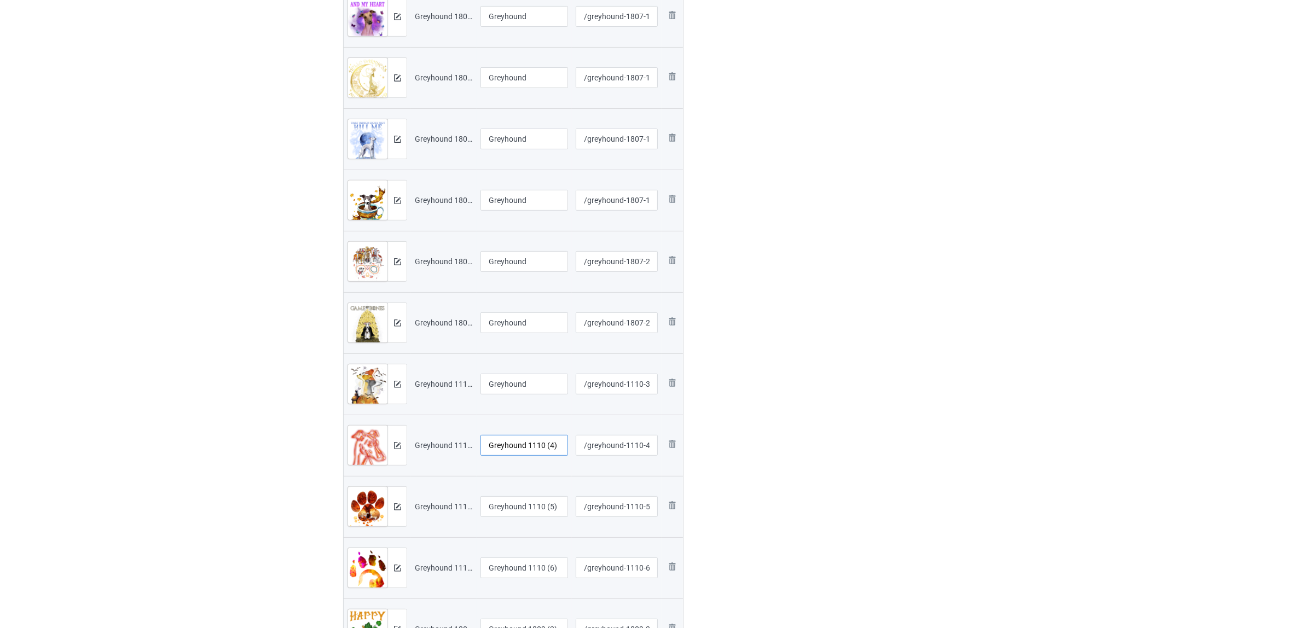
click at [514, 445] on input "Greyhound 1110 (4)" at bounding box center [524, 445] width 88 height 21
paste input "text"
type input "Greyhound"
click at [507, 510] on input "Greyhound 1110 (5)" at bounding box center [524, 506] width 88 height 21
paste input "text"
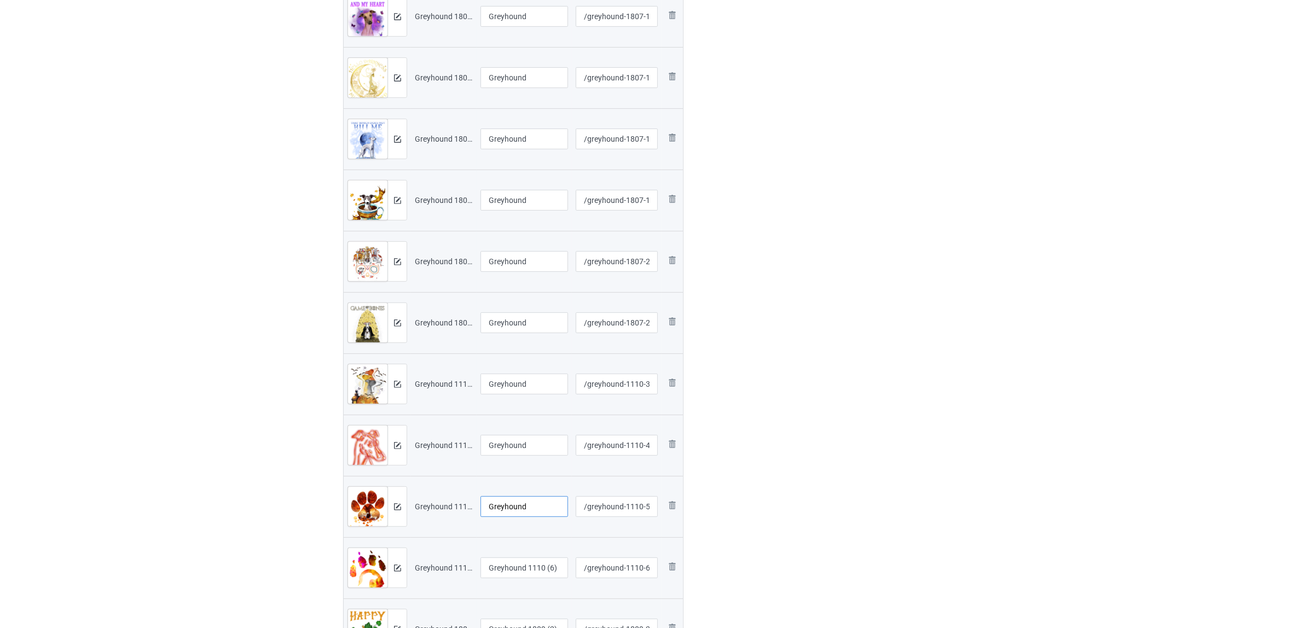
type input "Greyhound"
click at [506, 572] on input "Greyhound 1110 (6)" at bounding box center [524, 568] width 88 height 21
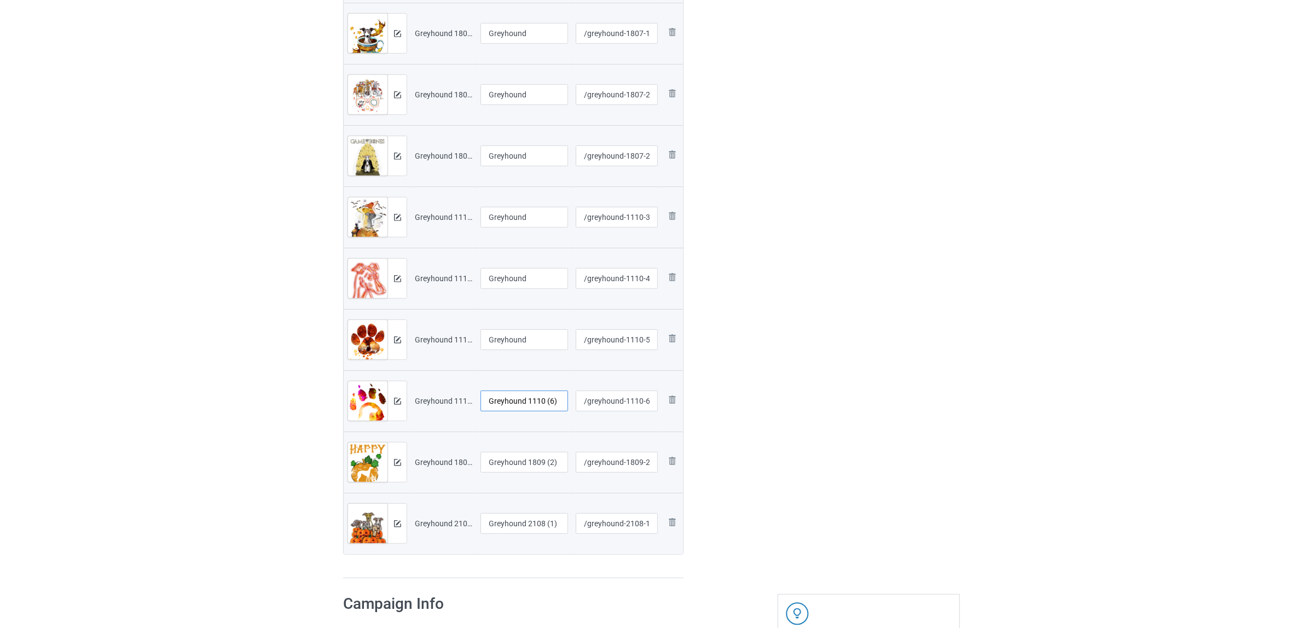
scroll to position [752, 0]
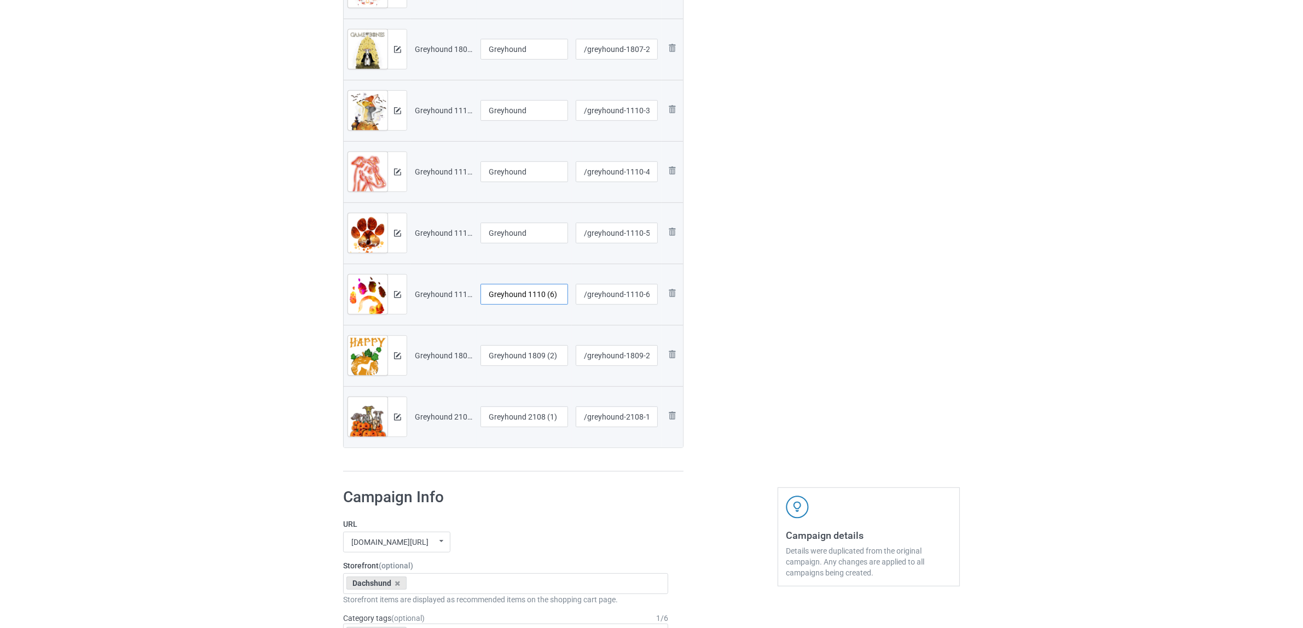
paste input "text"
type input "Greyhound"
click at [516, 350] on input "Greyhound 1809 (2)" at bounding box center [524, 355] width 88 height 21
paste input "text"
type input "Greyhound"
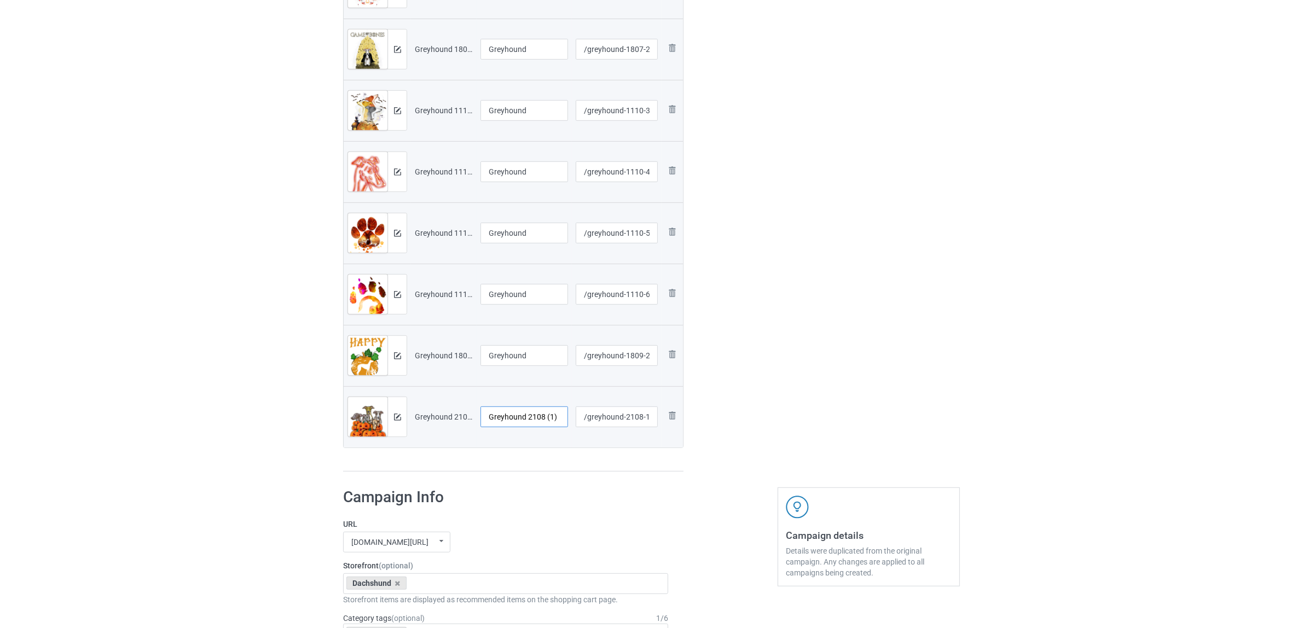
click at [510, 421] on input "Greyhound 2108 (1)" at bounding box center [524, 417] width 88 height 21
paste input "text"
type input "Greyhound"
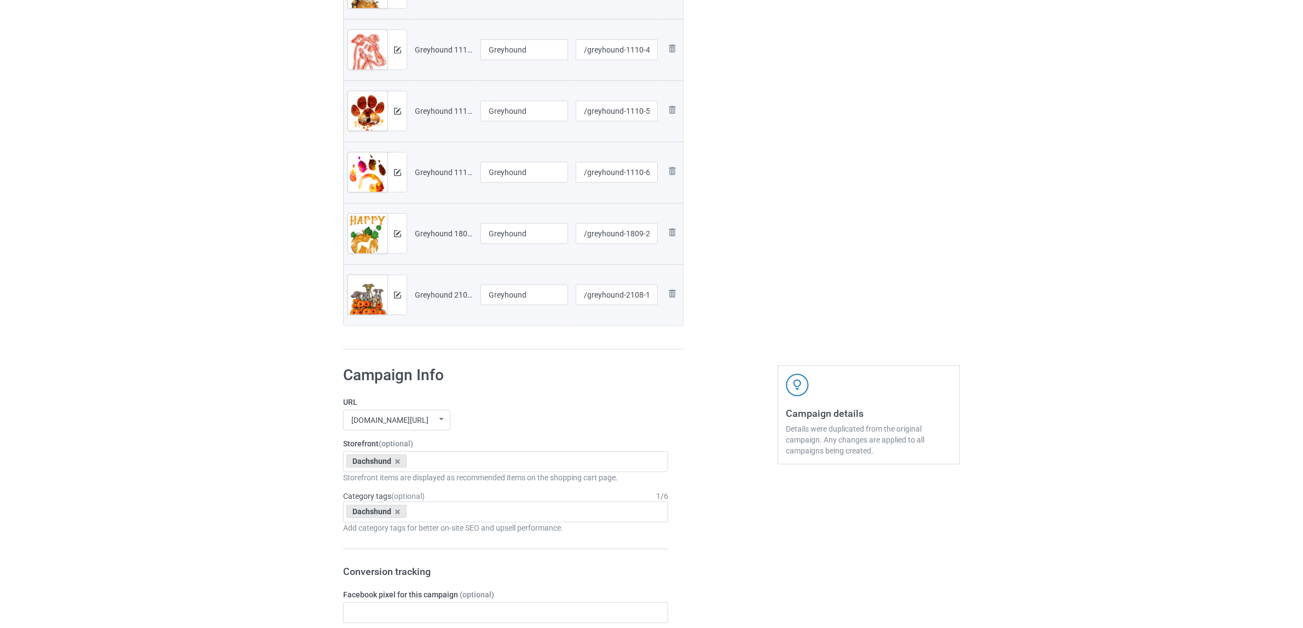
scroll to position [1026, 0]
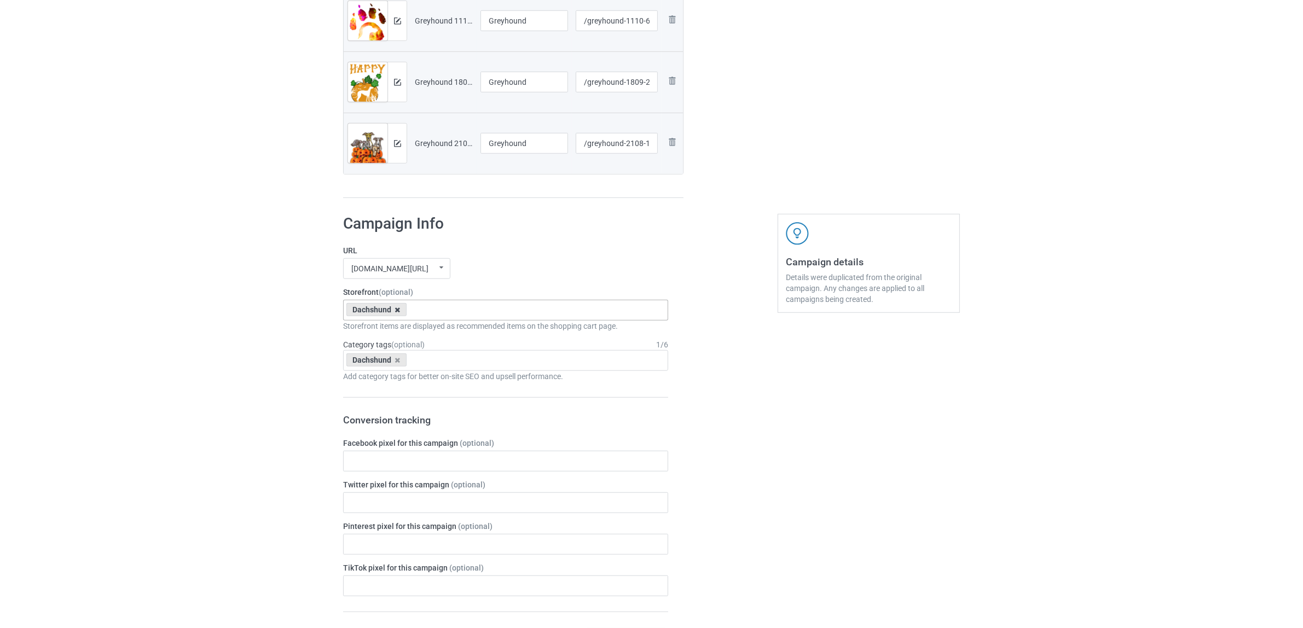
click at [397, 311] on icon at bounding box center [397, 309] width 5 height 7
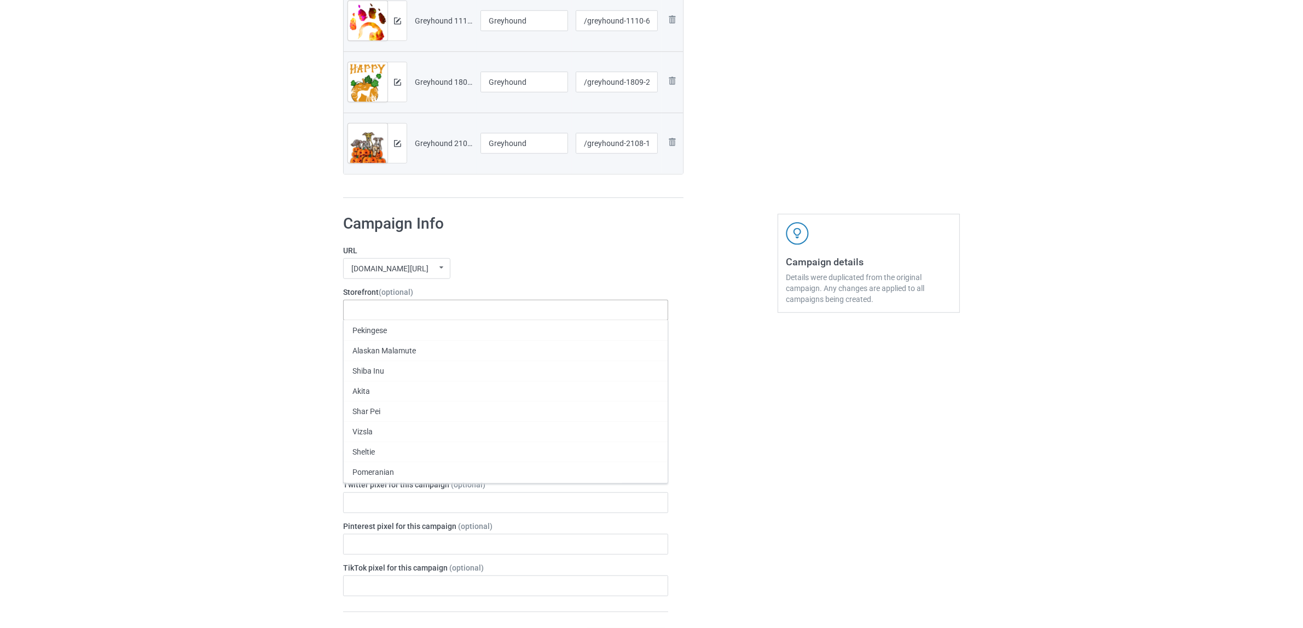
paste input "Greyhound"
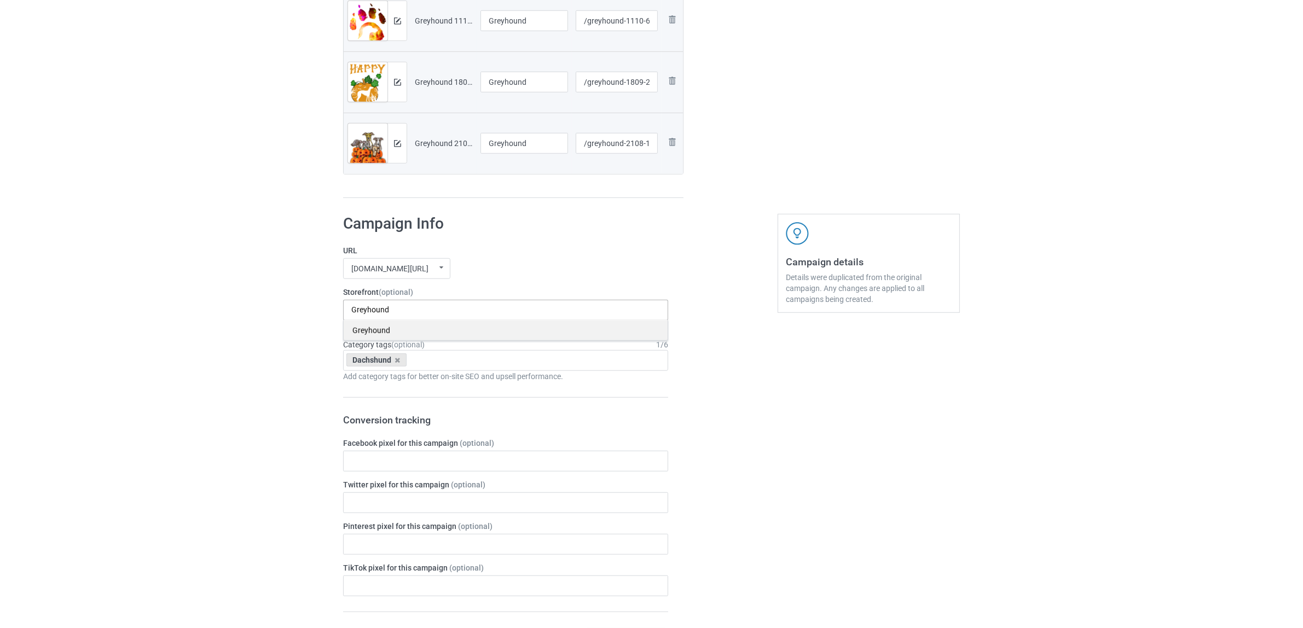
type input "Greyhound"
click at [380, 333] on div "Greyhound" at bounding box center [506, 330] width 324 height 20
click at [395, 360] on icon at bounding box center [397, 360] width 5 height 7
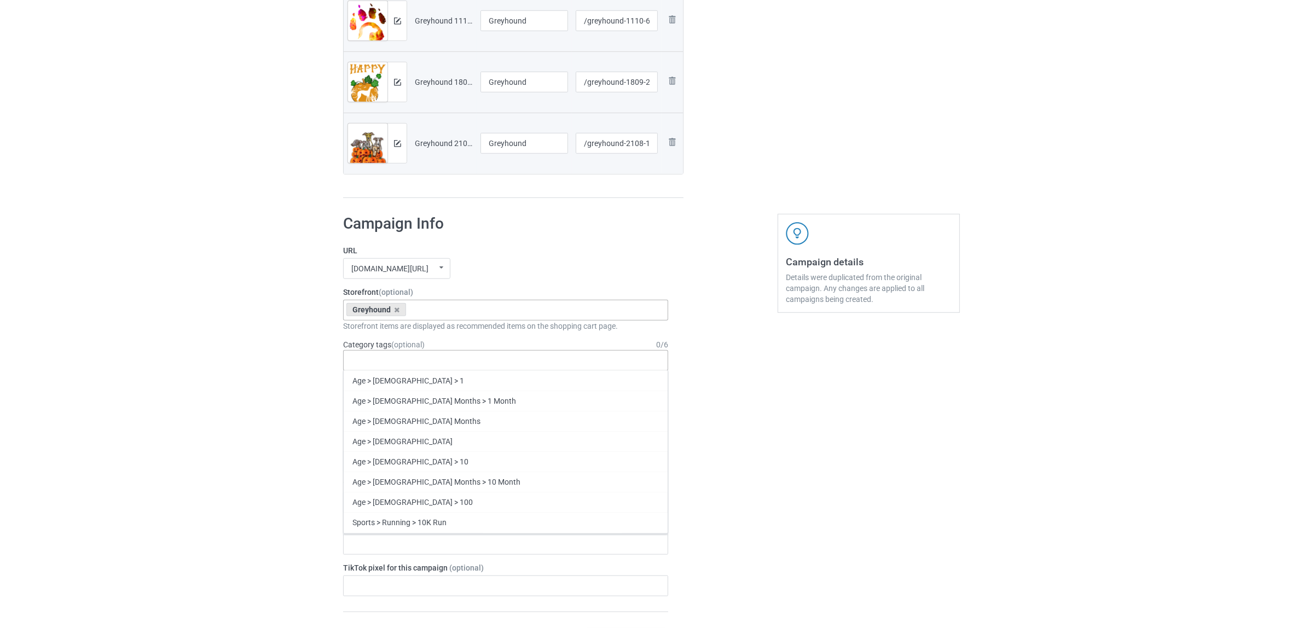
paste input "Greyhound"
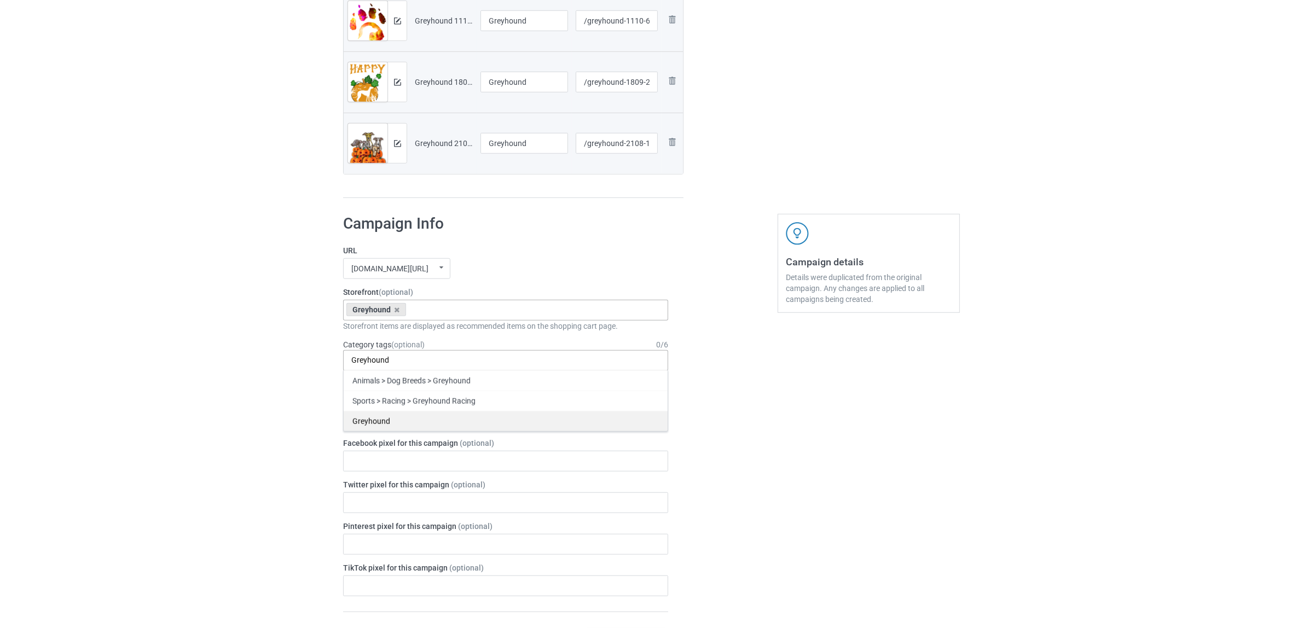
type input "Greyhound"
click at [374, 417] on div "Greyhound" at bounding box center [506, 421] width 324 height 20
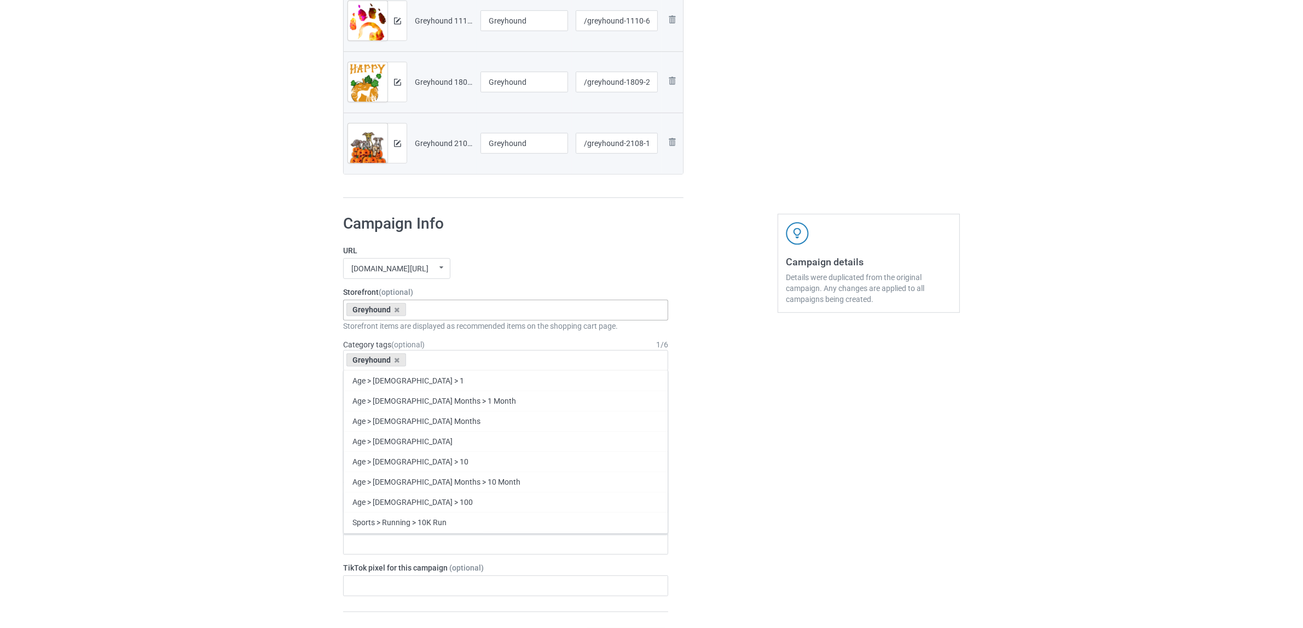
click at [243, 365] on div "Bulk duplicate campaign Campaign to duplicate Dachshund Original Artwork 2355x3…" at bounding box center [651, 114] width 1303 height 2221
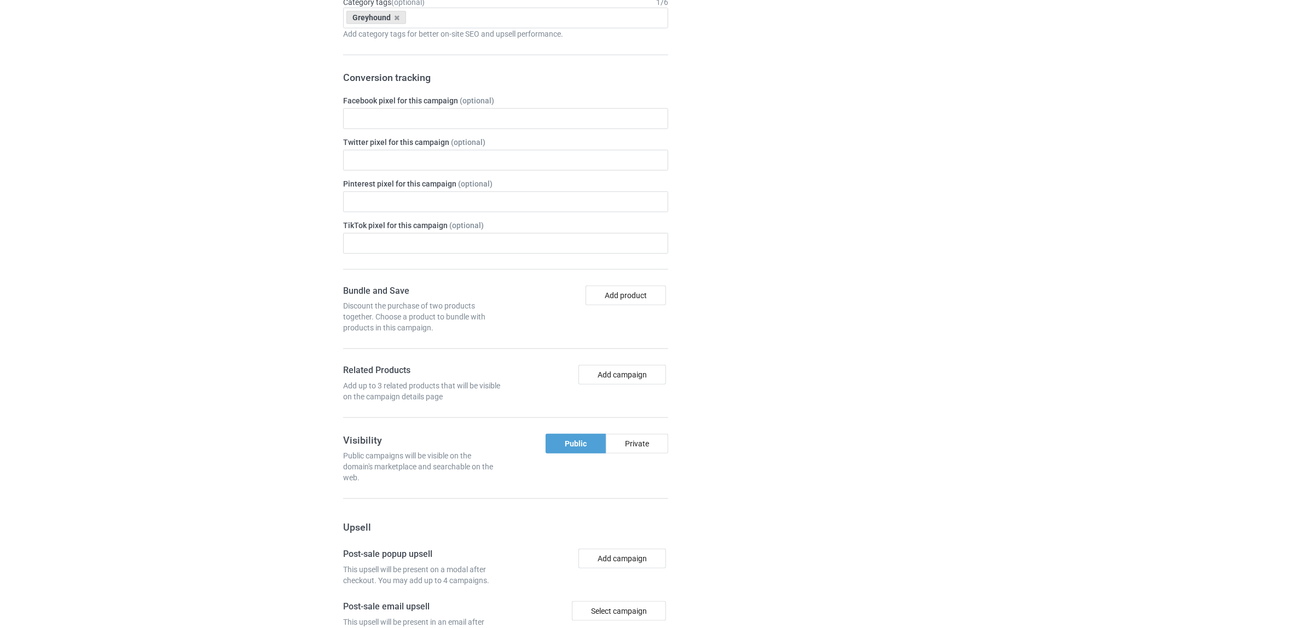
scroll to position [1626, 0]
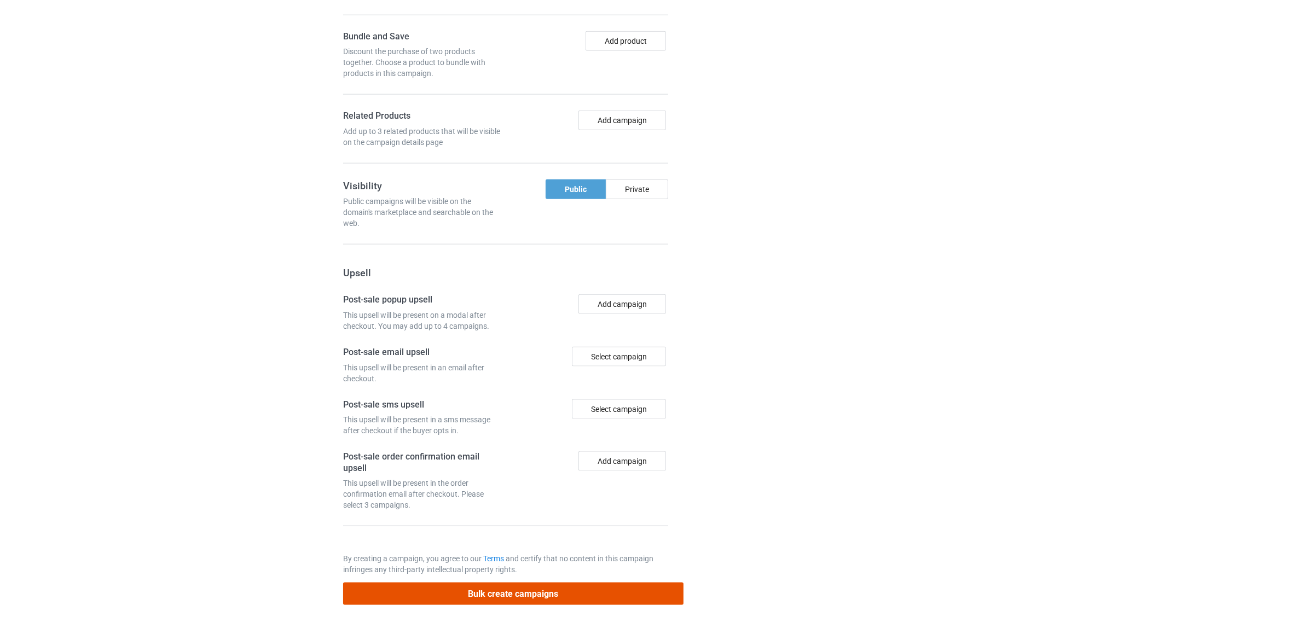
click at [556, 594] on button "Bulk create campaigns" at bounding box center [513, 594] width 340 height 22
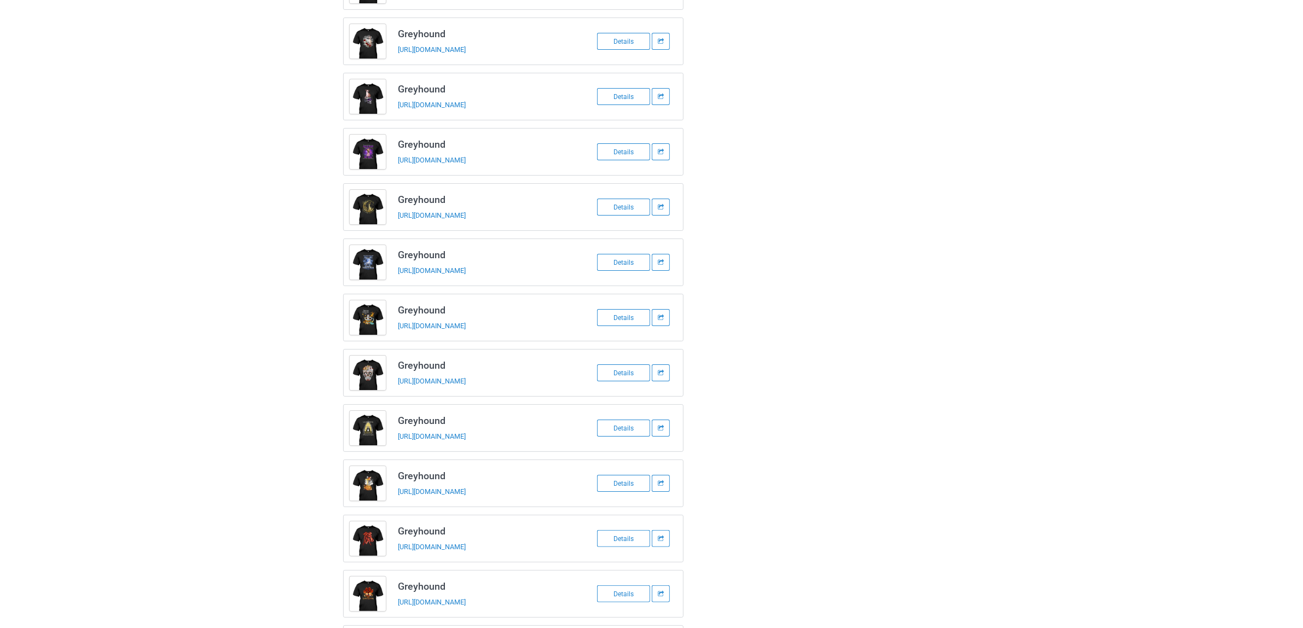
scroll to position [31, 0]
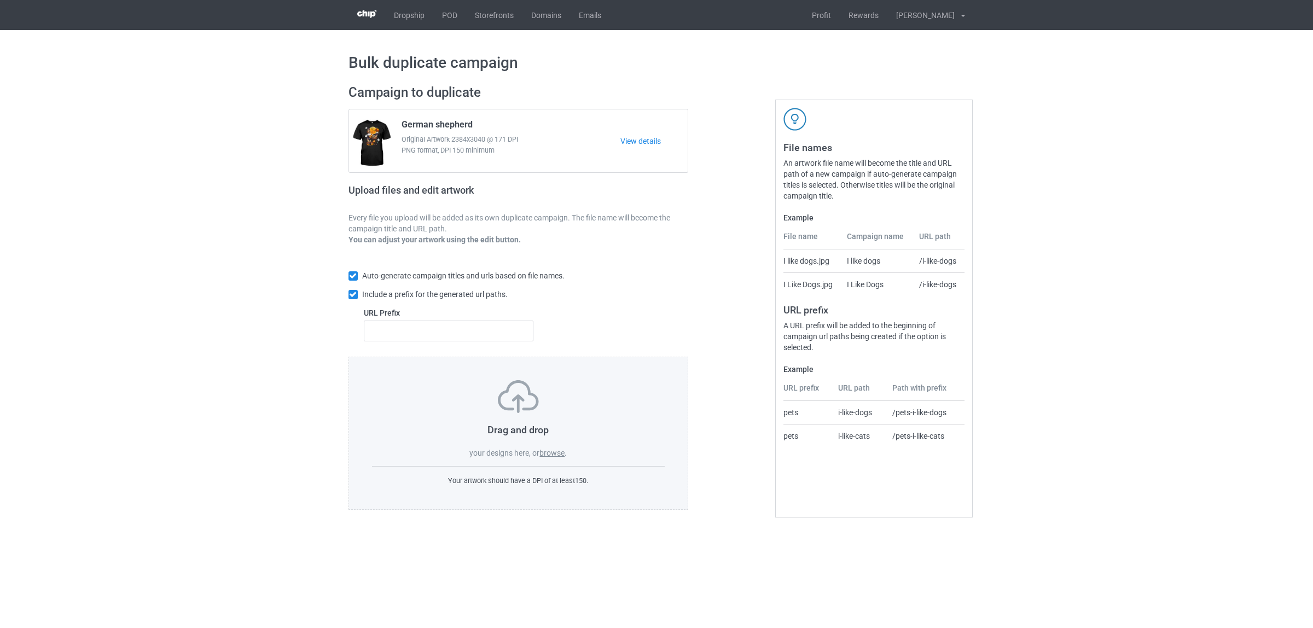
click at [550, 452] on label "browse" at bounding box center [551, 453] width 25 height 9
click at [0, 0] on input "browse" at bounding box center [0, 0] width 0 height 0
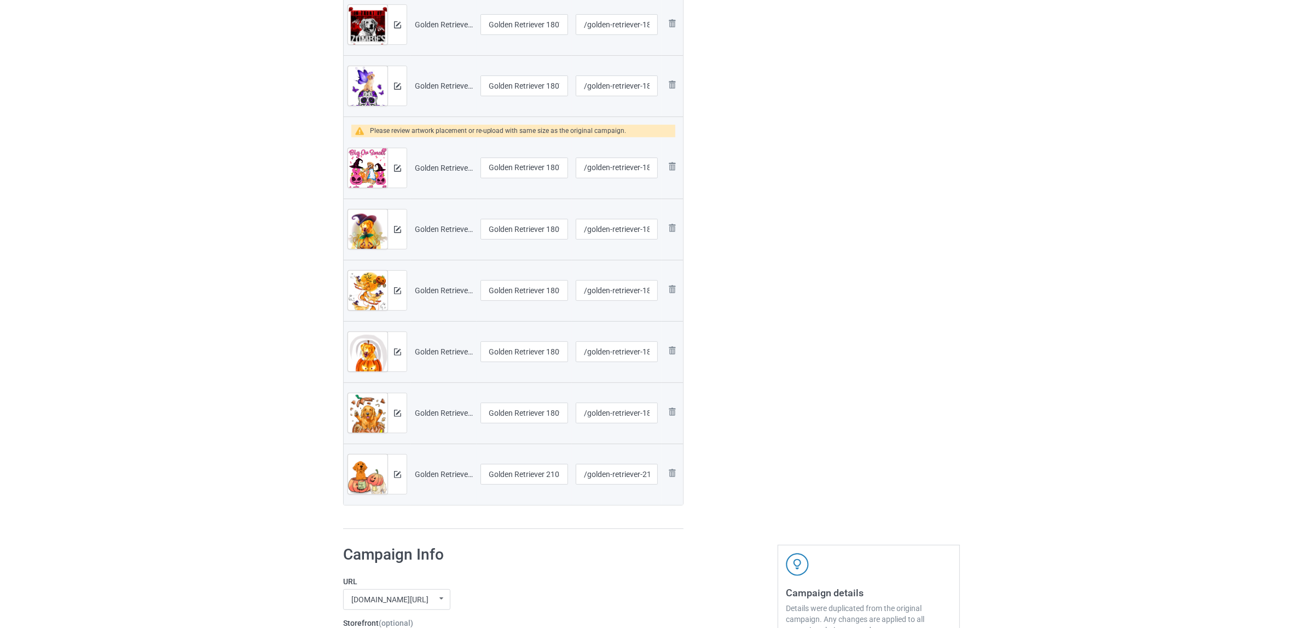
scroll to position [410, 0]
click at [668, 165] on img at bounding box center [671, 165] width 13 height 13
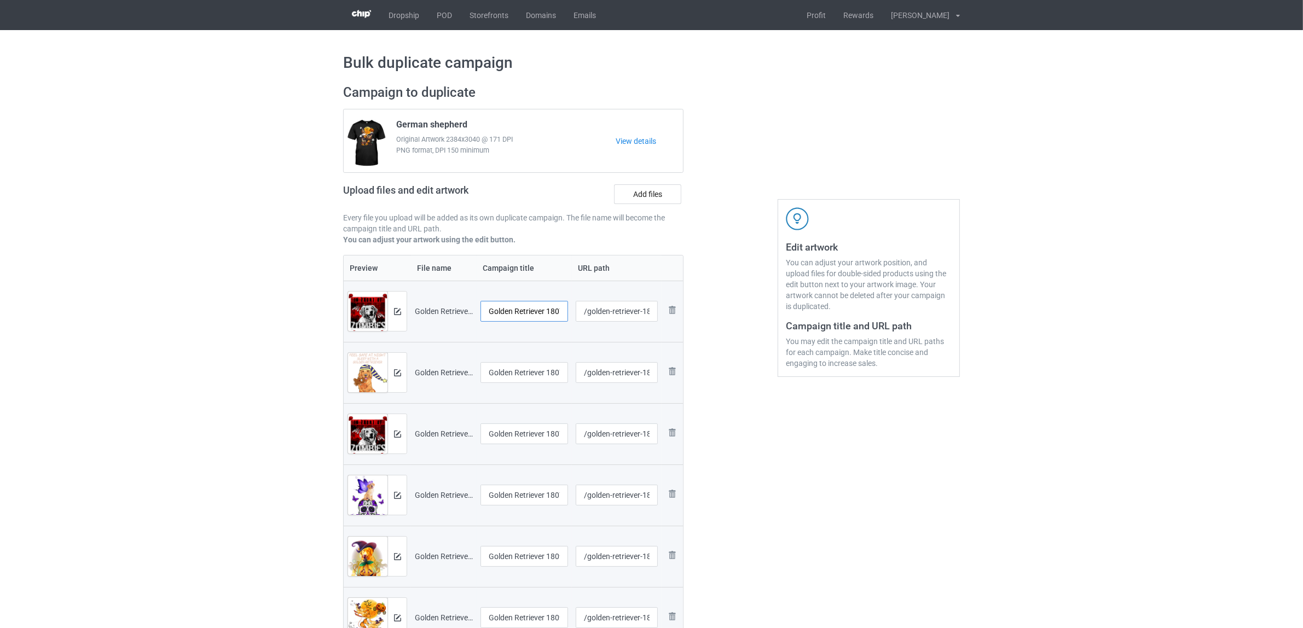
scroll to position [0, 16]
drag, startPoint x: 549, startPoint y: 310, endPoint x: 572, endPoint y: 307, distance: 23.1
click at [572, 307] on tr "Preview and edit artwork Golden Retriever 1807 (7).png Golden Retriever 1807 (7…" at bounding box center [513, 311] width 339 height 61
drag, startPoint x: 554, startPoint y: 309, endPoint x: 388, endPoint y: 288, distance: 166.6
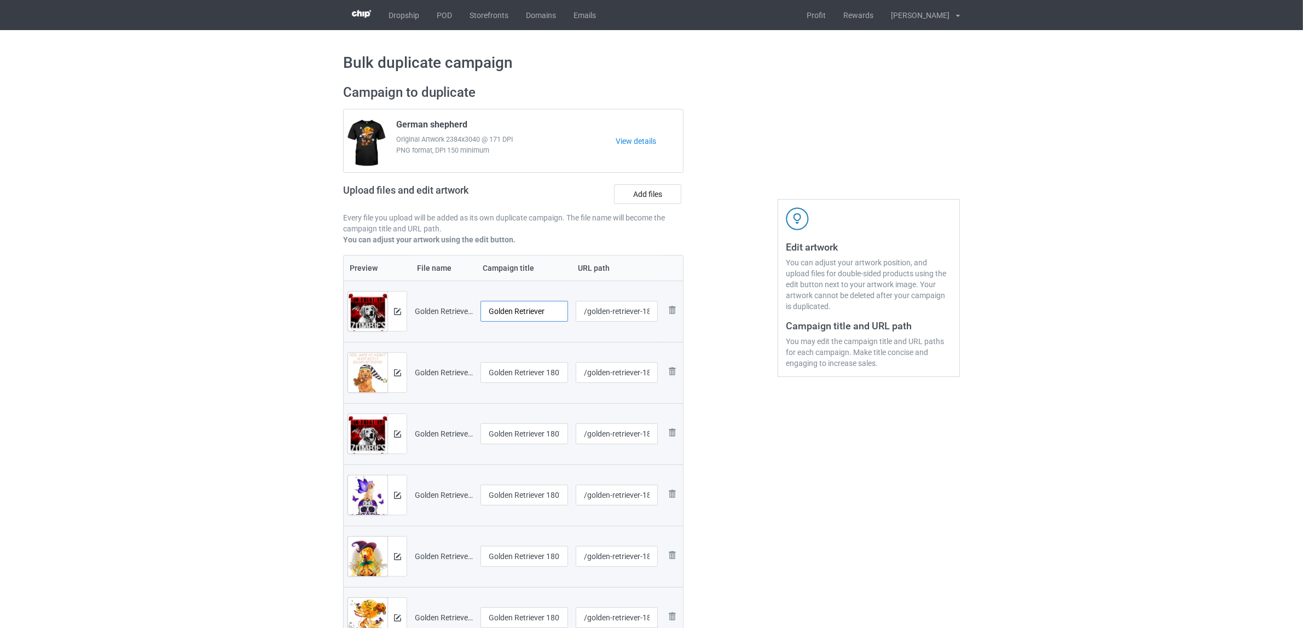
click at [388, 288] on tr "Preview and edit artwork Golden Retriever 1807 (7).png Golden Retriever /golden…" at bounding box center [513, 311] width 339 height 61
type input "Golden Retriever"
click at [531, 375] on input "Golden Retriever 1807 (8)" at bounding box center [524, 372] width 88 height 21
paste input "text"
type input "Golden Retriever"
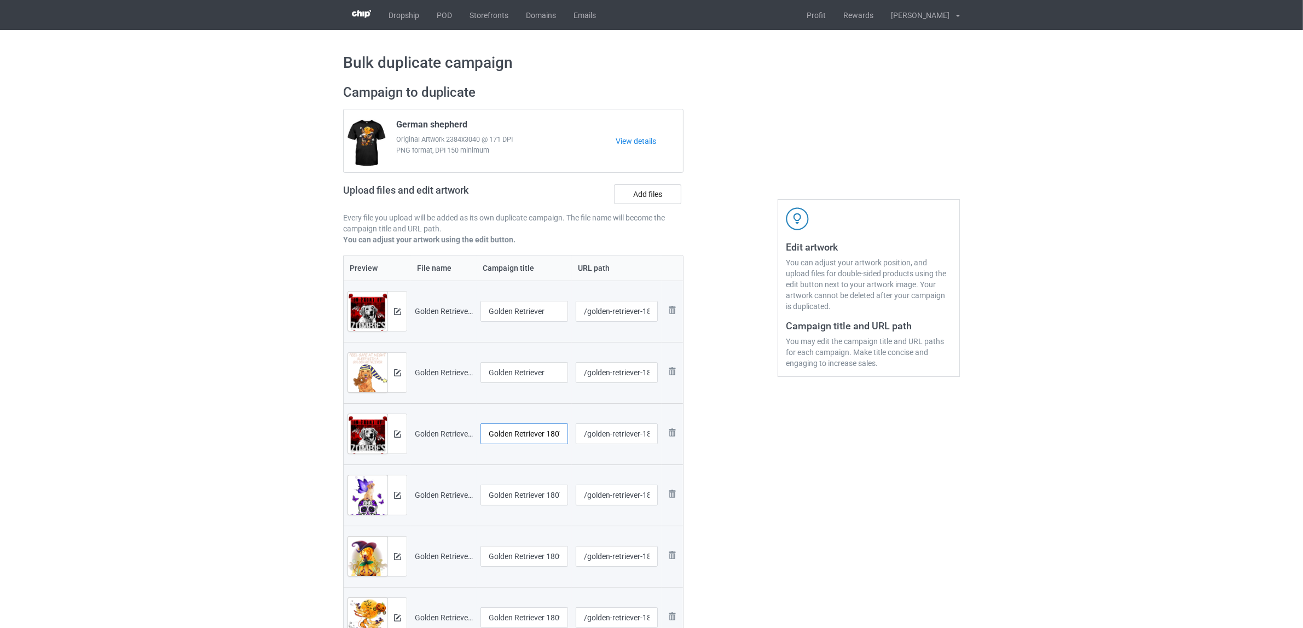
click at [516, 430] on input "Golden Retriever 1807 (9)" at bounding box center [524, 433] width 88 height 21
paste input "text"
type input "Golden Retriever"
click at [514, 494] on input "Golden Retriever 1807 (10)" at bounding box center [524, 495] width 88 height 21
paste input "text"
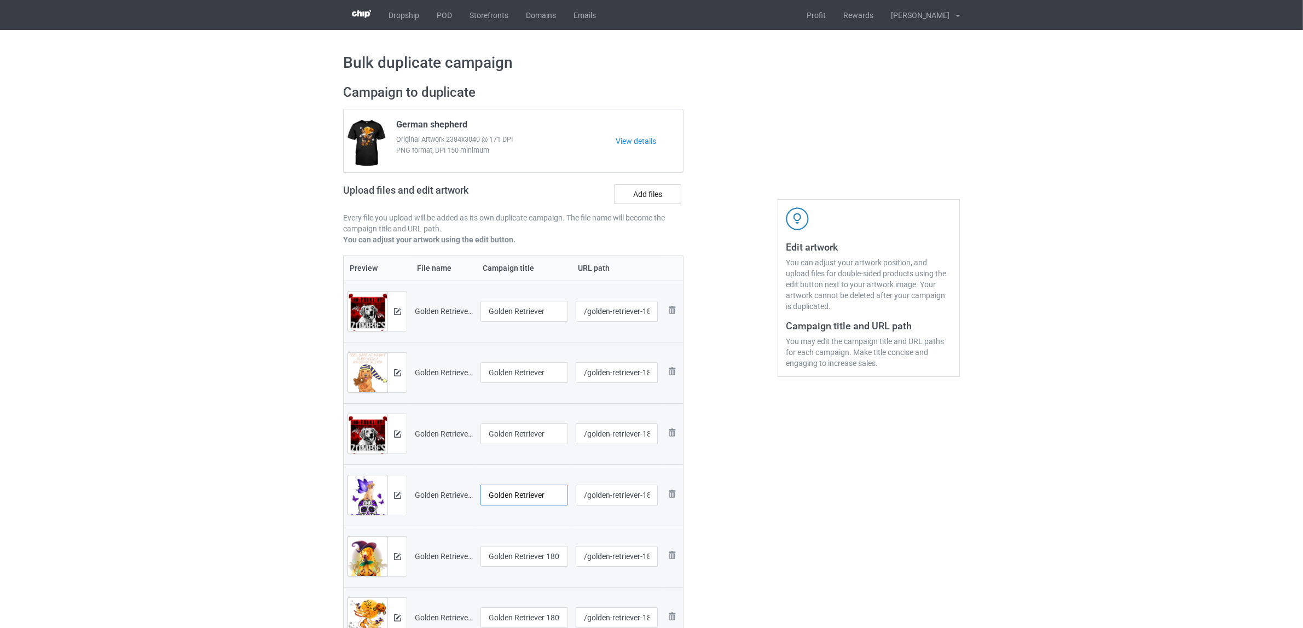
scroll to position [137, 0]
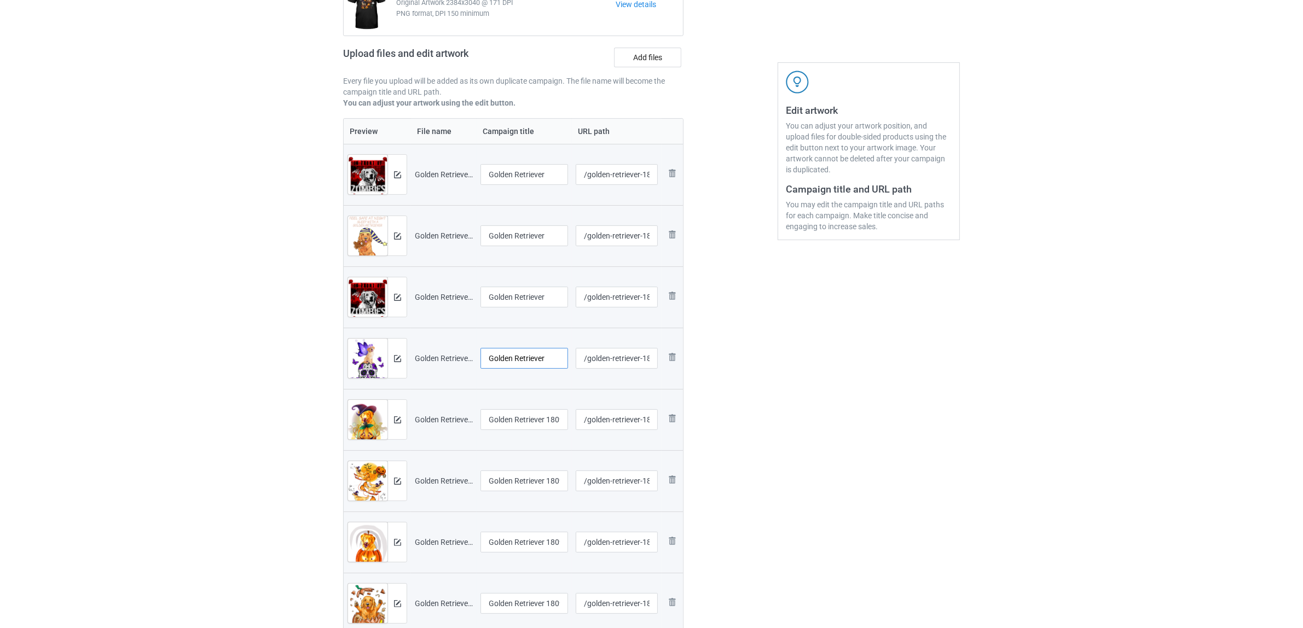
type input "Golden Retriever"
click at [534, 421] on input "Golden Retriever 1809 (1)" at bounding box center [524, 419] width 88 height 21
paste input "text"
type input "Golden Retriever"
click at [528, 481] on input "Golden Retriever 1809 (2)" at bounding box center [524, 481] width 88 height 21
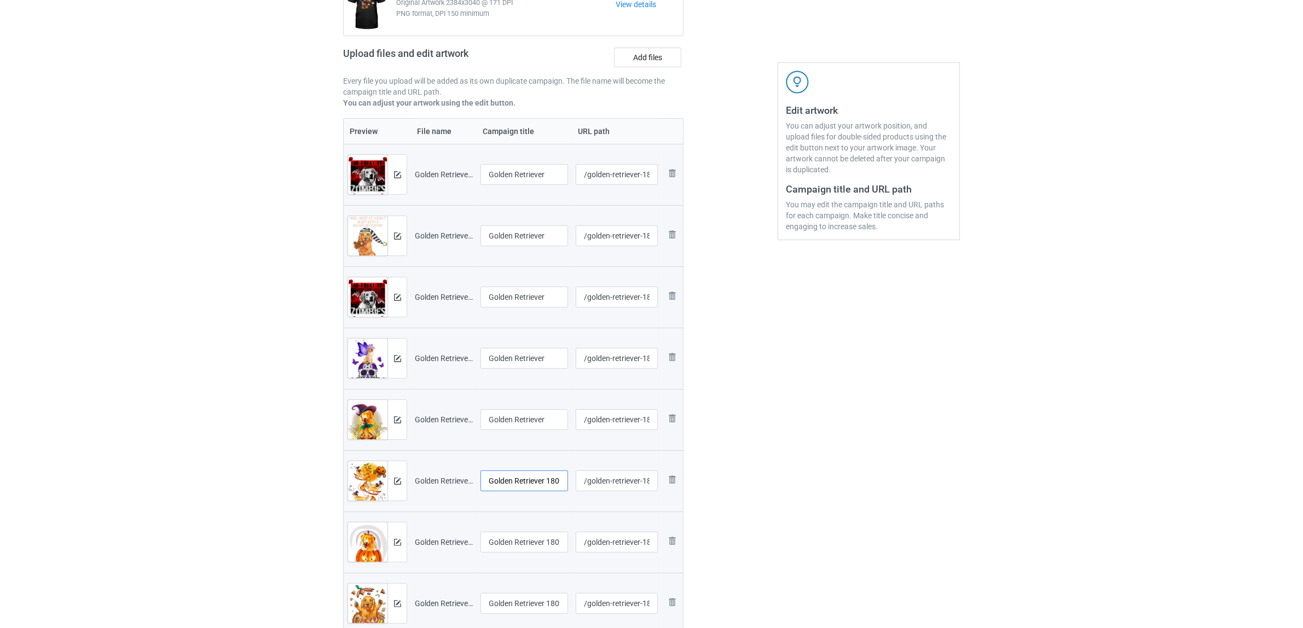
paste input "text"
type input "Golden Retriever"
click at [524, 548] on input "Golden Retriever 1809 (3)" at bounding box center [524, 542] width 88 height 21
paste input "text"
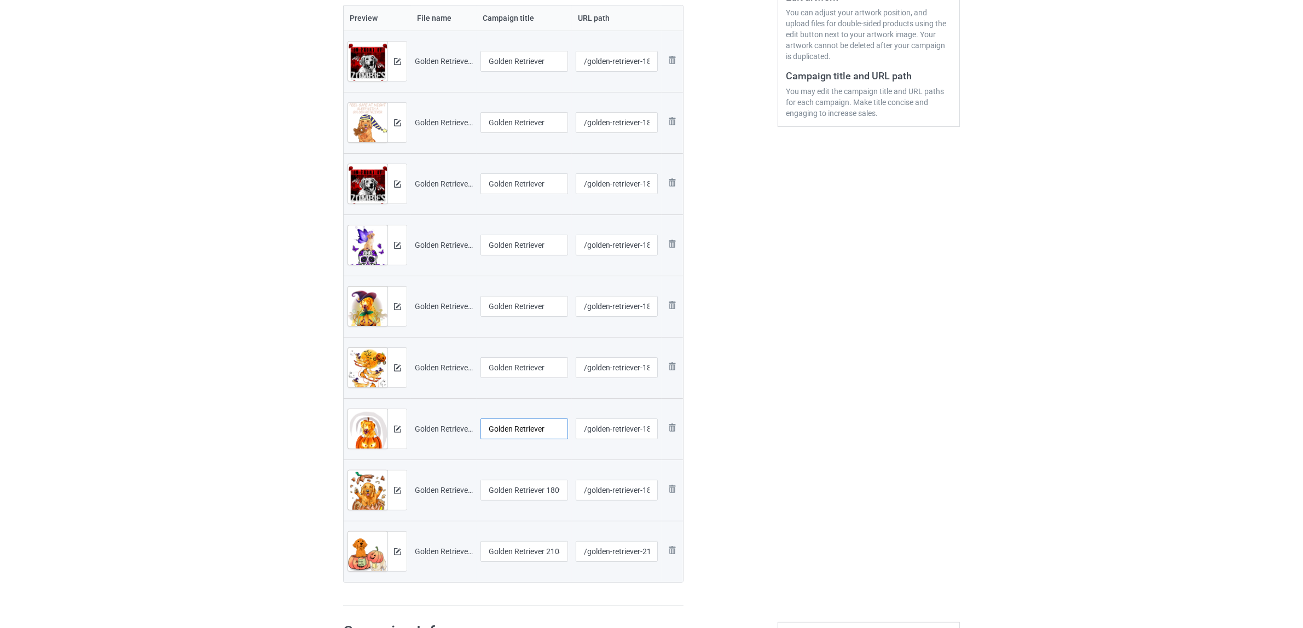
scroll to position [342, 0]
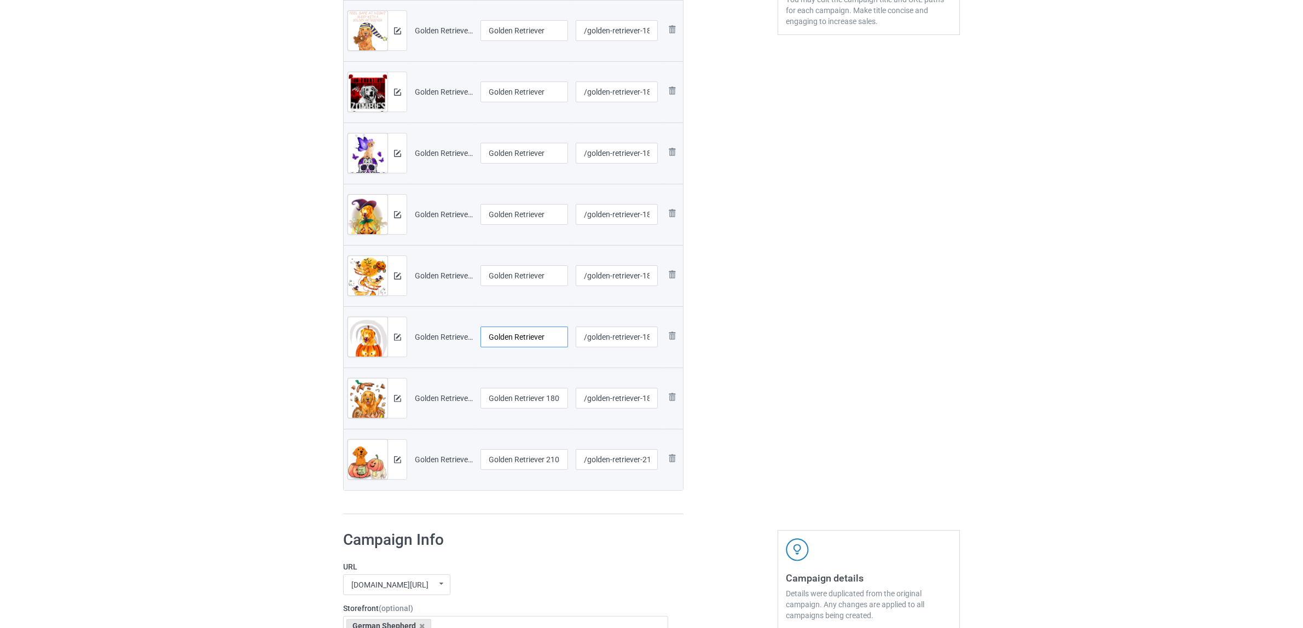
type input "Golden Retriever"
click at [531, 408] on input "Golden Retriever 1809 (4)" at bounding box center [524, 398] width 88 height 21
paste input "text"
type input "Golden Retriever"
click at [524, 461] on input "Golden Retriever 2108 (1)" at bounding box center [524, 459] width 88 height 21
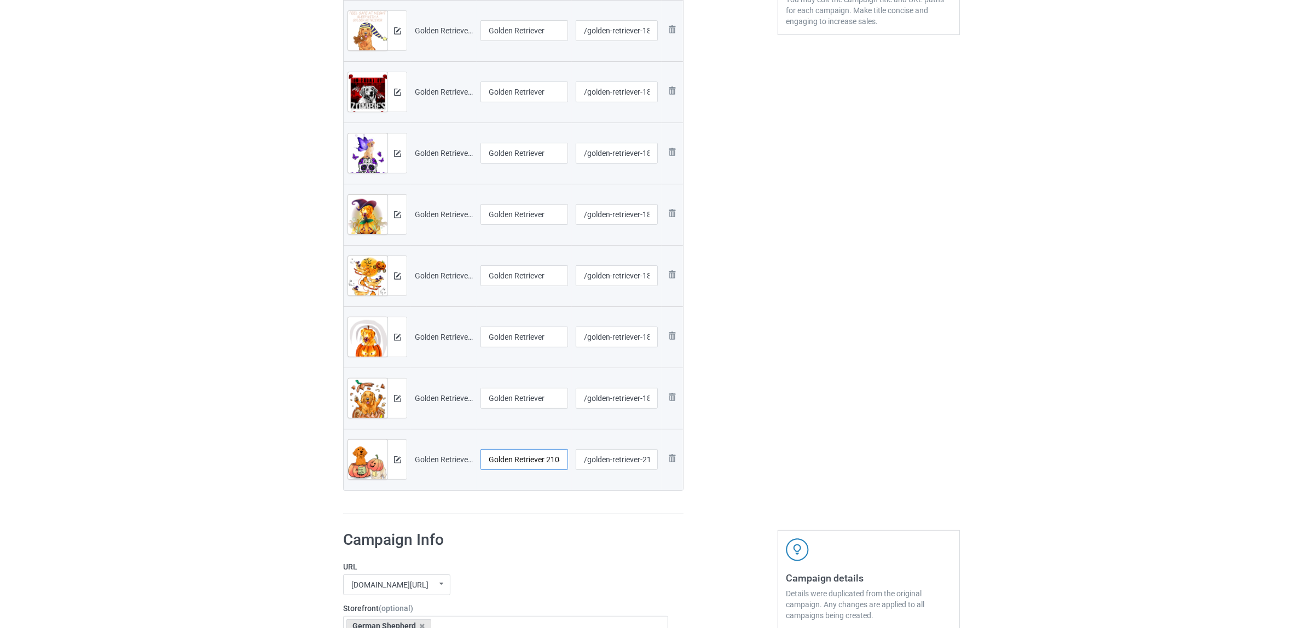
paste input "text"
type input "Golden Retriever"
click at [520, 512] on div "Preview File name Campaign title URL path Preview and edit artwork Golden Retri…" at bounding box center [513, 214] width 340 height 602
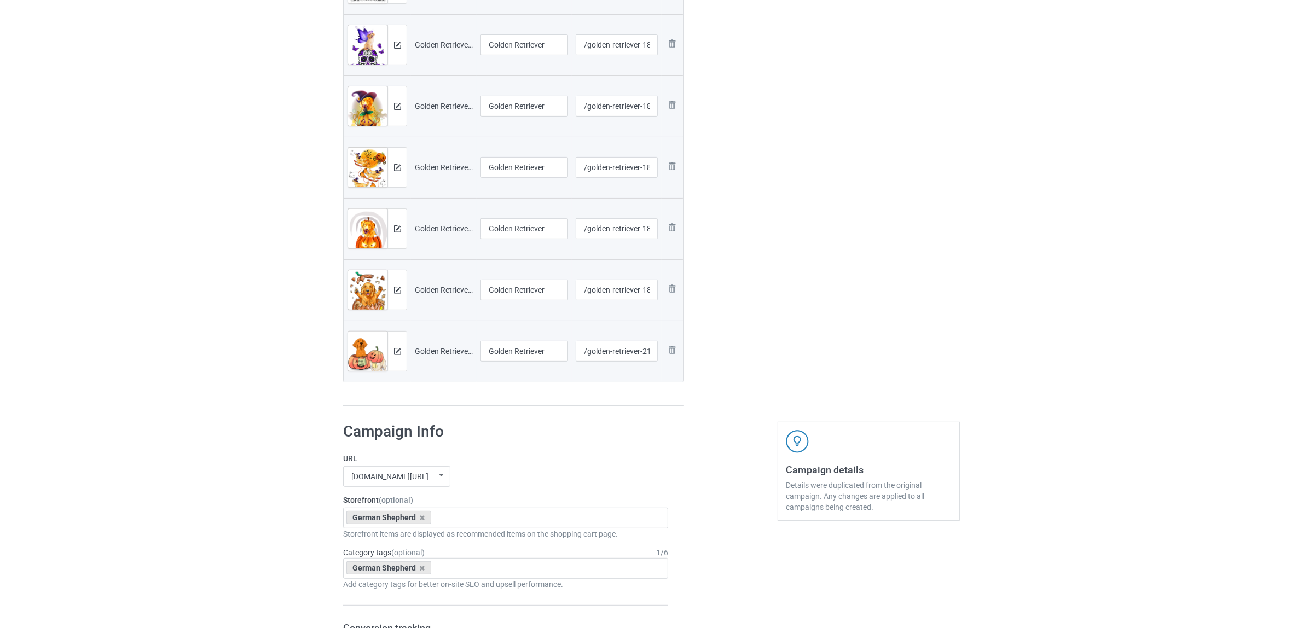
scroll to position [616, 0]
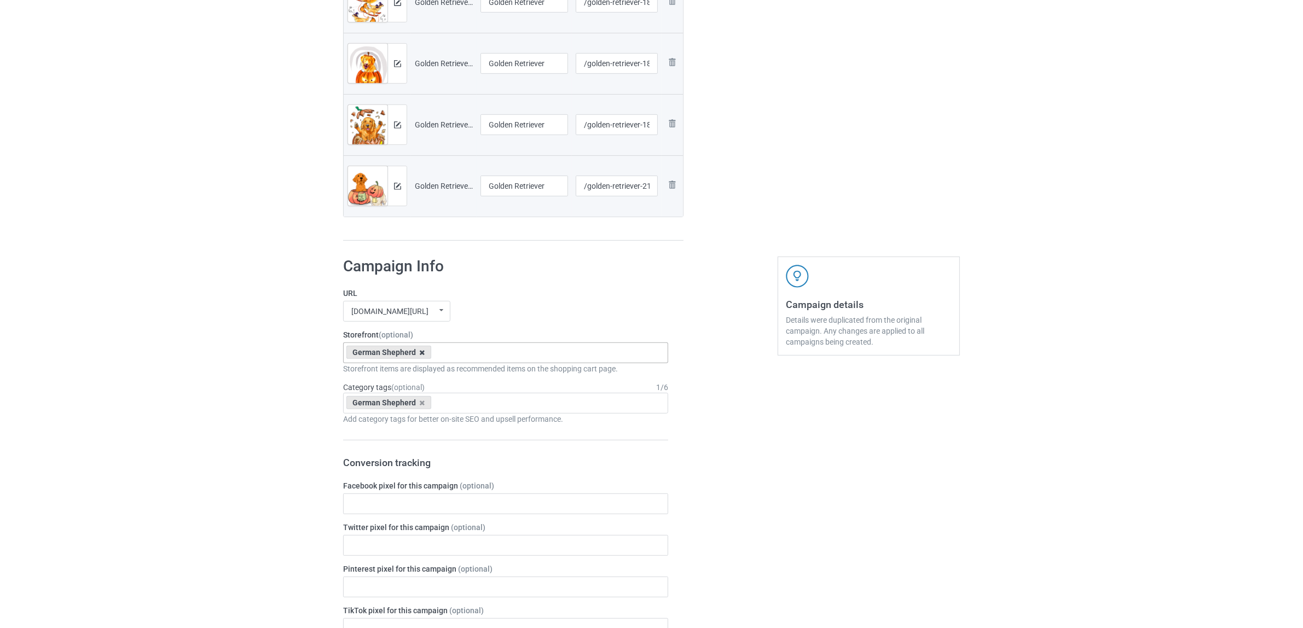
click at [420, 356] on icon at bounding box center [422, 352] width 5 height 7
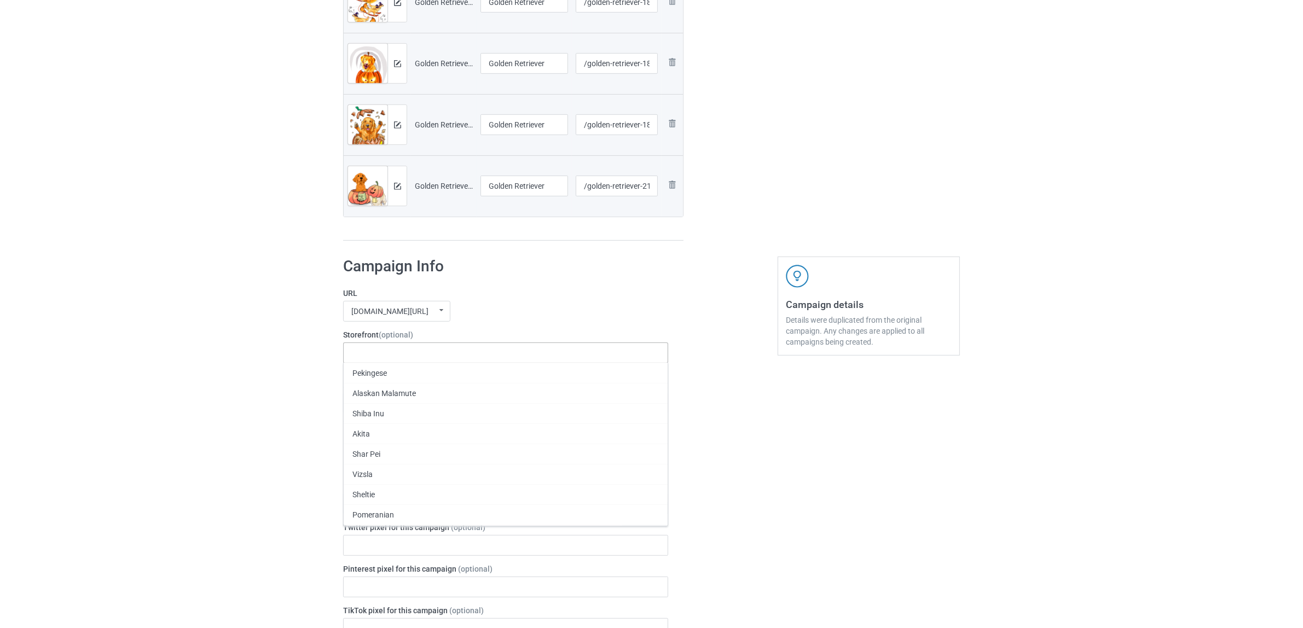
paste input "Golden Retriever"
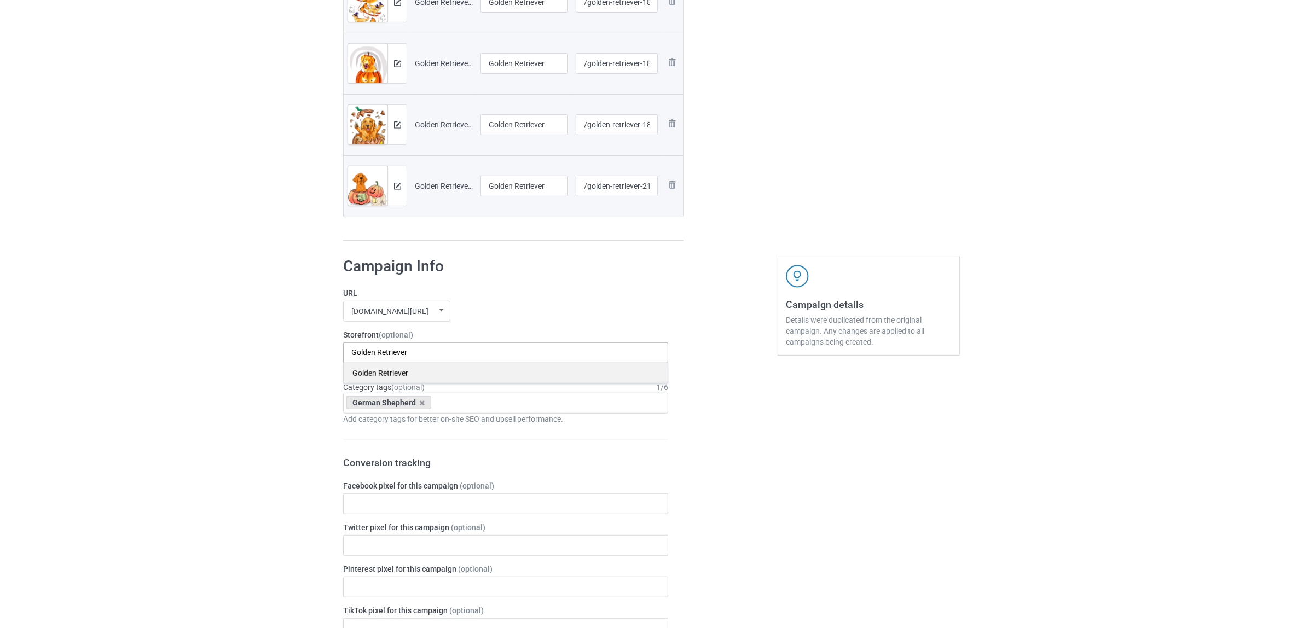
type input "Golden Retriever"
click at [400, 375] on div "Golden Retriever" at bounding box center [506, 373] width 324 height 20
click at [420, 400] on icon at bounding box center [422, 402] width 5 height 7
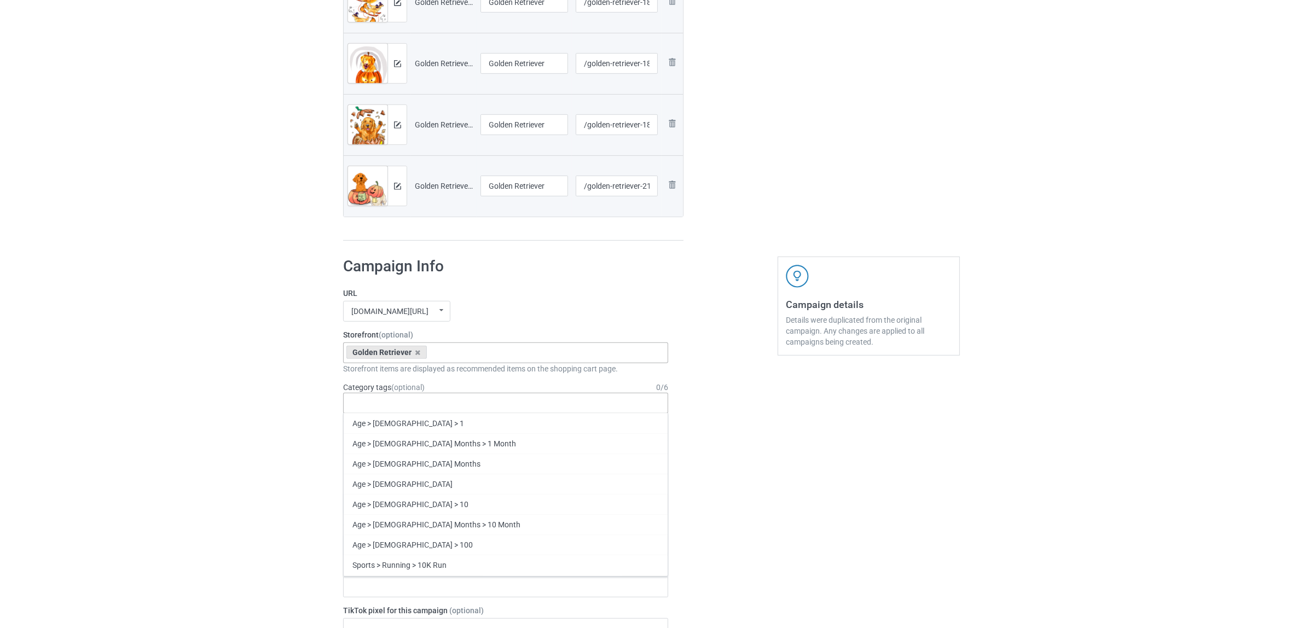
paste input "Golden Retriever"
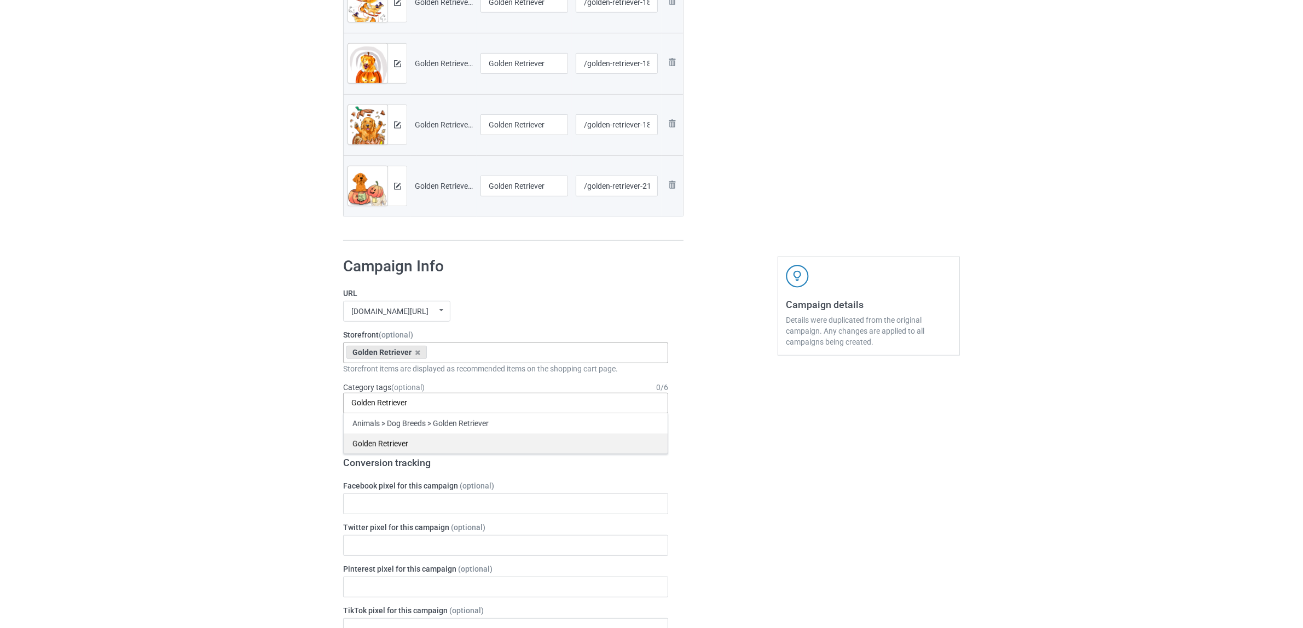
type input "Golden Retriever"
click at [390, 444] on div "Golden Retriever" at bounding box center [506, 443] width 324 height 20
click at [236, 378] on div "Bulk duplicate campaign Campaign to duplicate German shepherd Original Artwork …" at bounding box center [651, 341] width 1303 height 1853
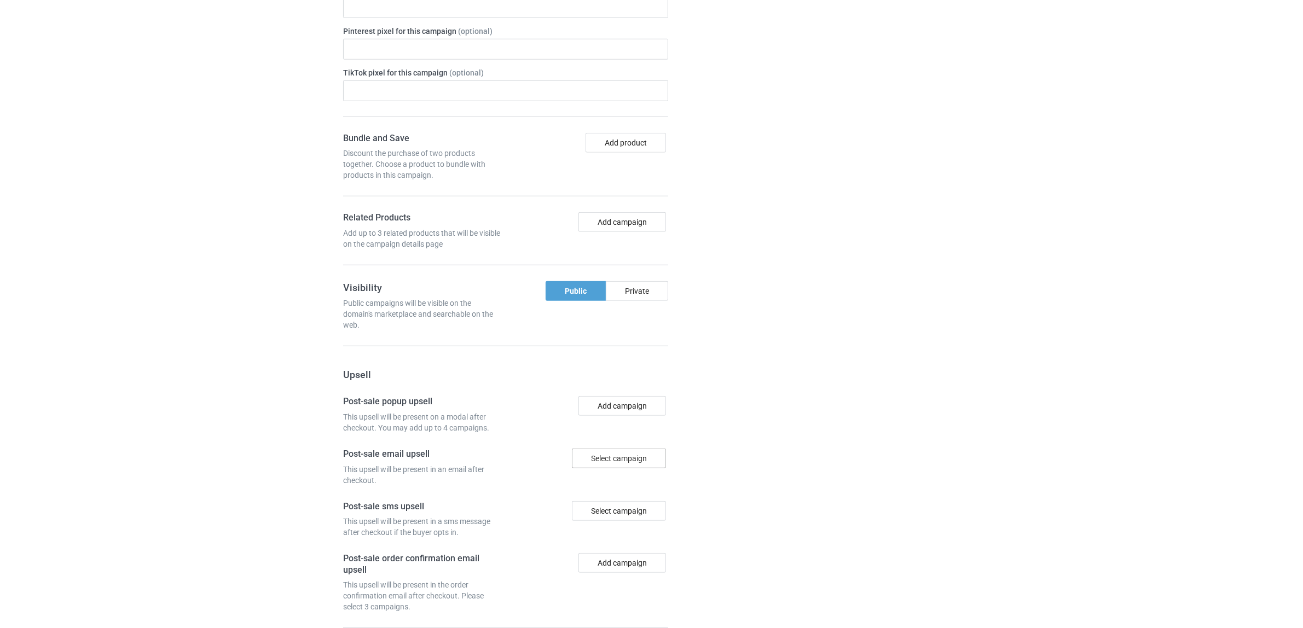
scroll to position [1259, 0]
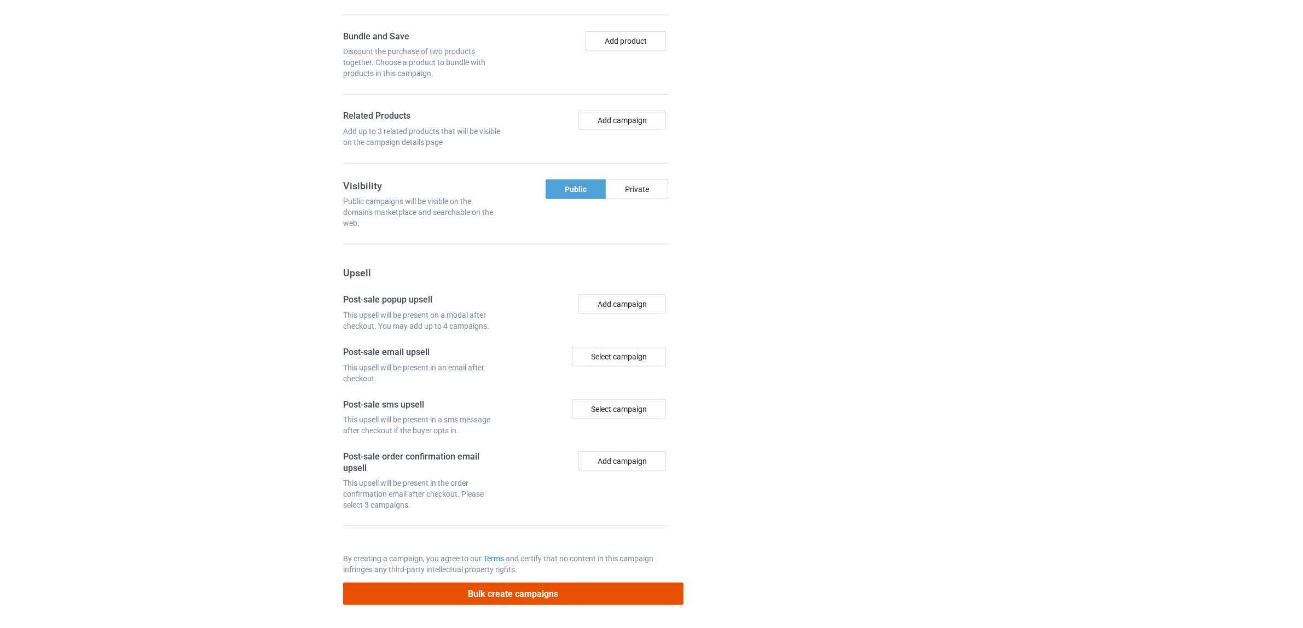
click at [521, 588] on button "Bulk create campaigns" at bounding box center [513, 594] width 340 height 22
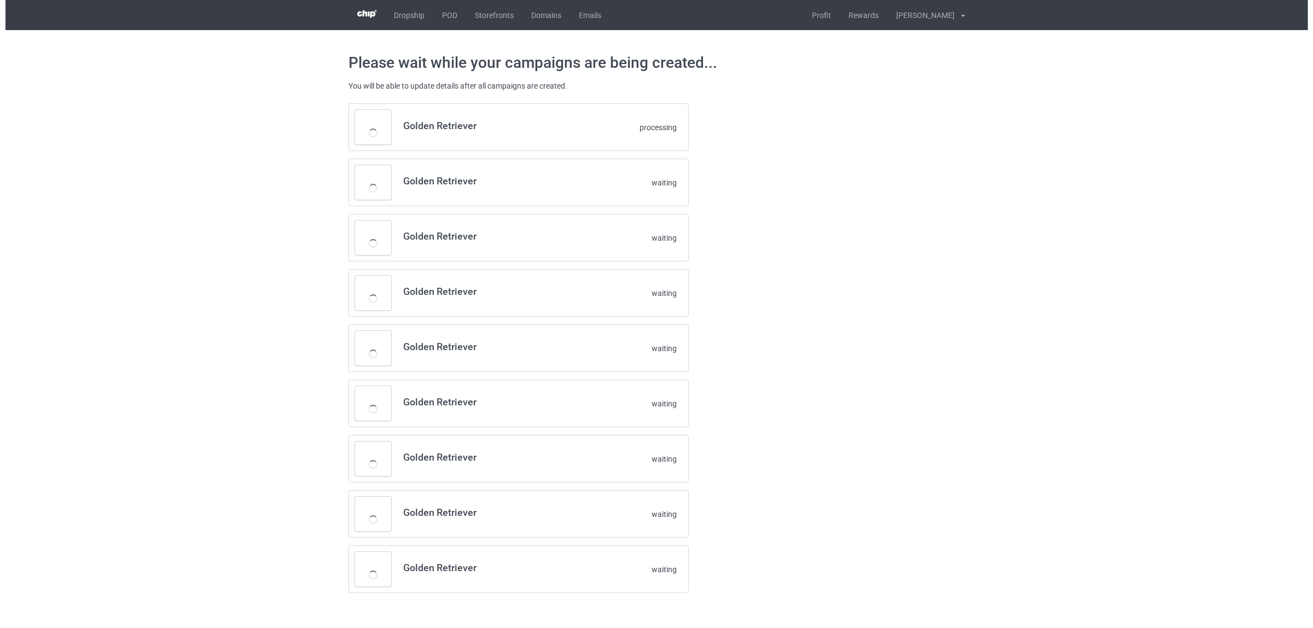
scroll to position [0, 0]
